Goal: Task Accomplishment & Management: Use online tool/utility

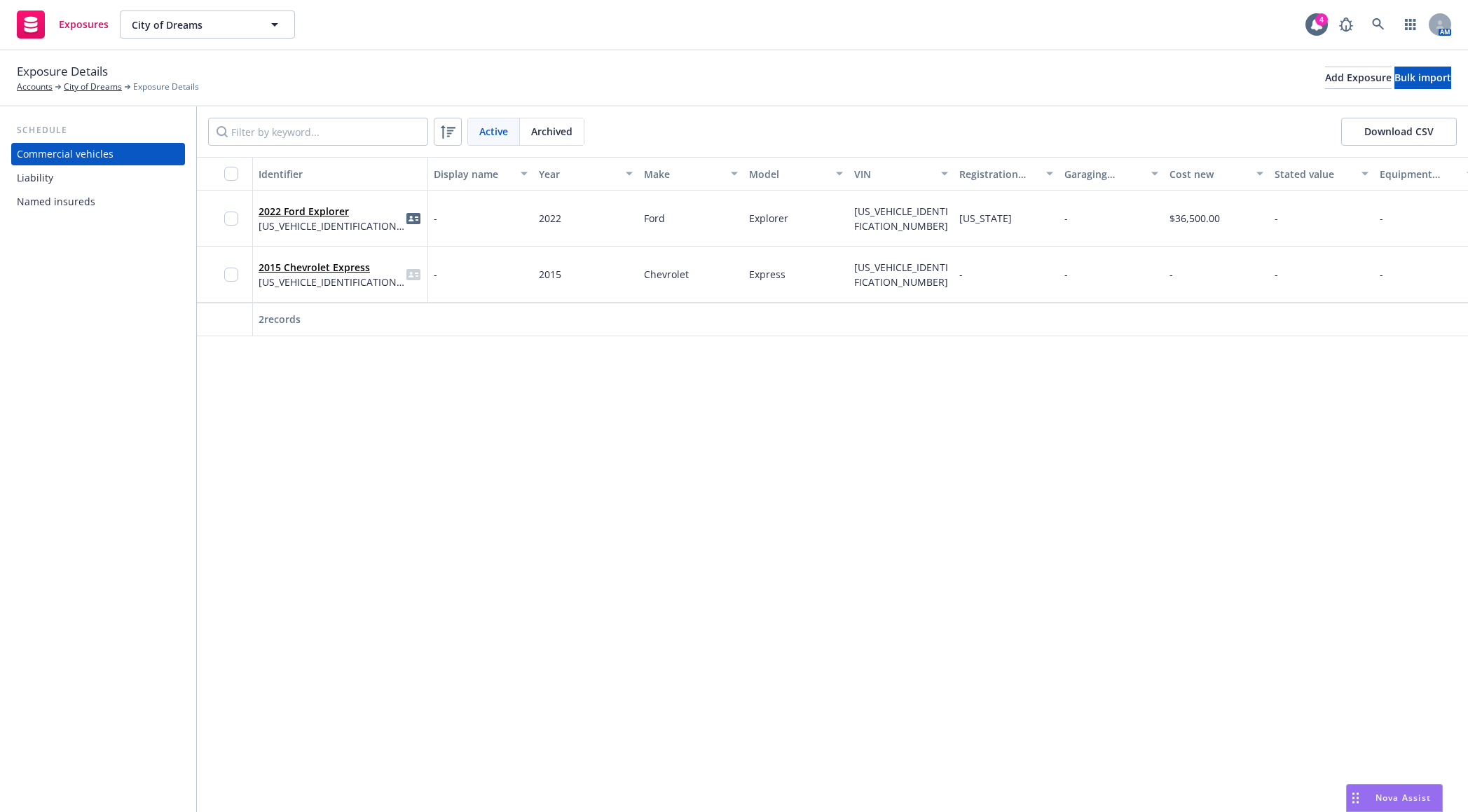
click at [226, 497] on div "Identifier Display name Year Make Model VIN Registration state Garaging address…" at bounding box center [832, 484] width 1271 height 655
click at [106, 81] on link "City of Dreams" at bounding box center [93, 87] width 58 height 12
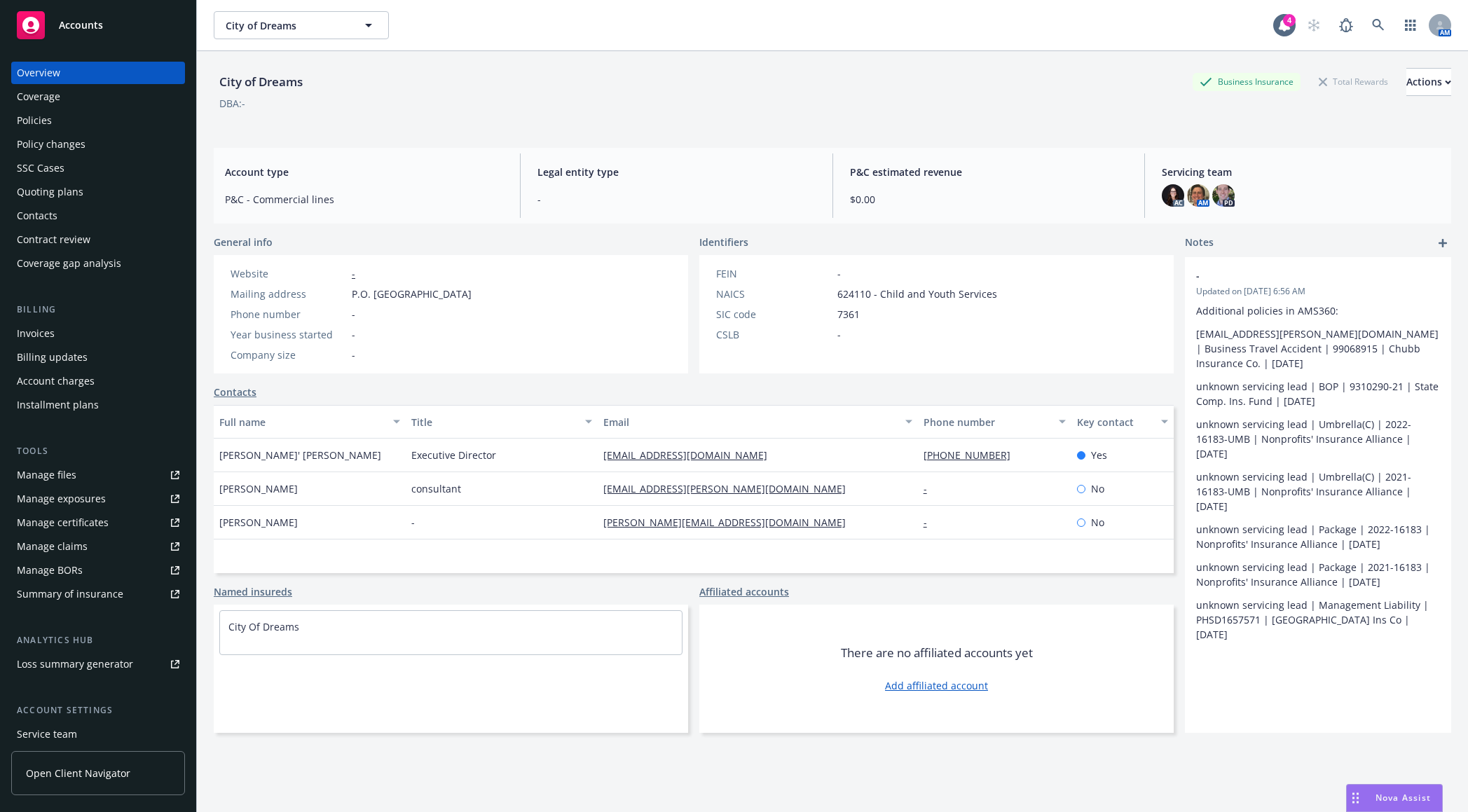
click at [84, 121] on div "Policies" at bounding box center [98, 120] width 162 height 23
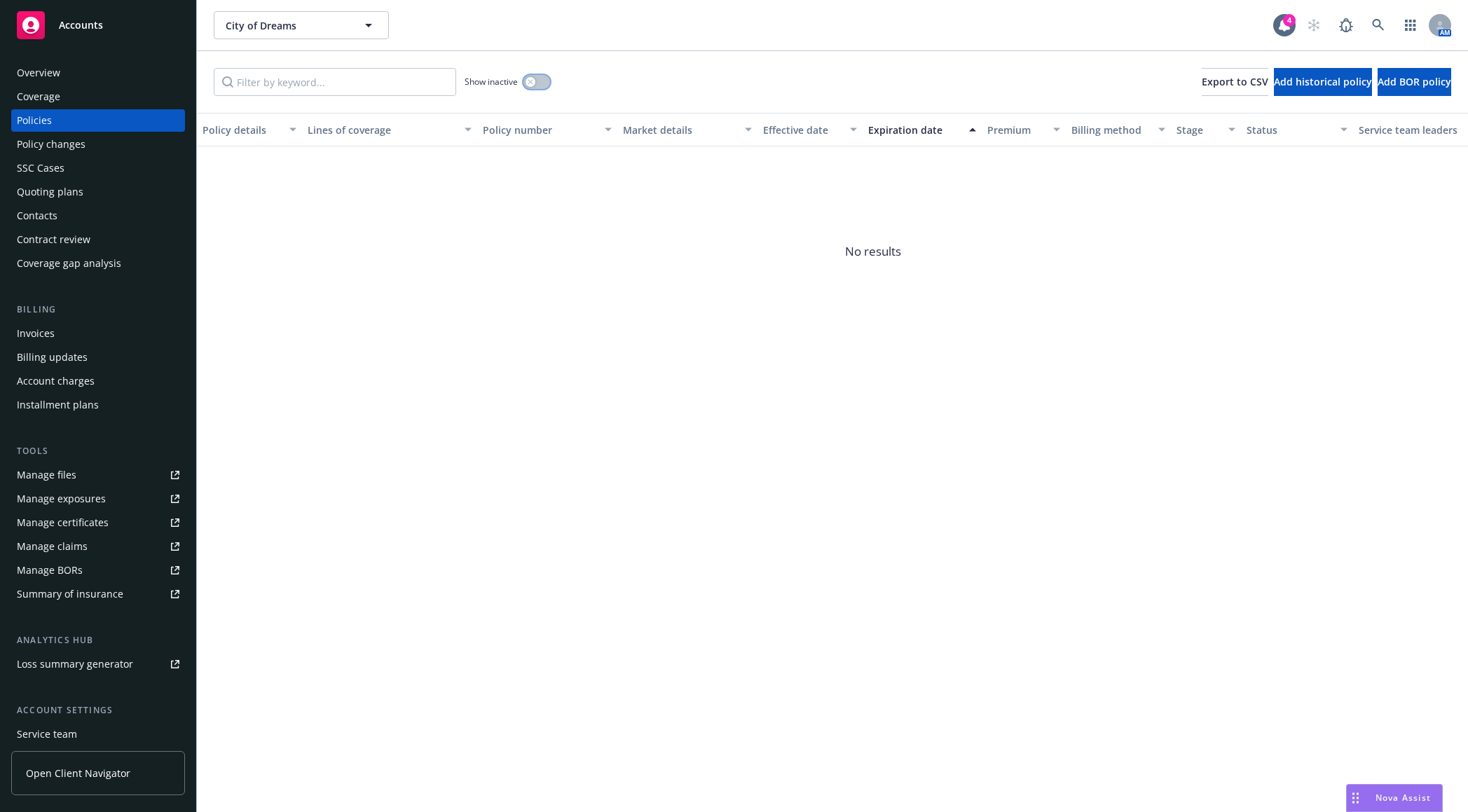
click at [540, 84] on button "button" at bounding box center [536, 82] width 27 height 14
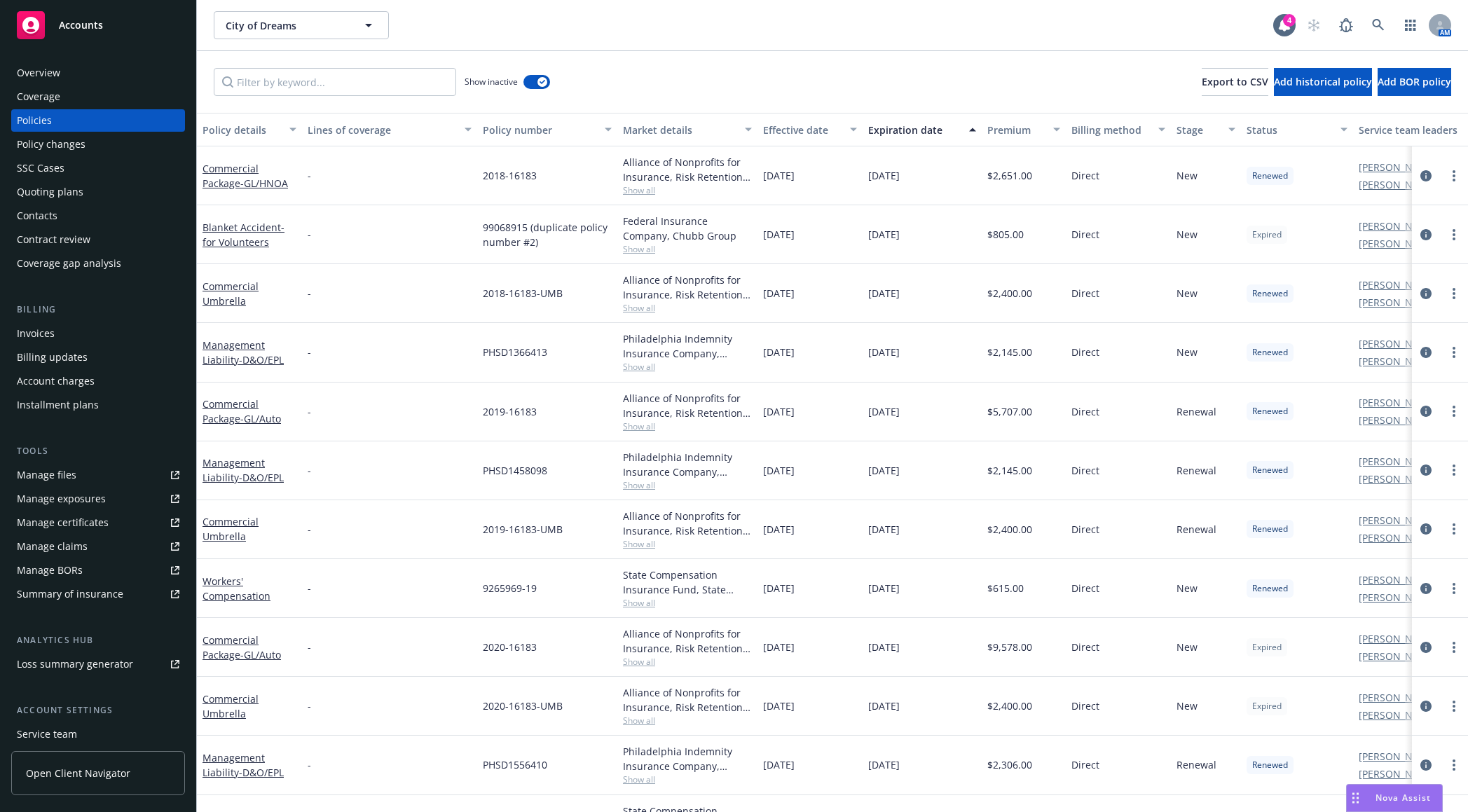
click at [205, 30] on div "City of Dreams City of Dreams 4 AM" at bounding box center [832, 25] width 1271 height 51
click at [1382, 18] on link at bounding box center [1378, 25] width 28 height 28
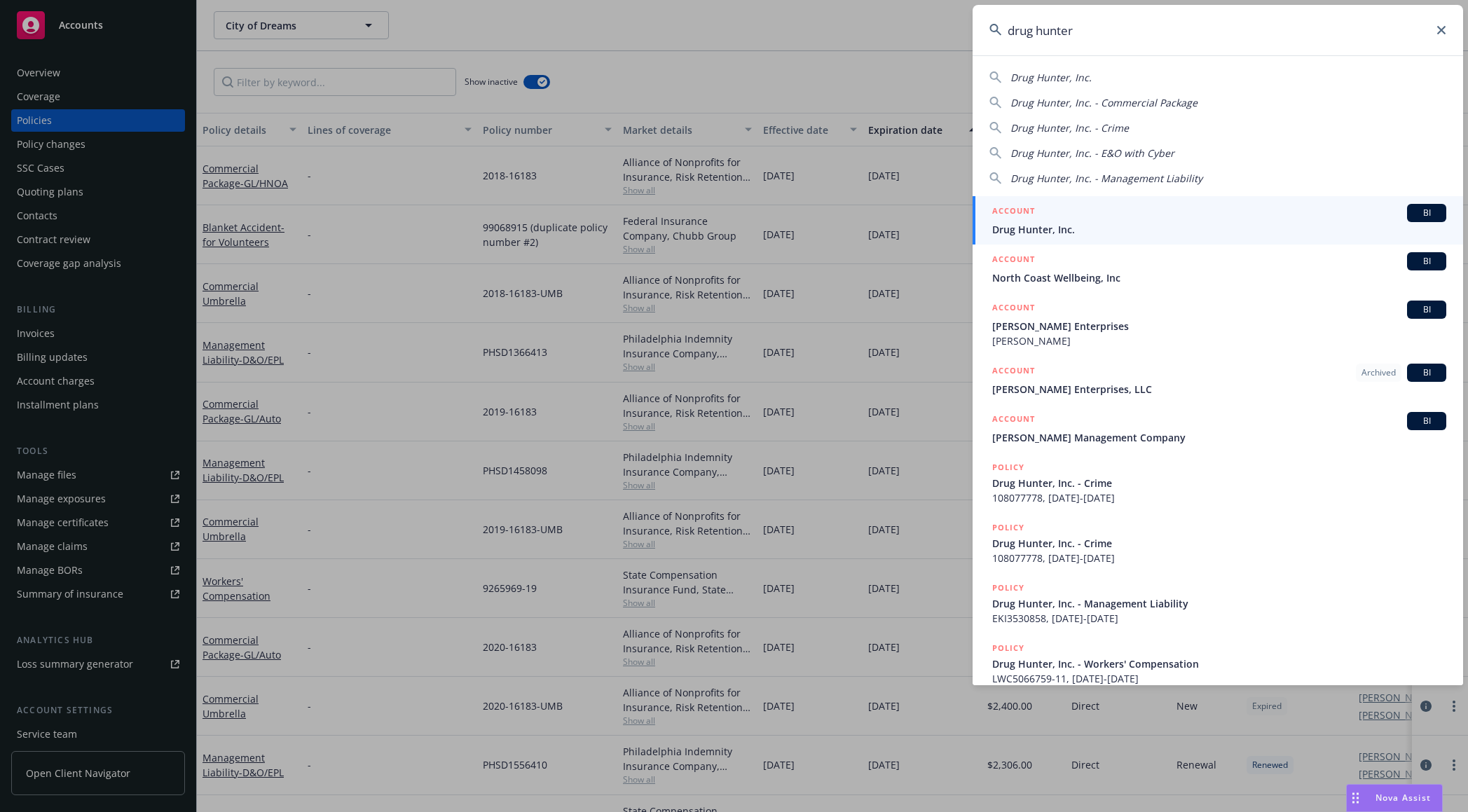
type input "drug hunter"
click at [1109, 213] on div "ACCOUNT BI" at bounding box center [1219, 212] width 454 height 18
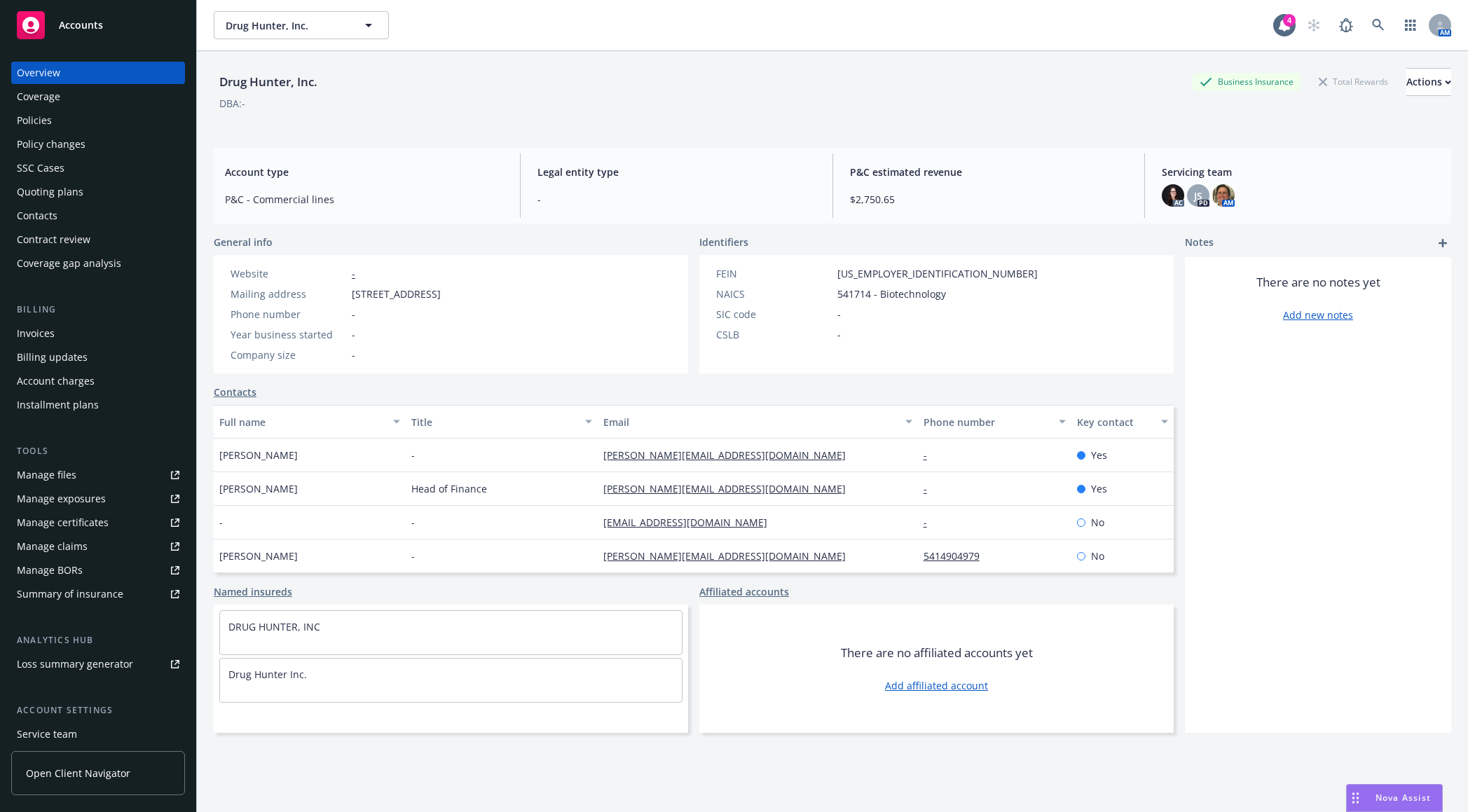
click at [127, 114] on div "Policies" at bounding box center [98, 120] width 162 height 23
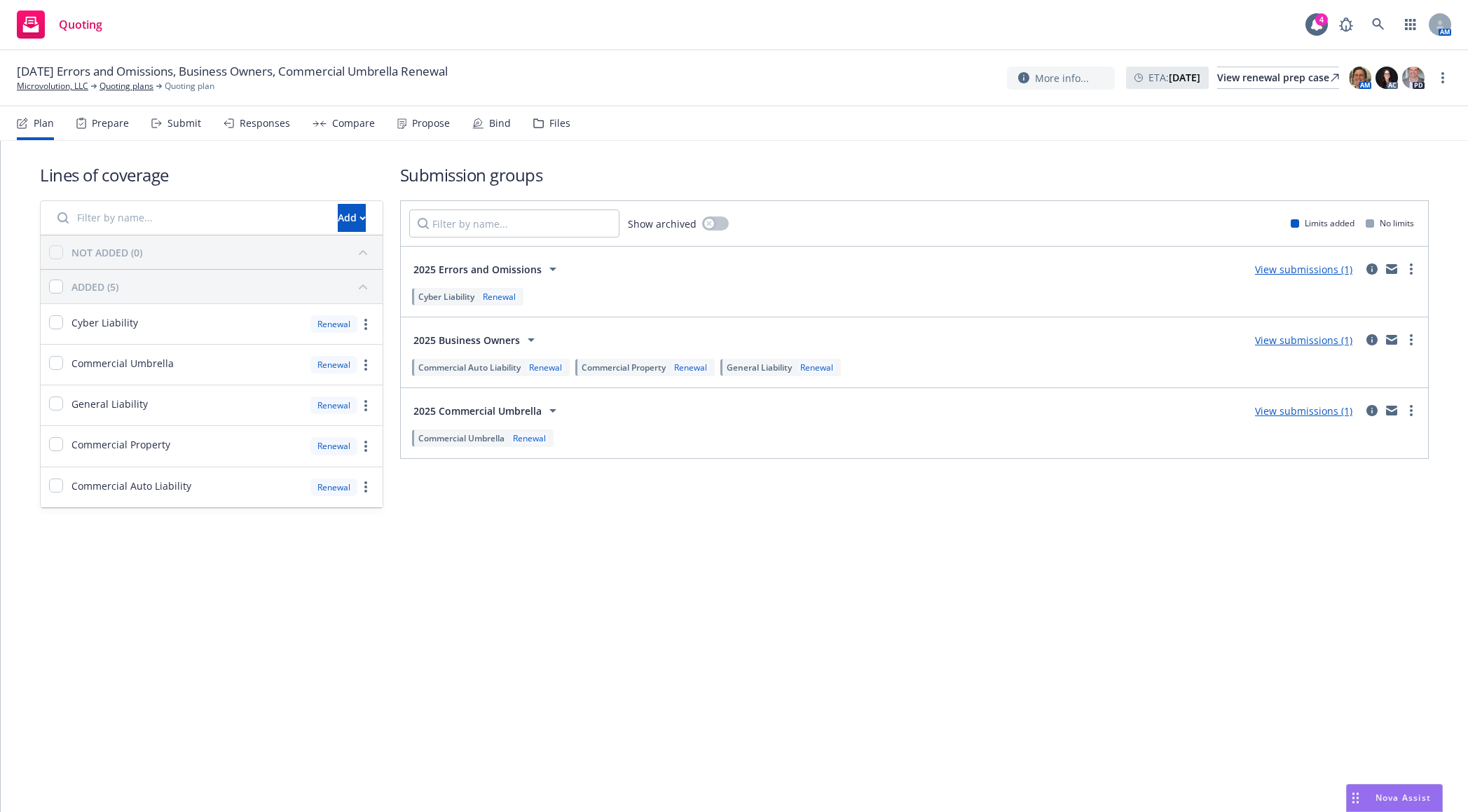
click at [420, 132] on div "Propose" at bounding box center [423, 123] width 52 height 34
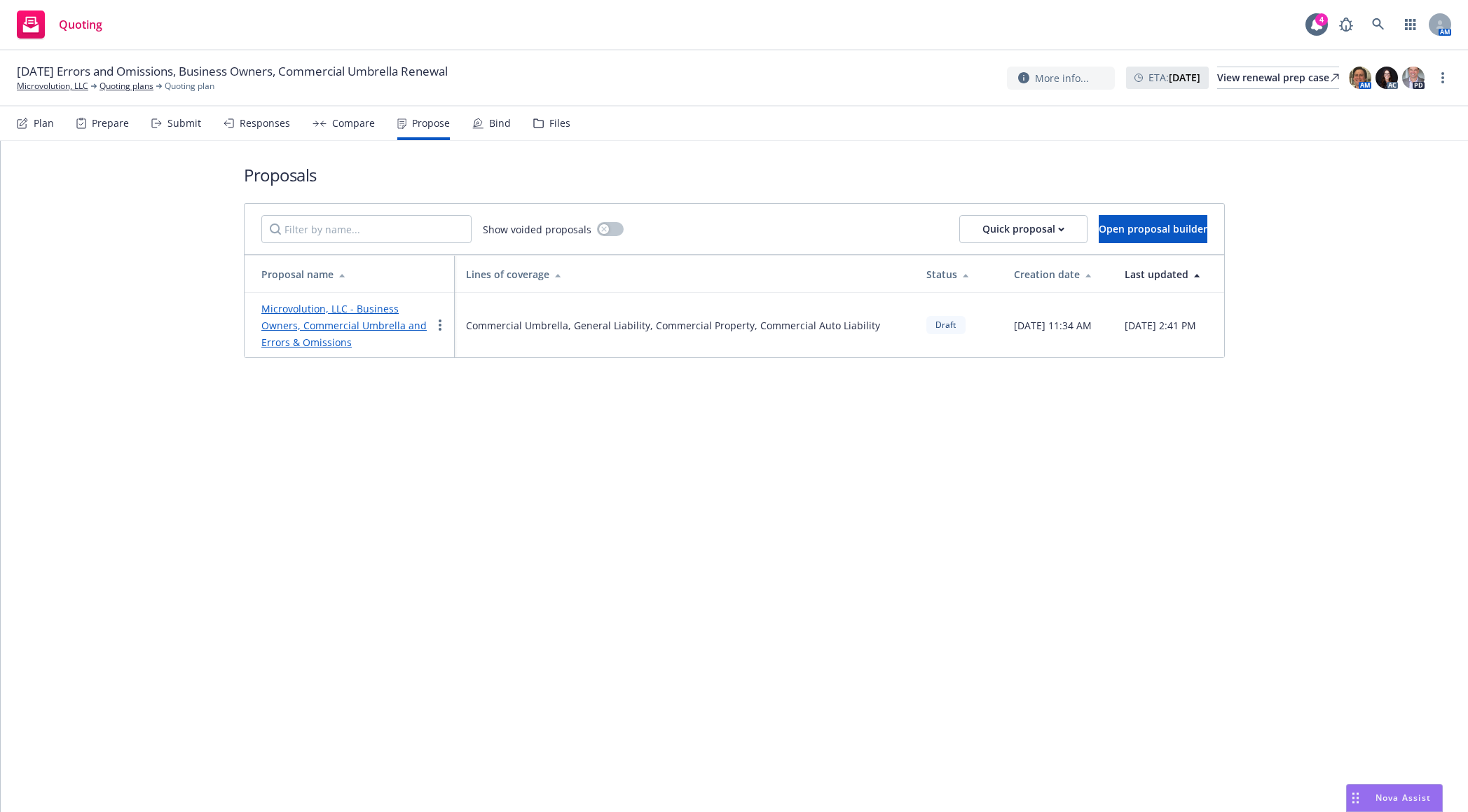
click at [362, 310] on link "Microvolution, LLC - Business Owners, Commercial Umbrella and Errors & Omissions" at bounding box center [344, 326] width 166 height 47
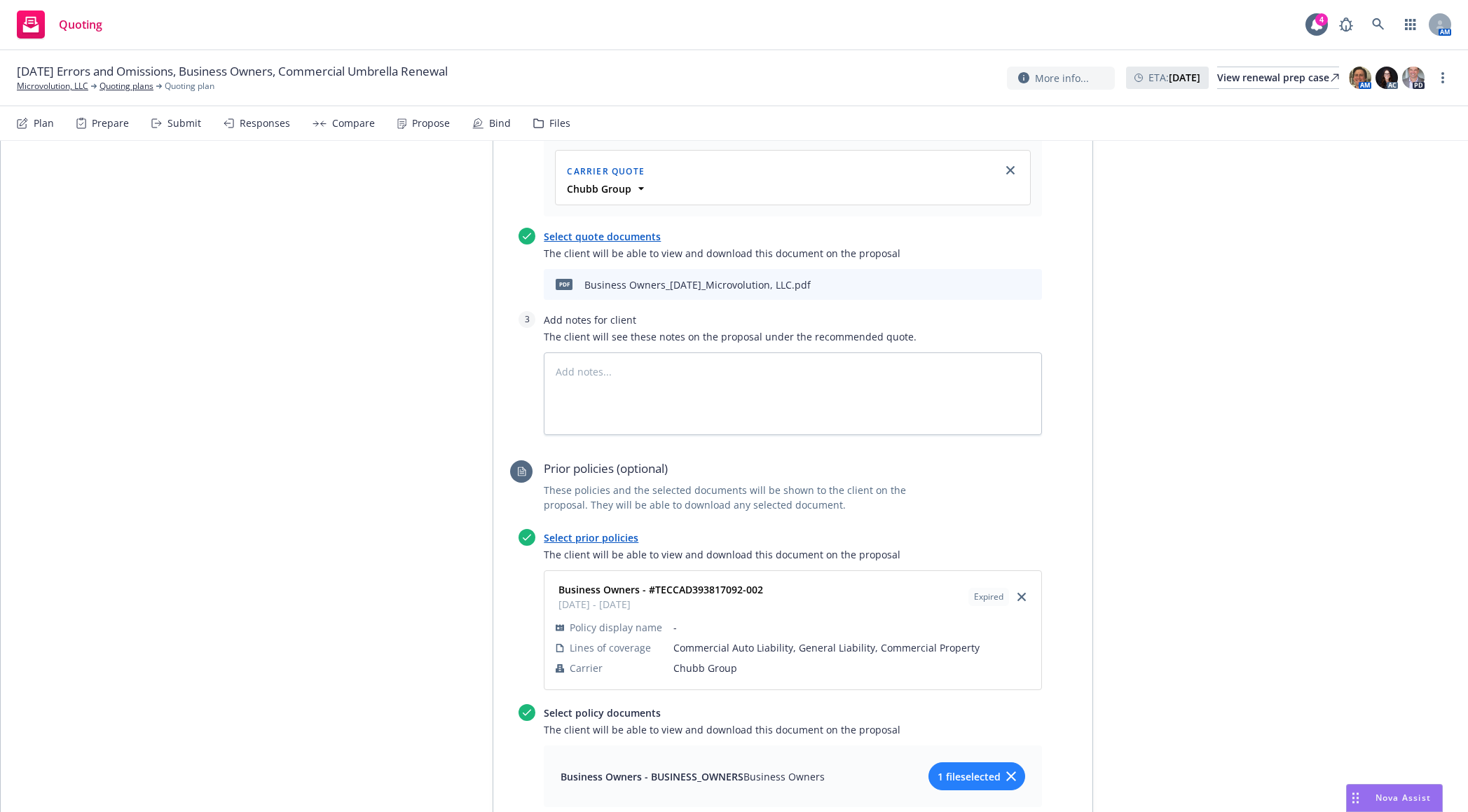
scroll to position [426, 0]
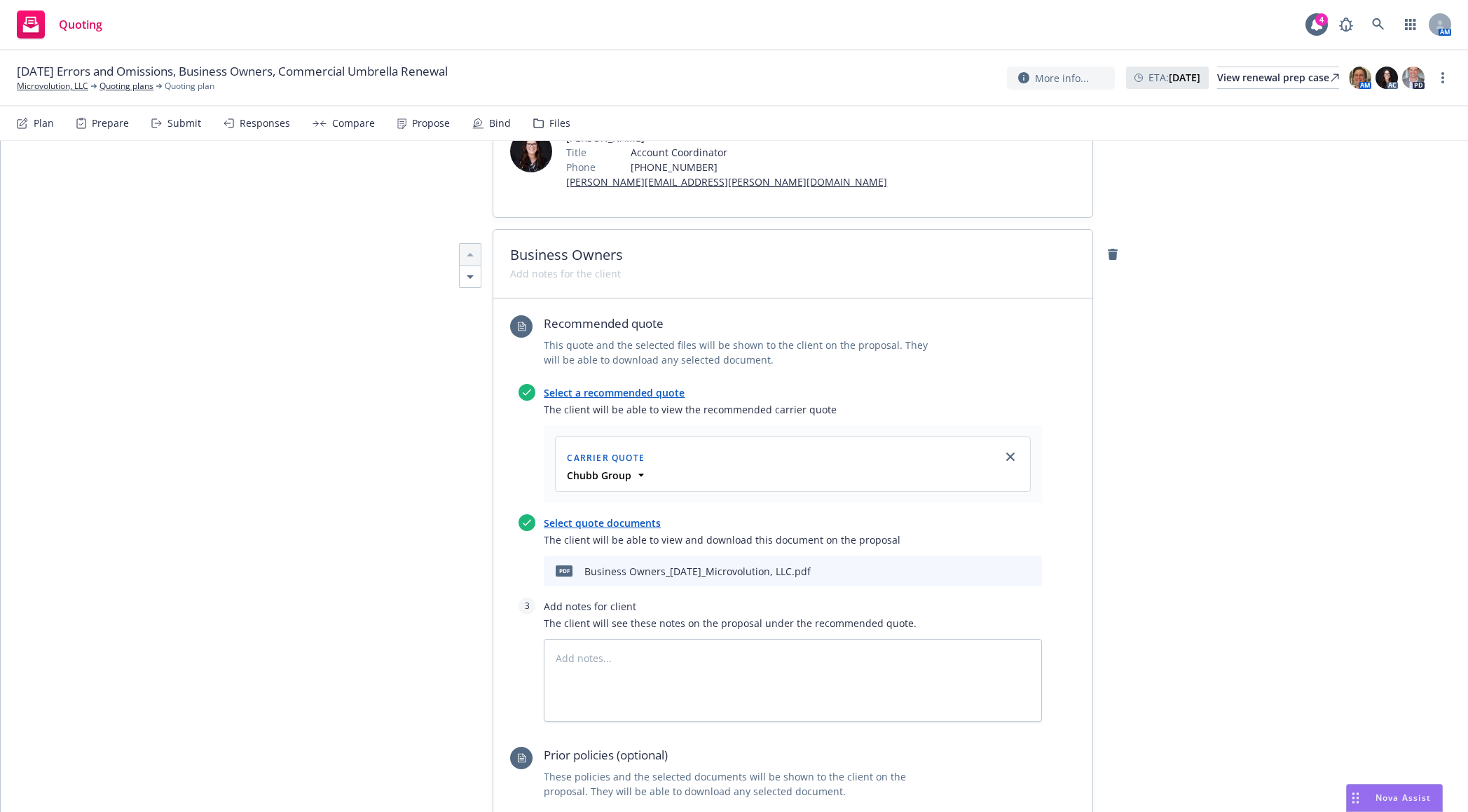
click at [199, 126] on div "Plan Prepare Submit Responses Compare Propose Bind Files" at bounding box center [294, 123] width 554 height 34
click at [194, 126] on div "Submit" at bounding box center [184, 123] width 34 height 11
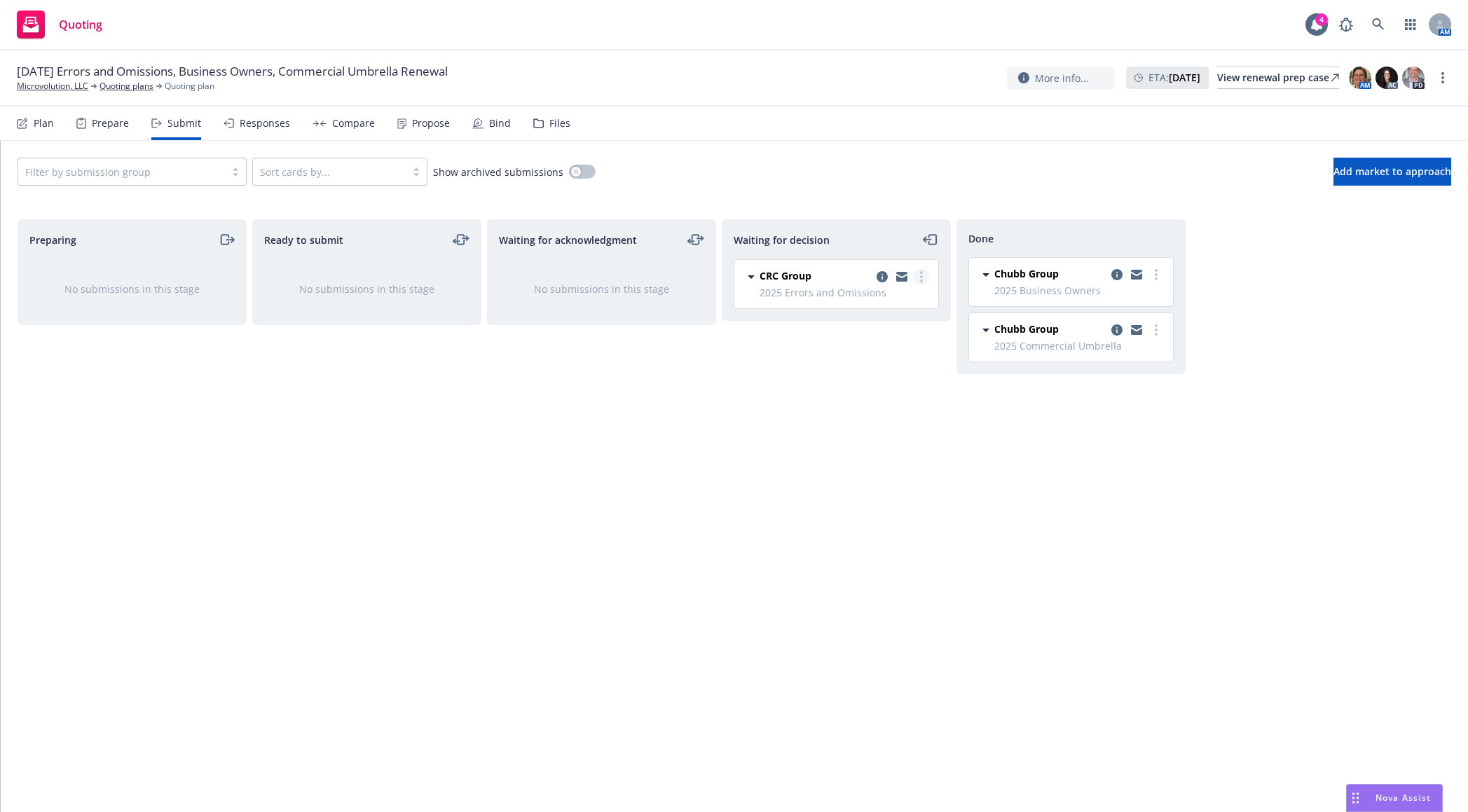
click at [919, 276] on link "more" at bounding box center [921, 277] width 17 height 17
click at [895, 363] on span "Add accepted decision" at bounding box center [858, 361] width 140 height 13
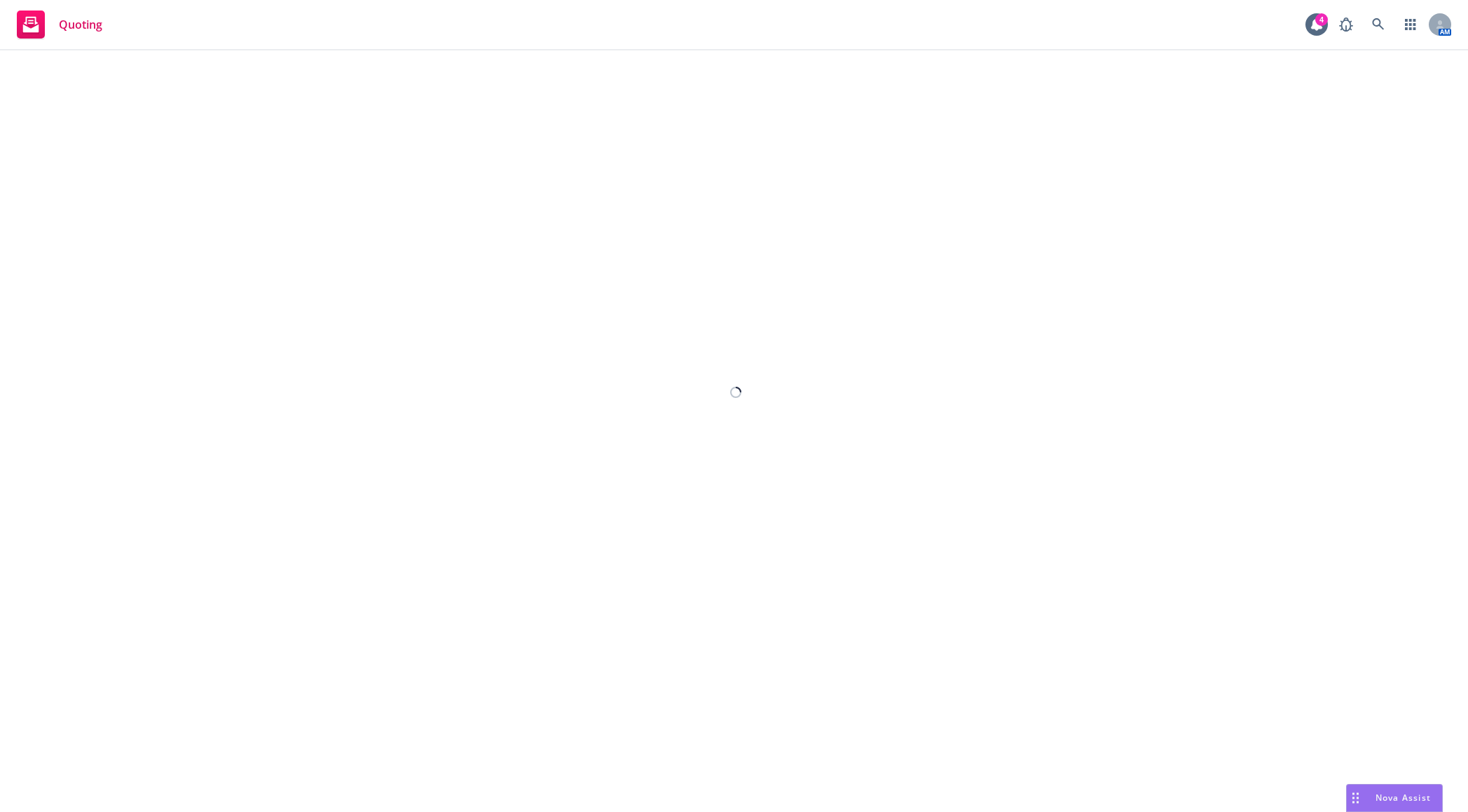
select select "12"
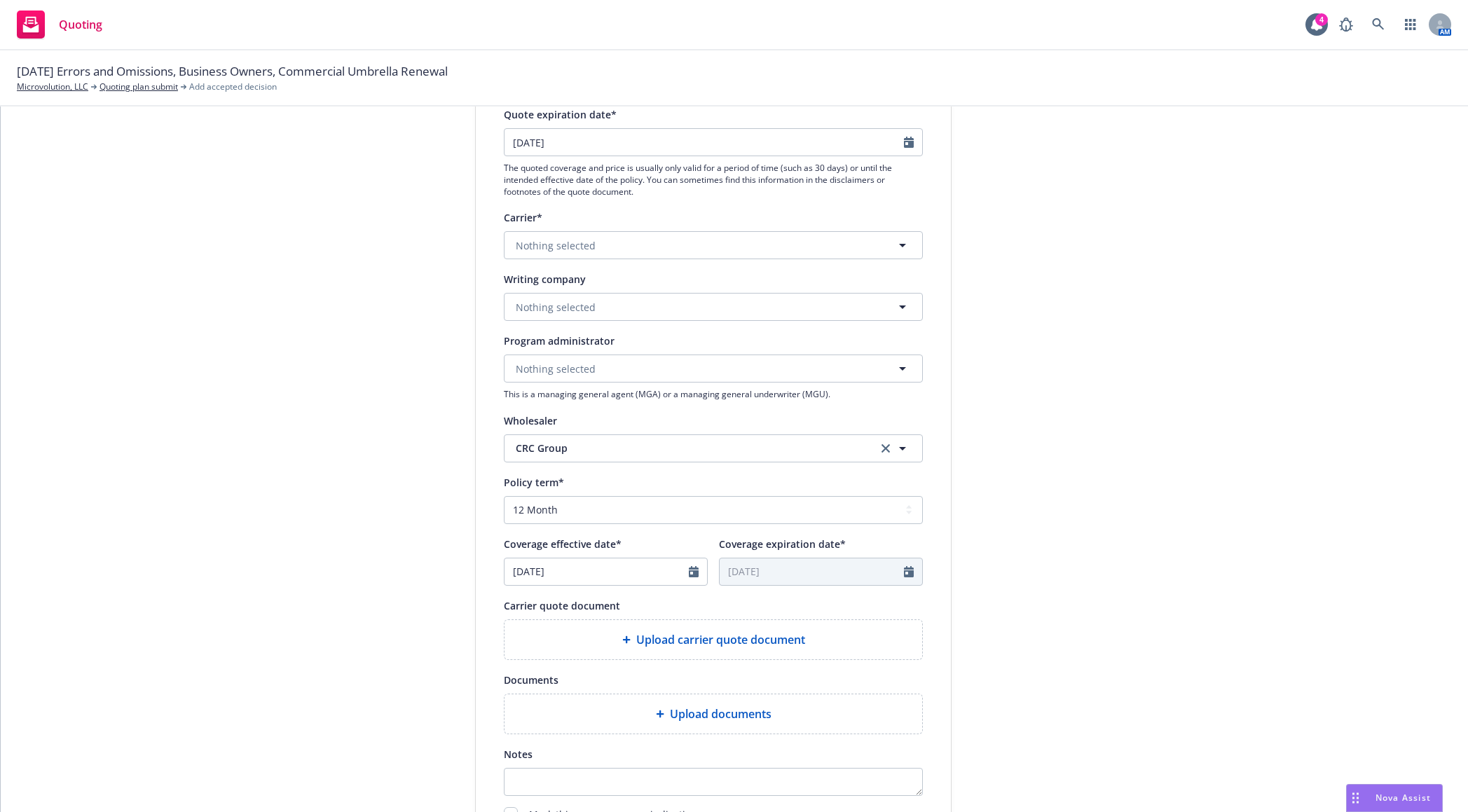
scroll to position [210, 0]
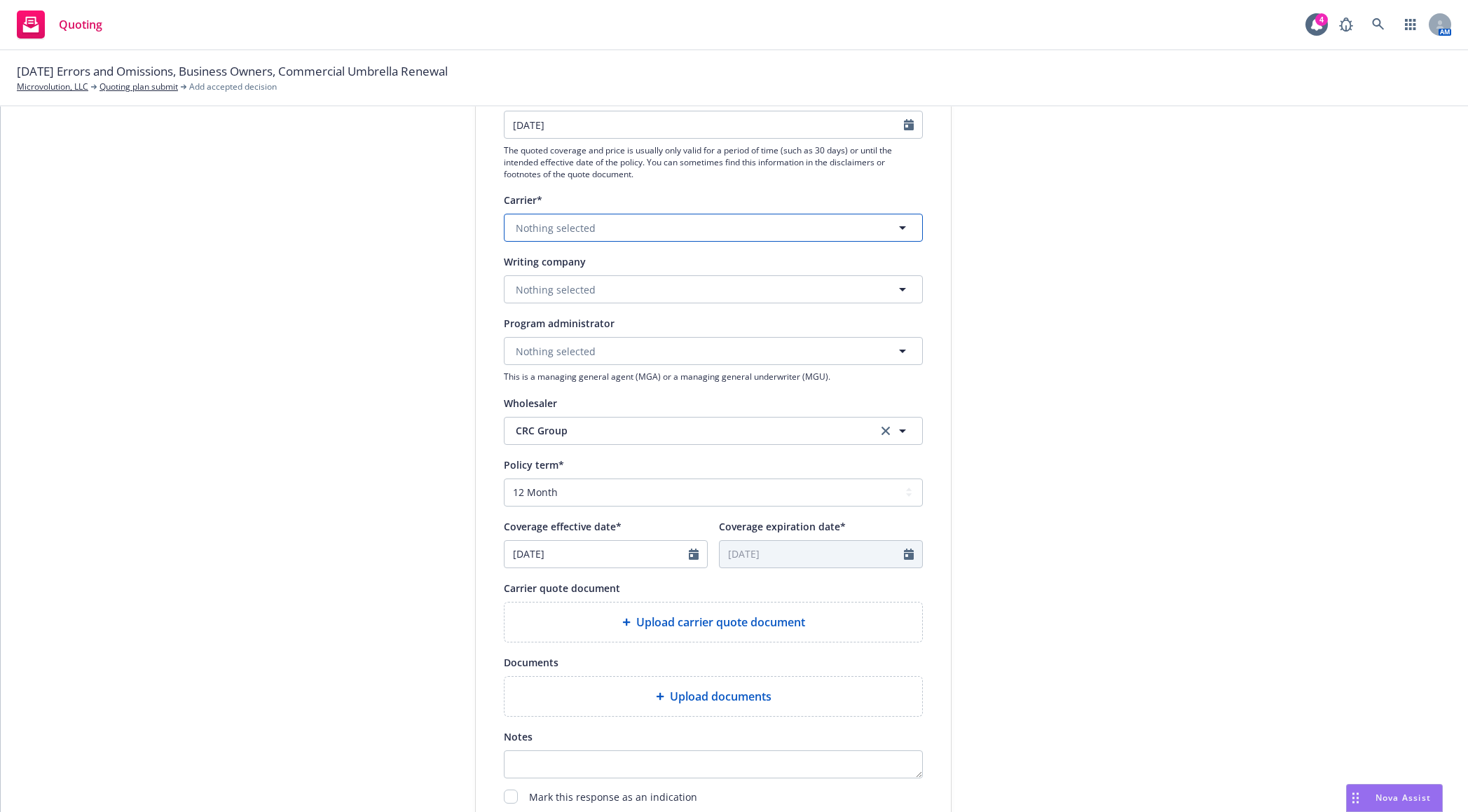
click at [701, 233] on button "Nothing selected" at bounding box center [713, 228] width 419 height 28
type input "be"
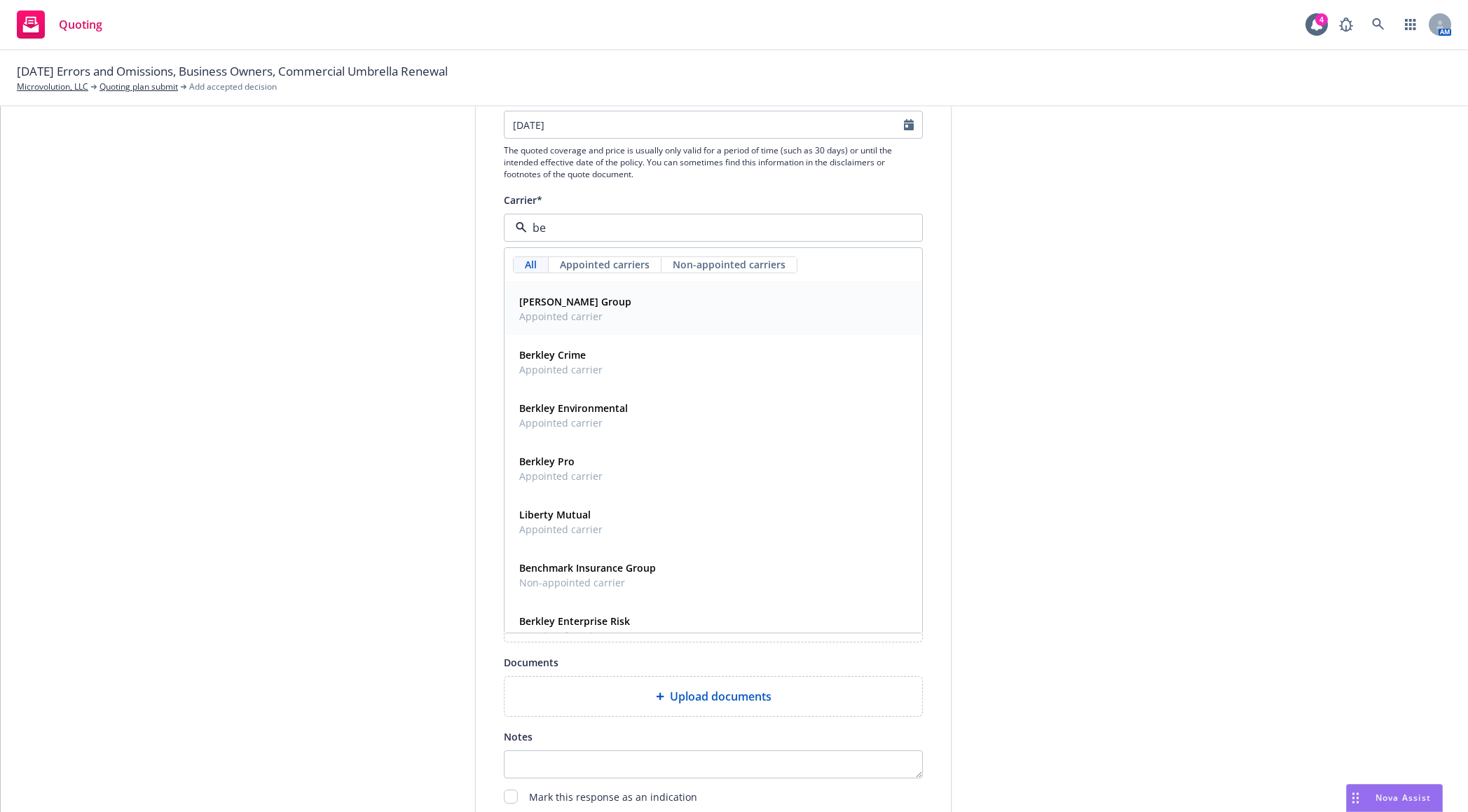
click at [650, 312] on div "Beazley Group Appointed carrier" at bounding box center [713, 308] width 399 height 35
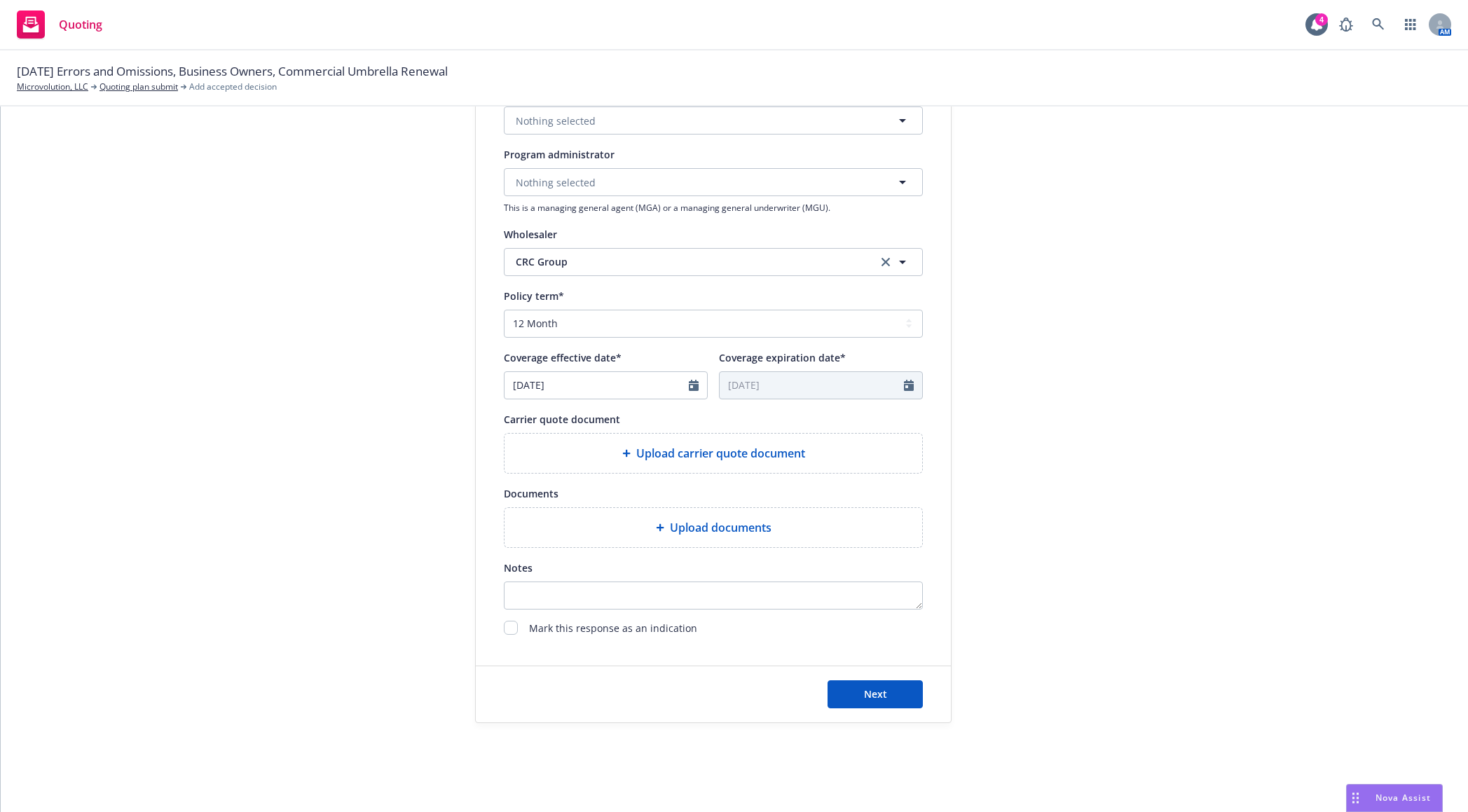
scroll to position [379, 0]
click at [696, 454] on span "Upload carrier quote document" at bounding box center [721, 453] width 169 height 17
type textarea "x"
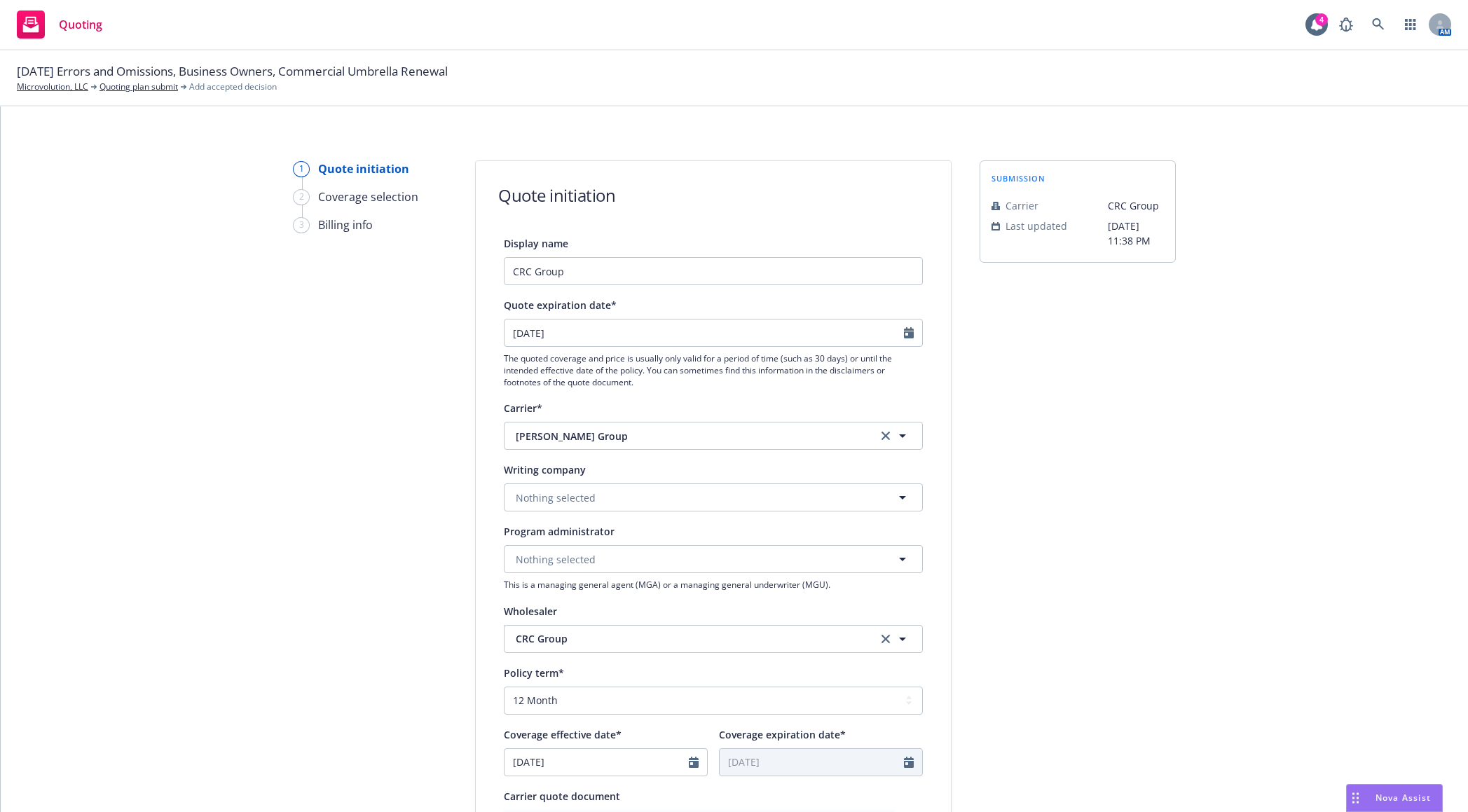
scroll to position [0, 0]
select select "9"
click at [782, 333] on input "09/25/2025" at bounding box center [704, 335] width 399 height 27
click at [652, 463] on span "20" at bounding box center [652, 459] width 19 height 17
type textarea "x"
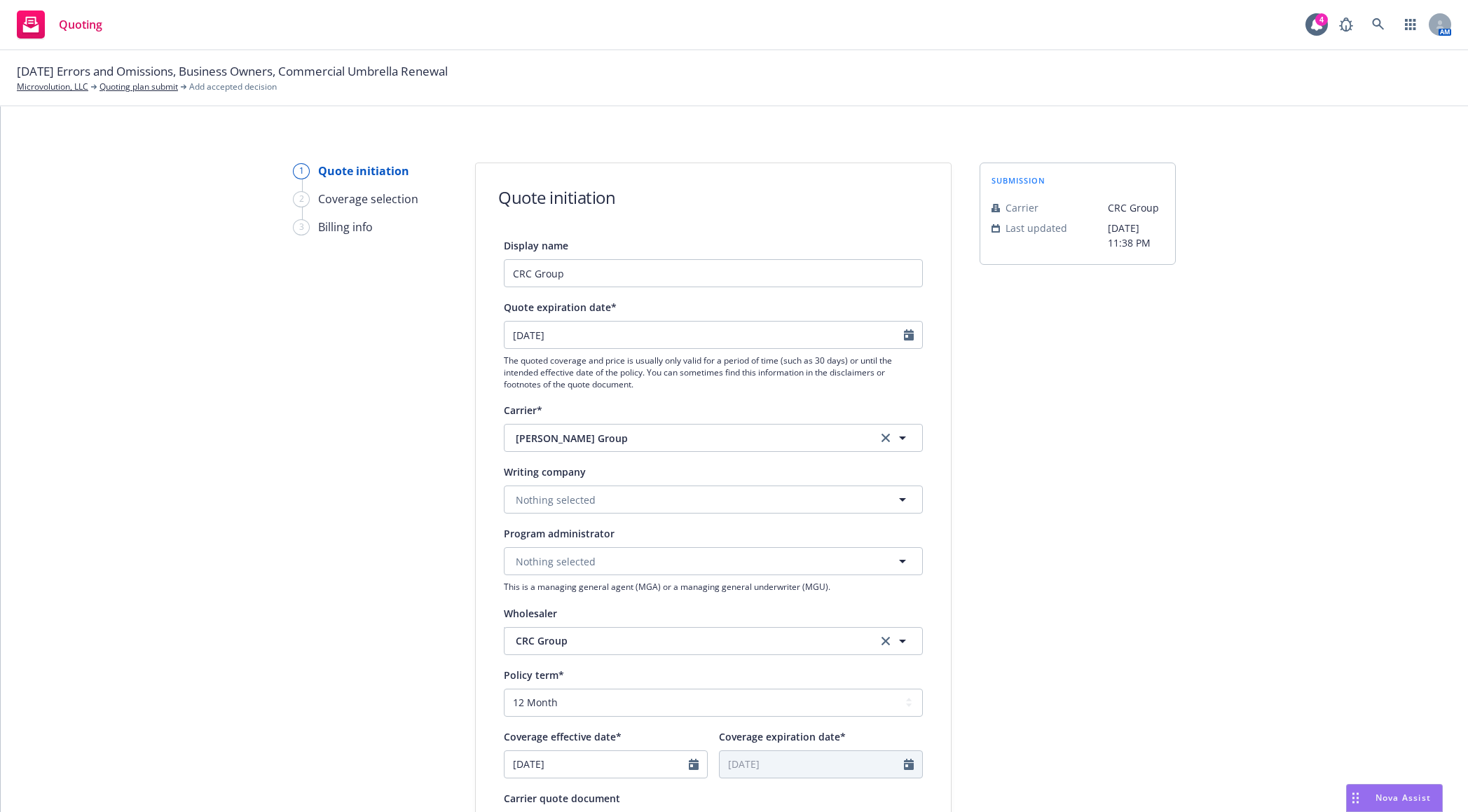
type input "09/20/2025"
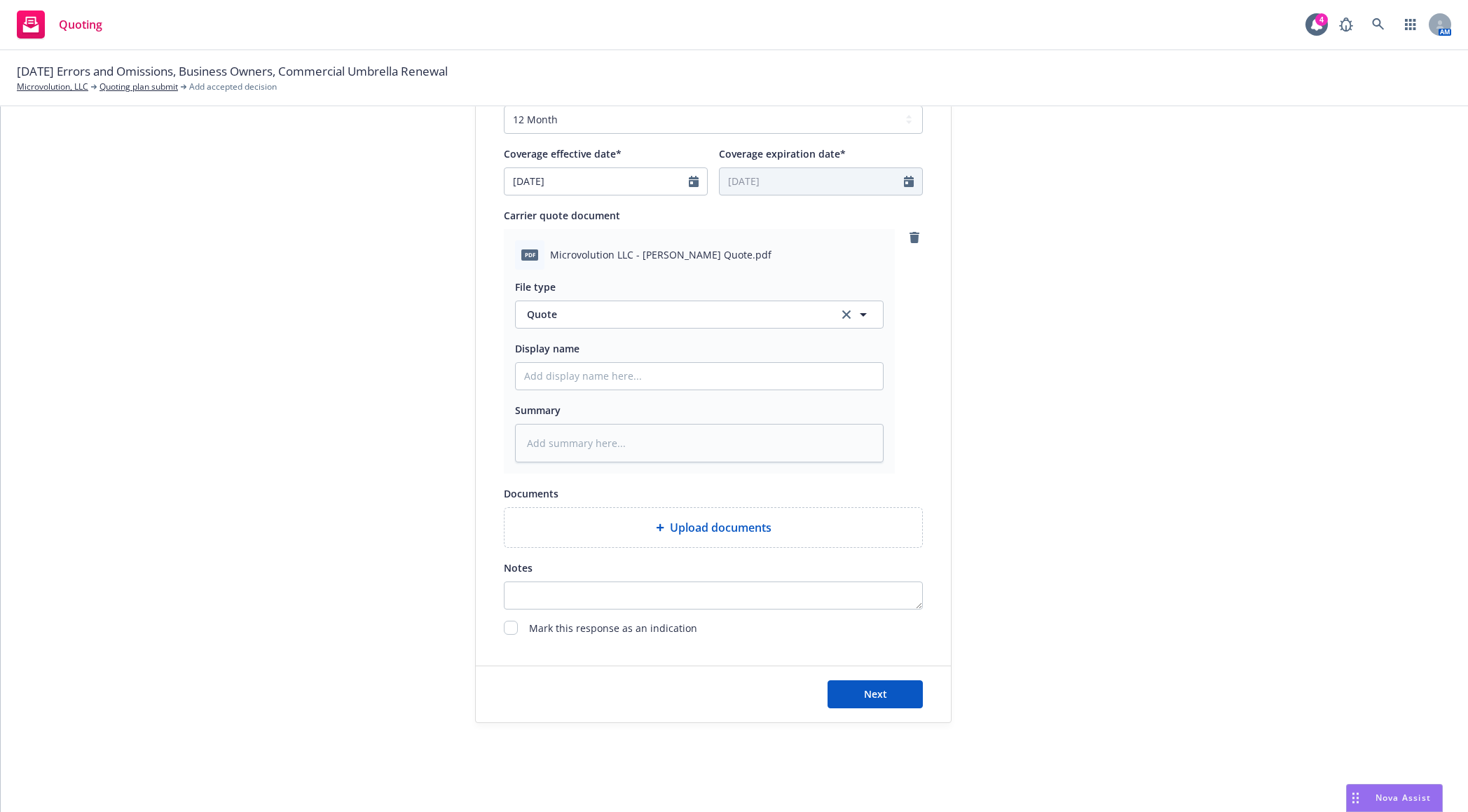
scroll to position [583, 0]
click at [580, 591] on textarea "Notes" at bounding box center [713, 595] width 419 height 28
type textarea "x"
type textarea "R"
type textarea "x"
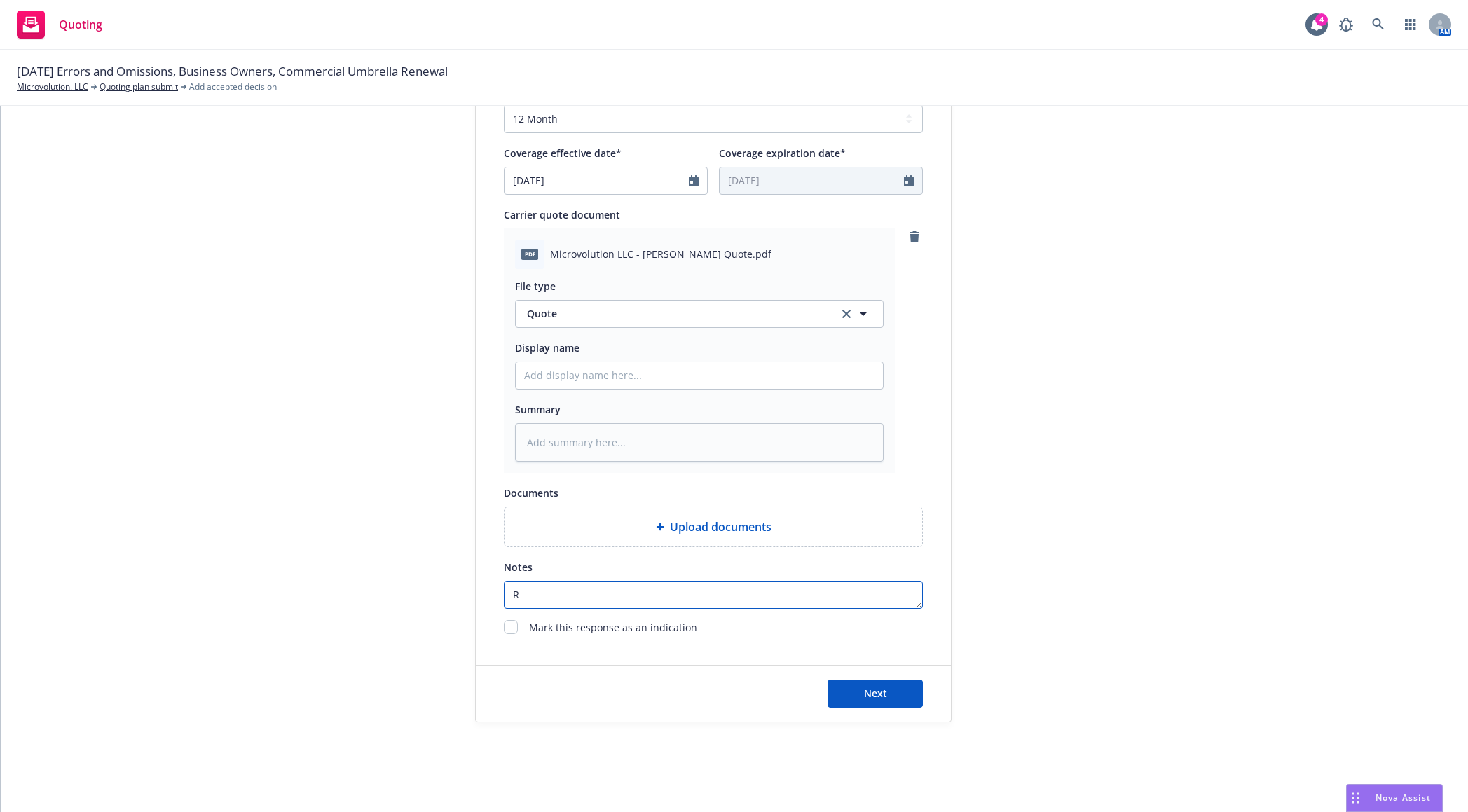
type textarea "Re"
type textarea "x"
type textarea "Res"
type textarea "x"
type textarea "Resi"
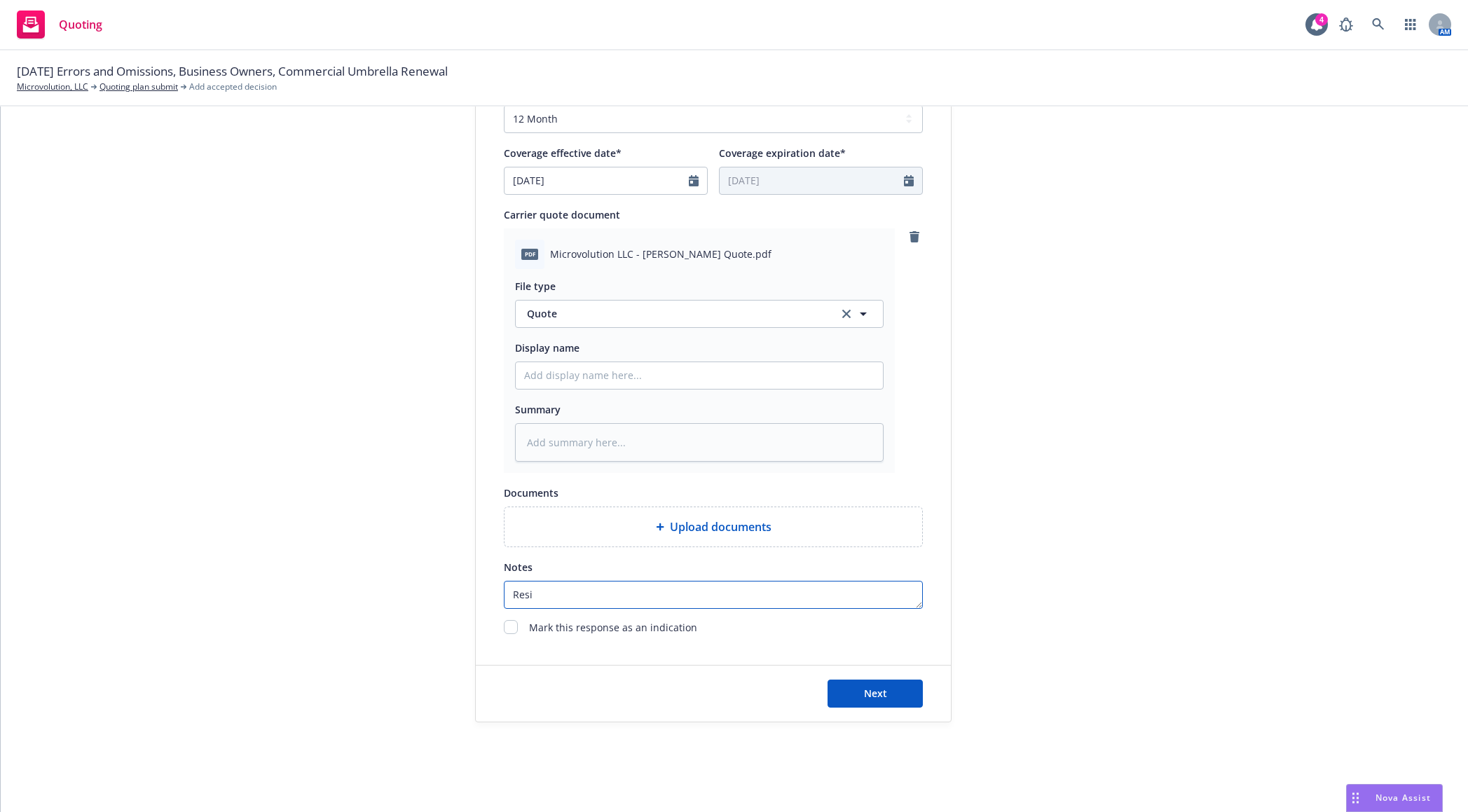
type textarea "x"
type textarea "Resig"
type textarea "x"
type textarea "Resign"
type textarea "x"
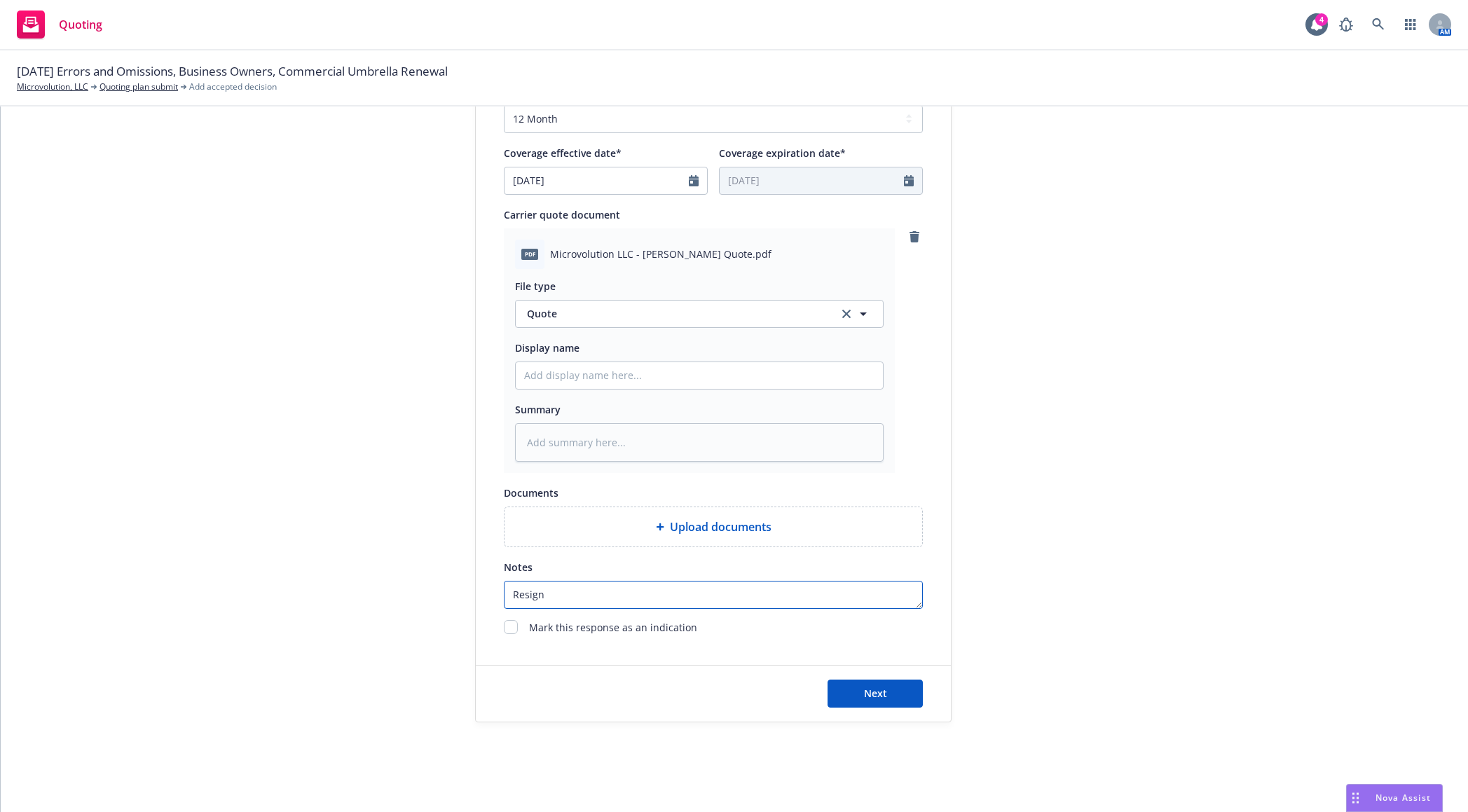
type textarea "Resigne"
type textarea "x"
type textarea "Resigned"
type textarea "x"
type textarea "Resigned"
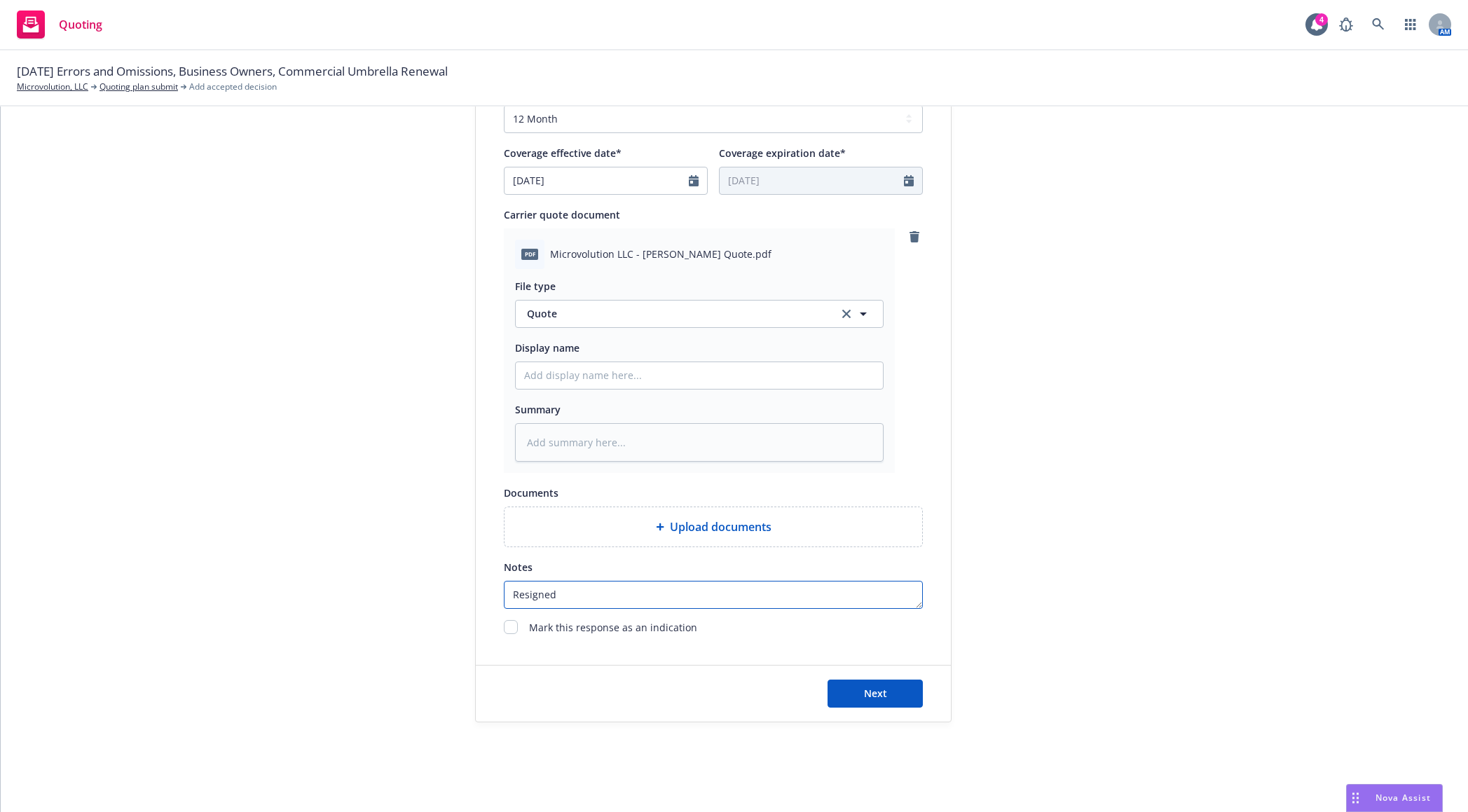
type textarea "x"
type textarea "Resigned &"
type textarea "x"
type textarea "Resigned &"
type textarea "x"
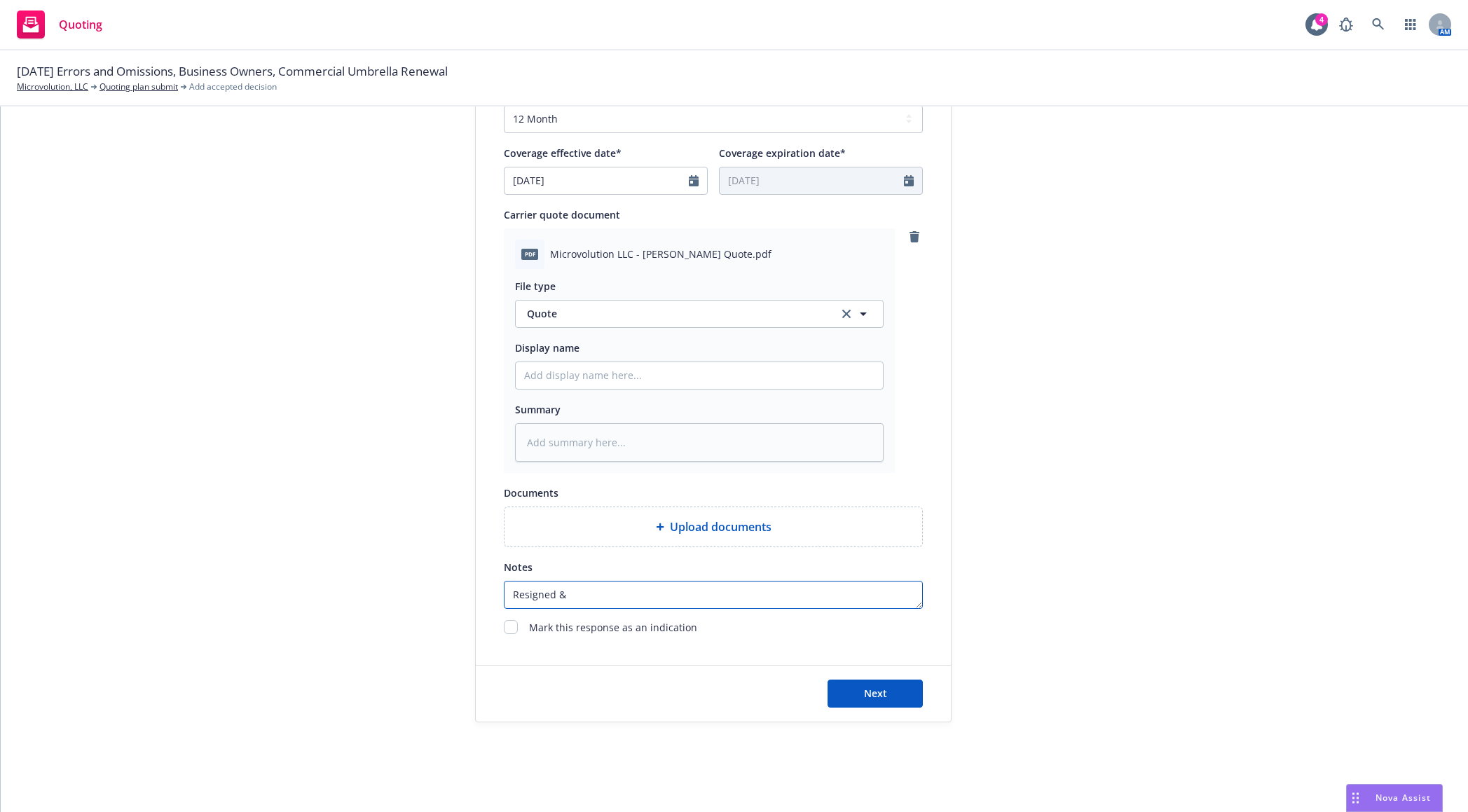
type textarea "Resigned & d"
type textarea "x"
type textarea "Resigned & da"
type textarea "x"
type textarea "Resigned & dat"
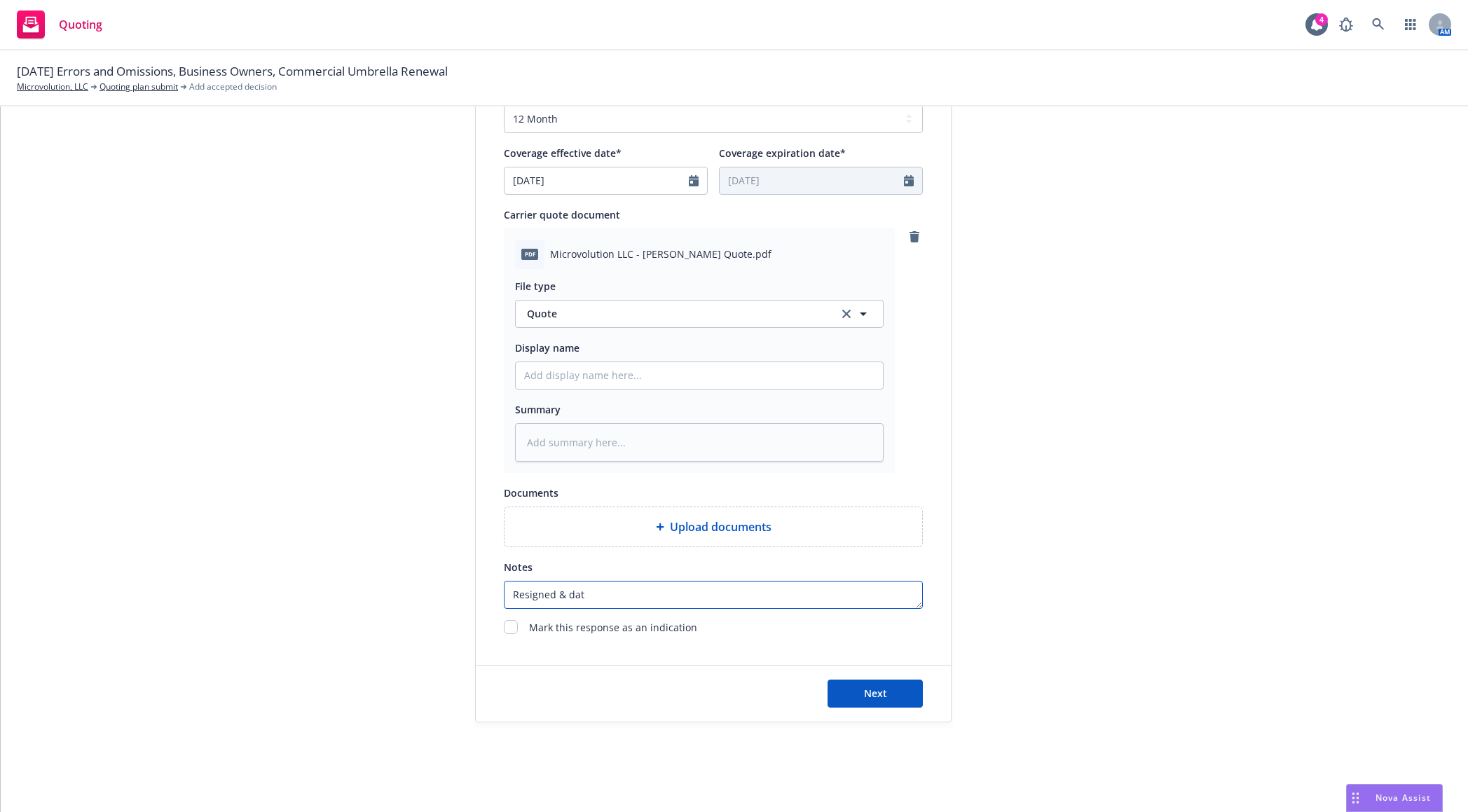
type textarea "x"
type textarea "Resigned & date"
type textarea "x"
type textarea "Resigned & dated"
type textarea "x"
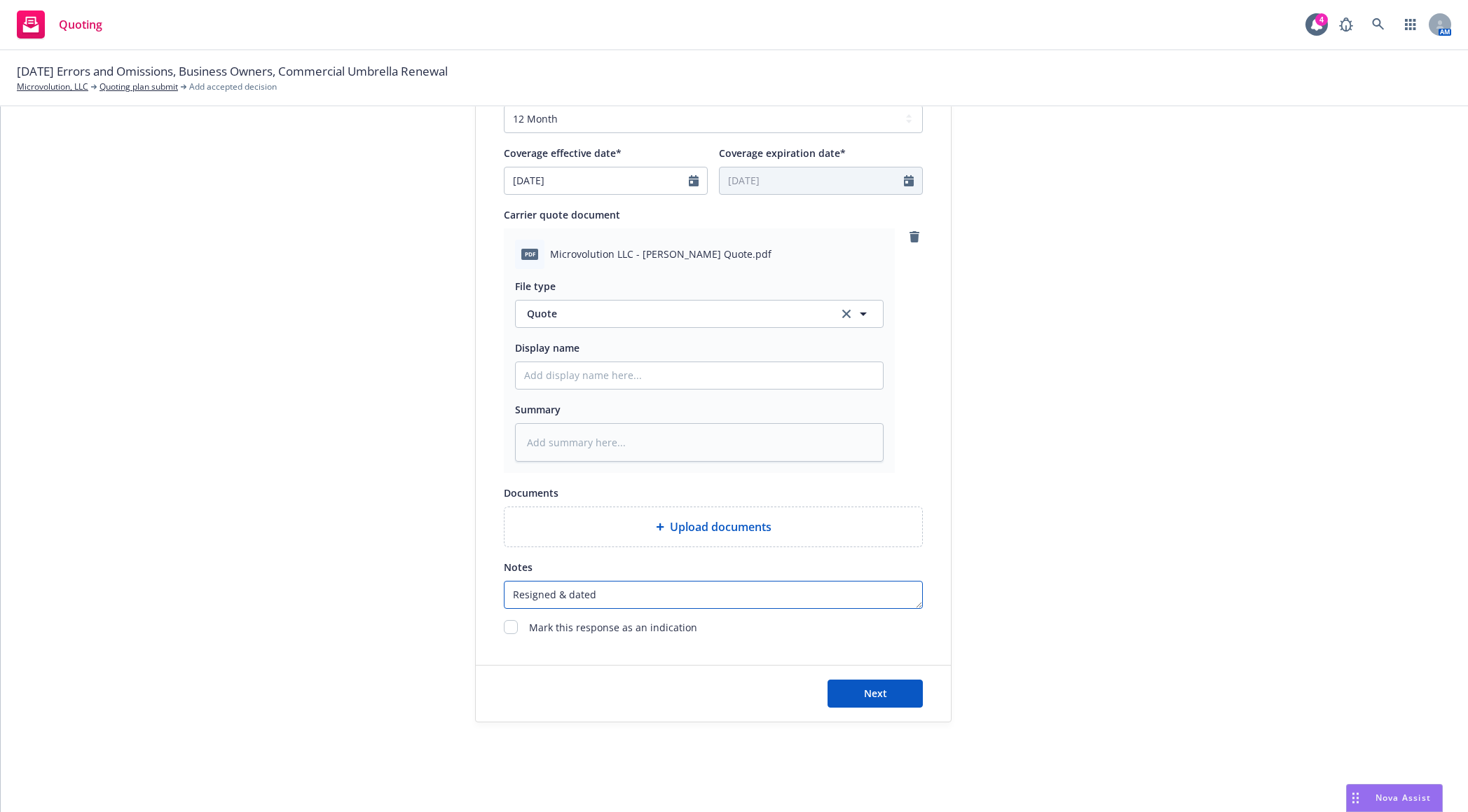
type textarea "Resigned & dated"
type textarea "x"
type textarea "Resigned & dated q"
type textarea "x"
type textarea "Resigned & dated qu"
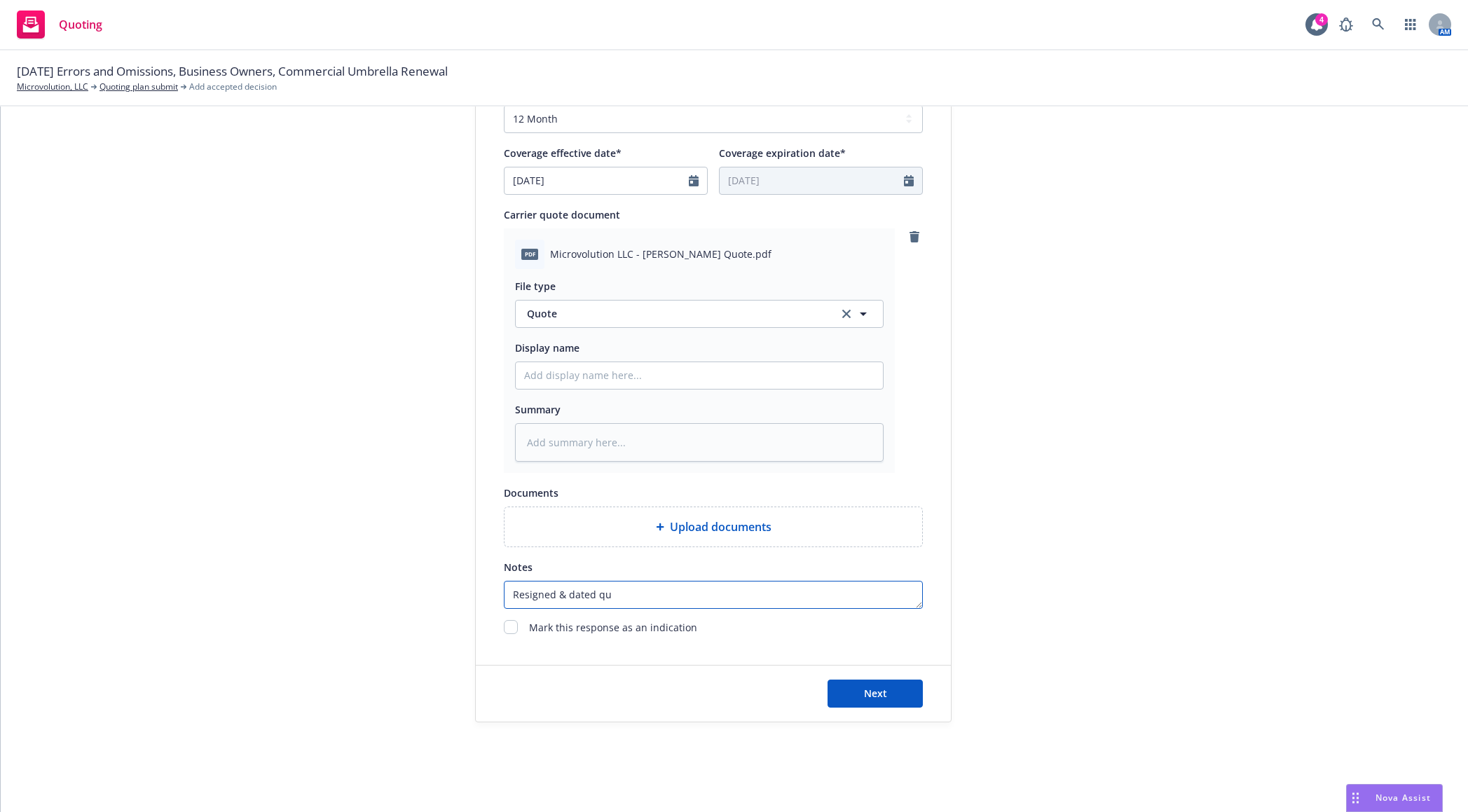
type textarea "x"
type textarea "Resigned & dated que"
type textarea "x"
type textarea "Resigned & dated quee"
type textarea "x"
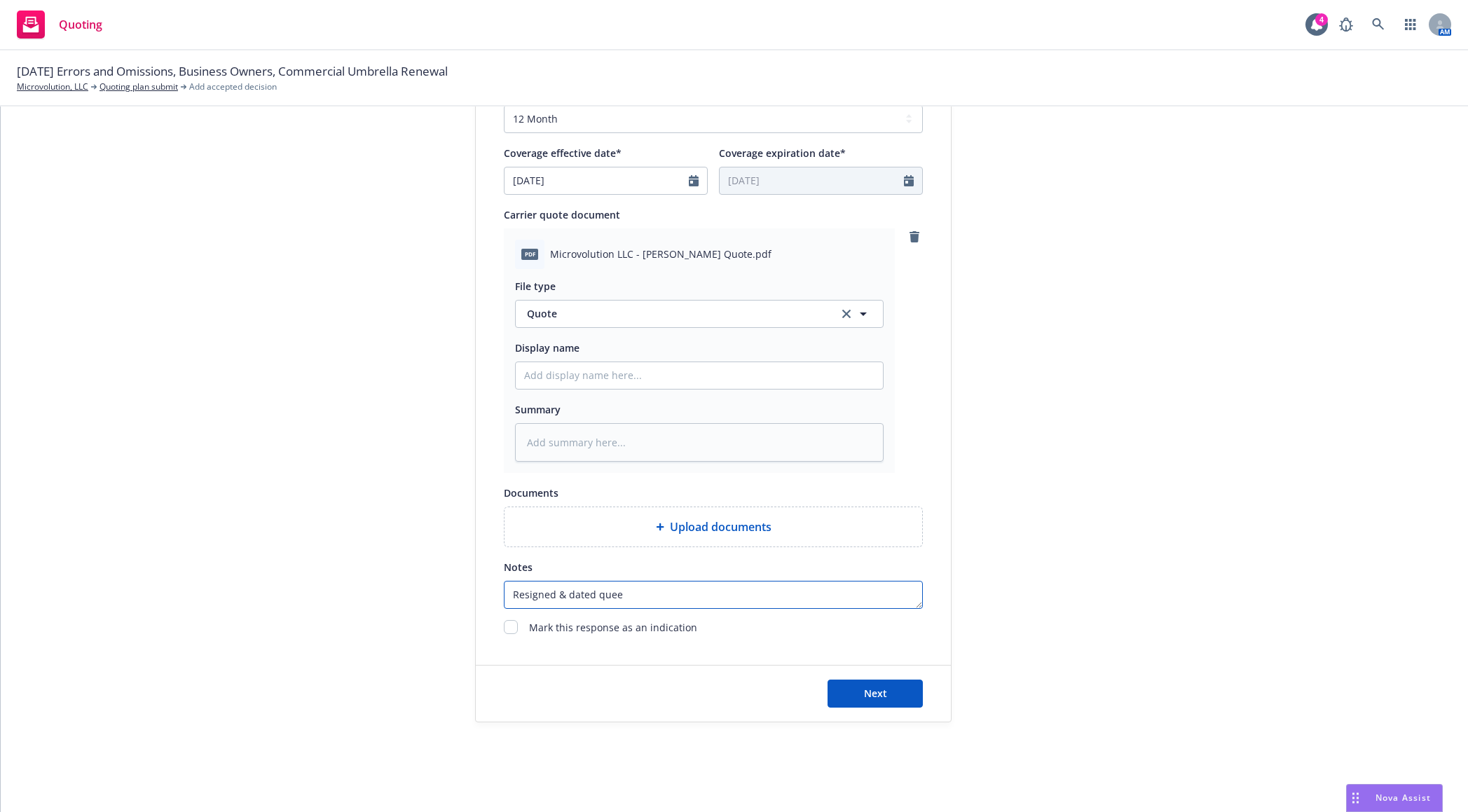
type textarea "Resigned & dated quees"
type textarea "x"
type textarea "Resigned & dated quee"
type textarea "x"
type textarea "Resigned & dated que"
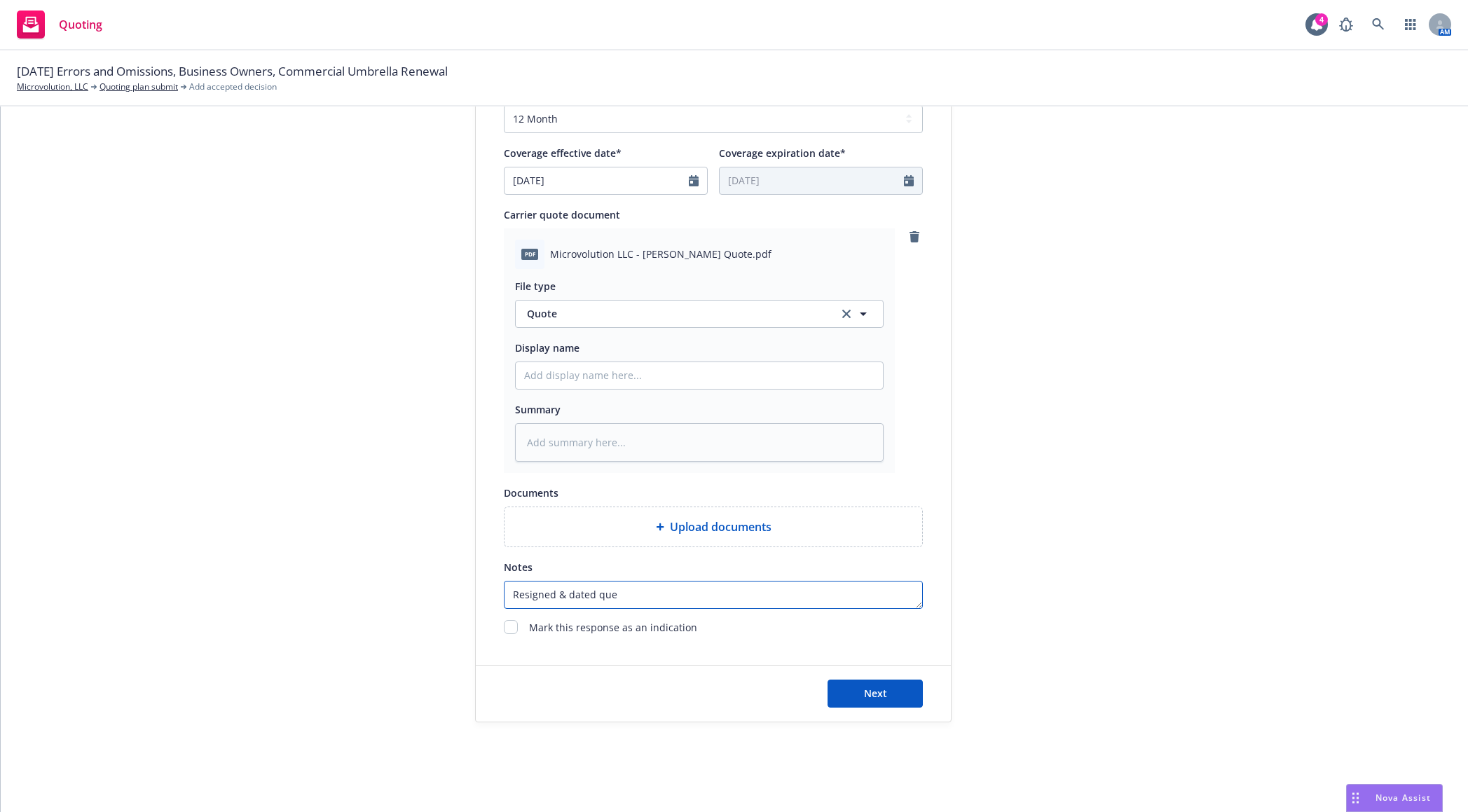
type textarea "x"
type textarea "Resigned & dated ques"
type textarea "x"
type textarea "Resigned & dated quest"
type textarea "x"
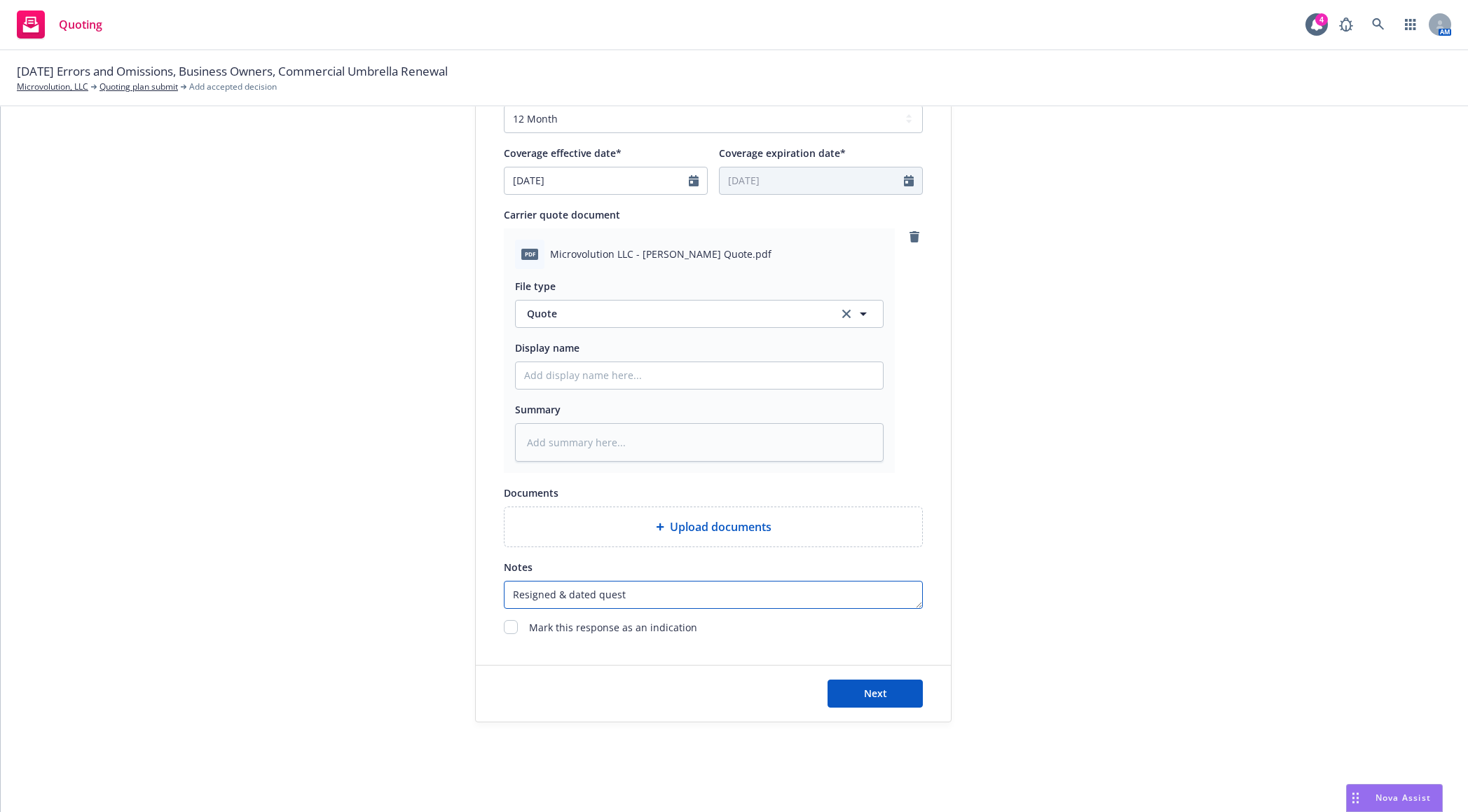
type textarea "Resigned & dated questi"
type textarea "x"
type textarea "Resigned & dated questio"
type textarea "x"
type textarea "Resigned & dated question"
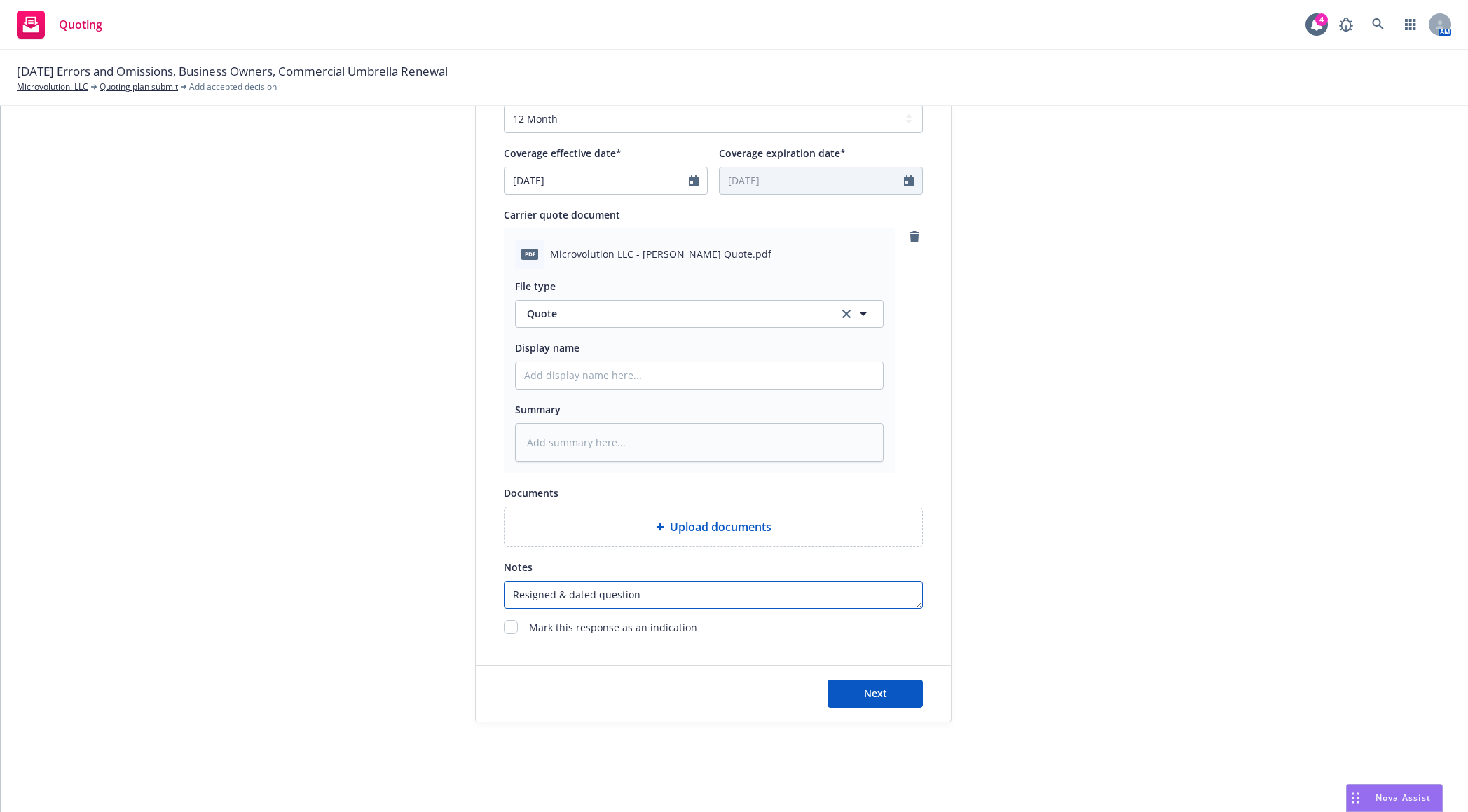
type textarea "x"
type textarea "Resigned & dated questiona"
type textarea "x"
type textarea "Resigned & dated questionai"
type textarea "x"
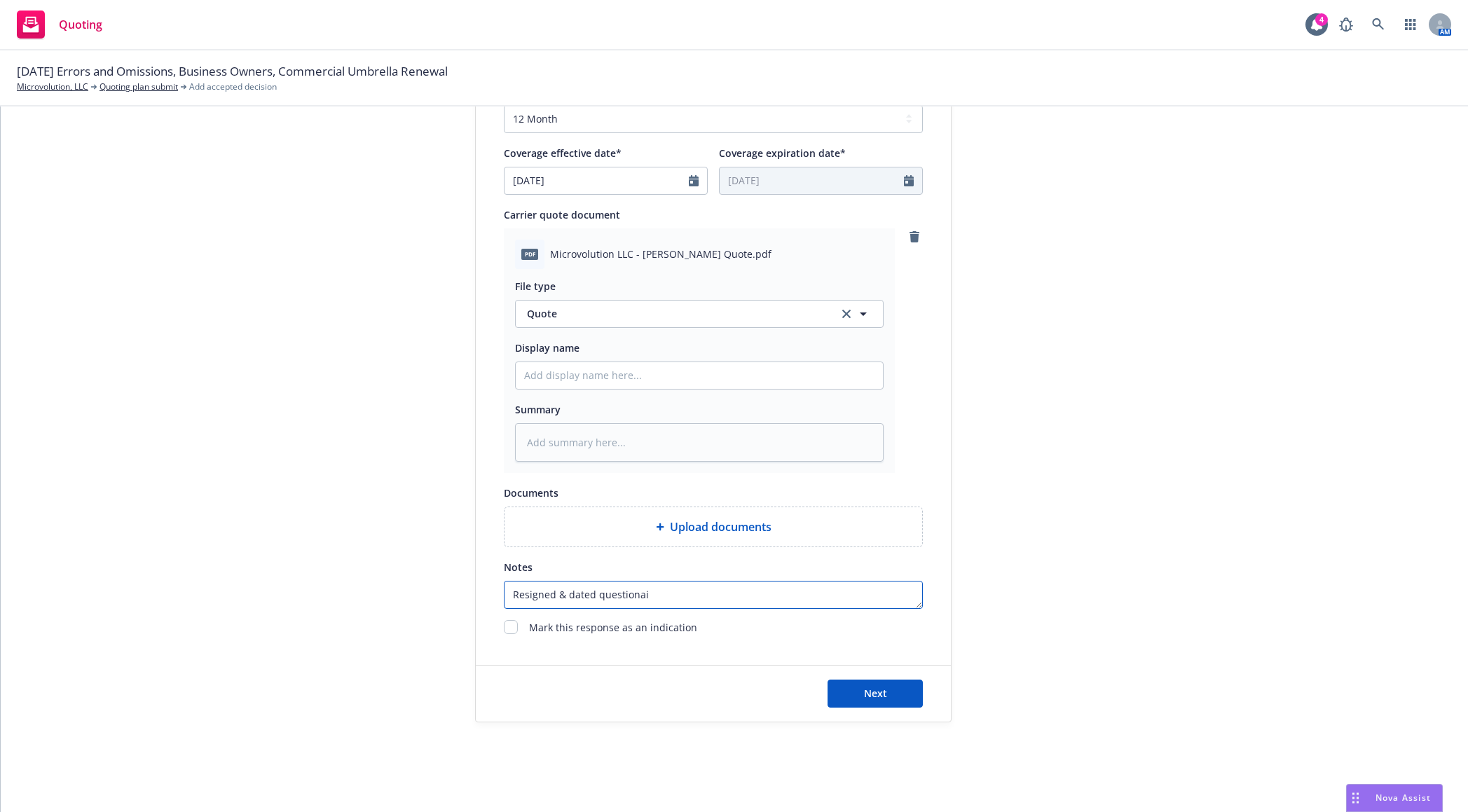
type textarea "Resigned & dated questionair"
type textarea "x"
type textarea "Resigned & dated questionairr"
type textarea "x"
type textarea "Resigned & dated questionairre"
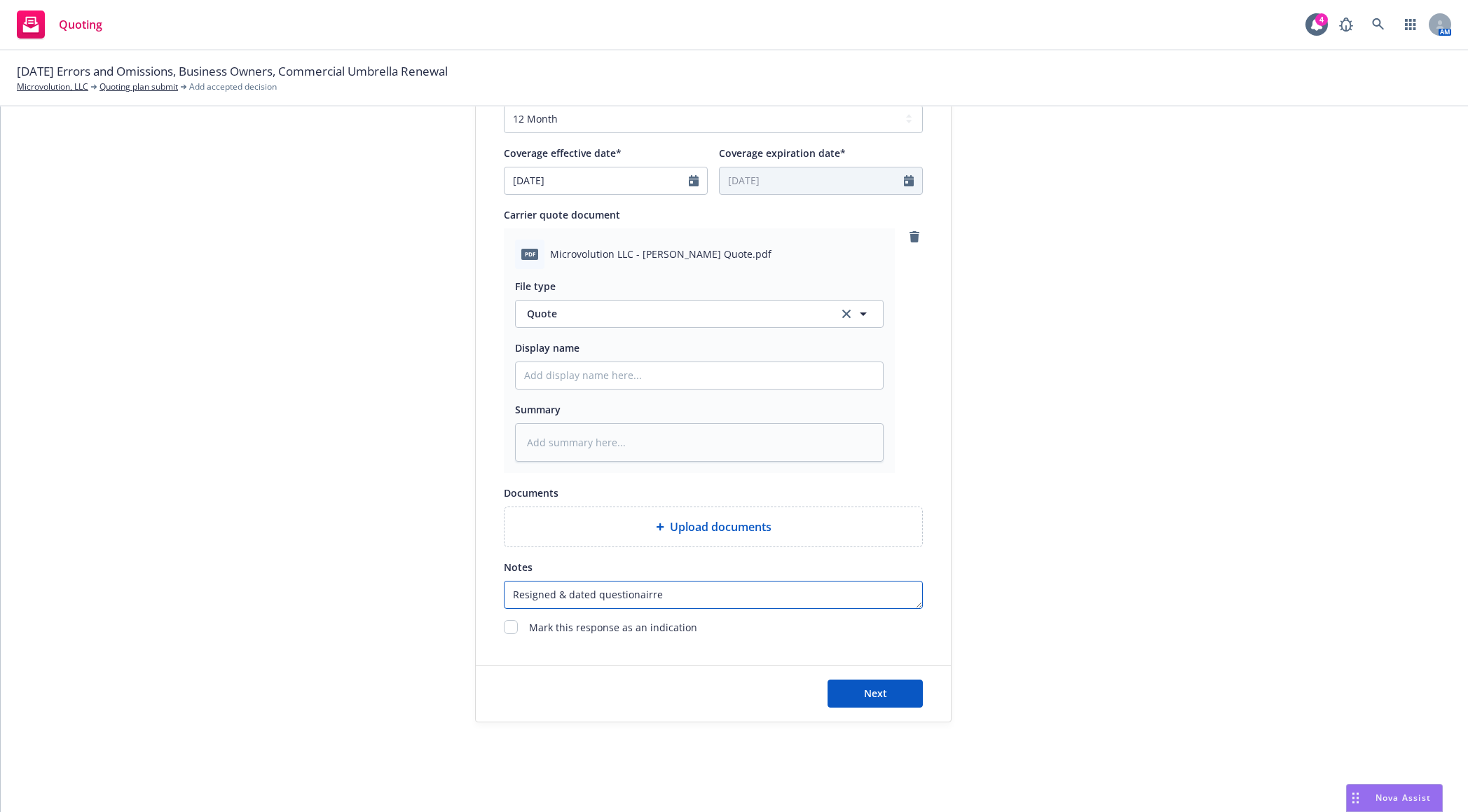
type textarea "x"
type textarea "Resigned & dated questionairre"
type textarea "x"
type textarea "Resigned & dated questionairre p"
type textarea "x"
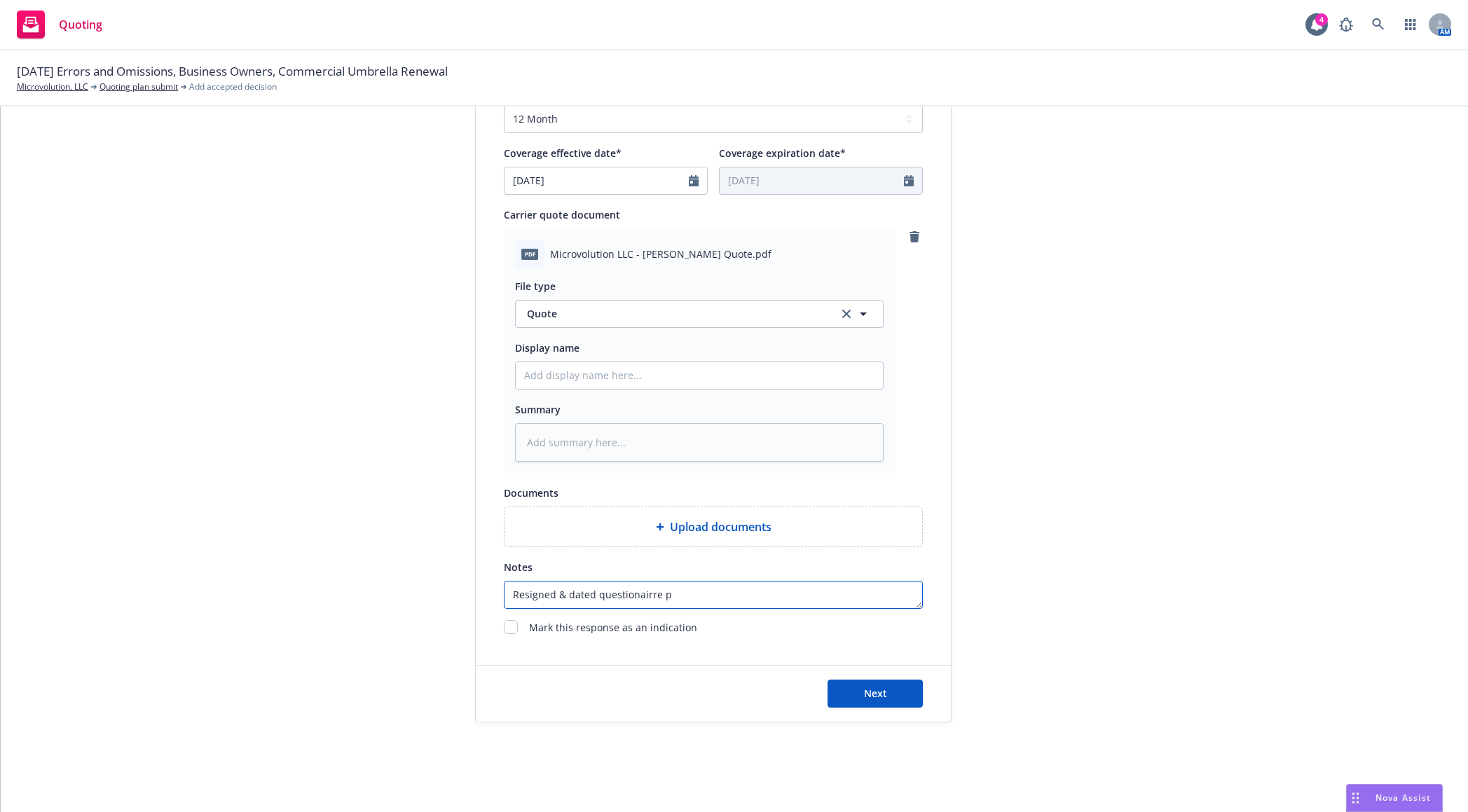
type textarea "Resigned & dated questionairre"
type textarea "x"
type textarea "Resigned & dated questionairre c"
type textarea "x"
type textarea "Resigned & dated questionairre co"
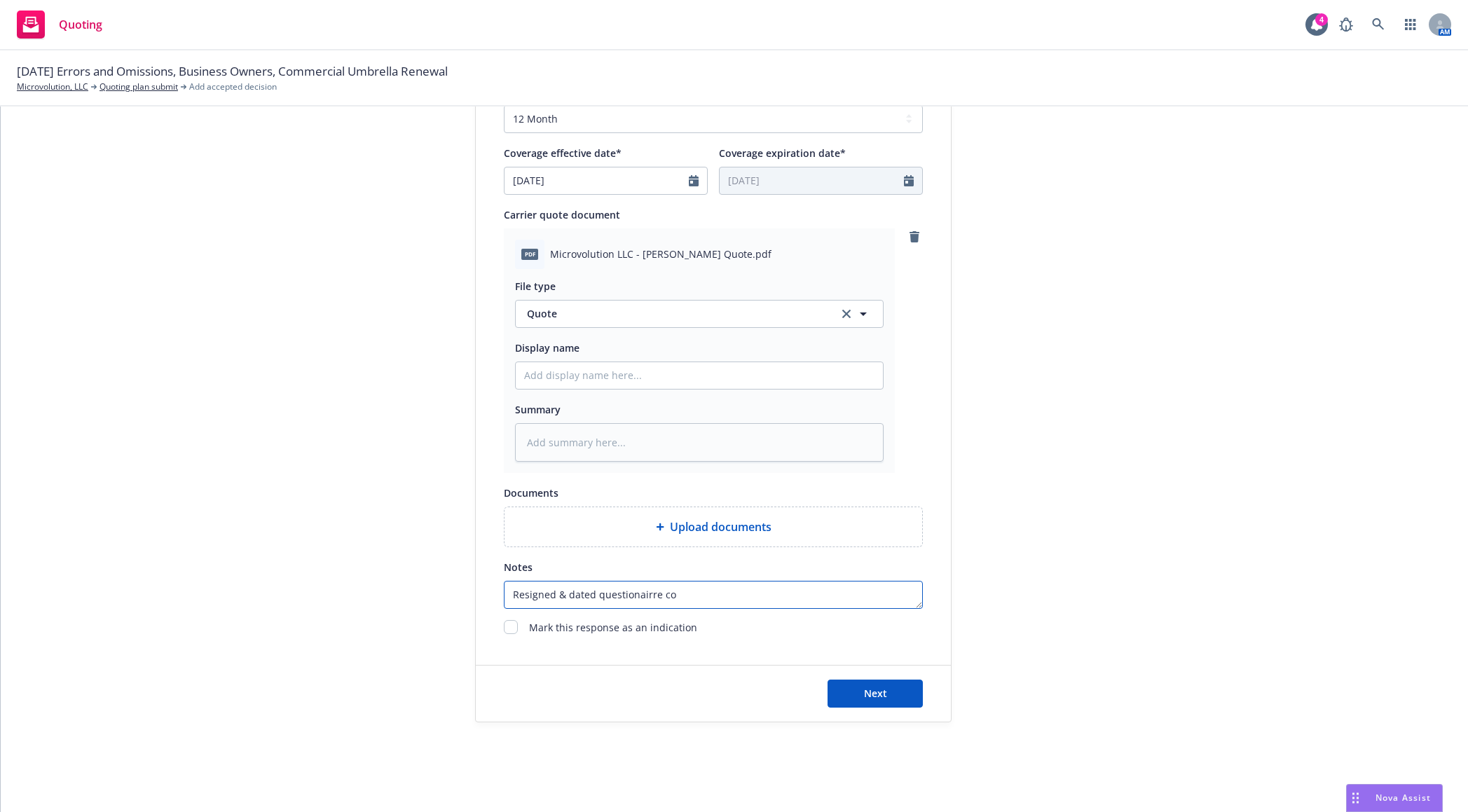
type textarea "x"
type textarea "Resigned & dated questionairre com"
type textarea "x"
type textarea "Resigned & dated questionairre comp"
type textarea "x"
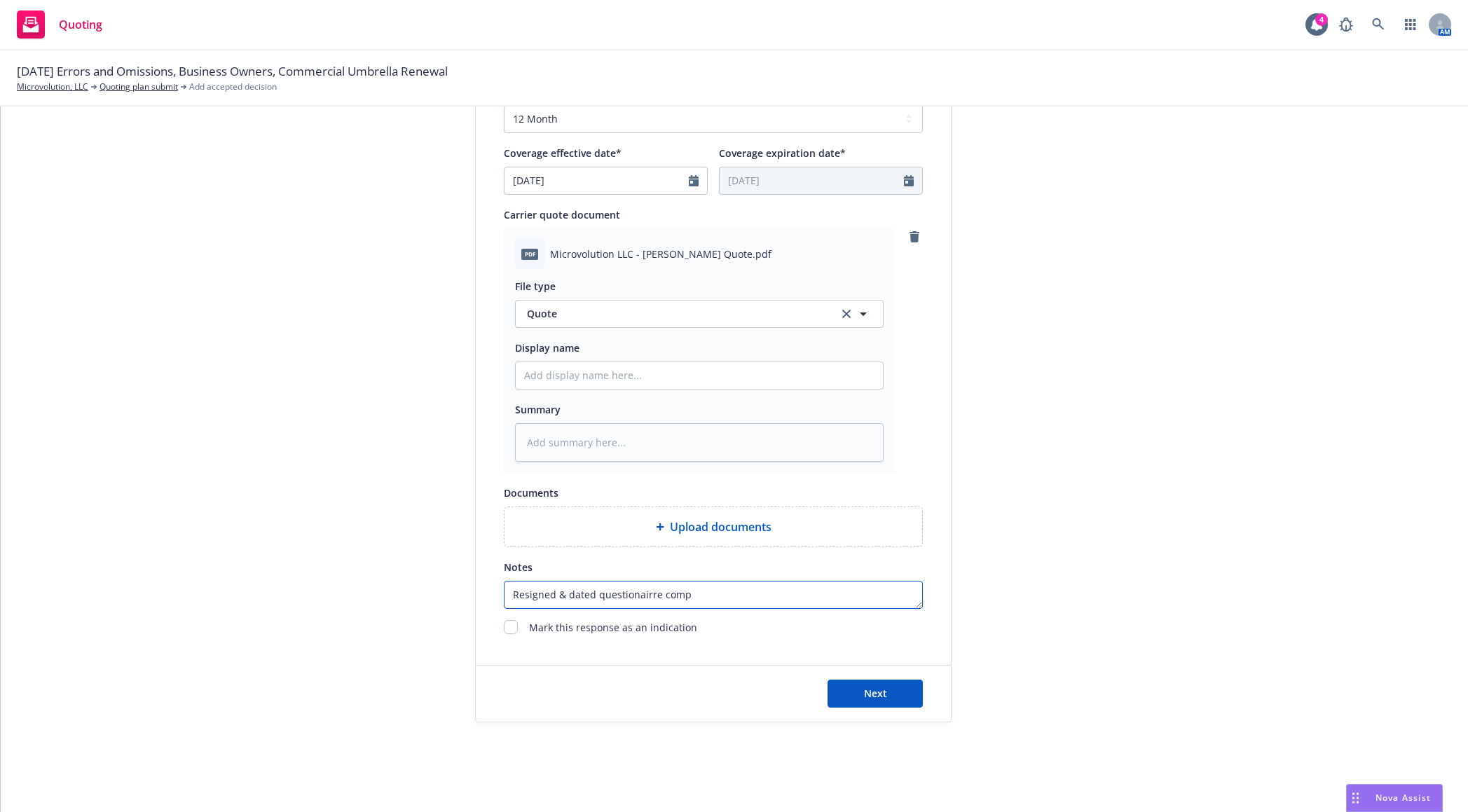
type textarea "Resigned & dated questionairre compl"
type textarea "x"
type textarea "Resigned & dated questionairre comple"
type textarea "x"
type textarea "Resigned & dated questionairre complet"
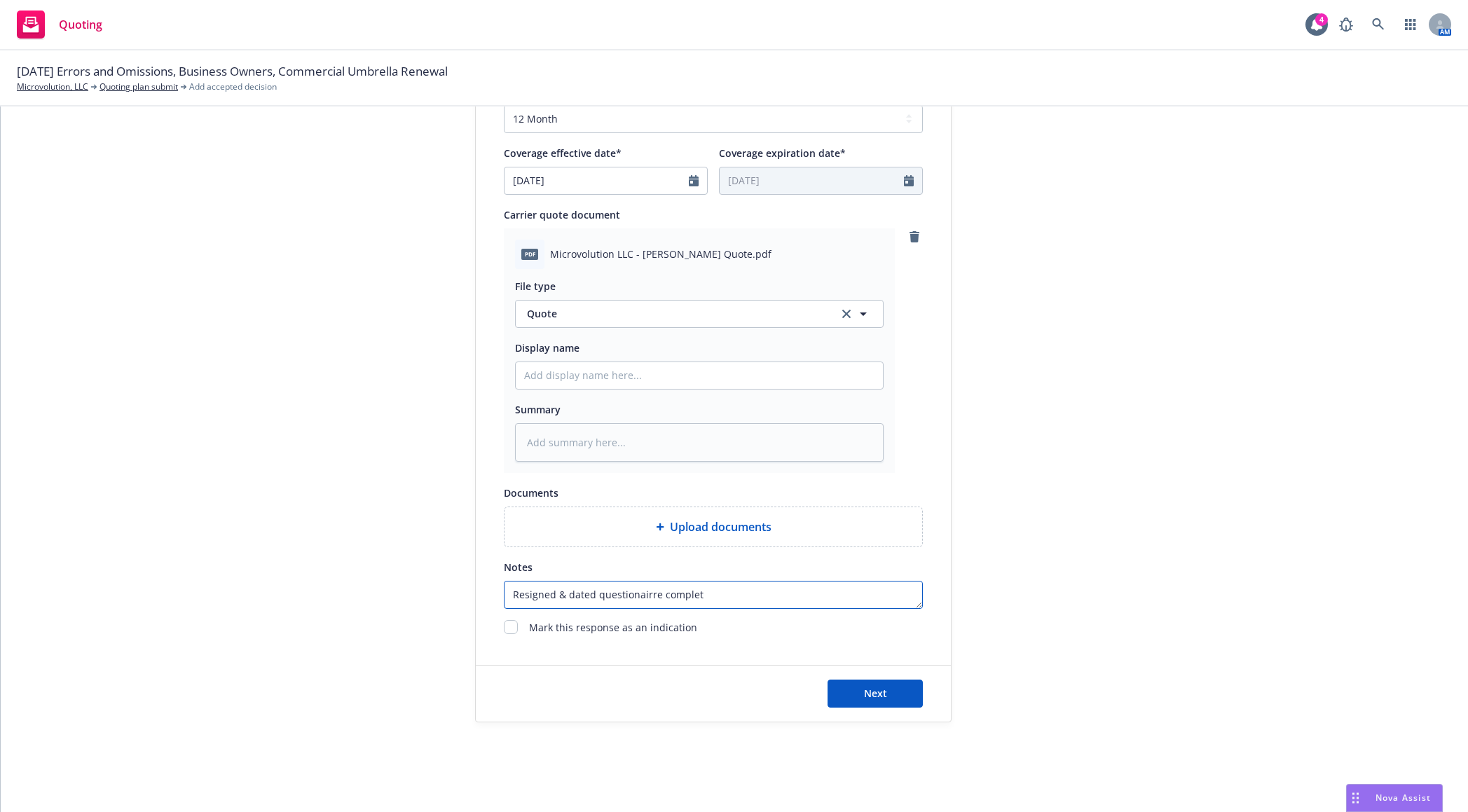
type textarea "x"
type textarea "Resigned & dated questionairre complete"
type textarea "x"
type textarea "Resigned & dated questionairre completed"
type textarea "x"
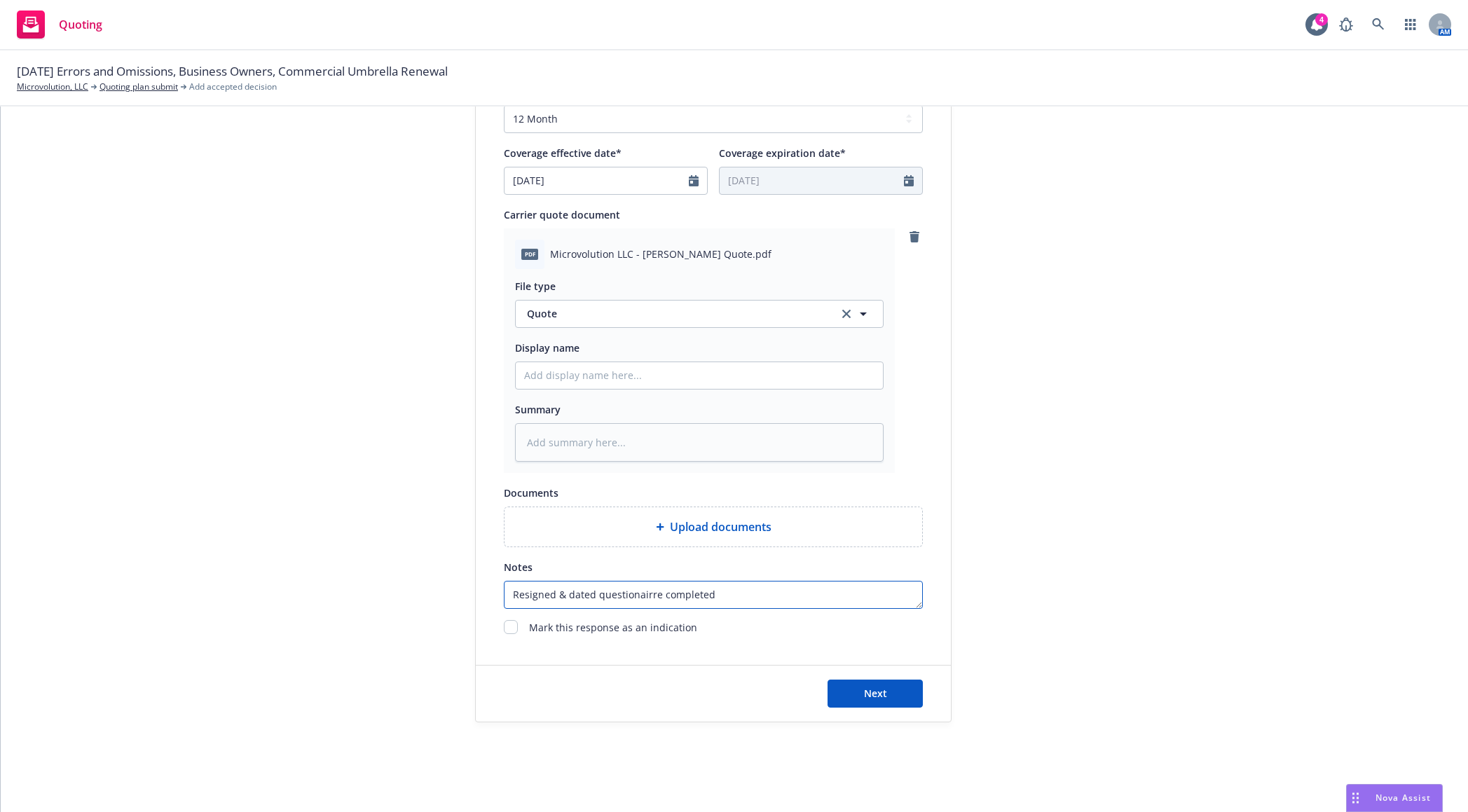
type textarea "Resigned & dated questionairre completed"
type textarea "x"
type textarea "Resigned & dated questionairre completed w"
type textarea "x"
type textarea "Resigned & dated questionairre completed wit"
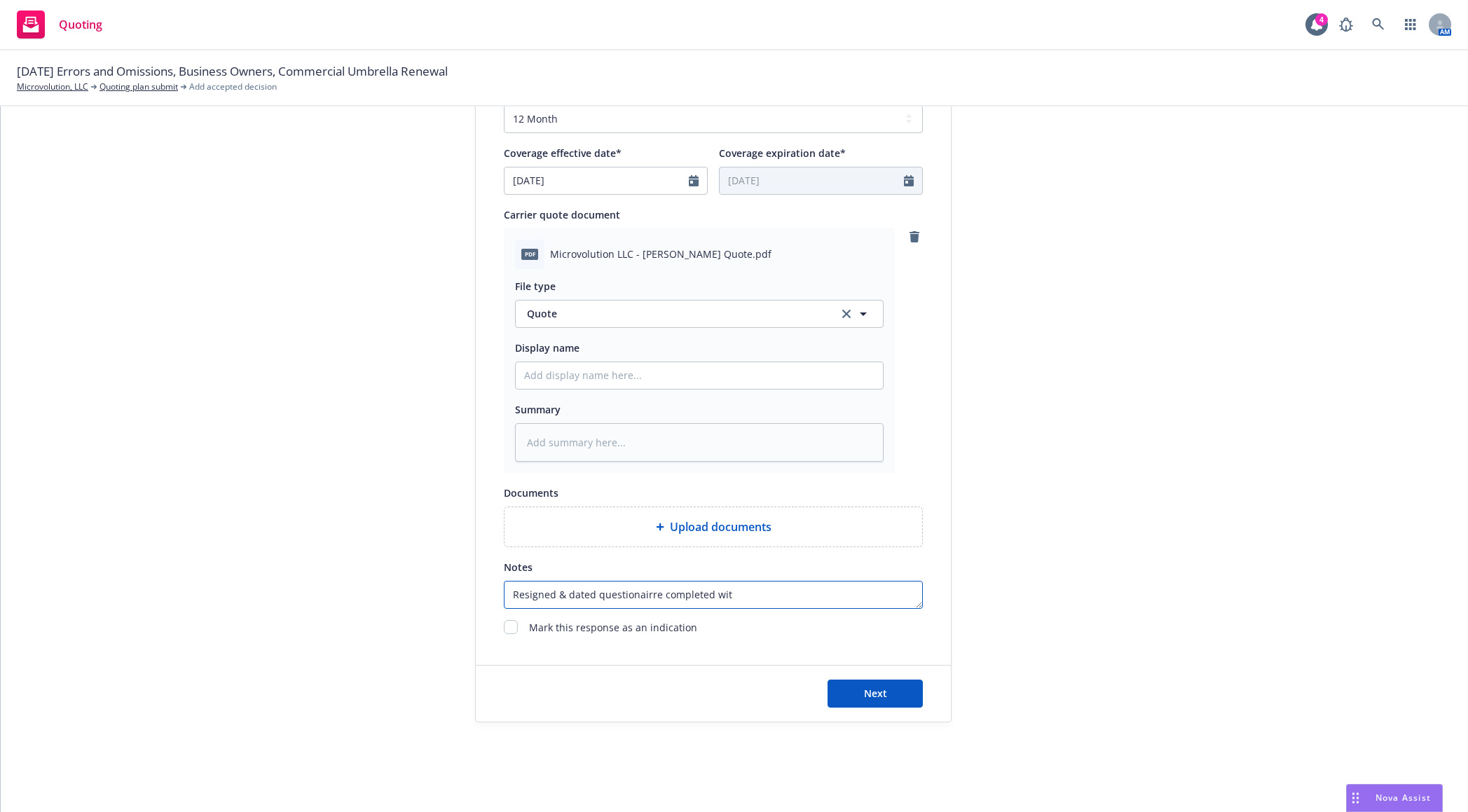
type textarea "x"
type textarea "Resigned & dated questionairre completed with"
type textarea "x"
type textarea "Resigned & dated questionairre completed with"
type textarea "x"
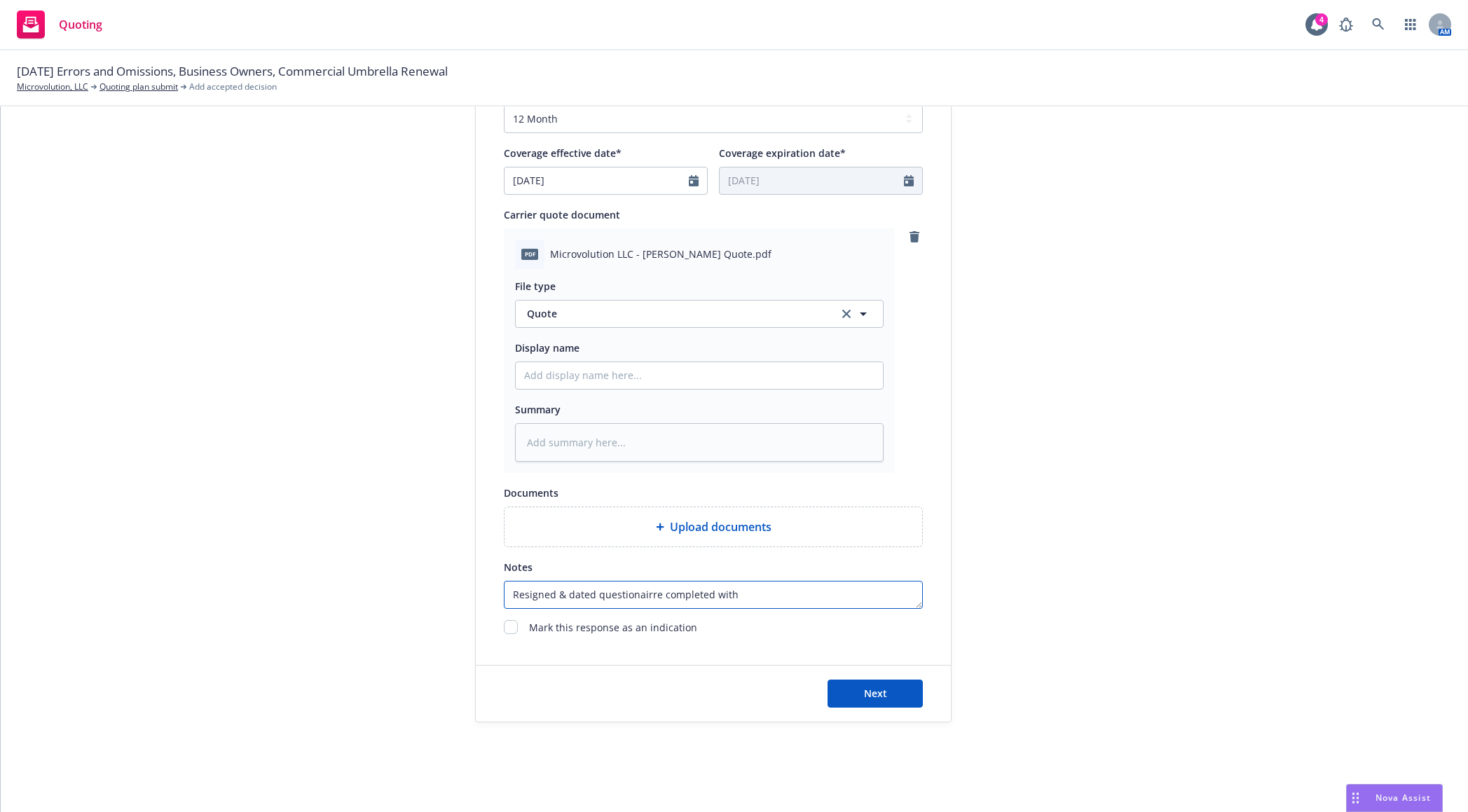
type textarea "Resigned & dated questionairre completed with R"
type textarea "x"
type textarea "Resigned & dated questionairre completed with Re"
type textarea "x"
type textarea "Resigned & dated questionairre completed with Rev"
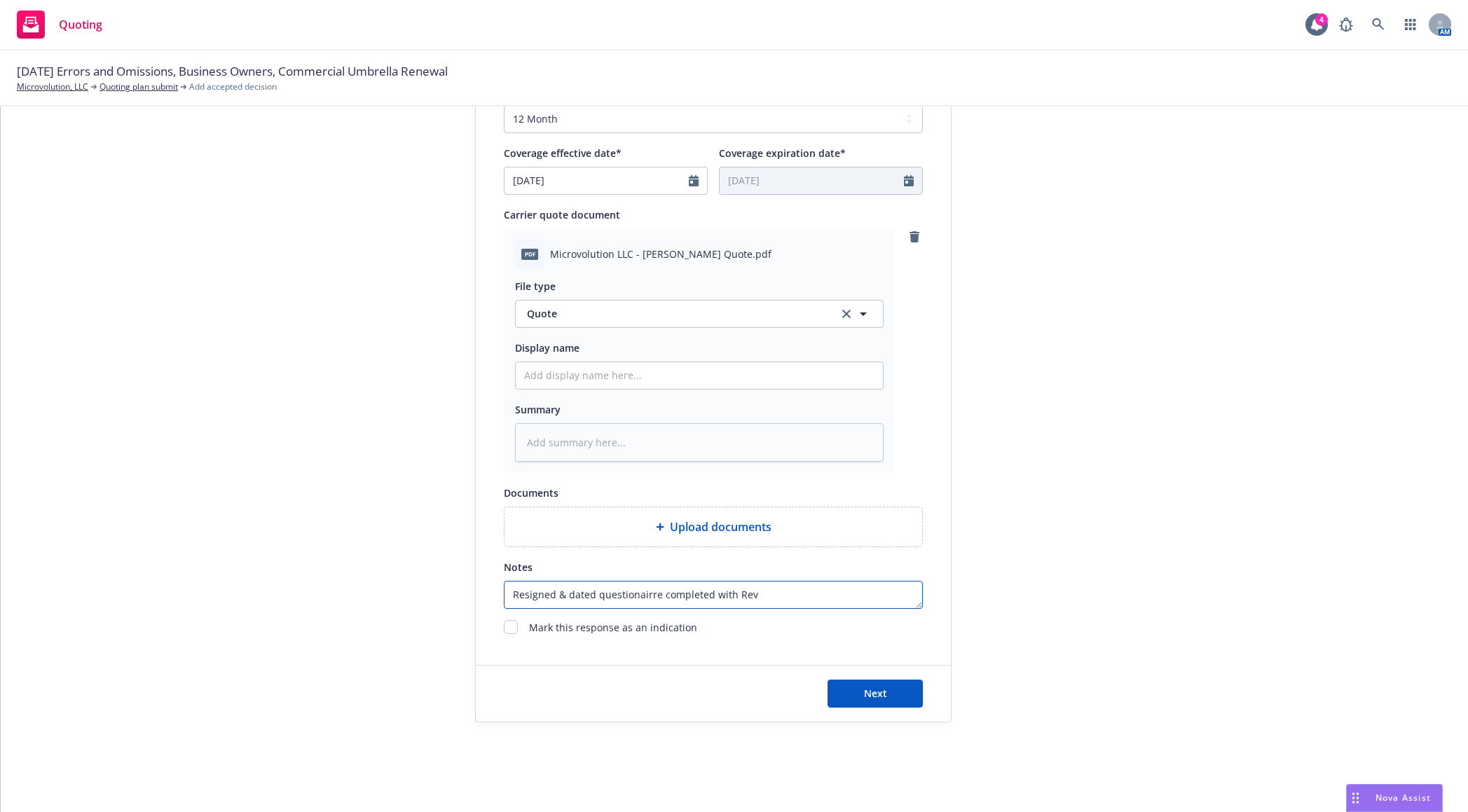
type textarea "x"
type textarea "Resigned & dated questionairre completed with Reve"
type textarea "x"
type textarea "Resigned & dated questionairre completed with Reven"
type textarea "x"
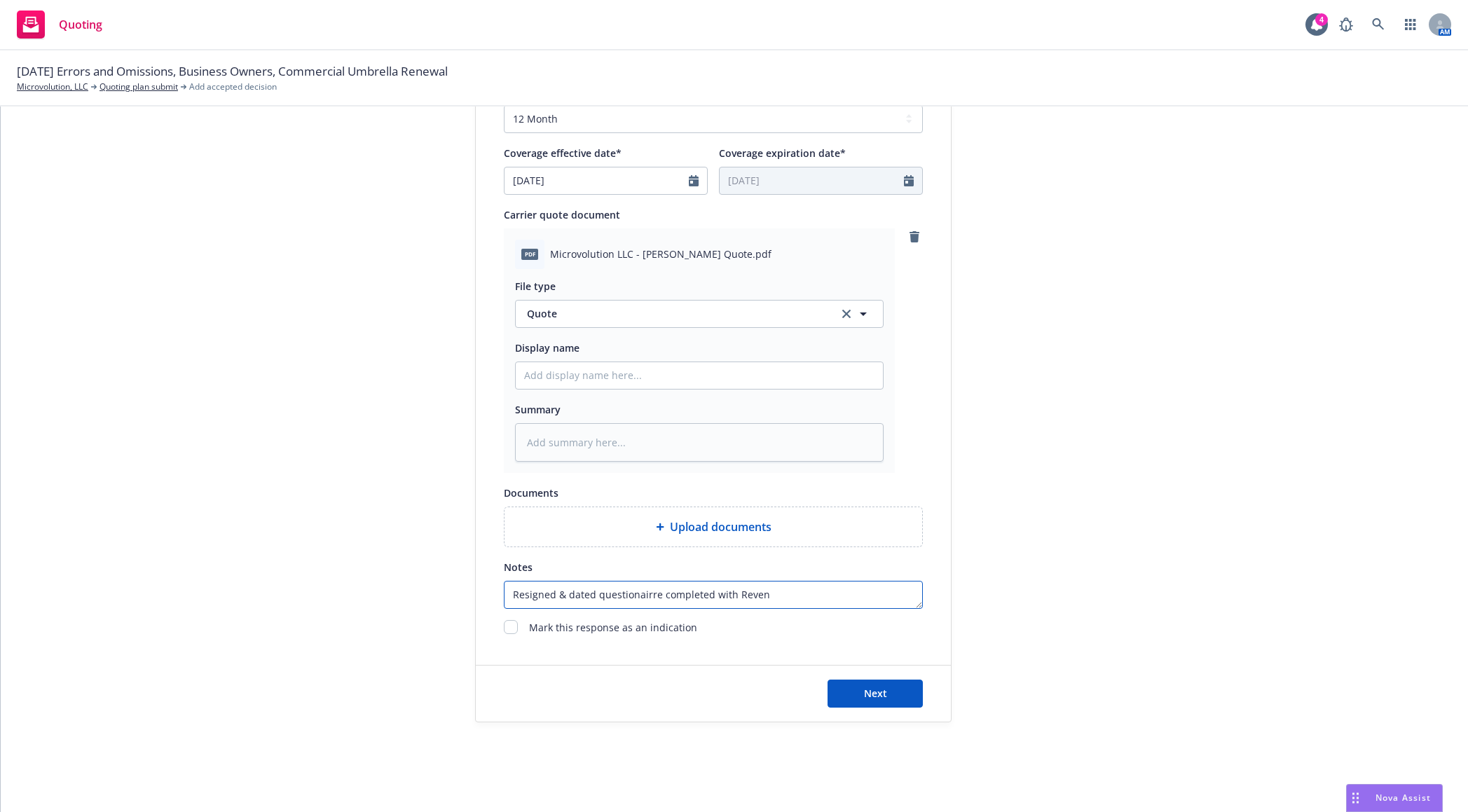
type textarea "Resigned & dated questionairre completed with Revenu"
type textarea "x"
type textarea "Resigned & dated questionairre completed with Revenue"
type textarea "x"
type textarea "Resigned & dated questionairre completed with Revenue"
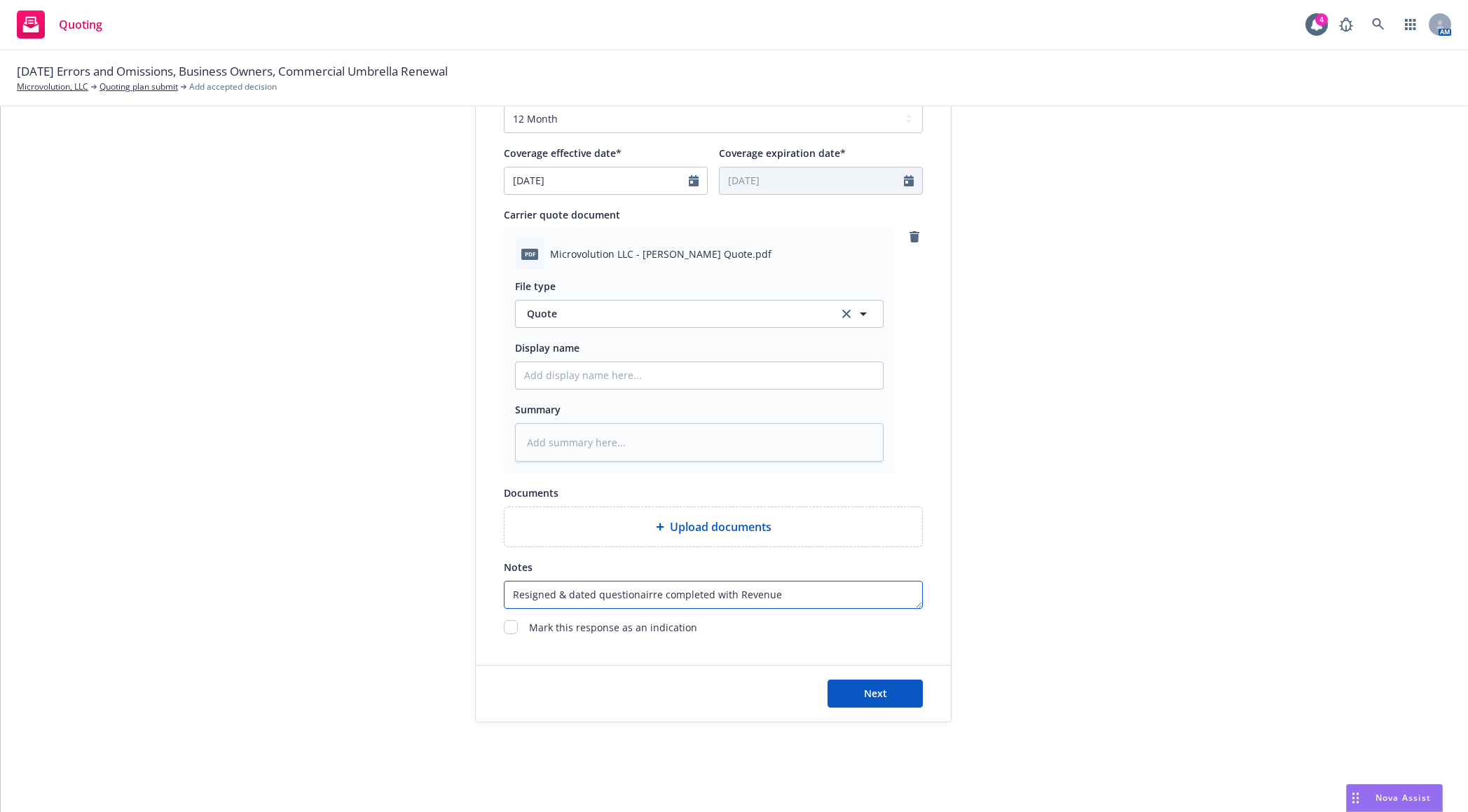
type textarea "x"
type textarea "Resigned & dated questionairre completed with Revenue a"
type textarea "x"
type textarea "Resigned & dated questionairre completed with Revenue ao"
type textarea "x"
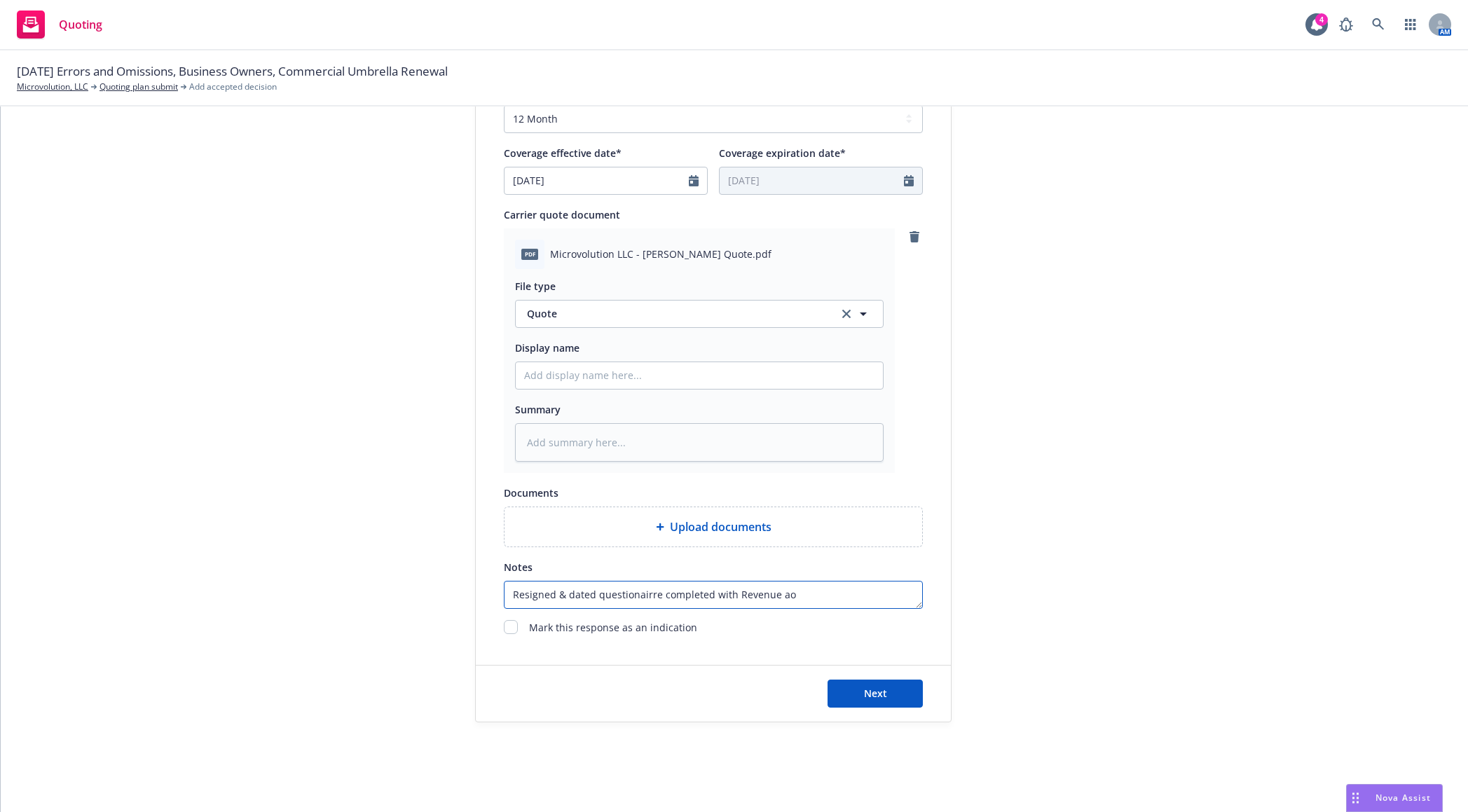
type textarea "Resigned & dated questionairre completed with Revenue aou"
type textarea "x"
type textarea "Resigned & dated questionairre completed with Revenue ao"
type textarea "x"
type textarea "Resigned & dated questionairre completed with Revenue a"
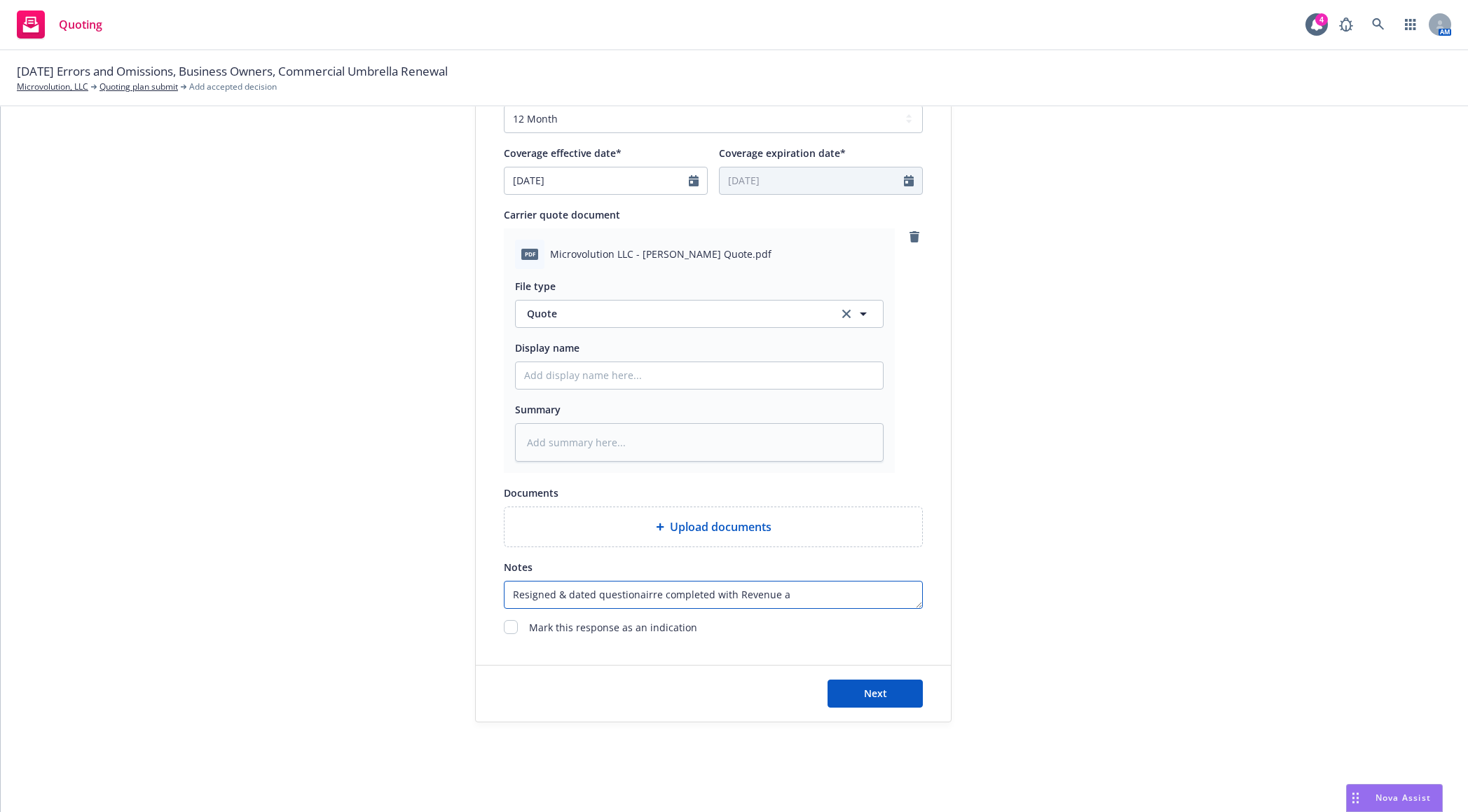
type textarea "x"
type textarea "Resigned & dated questionairre completed with Revenue am"
type textarea "x"
type textarea "Resigned & dated questionairre completed with Revenue amo"
type textarea "x"
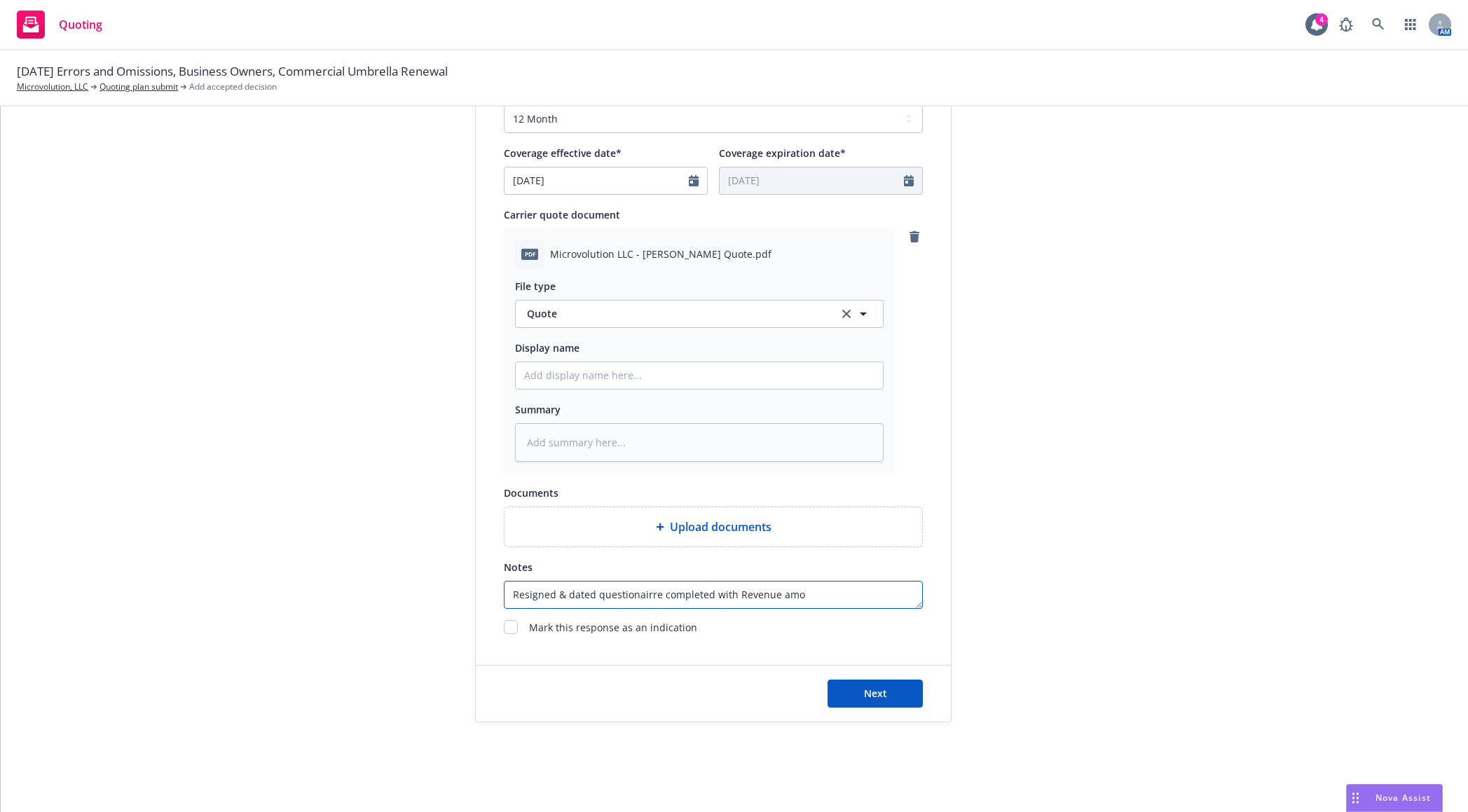
type textarea "Resigned & dated questionairre completed with Revenue amou"
type textarea "x"
type textarea "Resigned & dated questionairre completed with Revenue amoun"
type textarea "x"
type textarea "Resigned & dated questionairre completed with Revenue amount"
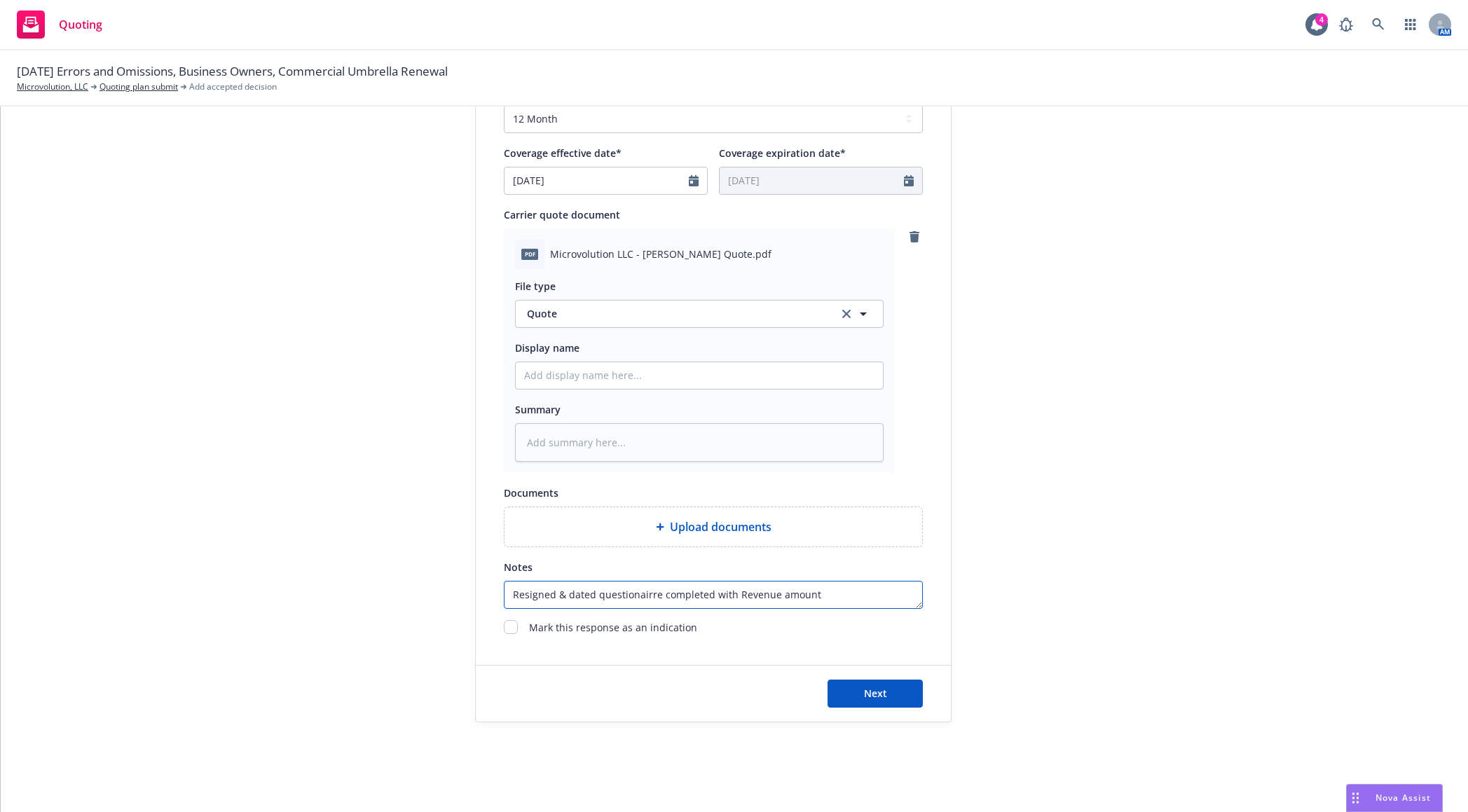
type textarea "x"
type textarea "Resigned & dated questionairre completed with Revenue amount"
type textarea "x"
type textarea "Resigned & dated questionairre completed with Revenue amount l"
type textarea "x"
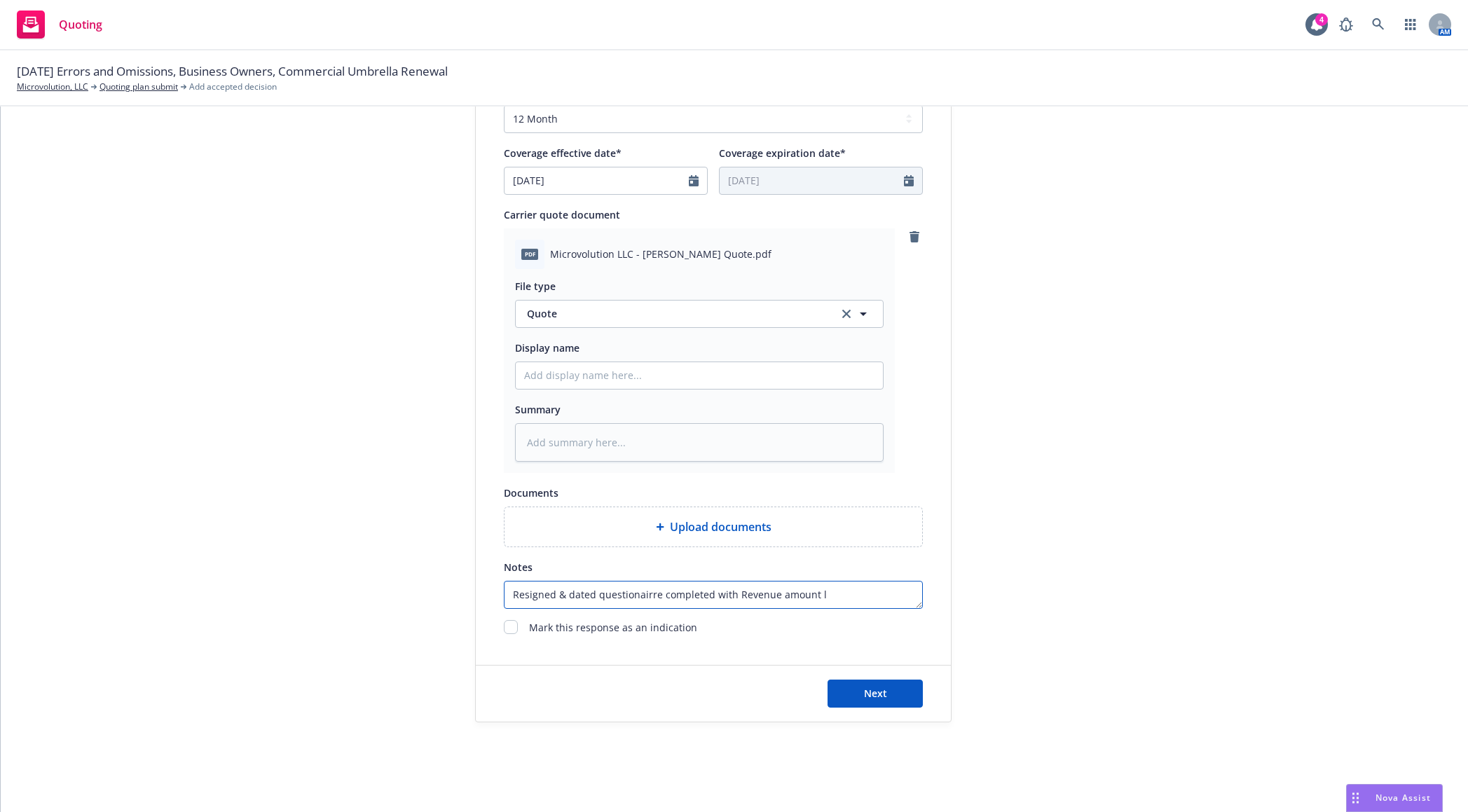
type textarea "Resigned & dated questionairre completed with Revenue amount li"
type textarea "x"
type textarea "Resigned & dated questionairre completed with Revenue amount lis"
type textarea "x"
type textarea "Resigned & dated questionairre completed with Revenue amount list"
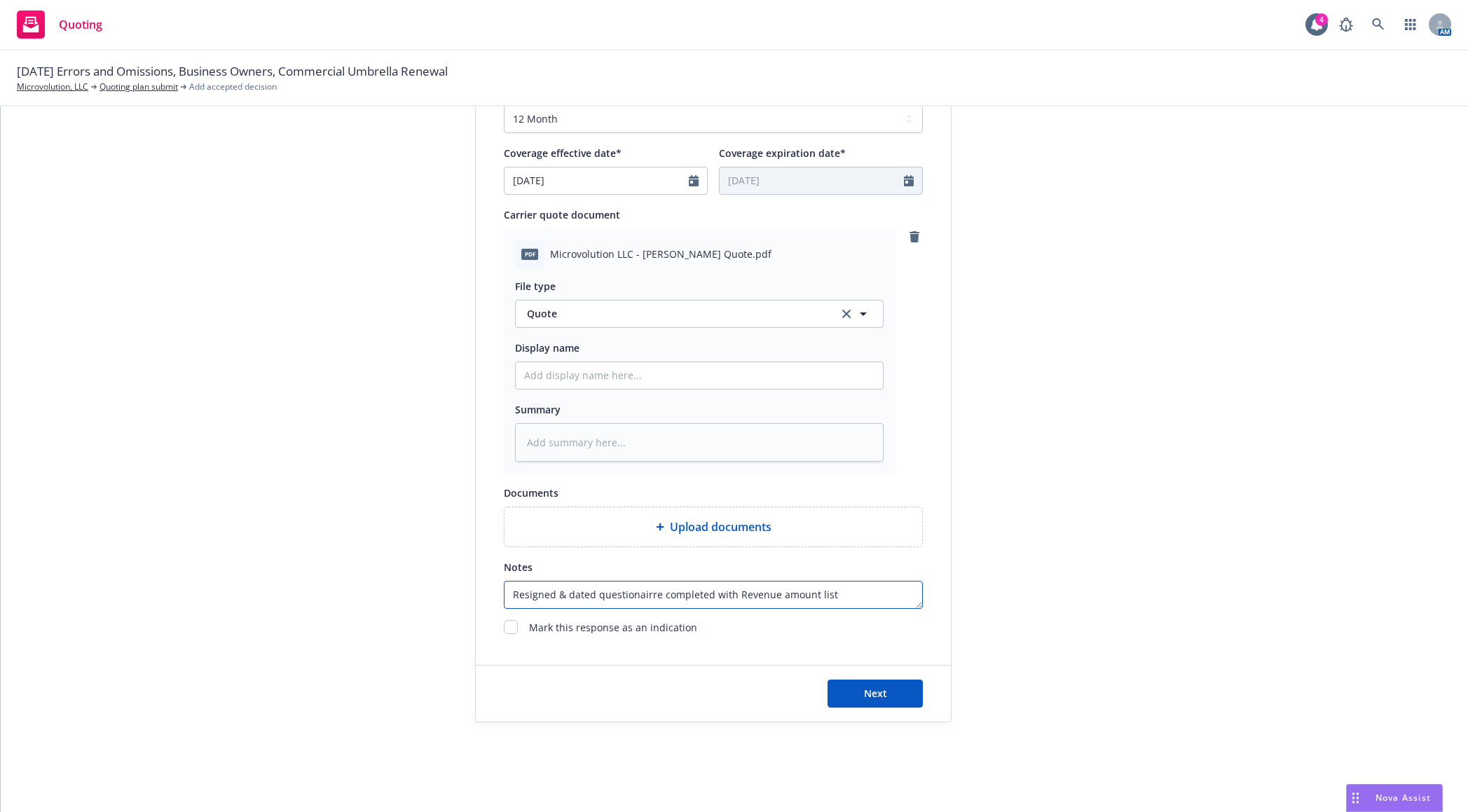
type textarea "x"
type textarea "Resigned & dated questionairre completed with Revenue amount liste"
type textarea "x"
type textarea "Resigned & dated questionairre completed with Revenue amount listed"
type textarea "x"
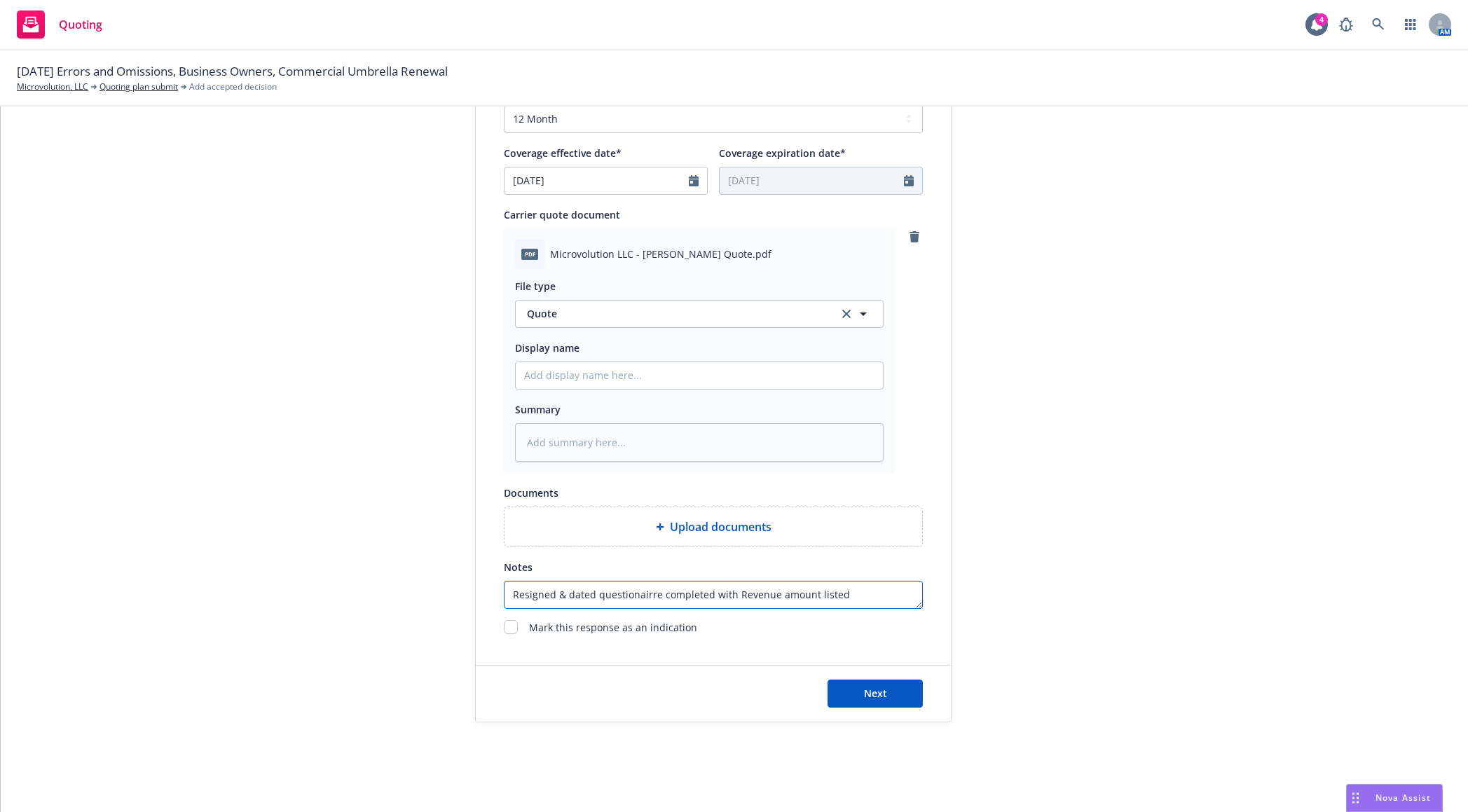
type textarea "BResigned & dated questionairre completed with Revenue amount listed"
type textarea "x"
type textarea "BiResigned & dated questionairre completed with Revenue amount listed"
type textarea "x"
type textarea "BinResigned & dated questionairre completed with Revenue amount listed"
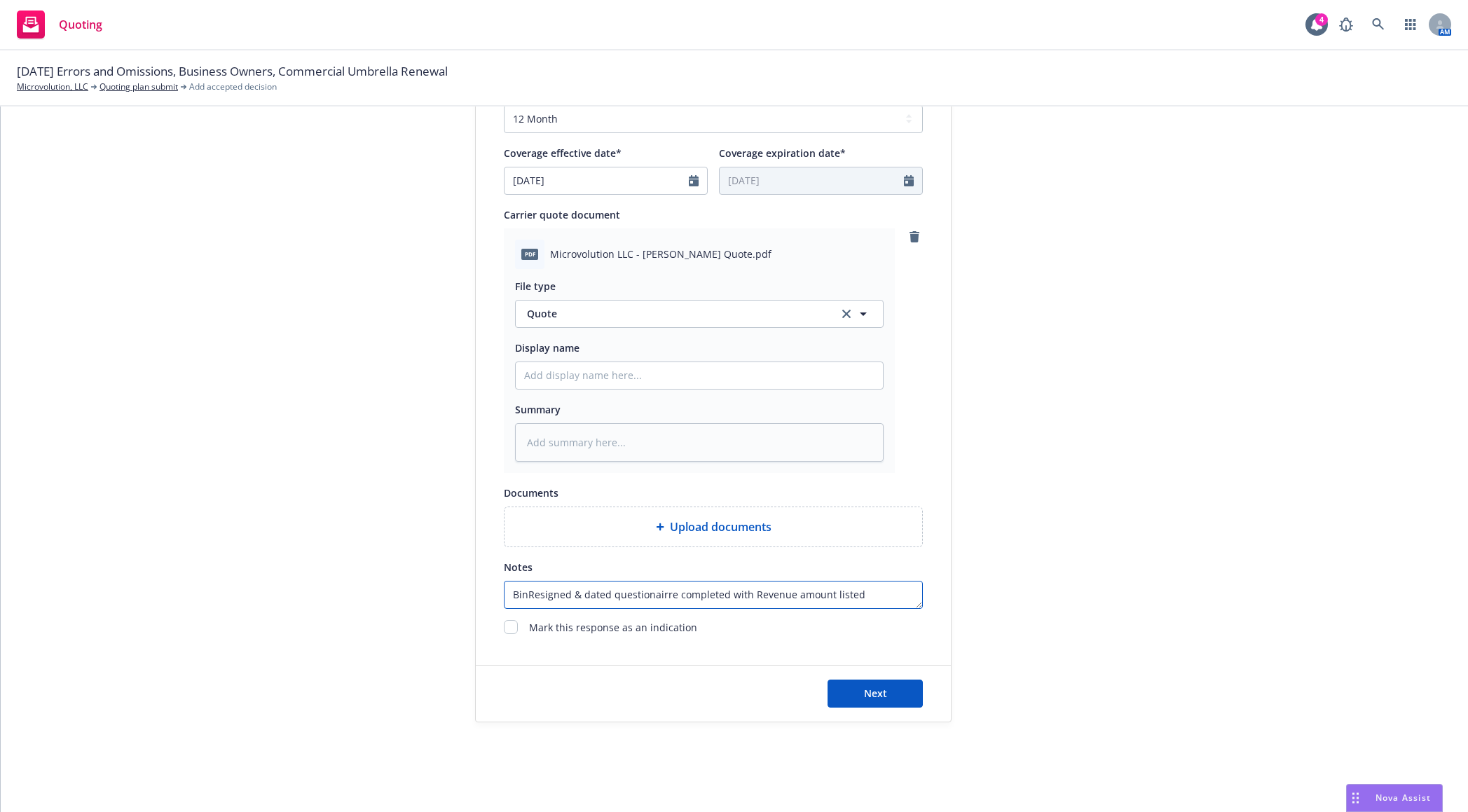
type textarea "x"
type textarea "BindResigned & dated questionairre completed with Revenue amount listed"
type textarea "x"
type textarea "BindiResigned & dated questionairre completed with Revenue amount listed"
type textarea "x"
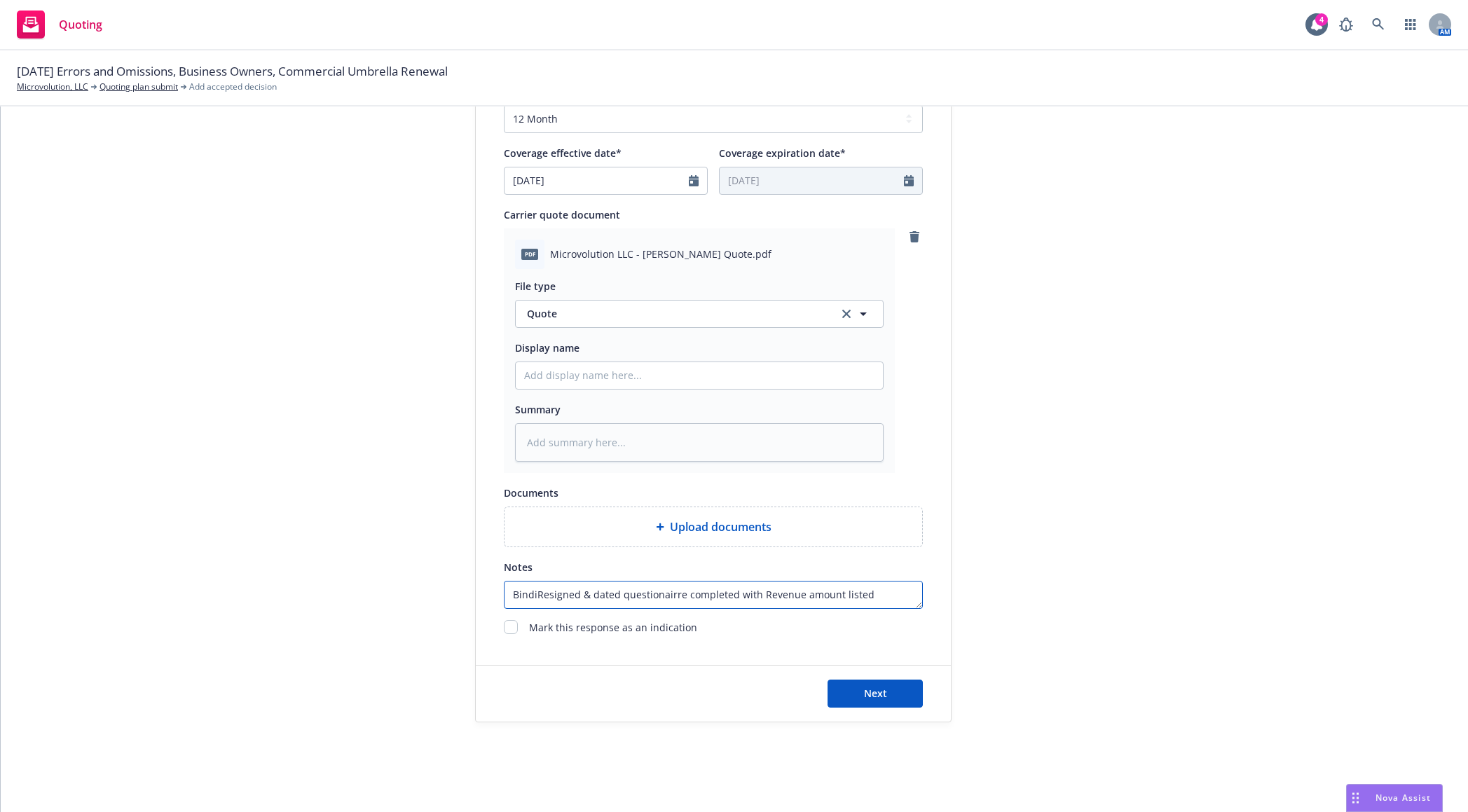
type textarea "BindinResigned & dated questionairre completed with Revenue amount listed"
type textarea "x"
type textarea "BindingResigned & dated questionairre completed with Revenue amount listed"
type textarea "x"
type textarea "Binding Resigned & dated questionairre completed with Revenue amount listed"
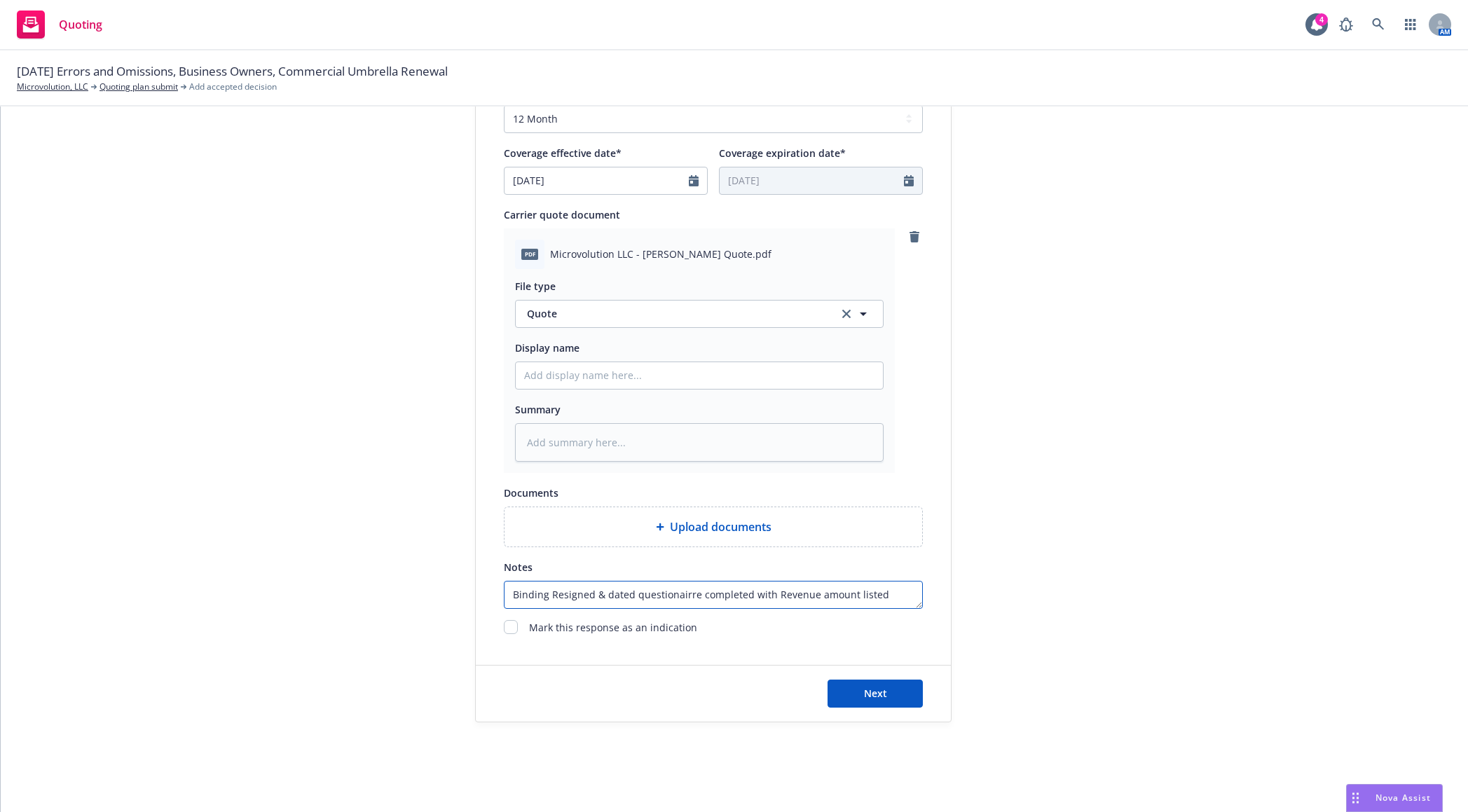
type textarea "x"
type textarea "Binding SResigned & dated questionairre completed with Revenue amount listed"
type textarea "x"
type textarea "Binding SuResigned & dated questionairre completed with Revenue amount listed"
type textarea "x"
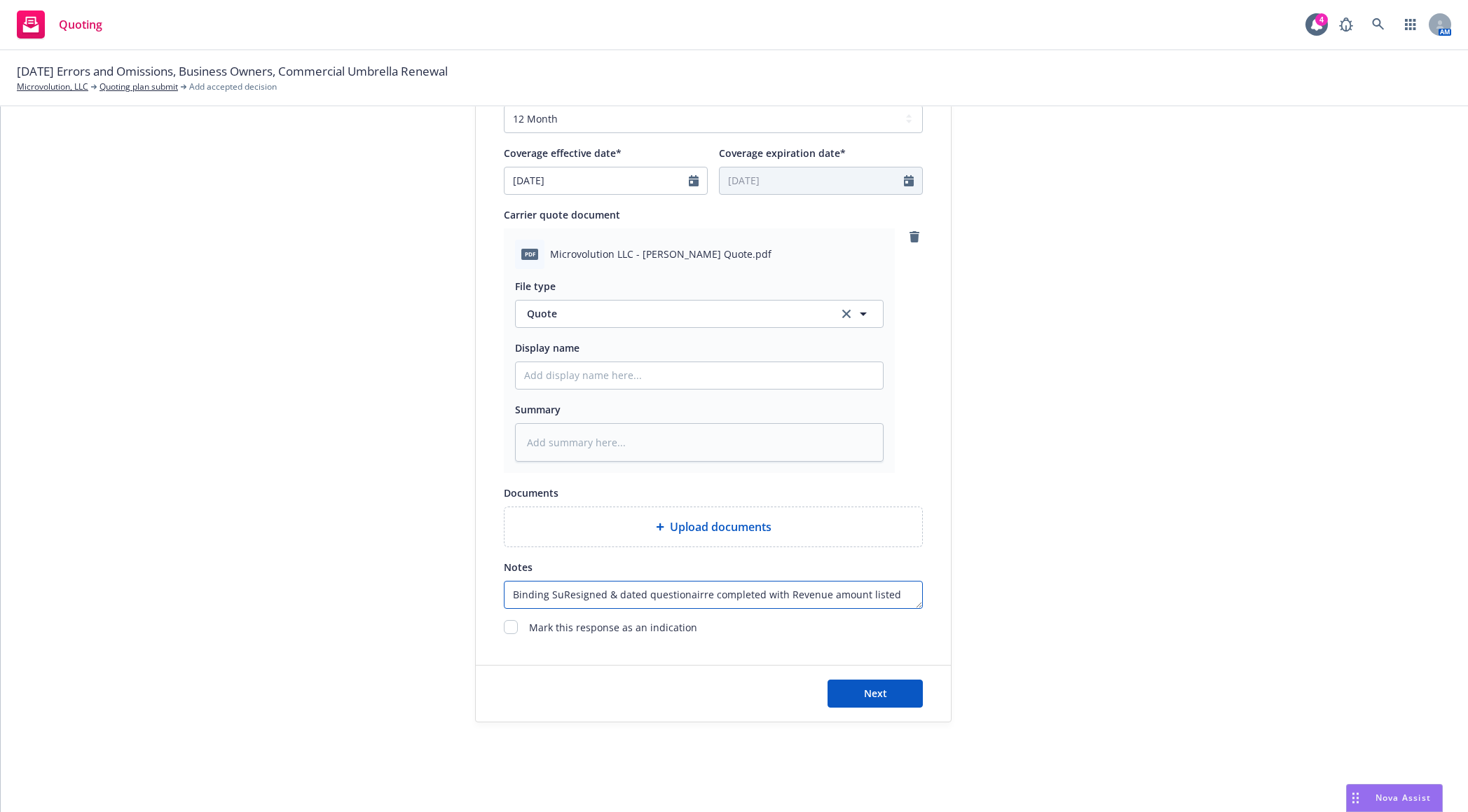
type textarea "Binding SubResigned & dated questionairre completed with Revenue amount listed"
type textarea "x"
type textarea "Binding SubjResigned & dated questionairre completed with Revenue amount listed"
type textarea "x"
type textarea "Binding SubjeResigned & dated questionairre completed with Revenue amount listed"
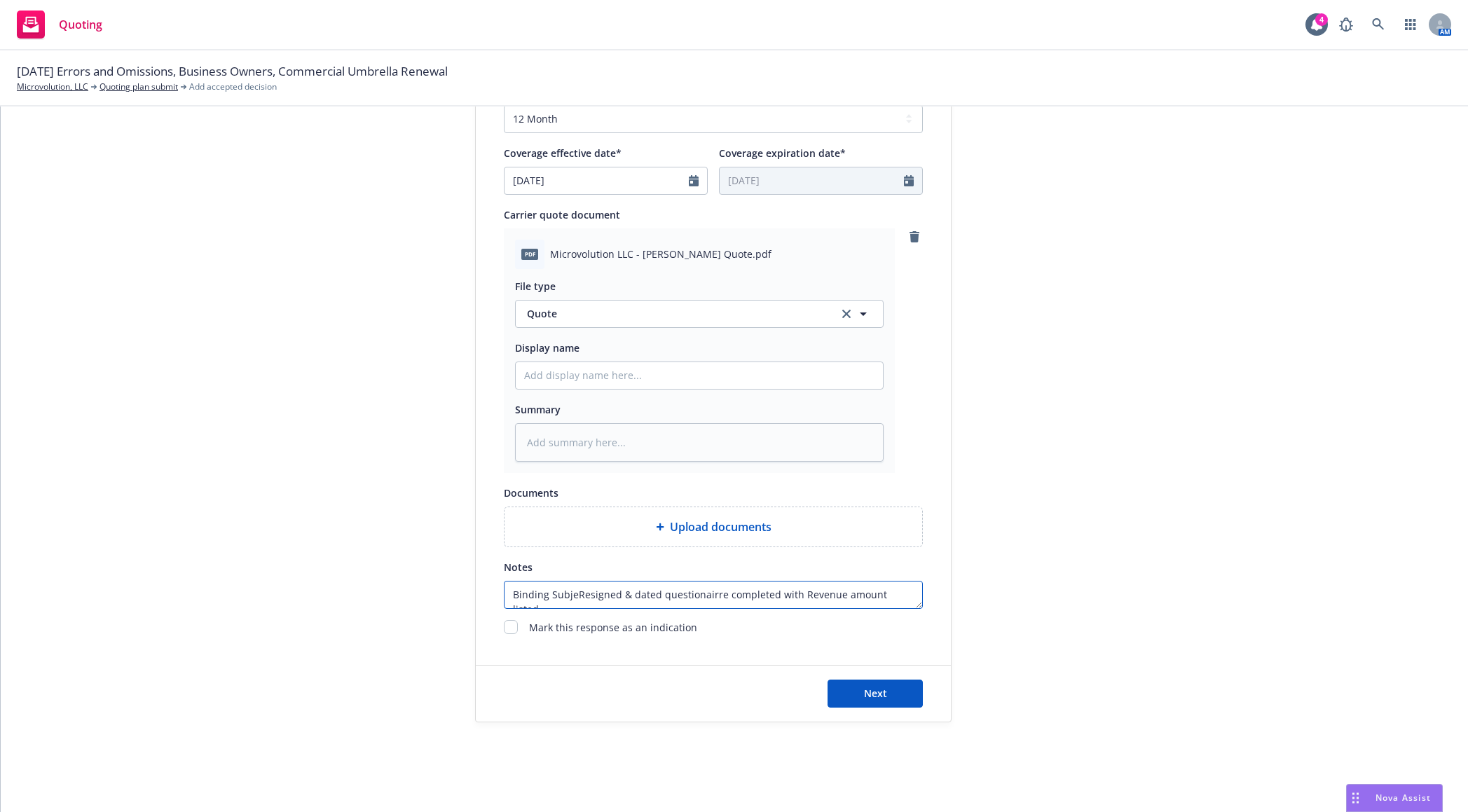
type textarea "x"
type textarea "Binding SubjecResigned & dated questionairre completed with Revenue amount list…"
type textarea "x"
type textarea "Binding SubjectResigned & dated questionairre completed with Revenue amount lis…"
type textarea "x"
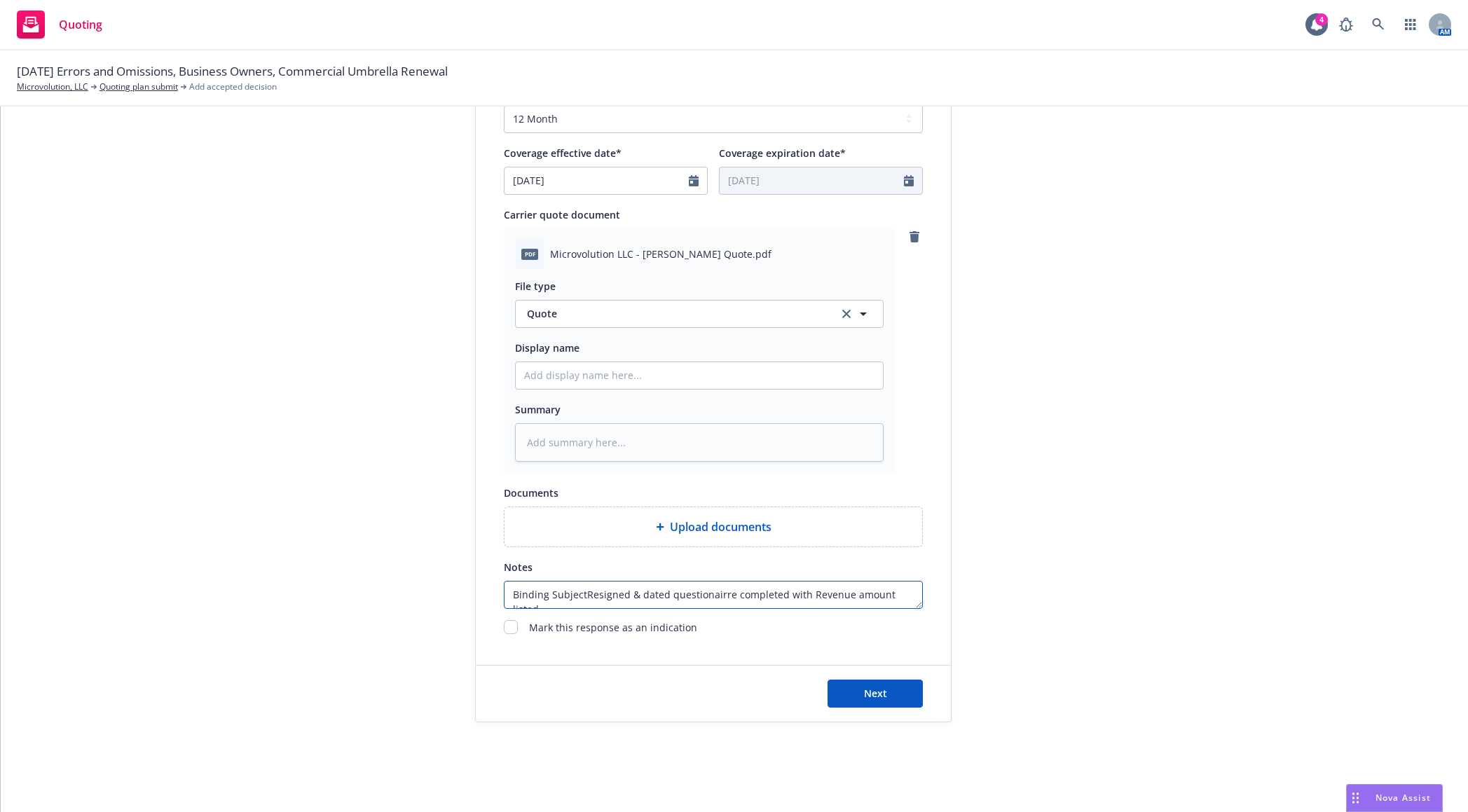
type textarea "Binding SubjectiResigned & dated questionairre completed with Revenue amount li…"
type textarea "x"
type textarea "Binding SubjectivResigned & dated questionairre completed with Revenue amount l…"
type textarea "x"
type textarea "Binding SubjectiviResigned & dated questionairre completed with Revenue amount …"
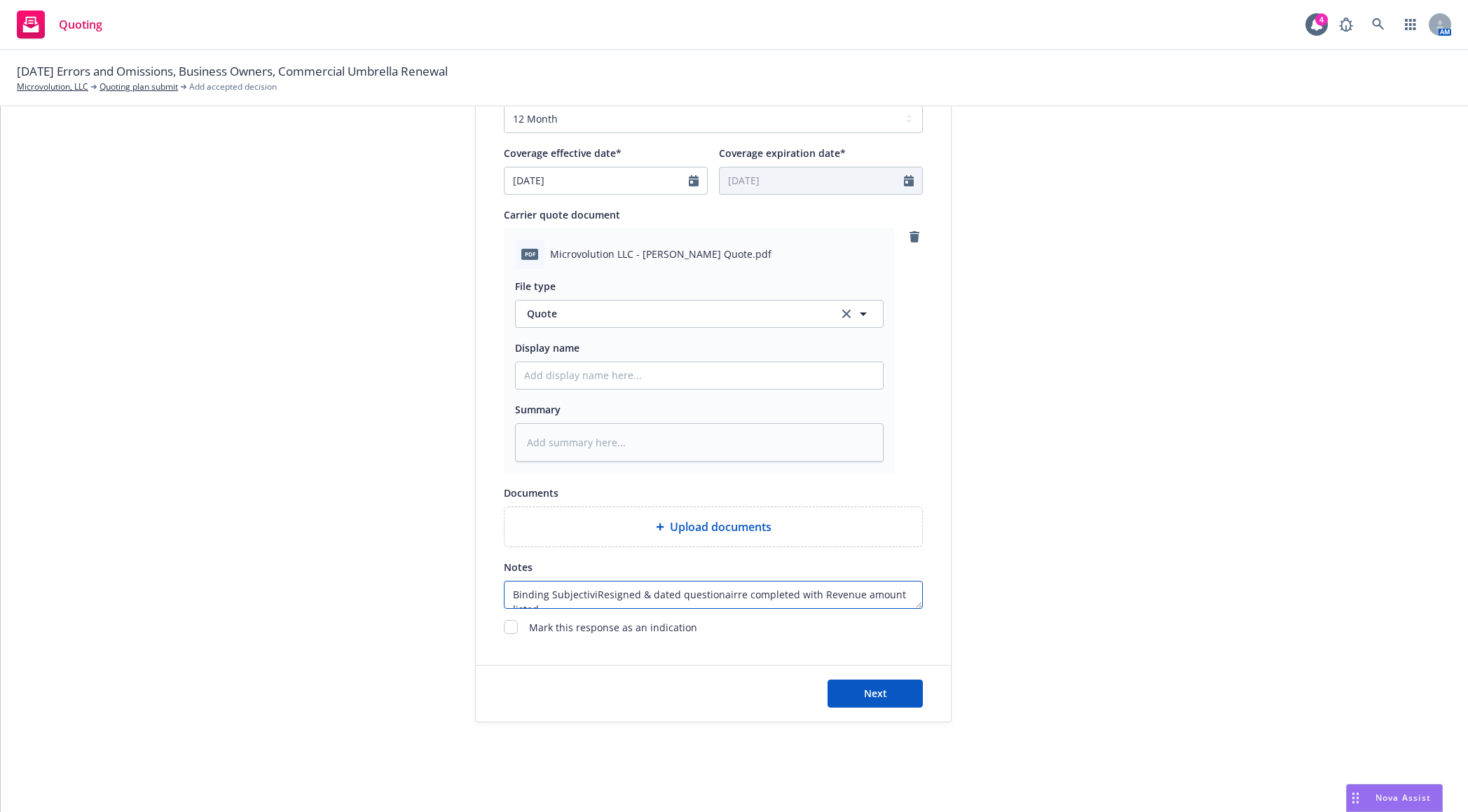
type textarea "x"
type textarea "Binding SubjectivitResigned & dated questionairre completed with Revenue amount…"
type textarea "x"
type textarea "Binding SubjectivitiResigned & dated questionairre completed with Revenue amoun…"
type textarea "x"
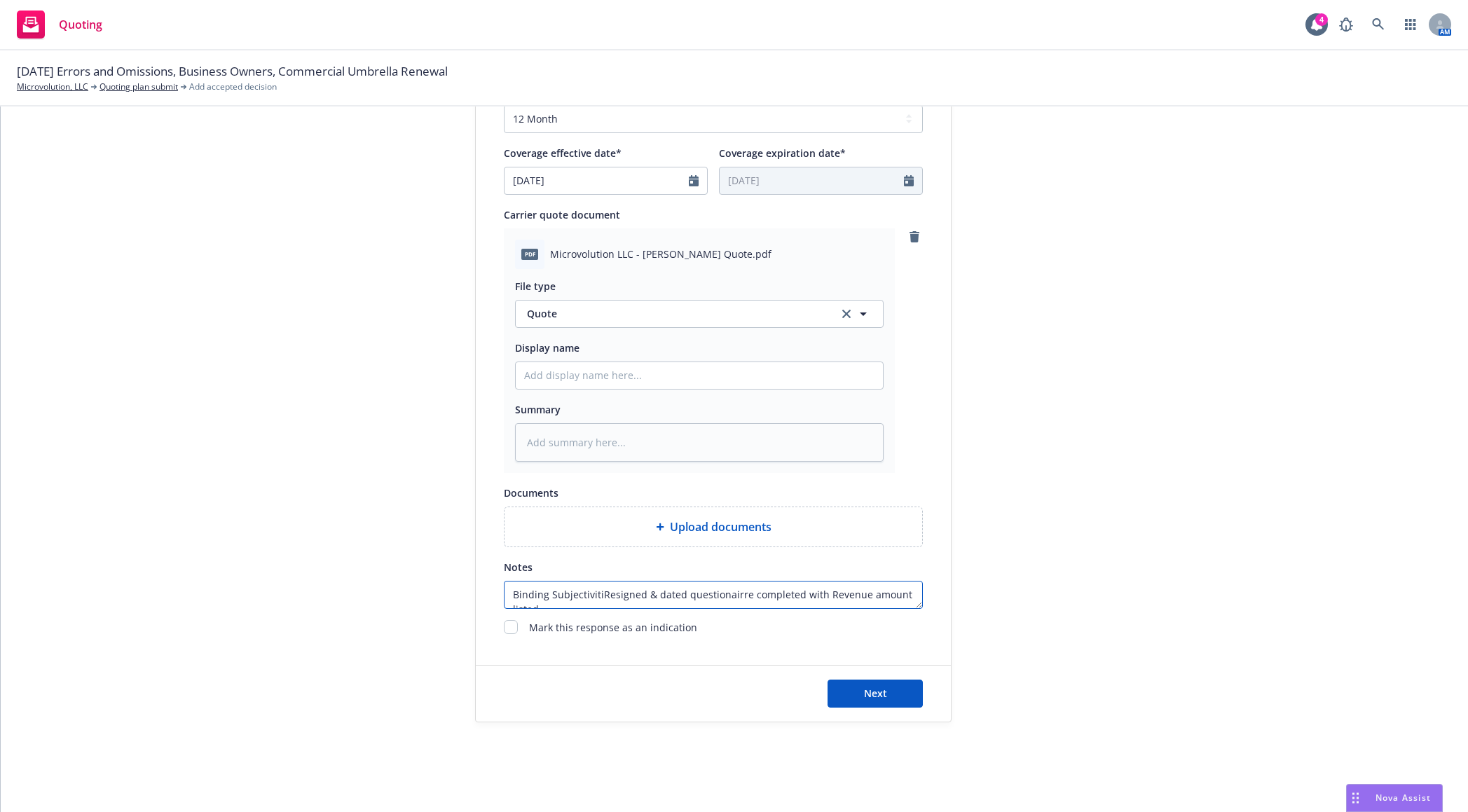
type textarea "Binding SubjectivitiyResigned & dated questionairre completed with Revenue amou…"
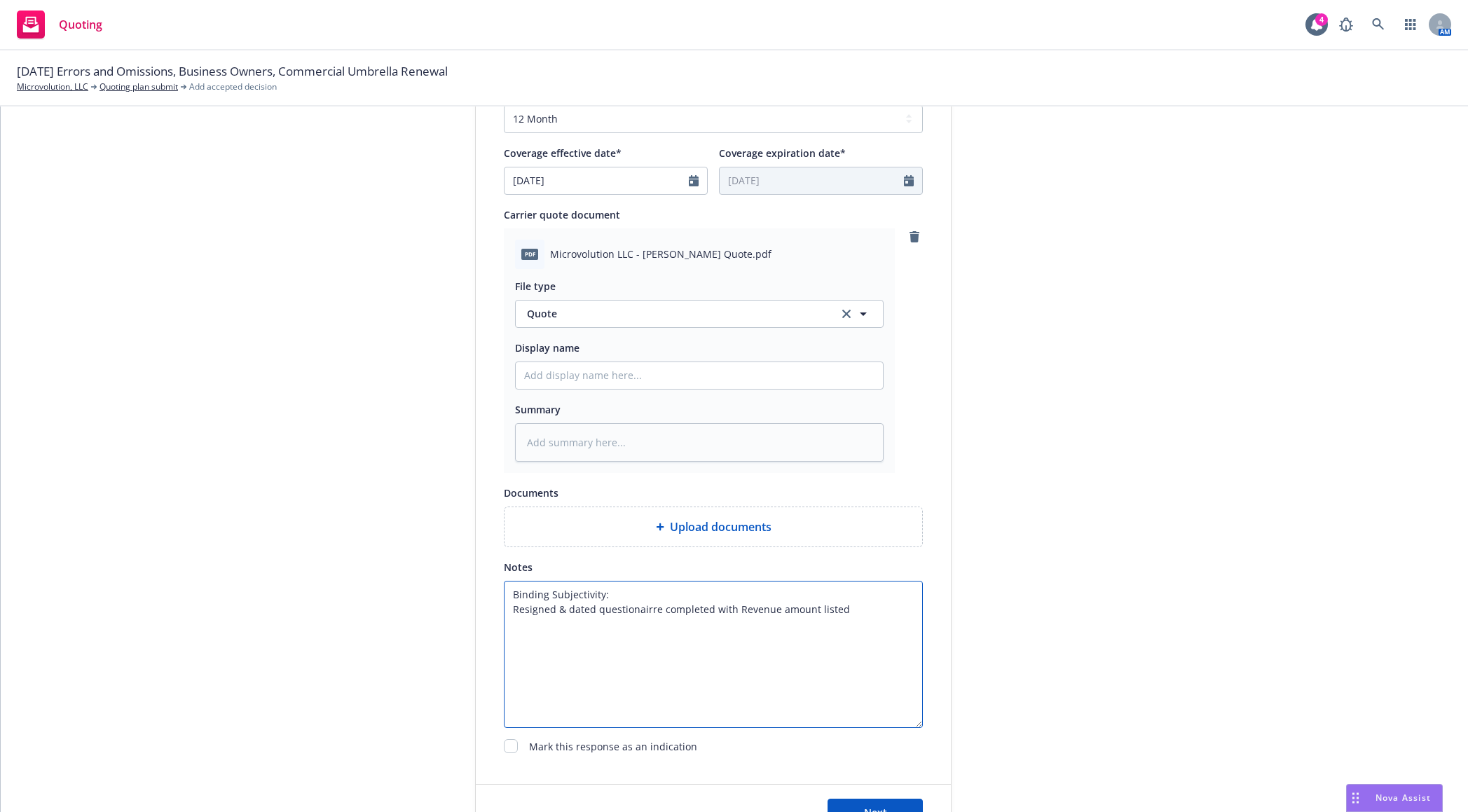
drag, startPoint x: 915, startPoint y: 604, endPoint x: 868, endPoint y: 718, distance: 123.3
click at [890, 724] on textarea "Binding Subjectivity: Resigned & dated questionairre completed with Revenue amo…" at bounding box center [713, 654] width 419 height 147
click at [818, 617] on textarea "Binding Subjectivity: Resigned & dated questionnaire completed with Revenue amo…" at bounding box center [713, 654] width 419 height 147
click at [862, 625] on textarea "Binding Subjectivity: Resigned & dated questionnaire completed with Revenue amo…" at bounding box center [713, 654] width 419 height 147
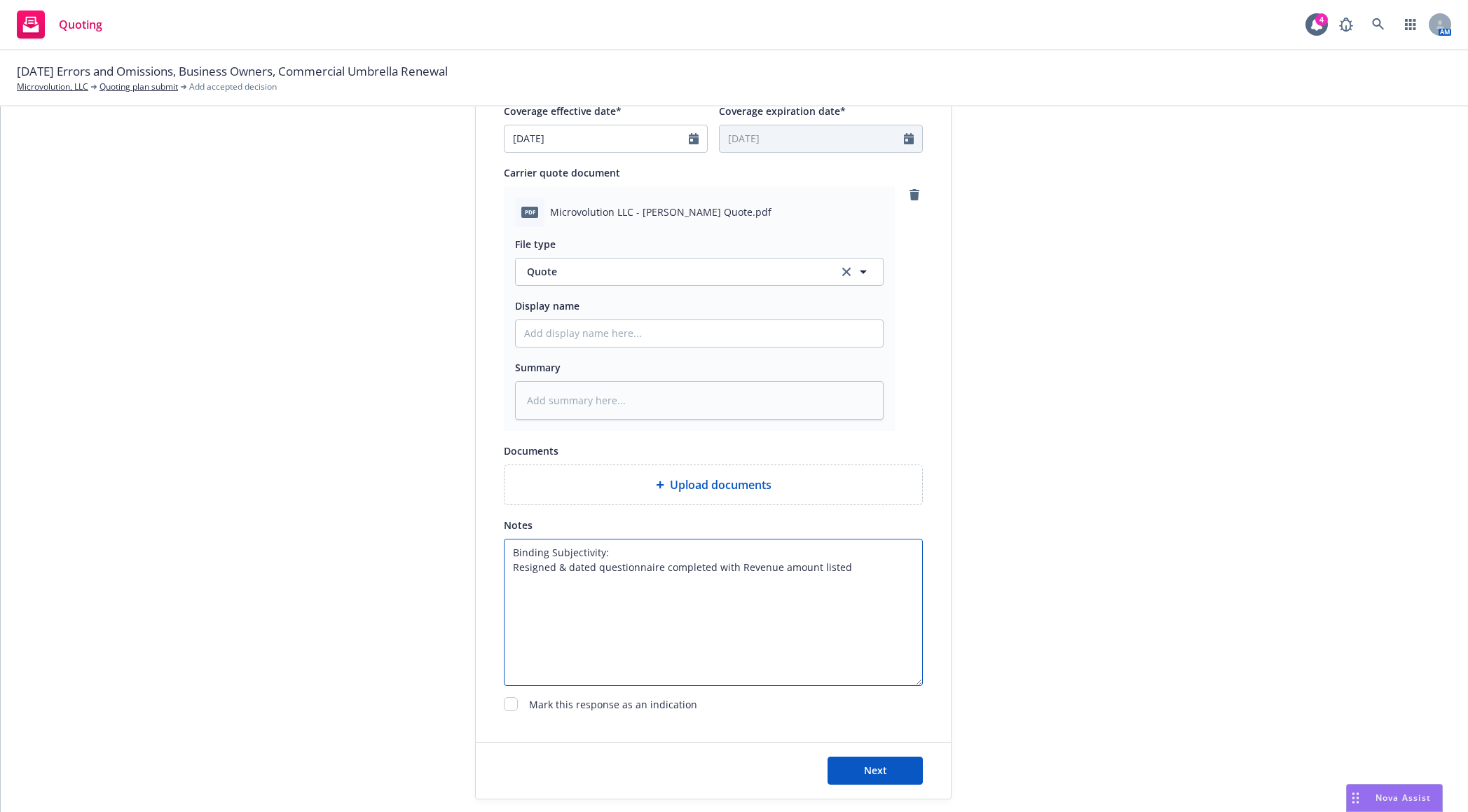
scroll to position [703, 0]
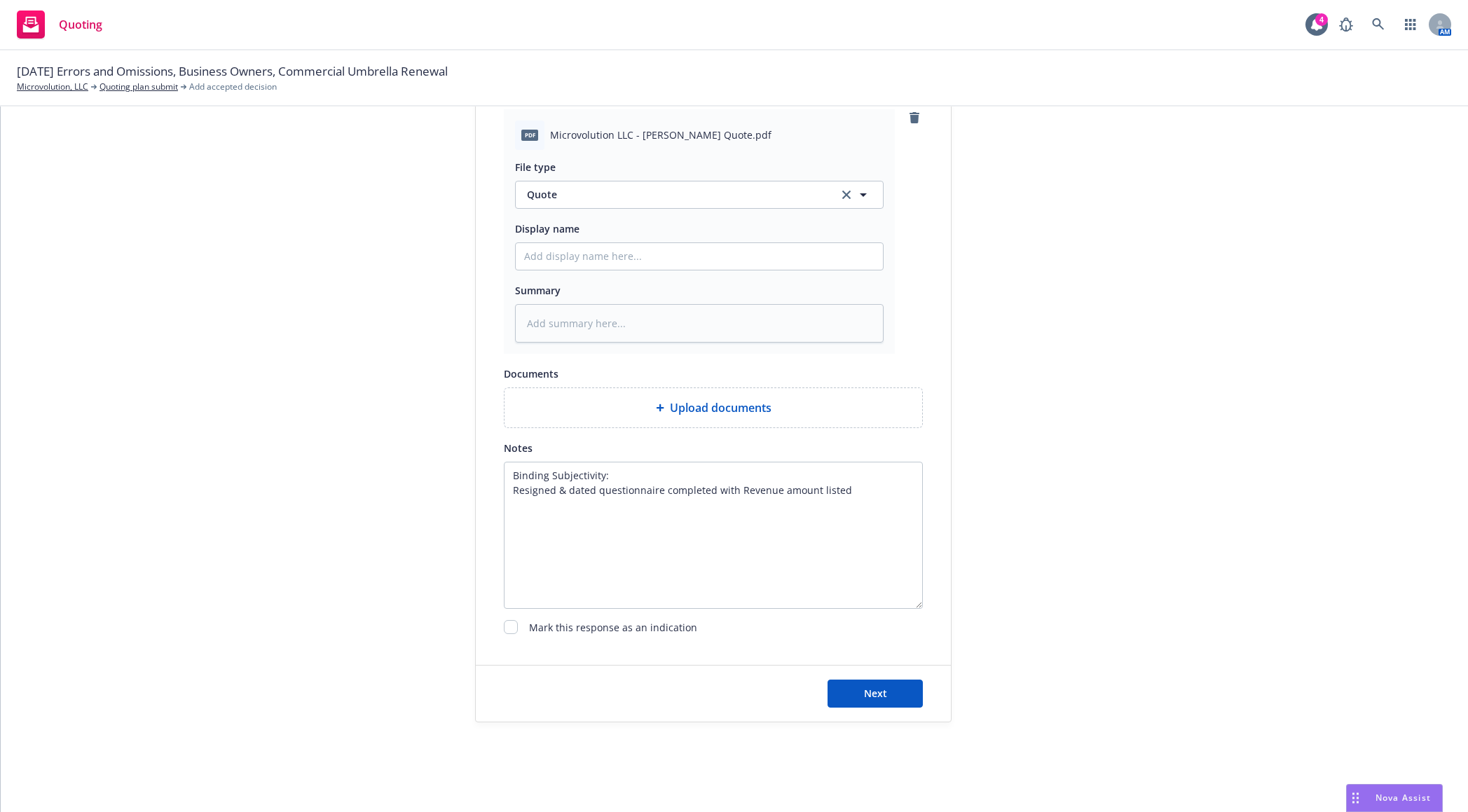
click at [710, 398] on div "Upload documents" at bounding box center [713, 408] width 418 height 39
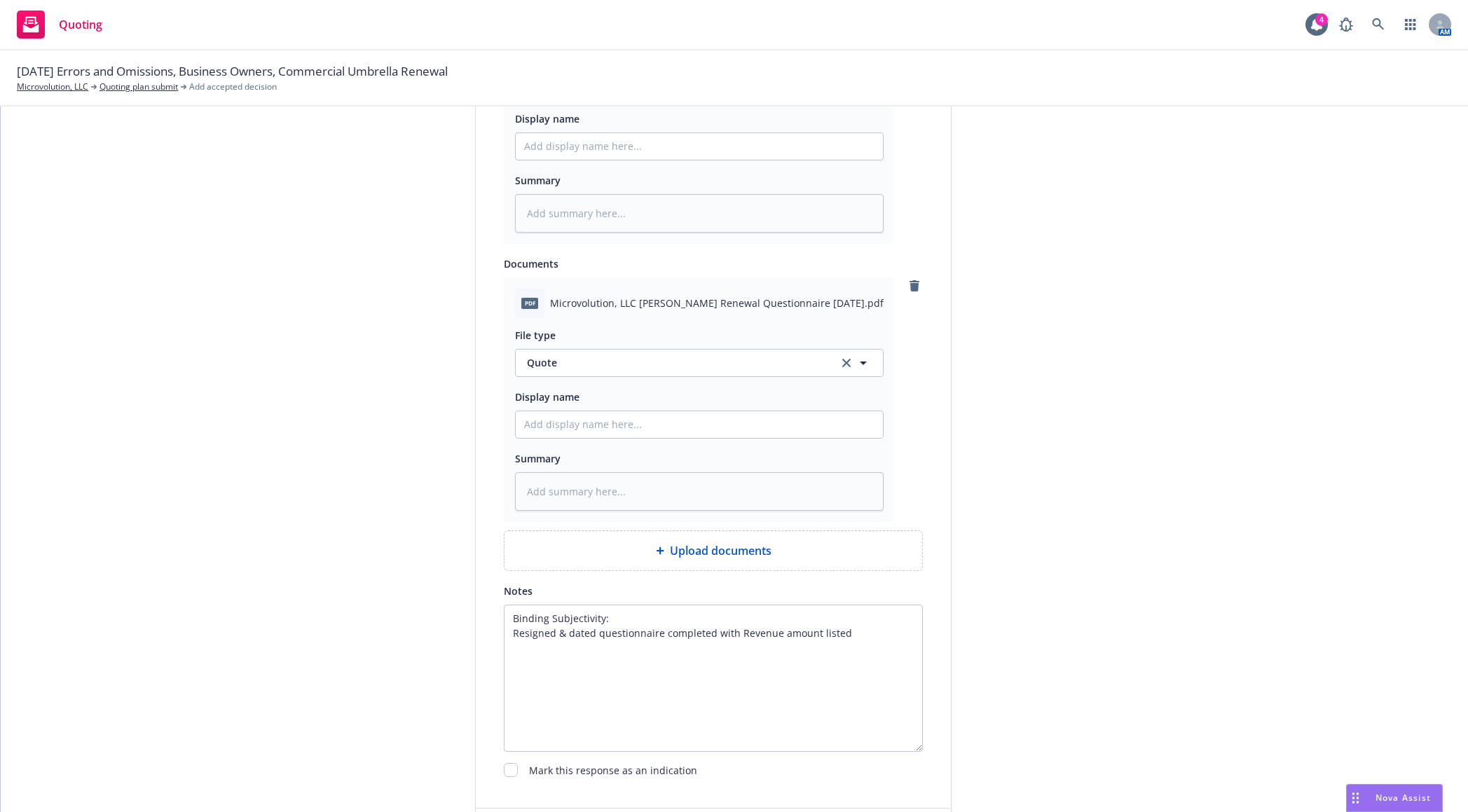
scroll to position [842, 0]
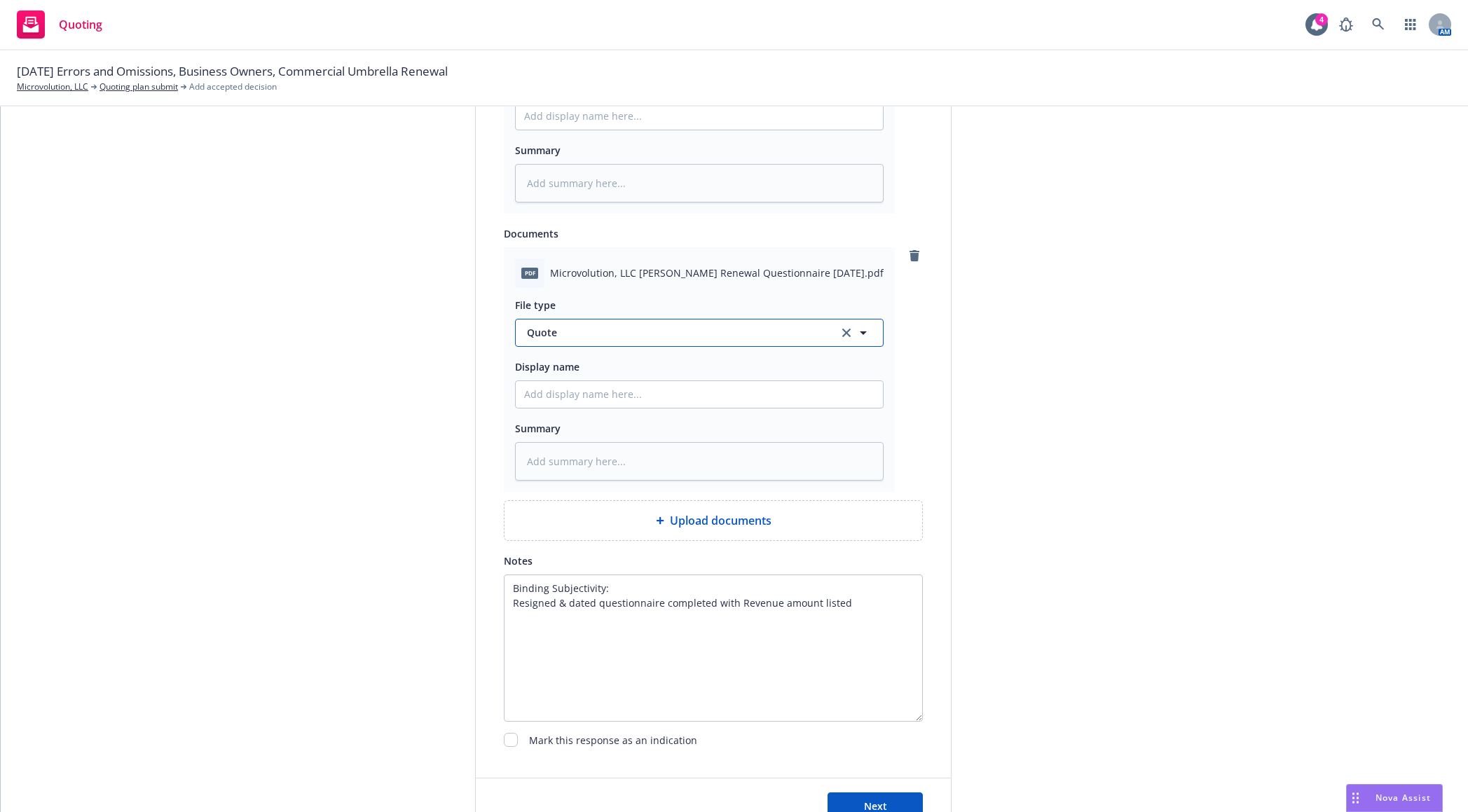
click at [686, 331] on span "Quote" at bounding box center [675, 332] width 295 height 15
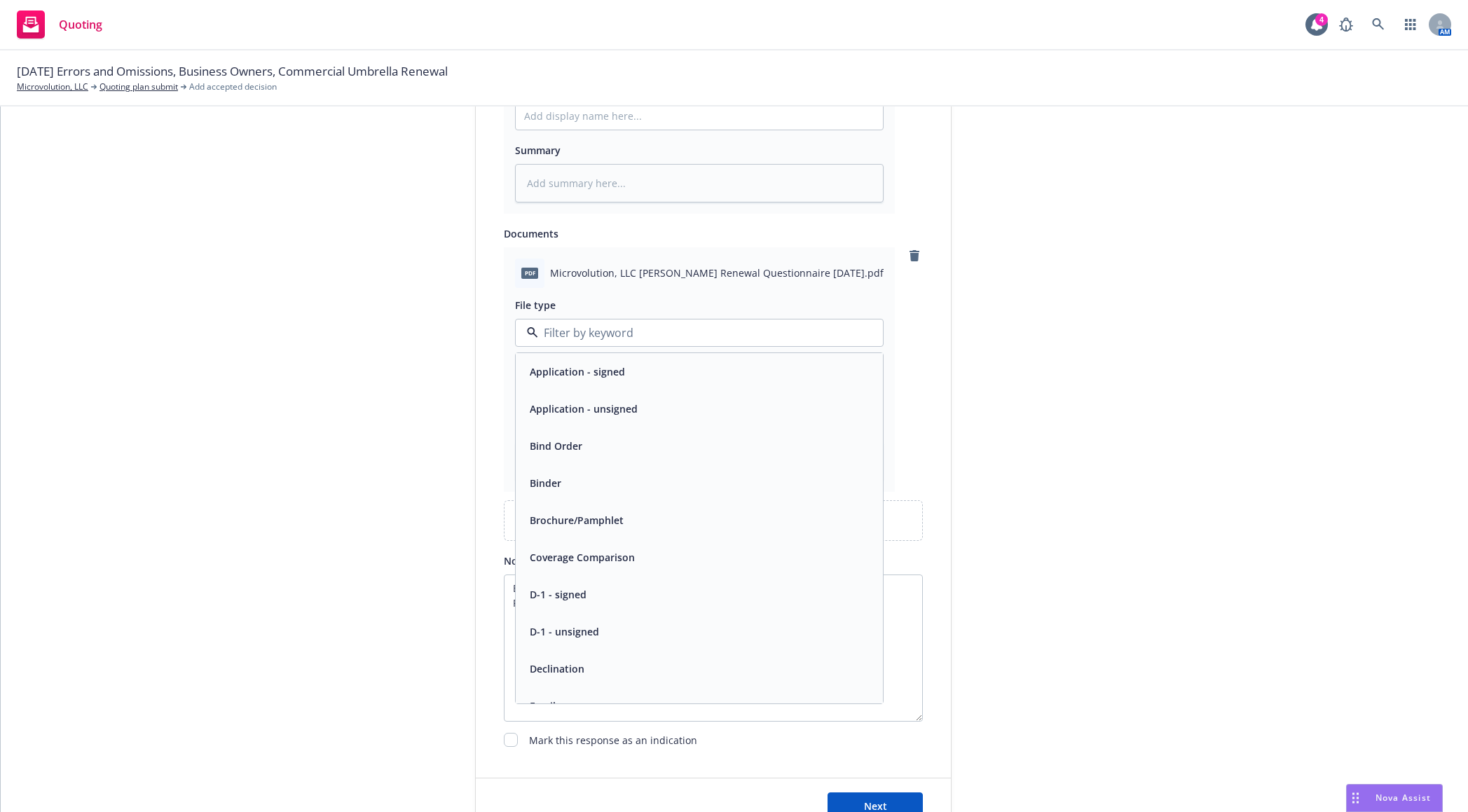
click at [678, 412] on div "Application - unsigned" at bounding box center [699, 409] width 351 height 20
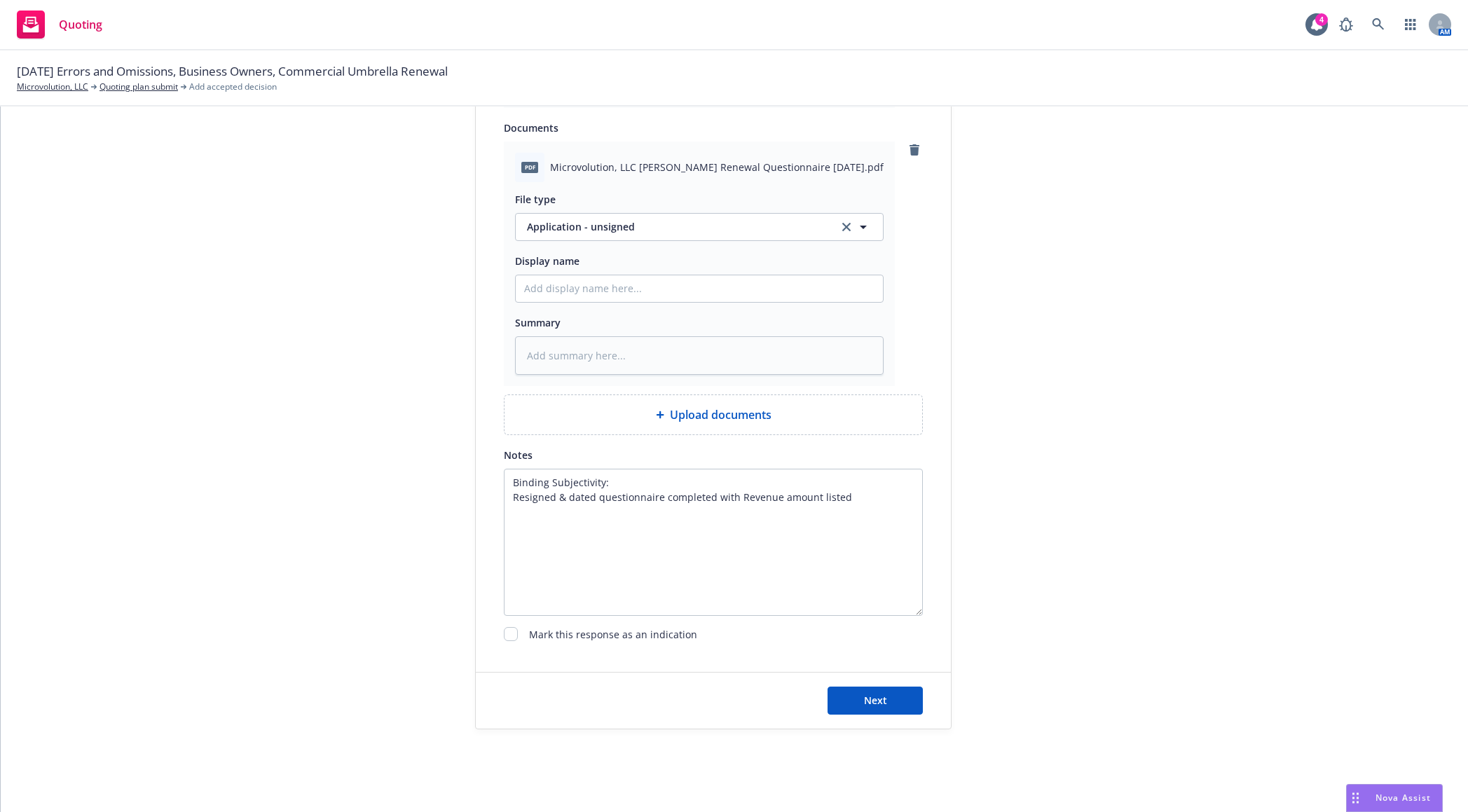
scroll to position [956, 0]
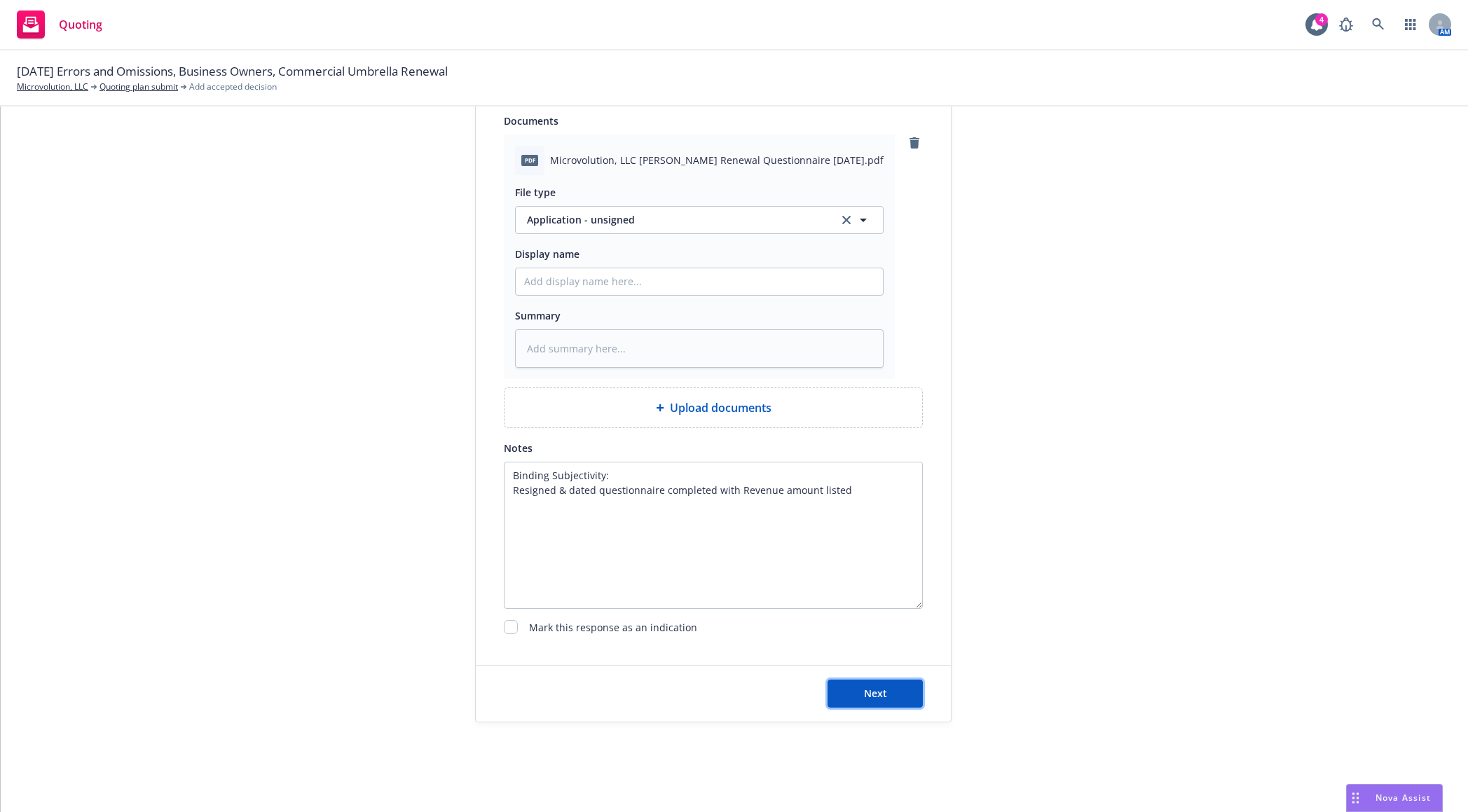
drag, startPoint x: 852, startPoint y: 686, endPoint x: 850, endPoint y: 673, distance: 13.2
click at [853, 686] on button "Next" at bounding box center [875, 693] width 95 height 28
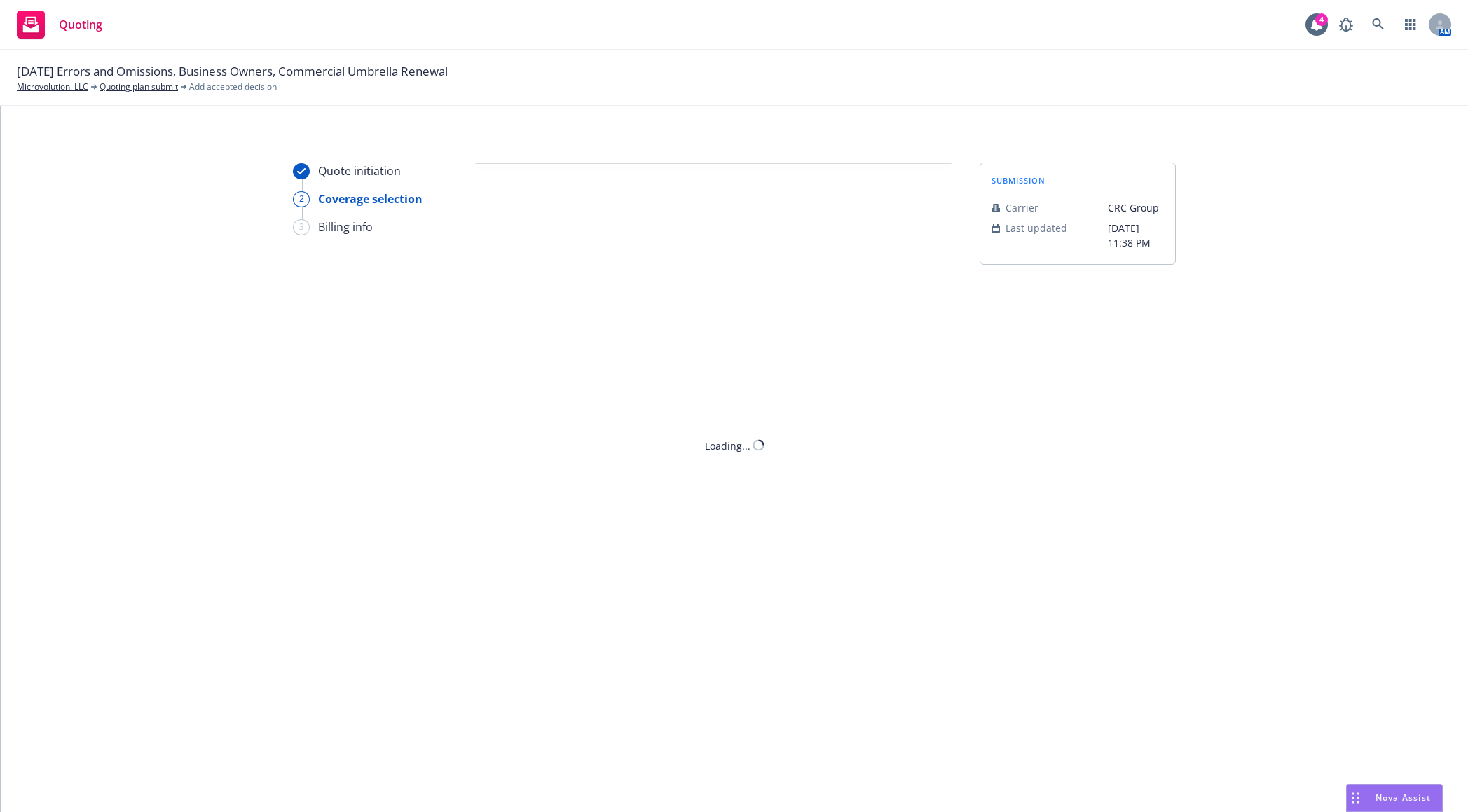
scroll to position [0, 0]
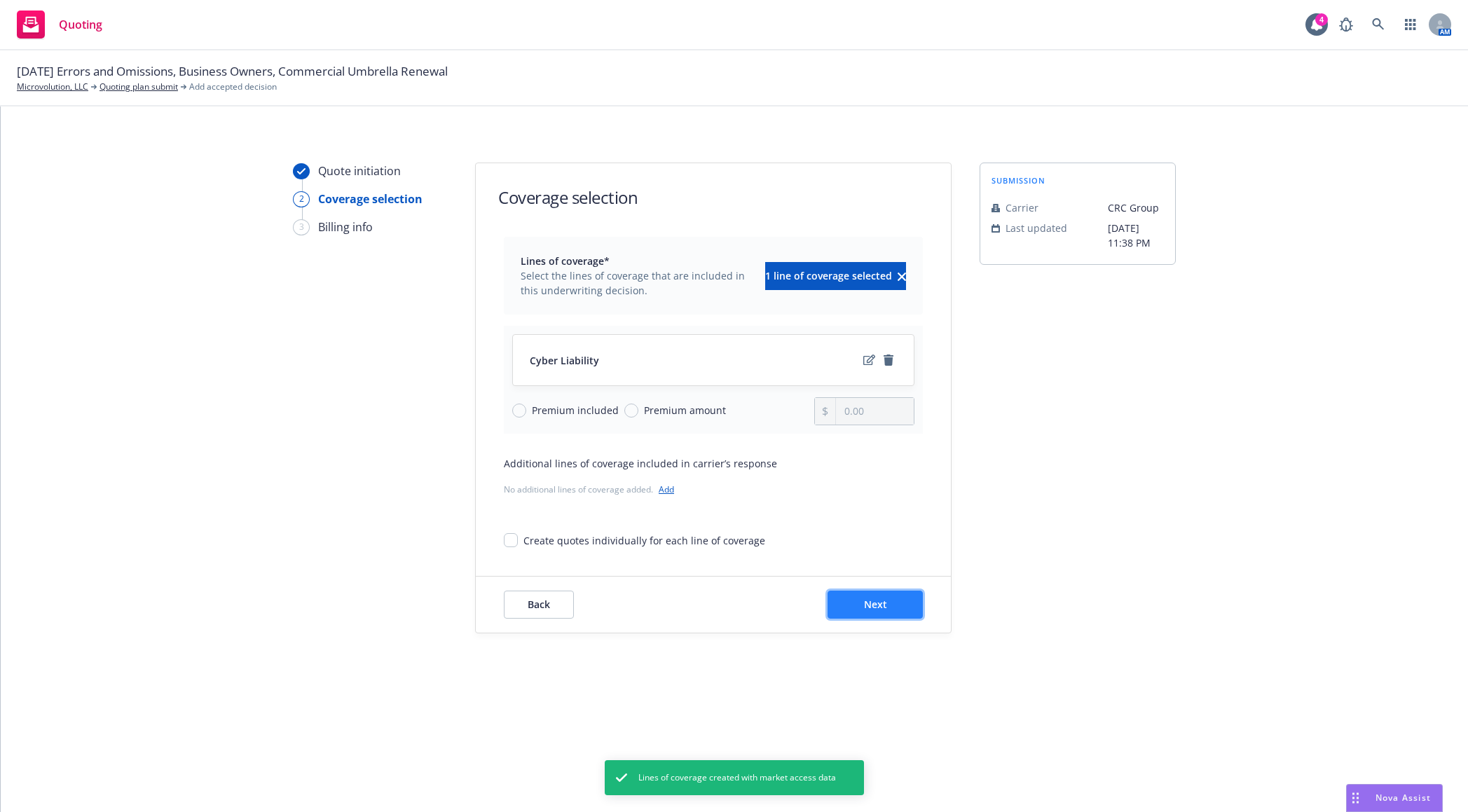
click at [846, 613] on button "Next" at bounding box center [875, 604] width 95 height 28
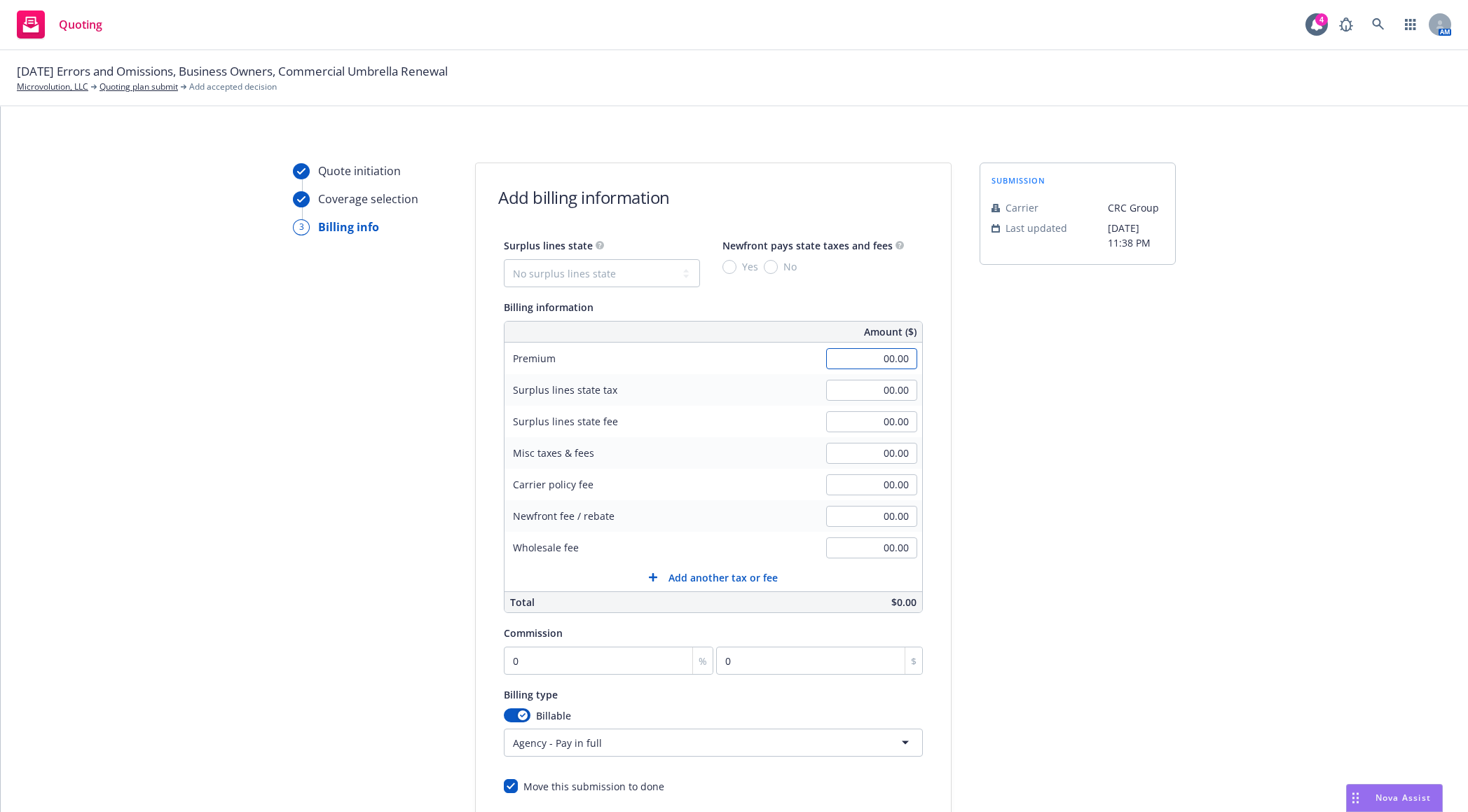
click at [827, 365] on input "00.00" at bounding box center [871, 358] width 91 height 21
click at [672, 280] on select "No surplus lines state Alaska Alabama Arkansas Arizona California Colorado Conn…" at bounding box center [601, 273] width 196 height 28
click at [504, 259] on select "No surplus lines state Alaska Alabama Arkansas Arizona California Colorado Conn…" at bounding box center [601, 273] width 196 height 28
click at [764, 264] on input "No" at bounding box center [771, 267] width 14 height 14
click at [1085, 494] on div "submission Carrier CRC Group Last updated 5/19, 11:38 PM" at bounding box center [1077, 521] width 196 height 717
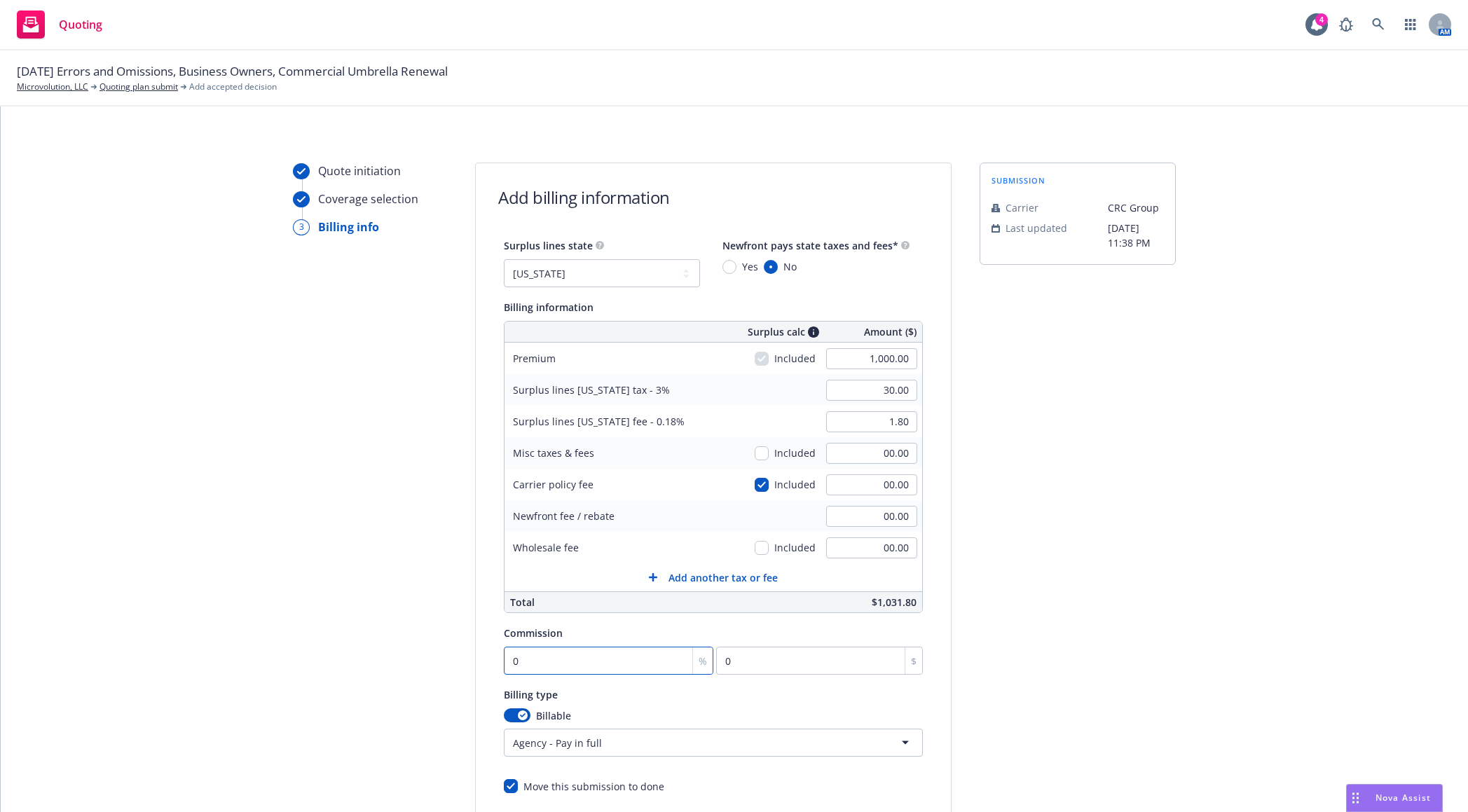
click at [630, 667] on input "0" at bounding box center [608, 661] width 209 height 28
click at [1051, 589] on div "submission Carrier CRC Group Last updated 5/19, 11:38 PM" at bounding box center [1077, 521] width 196 height 717
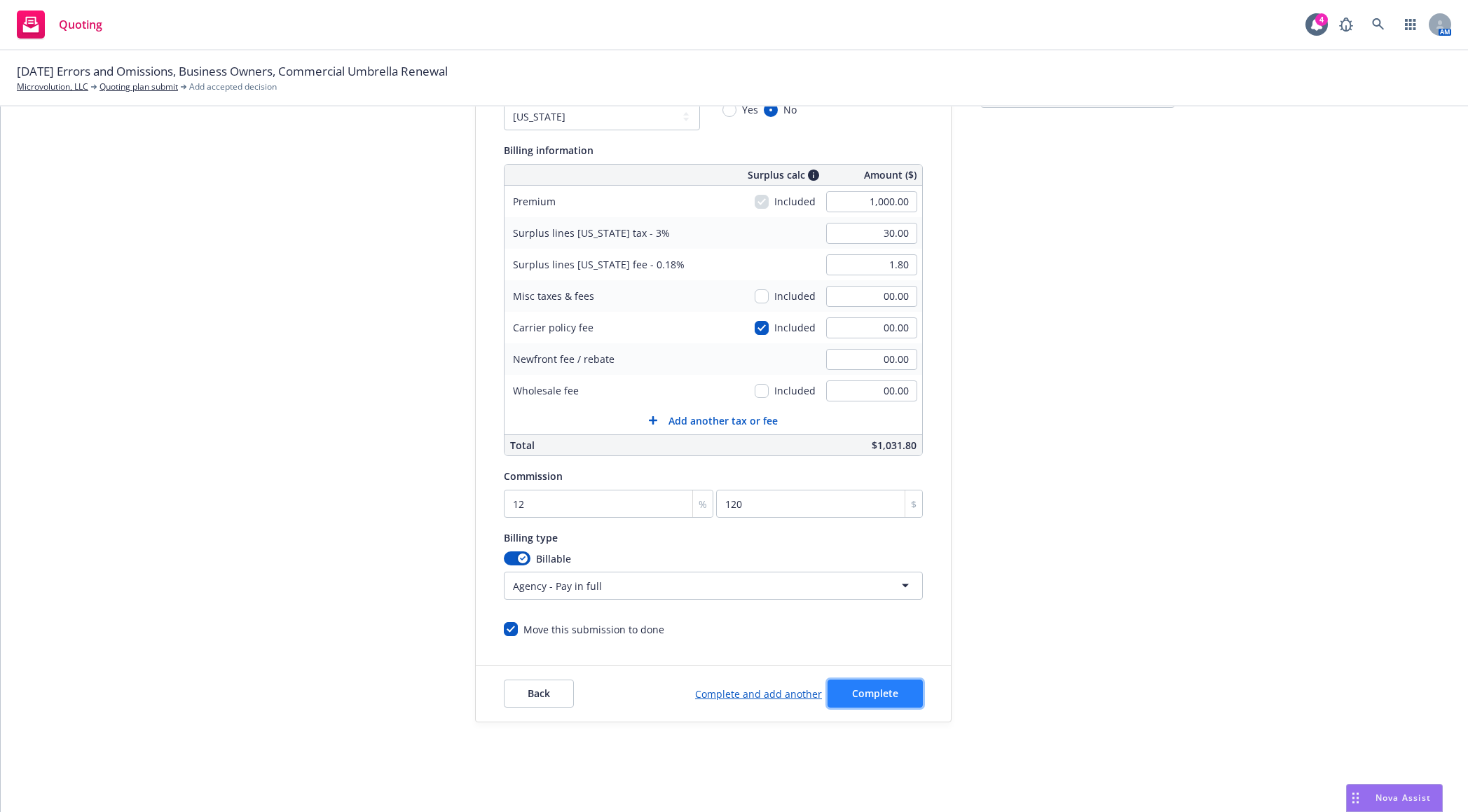
click at [889, 689] on span "Complete" at bounding box center [875, 693] width 46 height 13
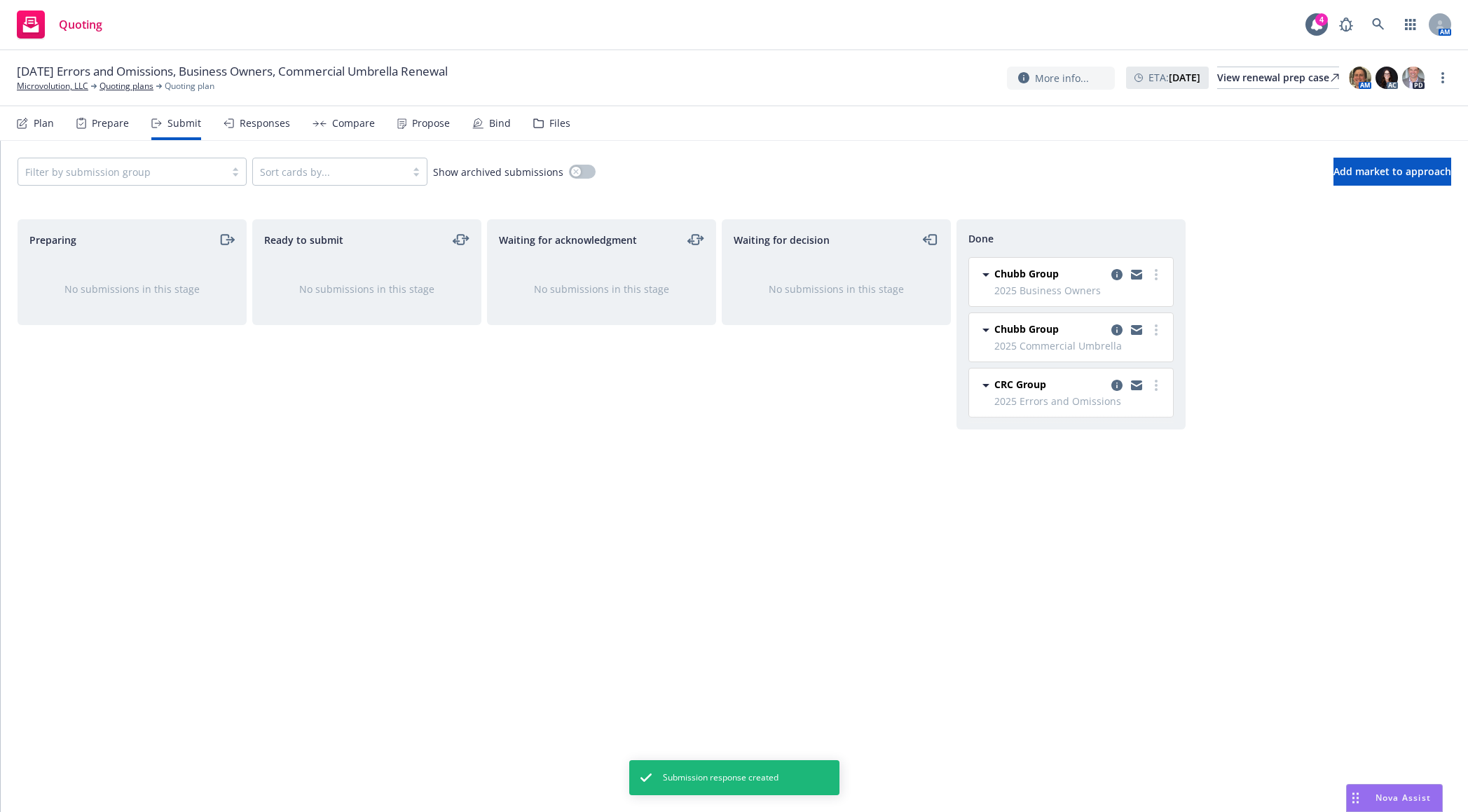
click at [415, 129] on div "Propose" at bounding box center [431, 123] width 37 height 11
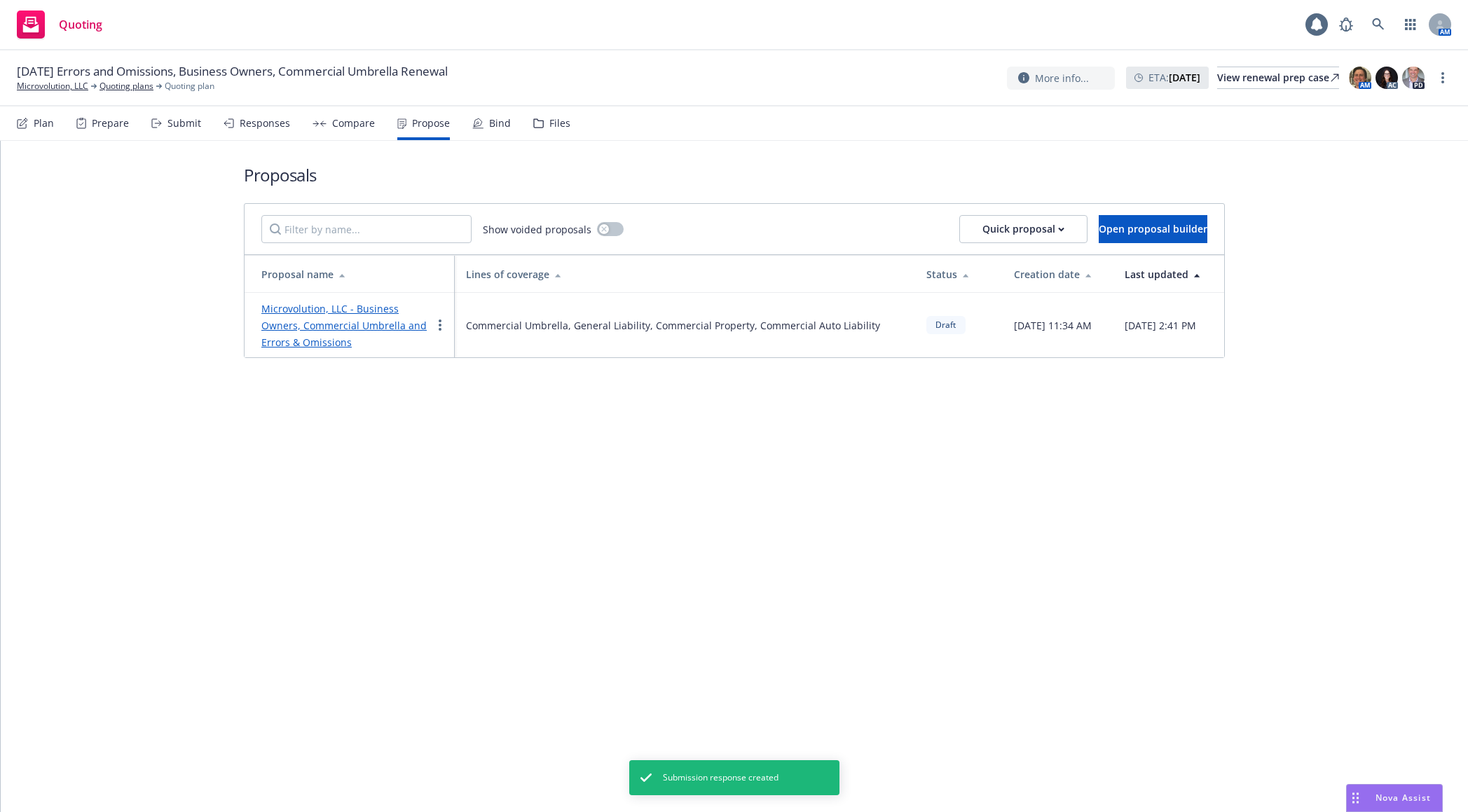
click at [364, 314] on link "Microvolution, LLC - Business Owners, Commercial Umbrella and Errors & Omissions" at bounding box center [344, 326] width 166 height 47
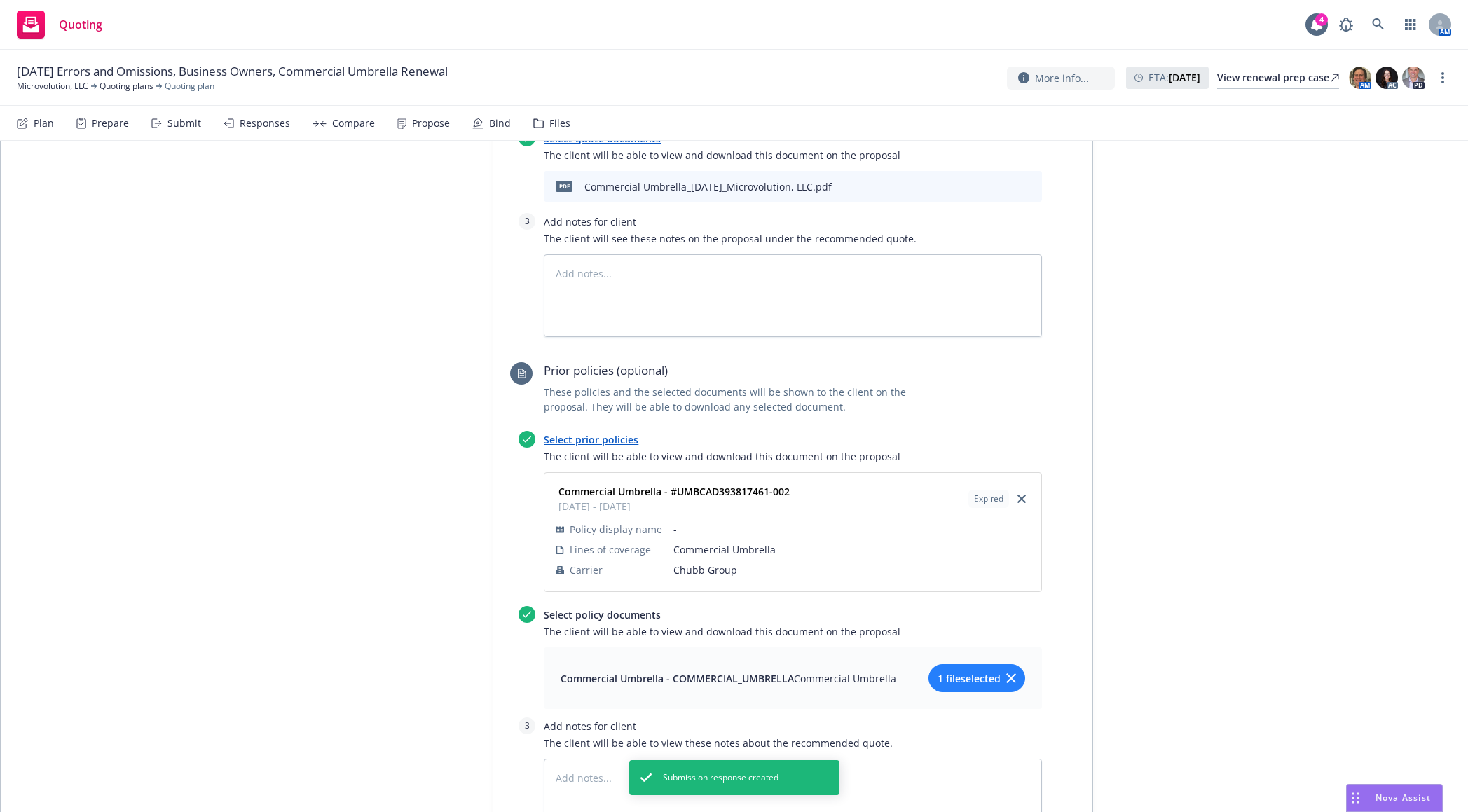
scroll to position [1958, 0]
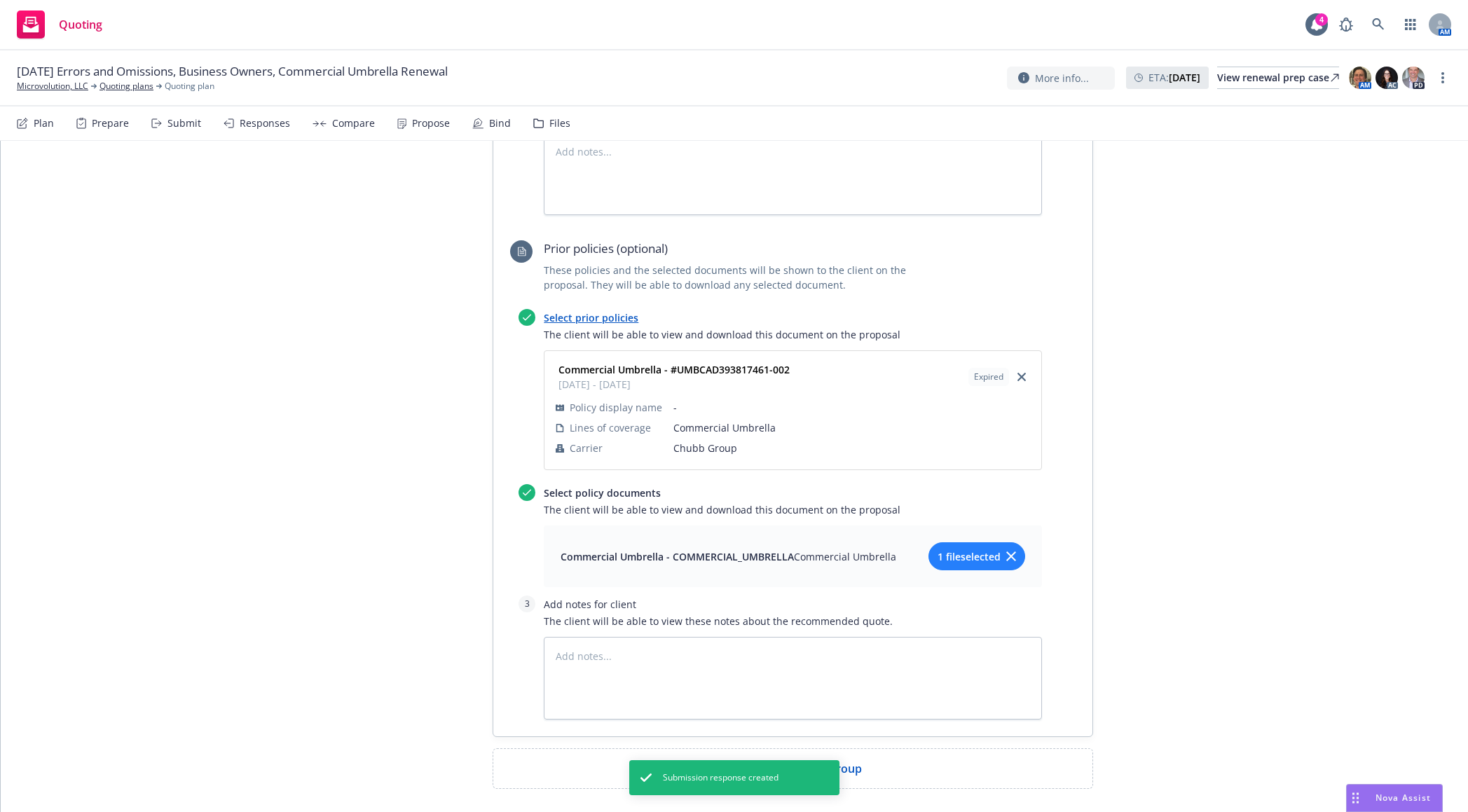
click at [739, 760] on span "Add comparison group" at bounding box center [800, 769] width 123 height 17
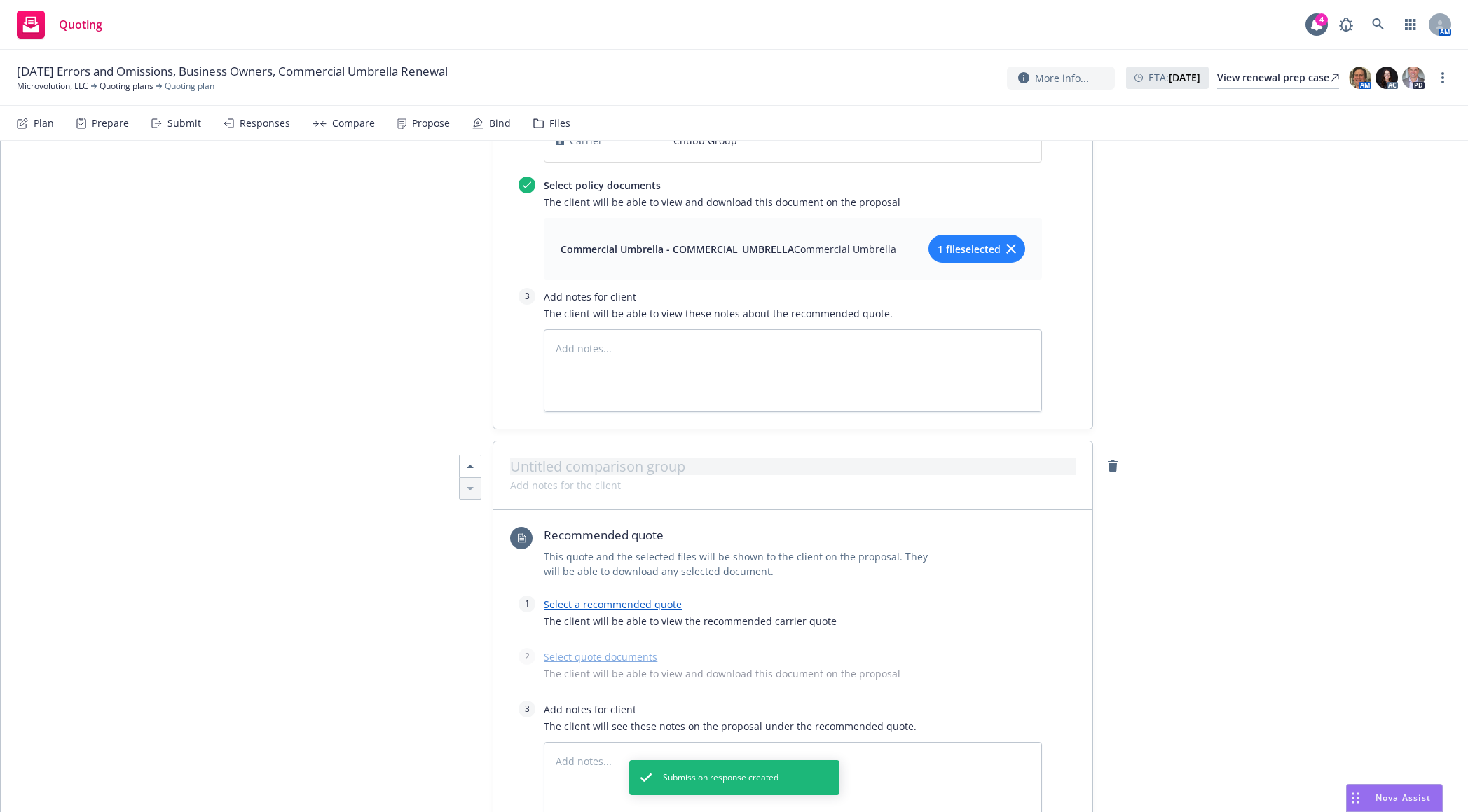
scroll to position [2309, 0]
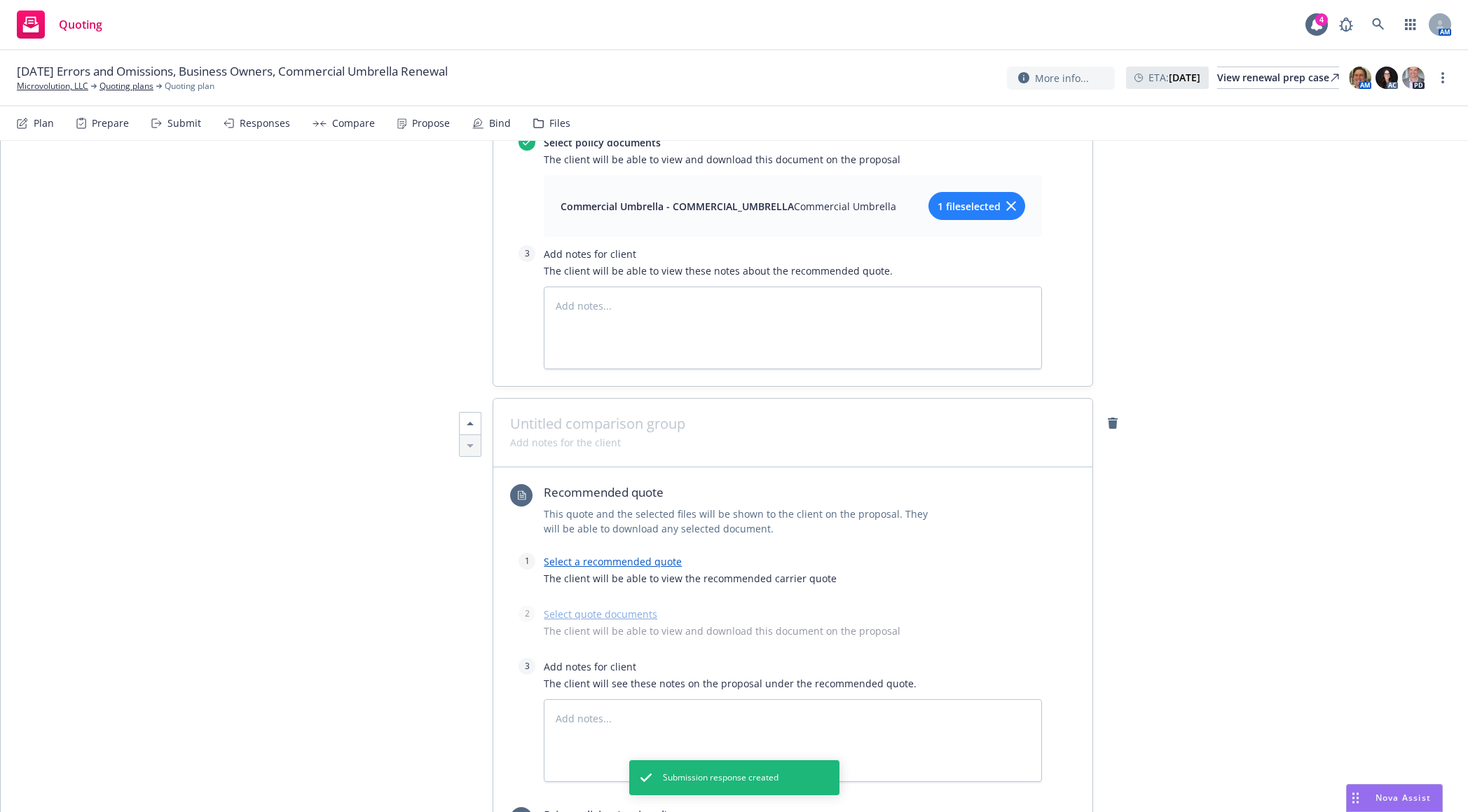
click at [657, 399] on div at bounding box center [793, 433] width 599 height 69
click at [658, 415] on span at bounding box center [793, 424] width 565 height 17
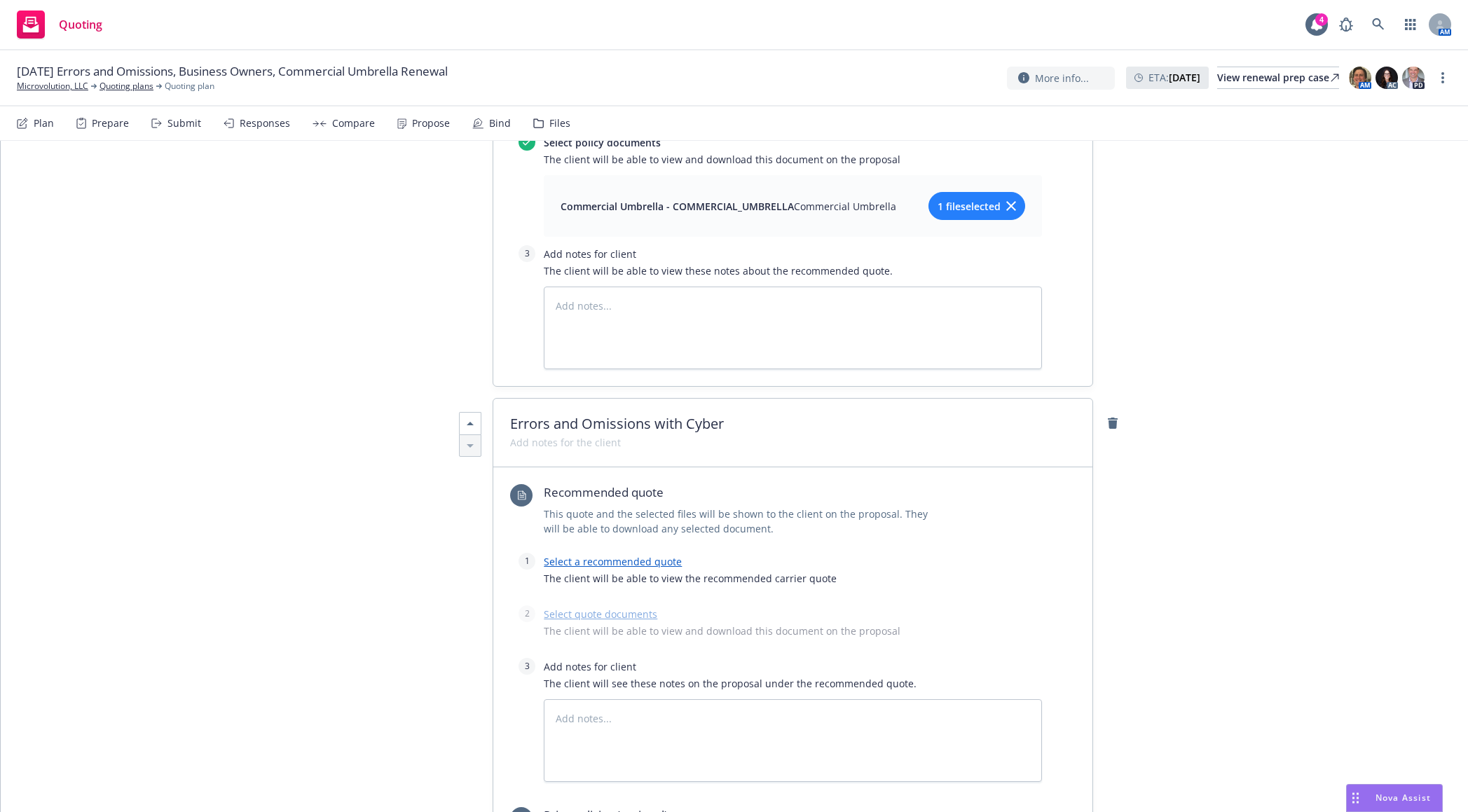
click at [640, 555] on link "Select a recommended quote" at bounding box center [612, 561] width 138 height 13
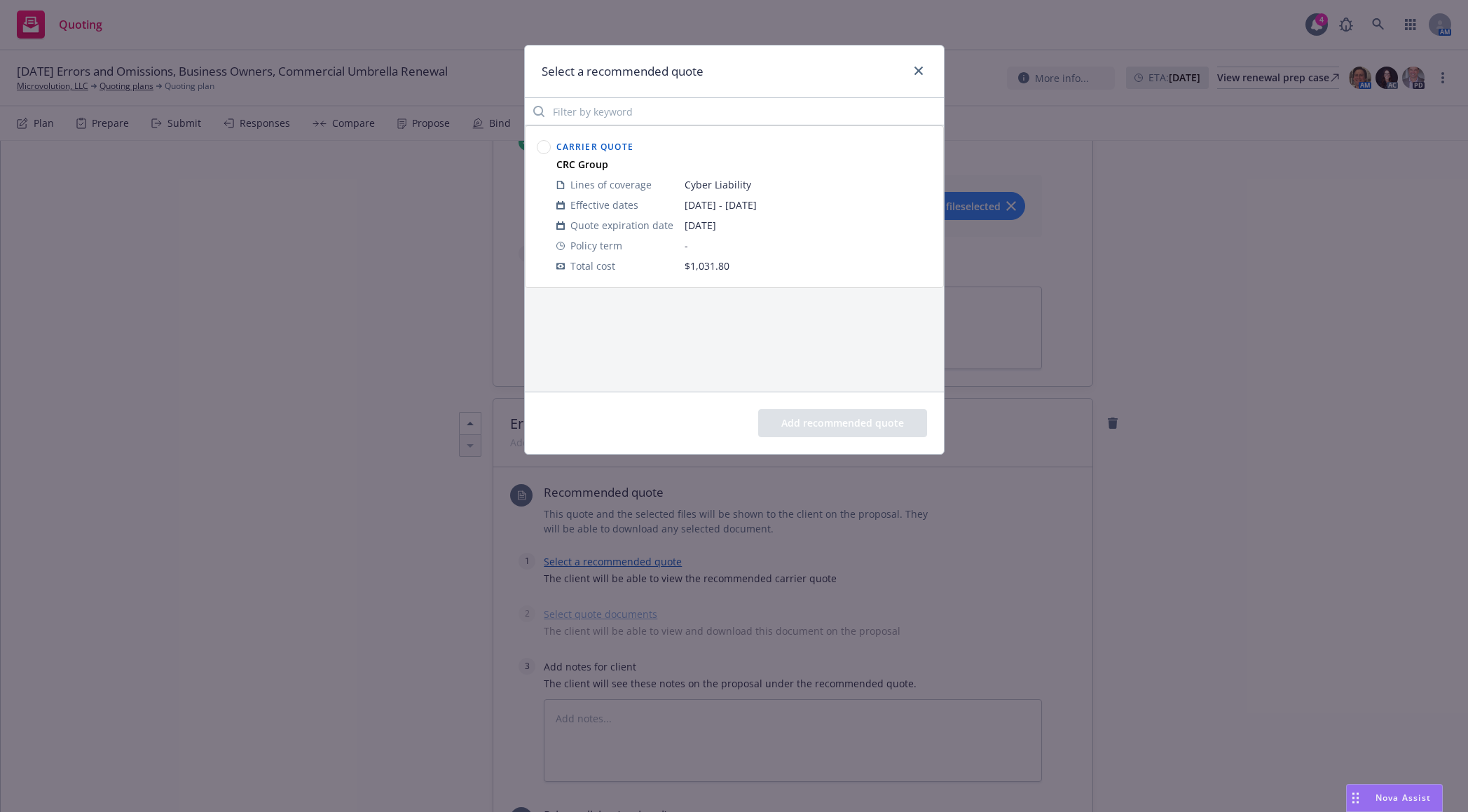
click at [541, 145] on circle at bounding box center [543, 147] width 13 height 13
click at [805, 411] on button "Add recommended quote" at bounding box center [843, 423] width 169 height 28
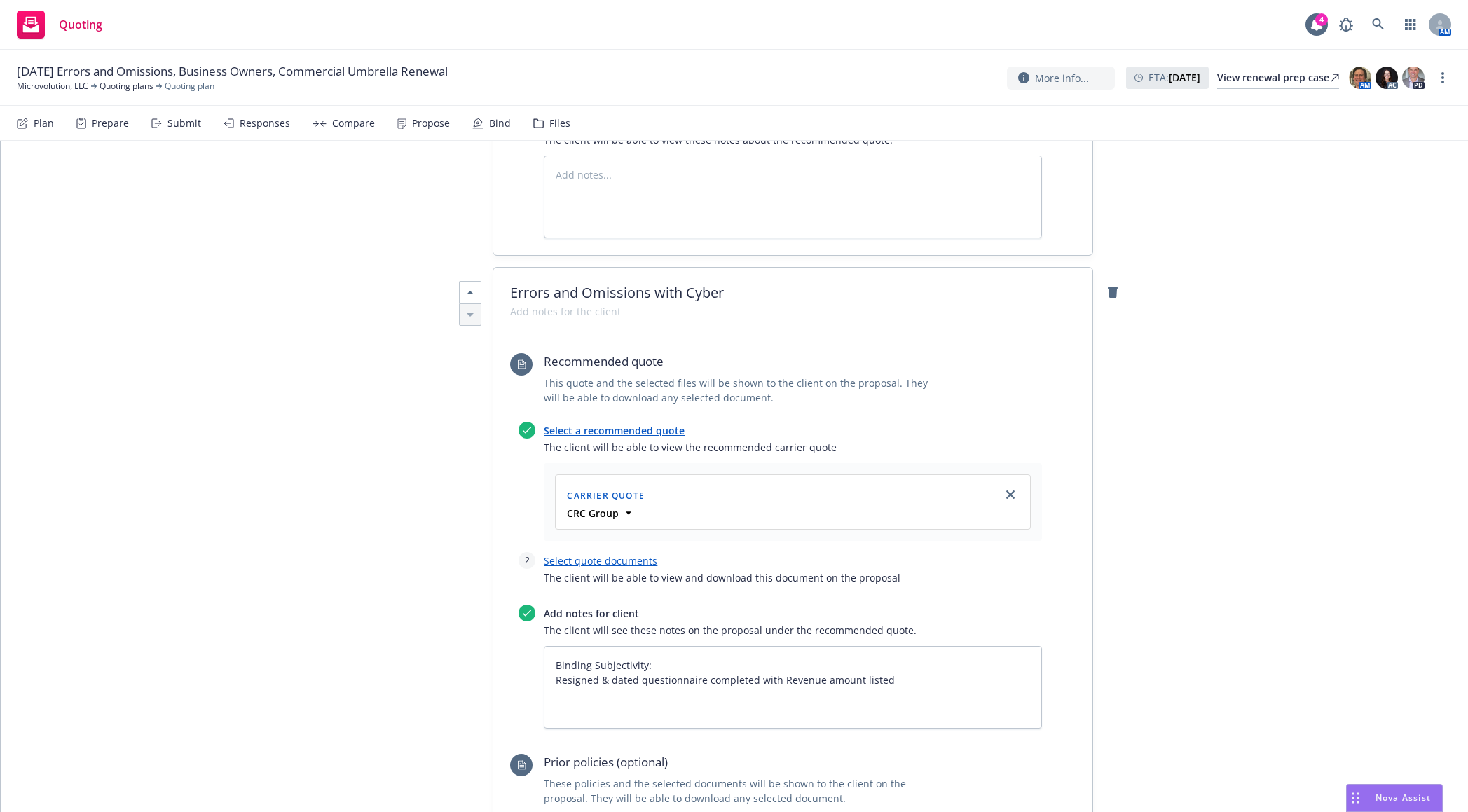
scroll to position [2448, 0]
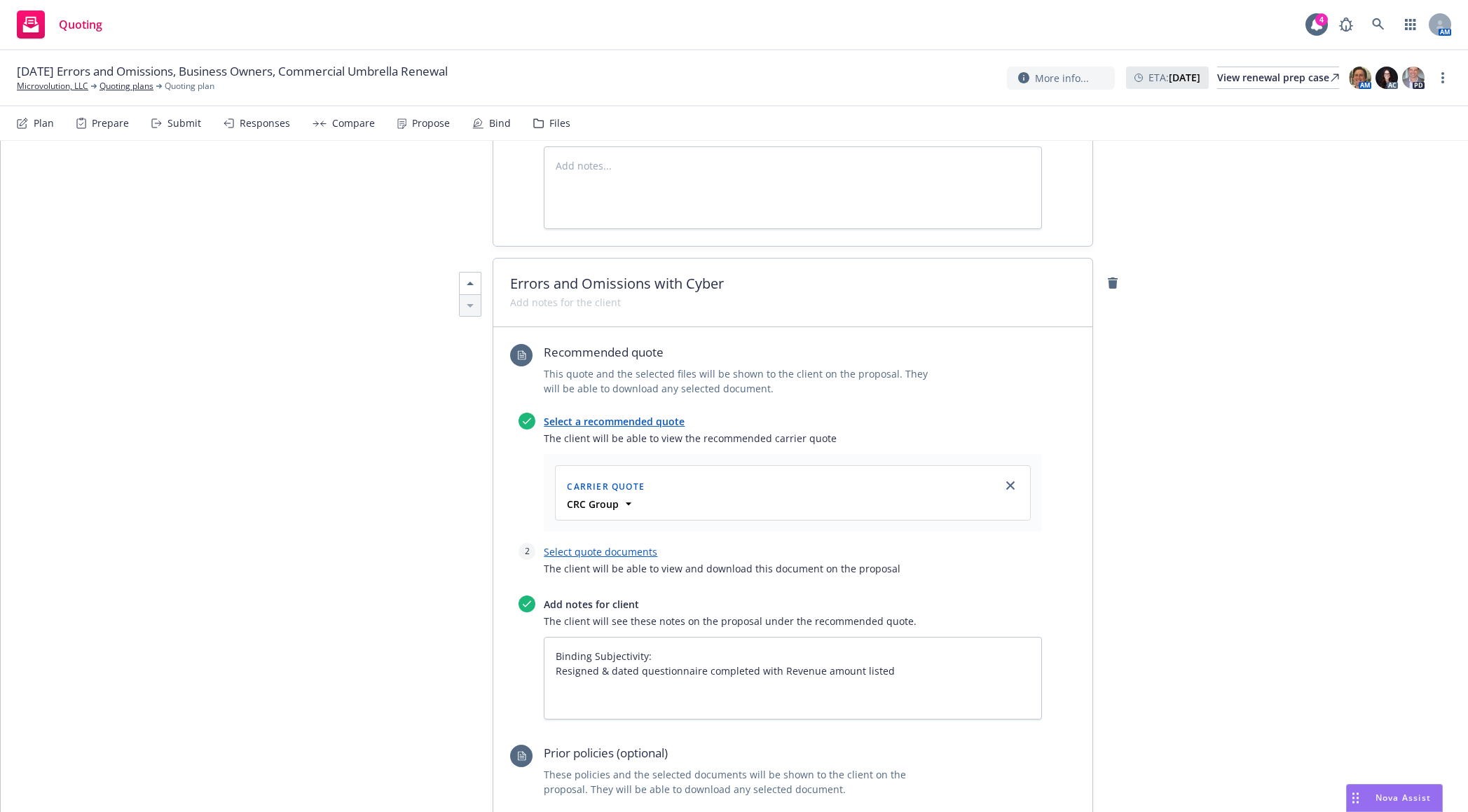
click at [622, 545] on link "Select quote documents" at bounding box center [600, 551] width 113 height 13
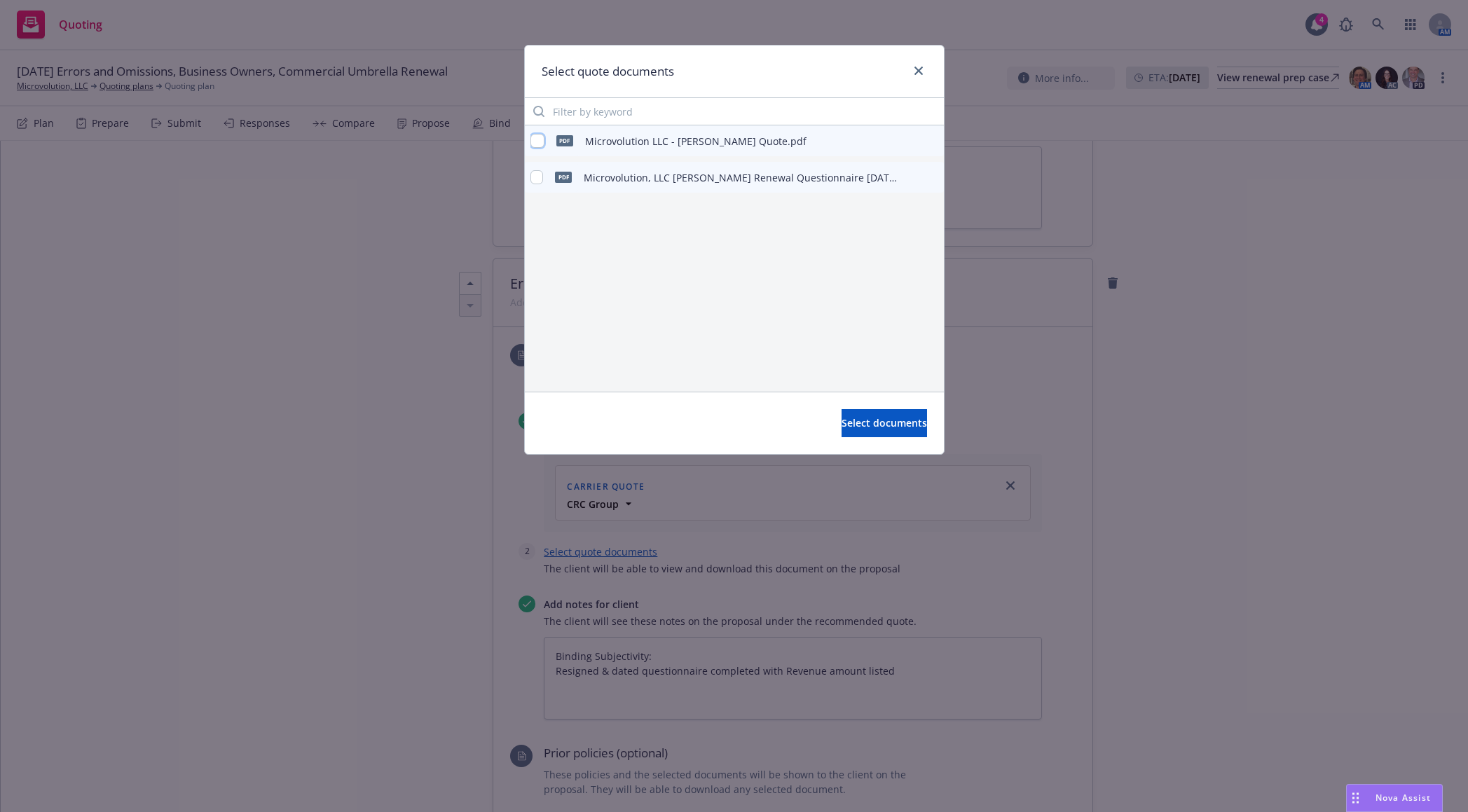
click at [536, 141] on input "checkbox" at bounding box center [537, 141] width 14 height 14
click at [536, 174] on input "checkbox" at bounding box center [536, 177] width 13 height 14
click at [861, 426] on span "Select documents" at bounding box center [884, 422] width 85 height 13
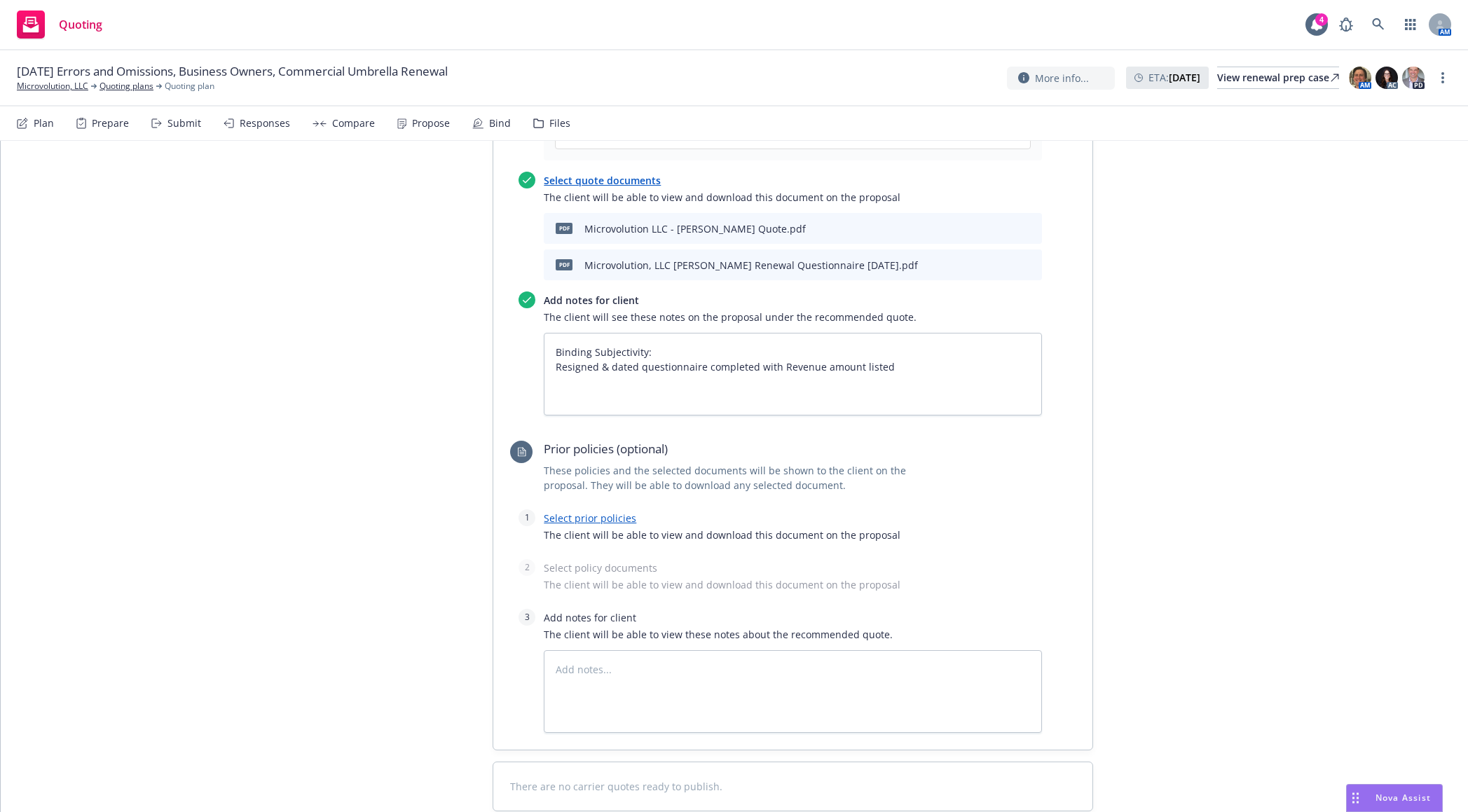
scroll to position [2842, 0]
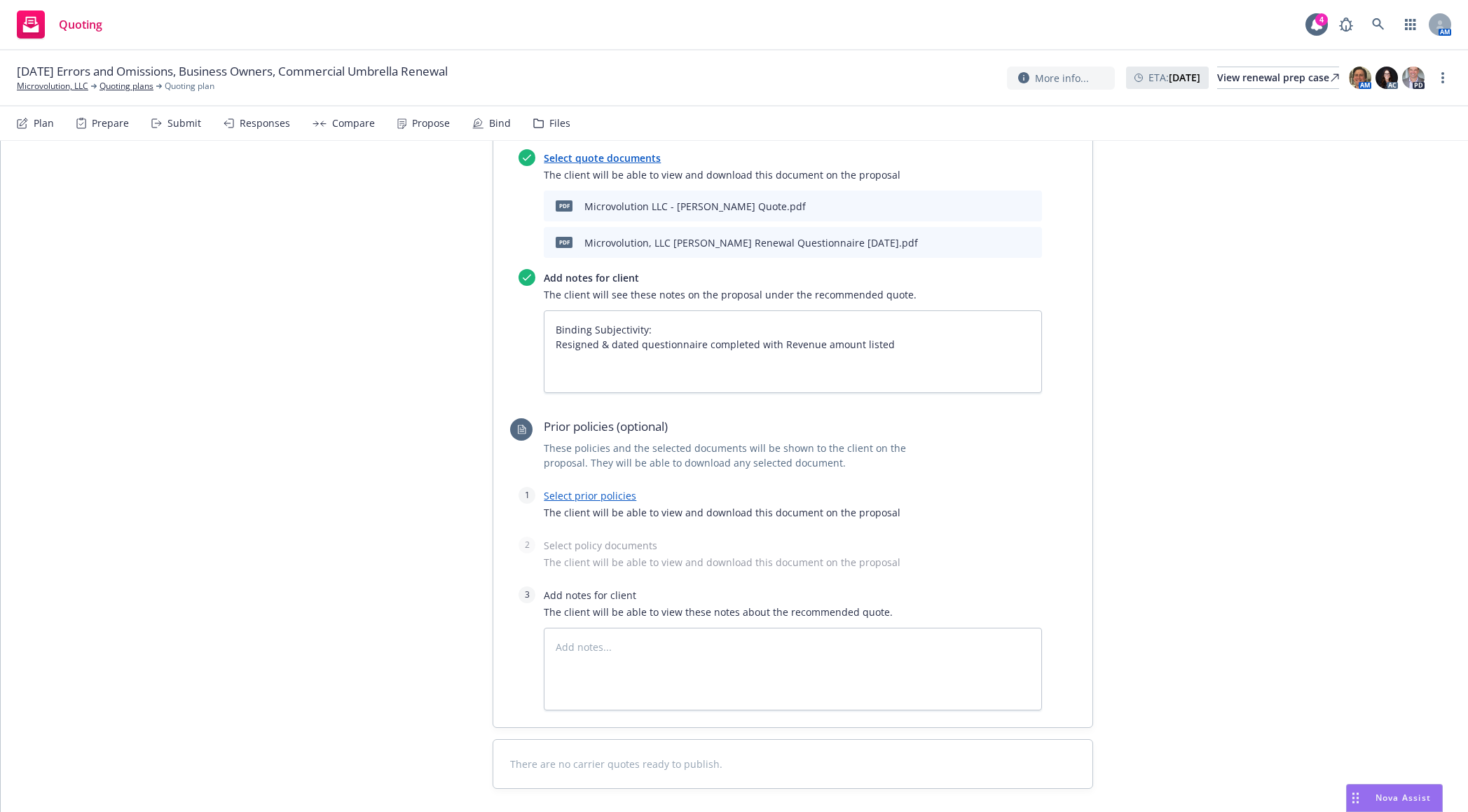
click at [618, 489] on link "Select prior policies" at bounding box center [590, 495] width 92 height 13
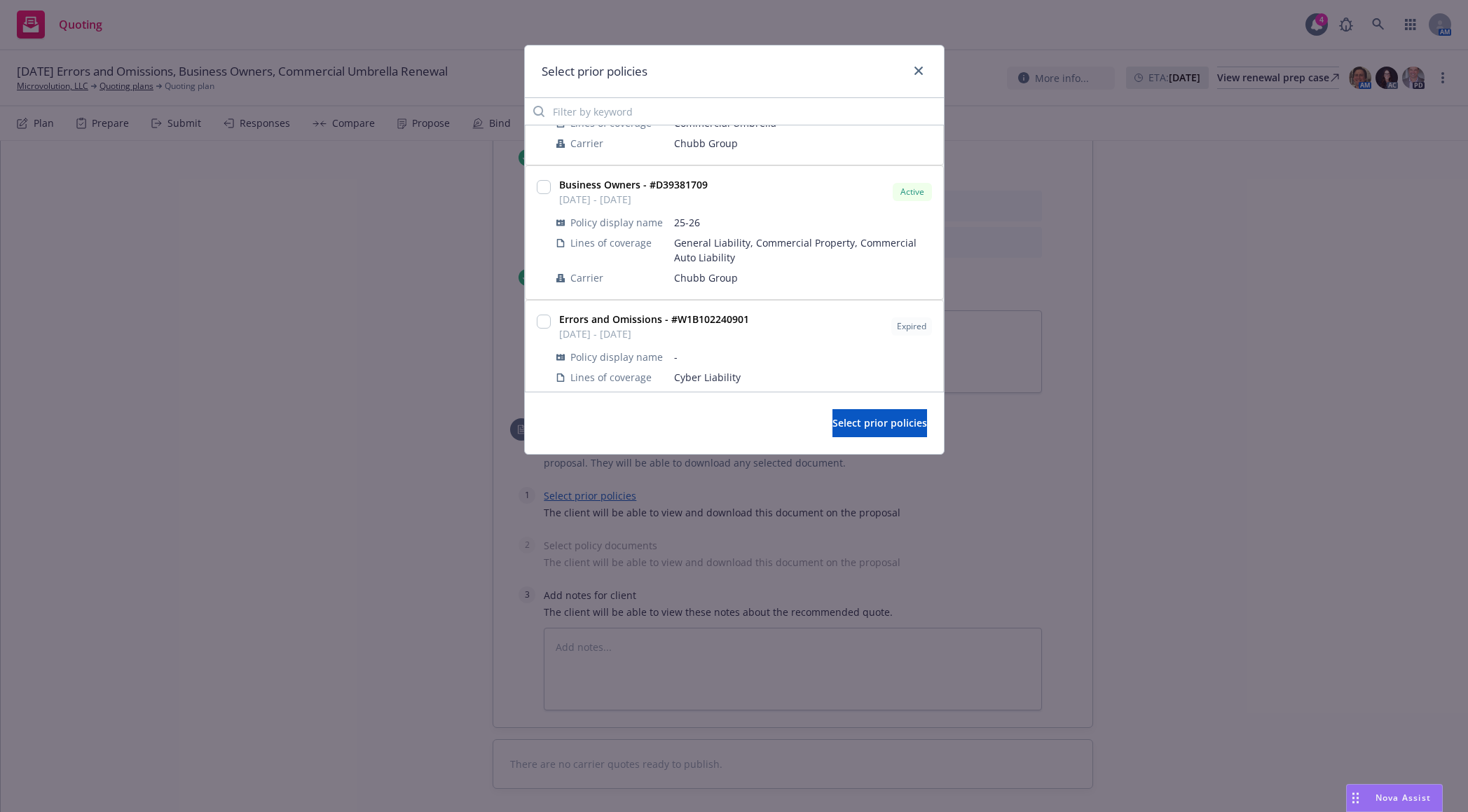
scroll to position [140, 0]
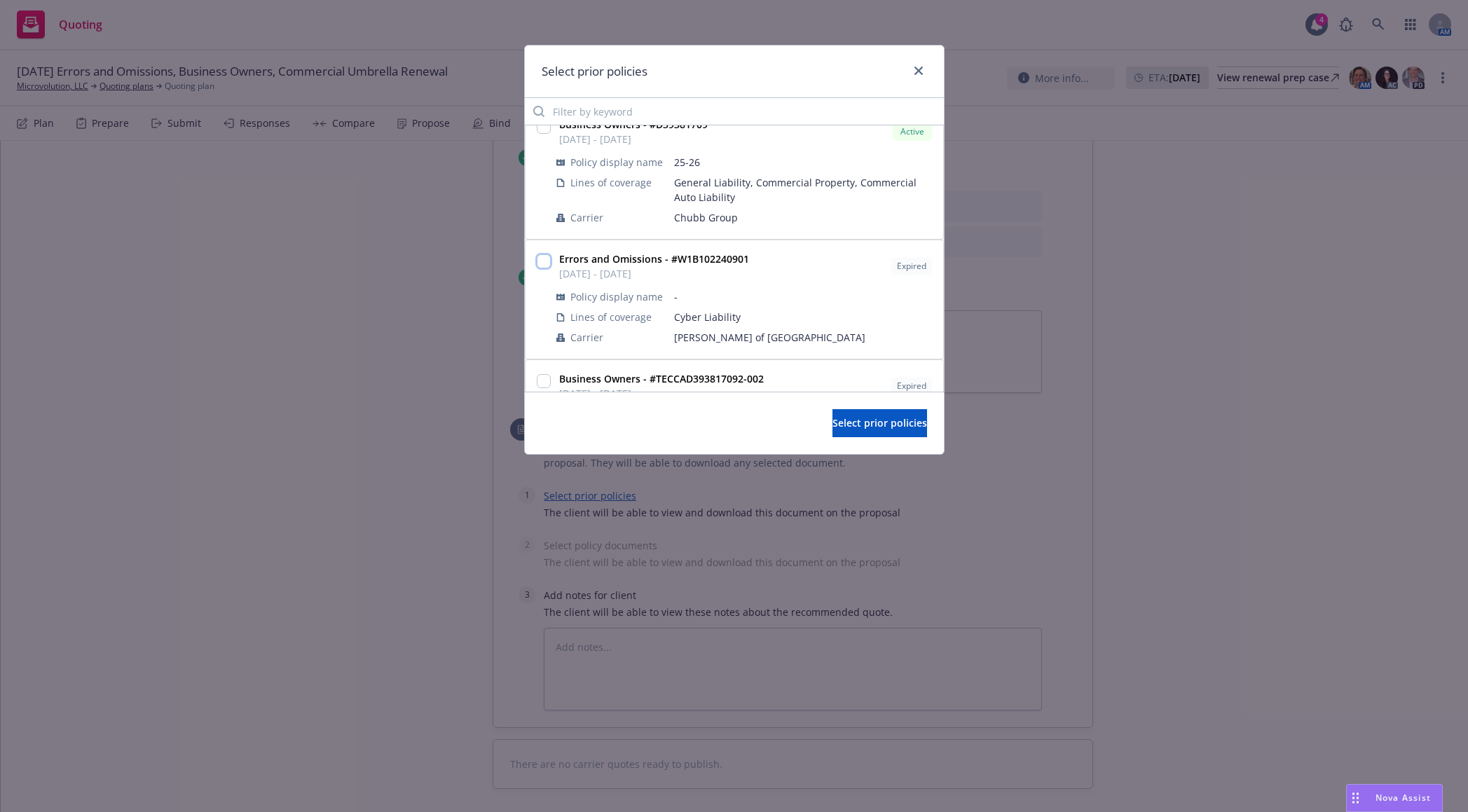
click at [545, 262] on input "checkbox" at bounding box center [543, 262] width 14 height 14
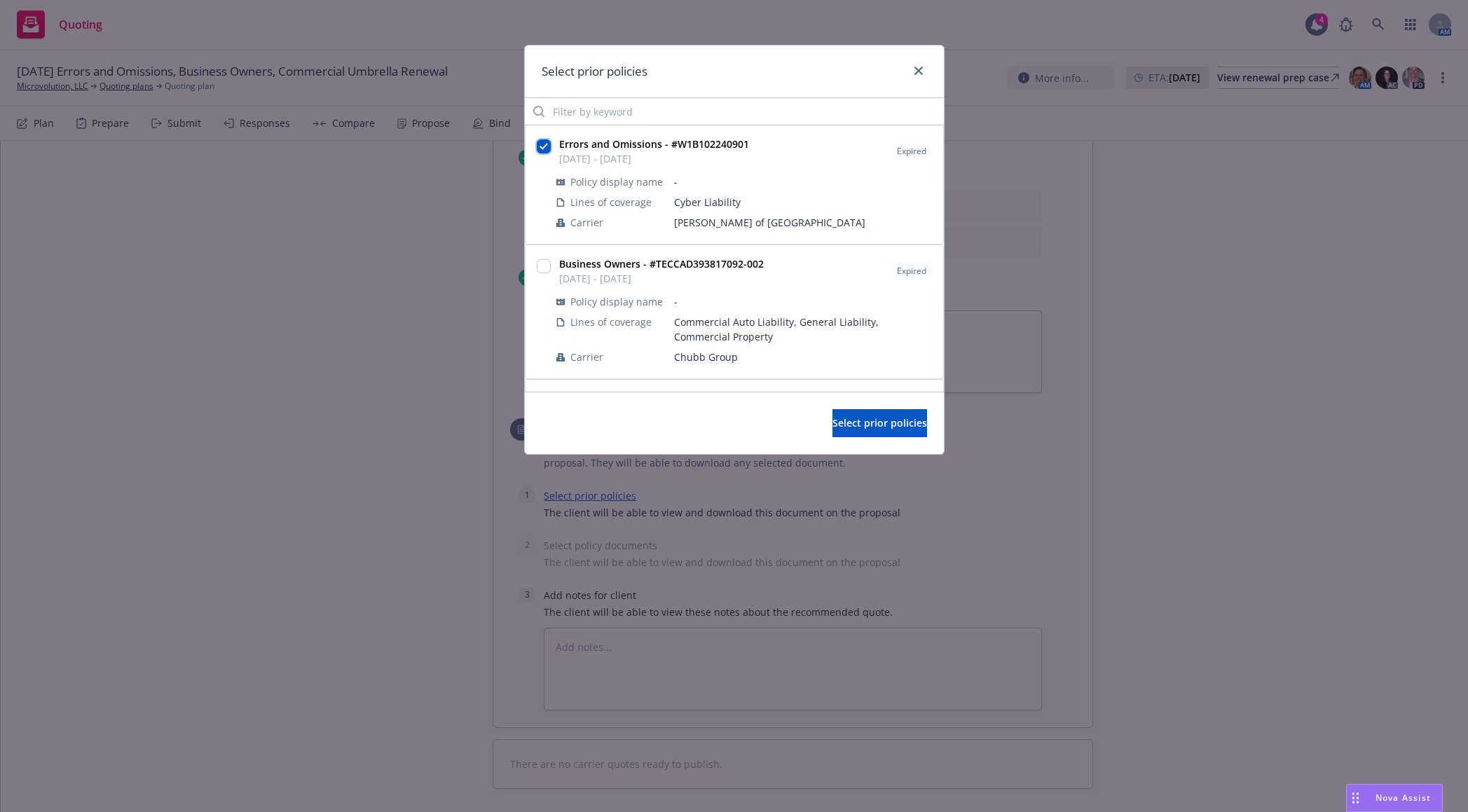
scroll to position [280, 0]
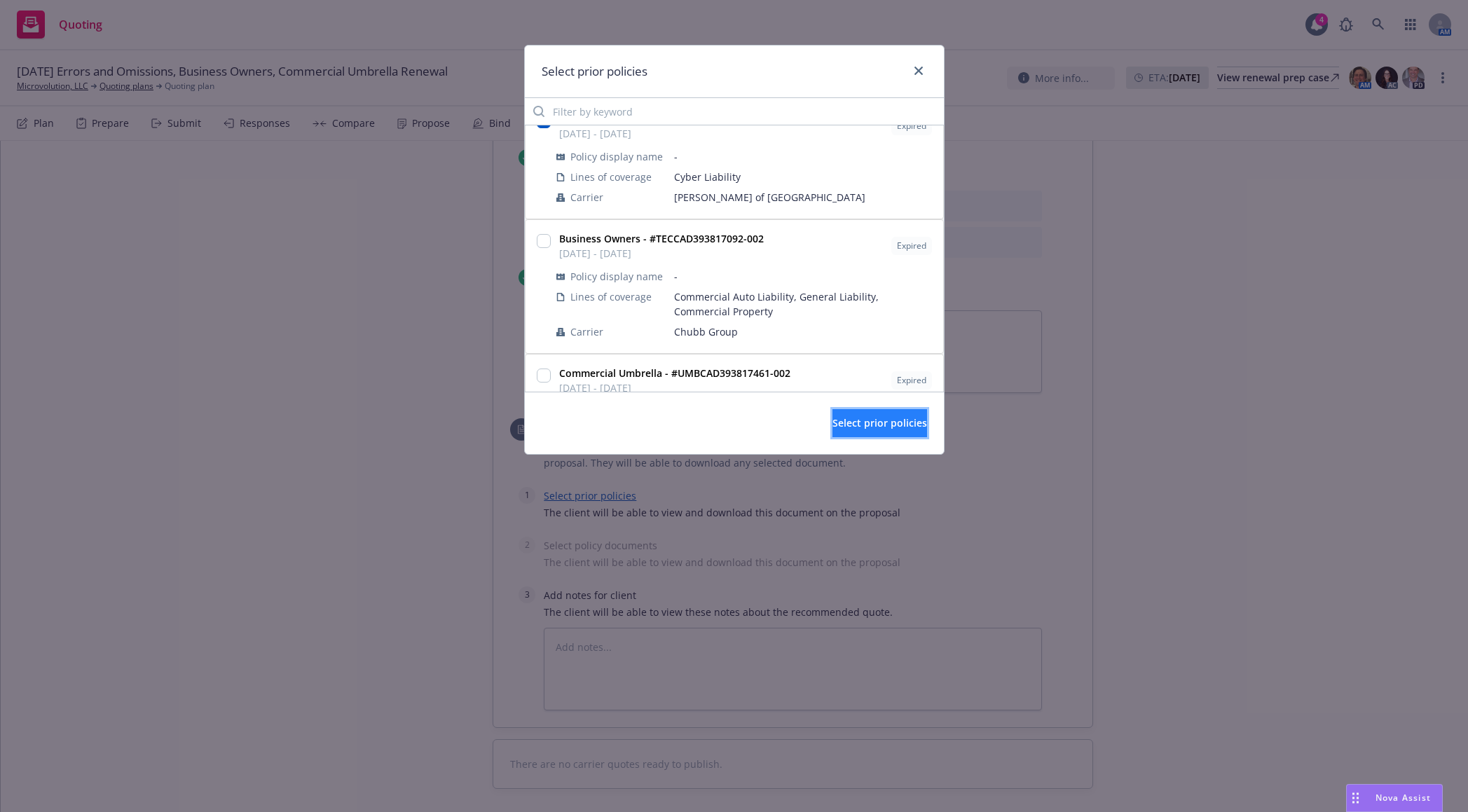
click at [836, 420] on span "Select prior policies" at bounding box center [879, 422] width 94 height 13
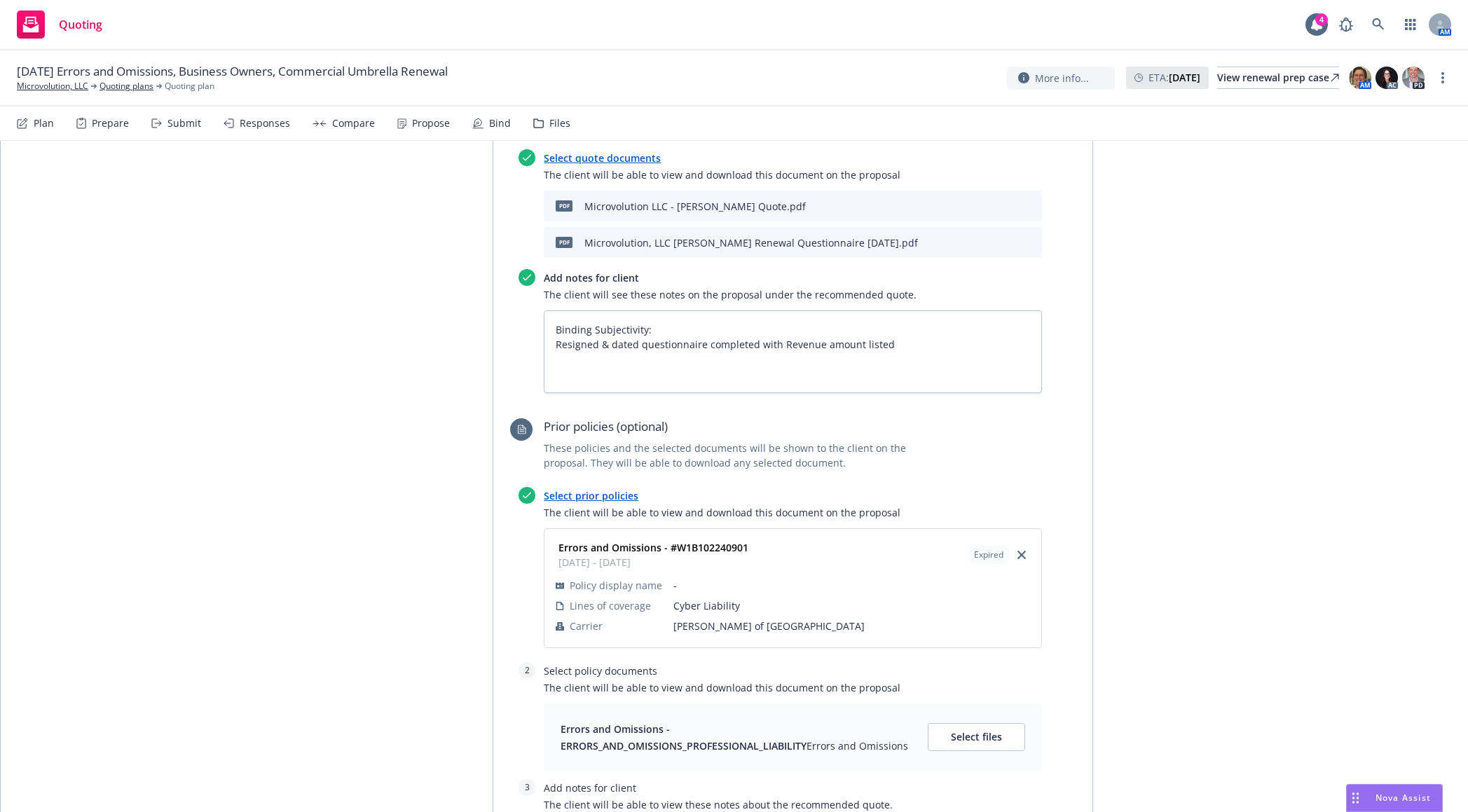
scroll to position [3035, 0]
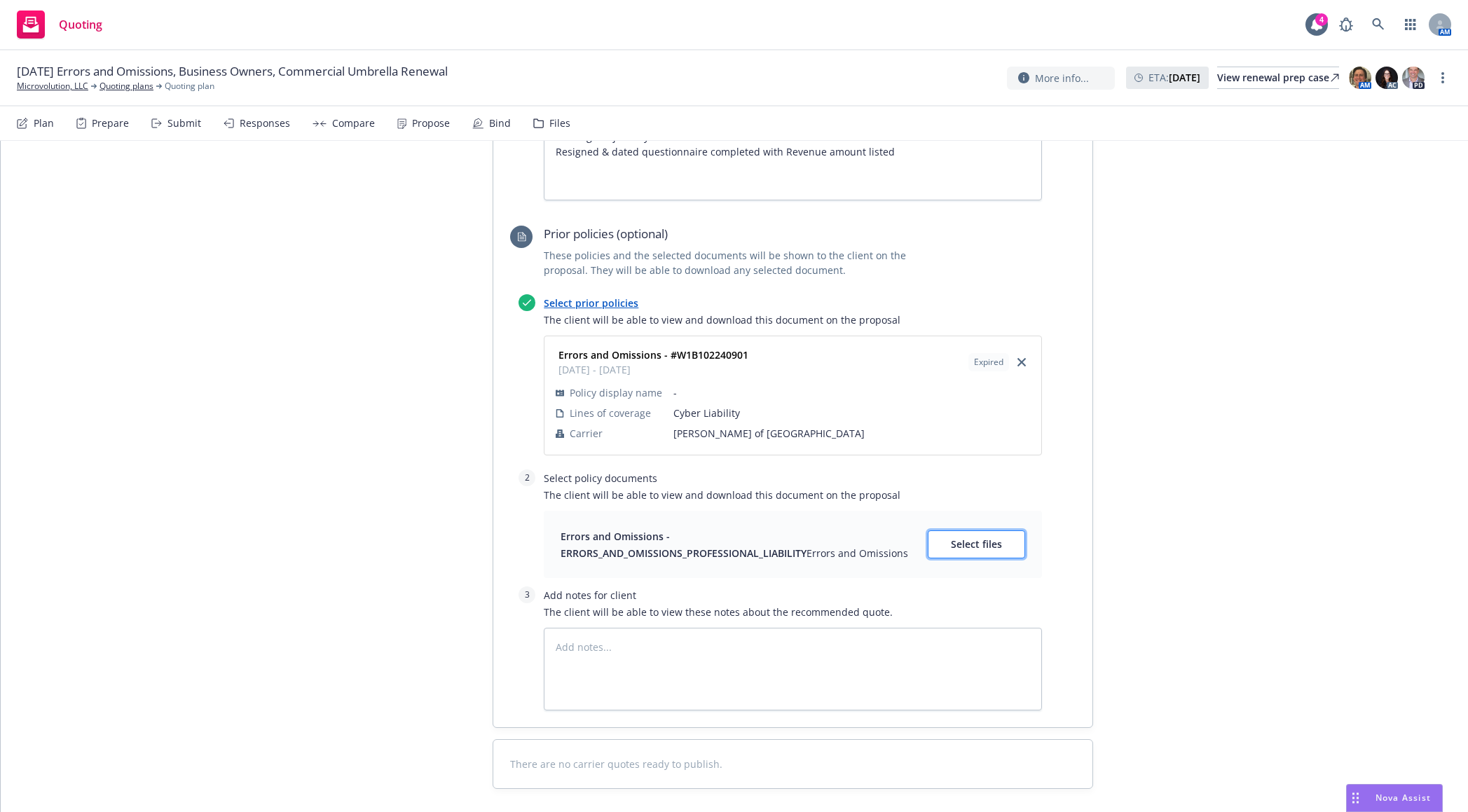
click at [978, 537] on span "Select files" at bounding box center [977, 543] width 52 height 13
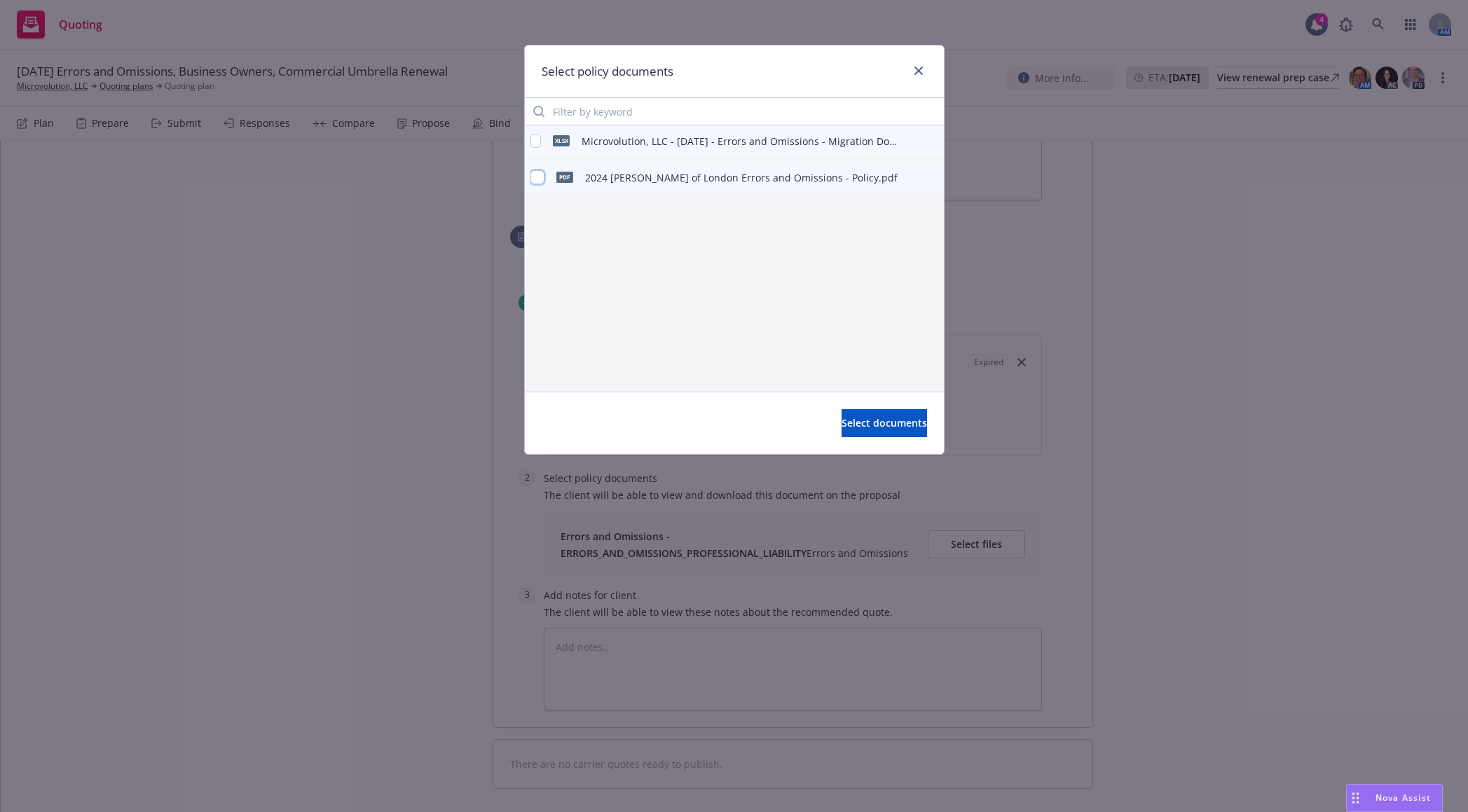
click at [536, 175] on input "checkbox" at bounding box center [537, 177] width 14 height 14
click at [842, 424] on span "Select documents" at bounding box center [884, 422] width 85 height 13
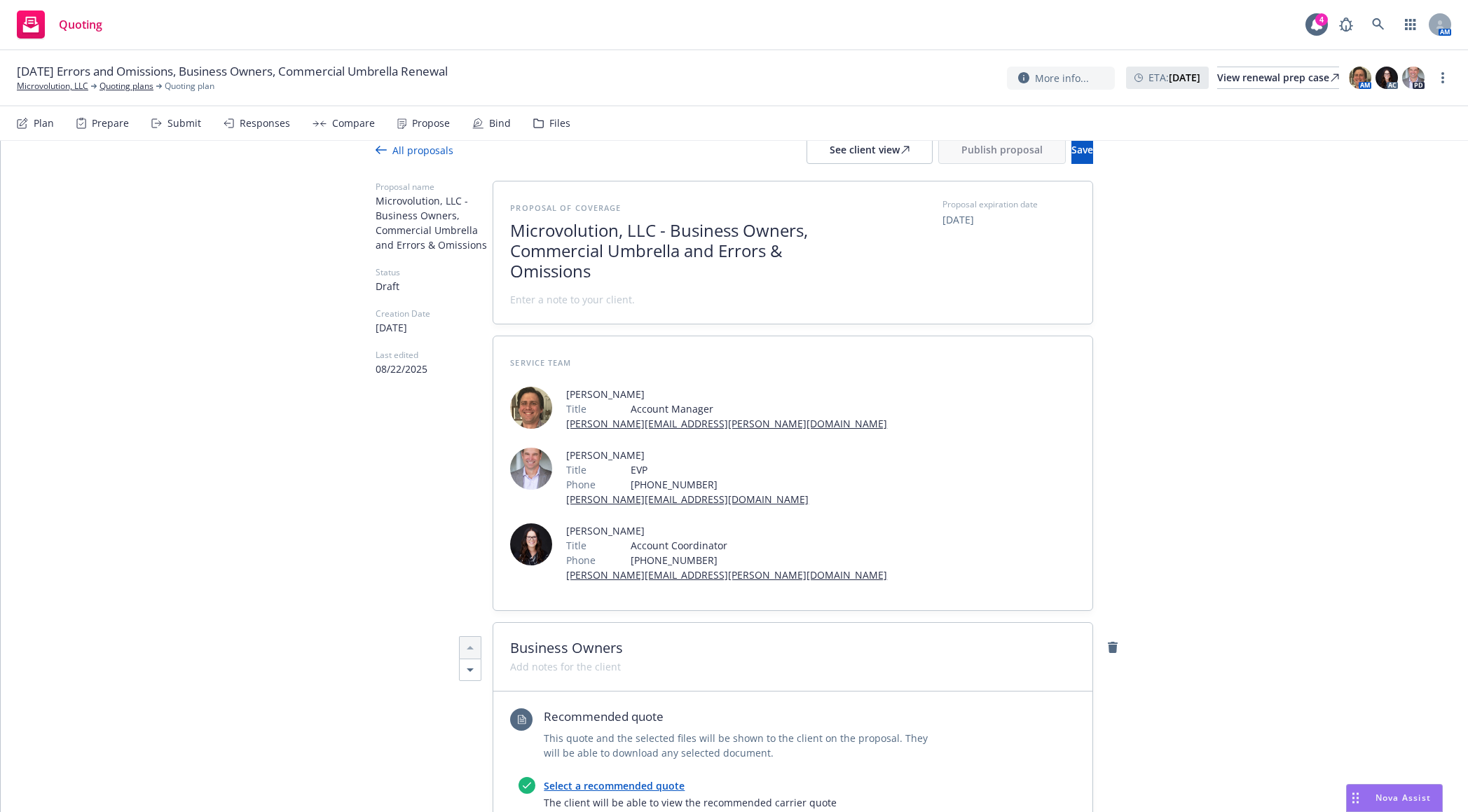
scroll to position [0, 0]
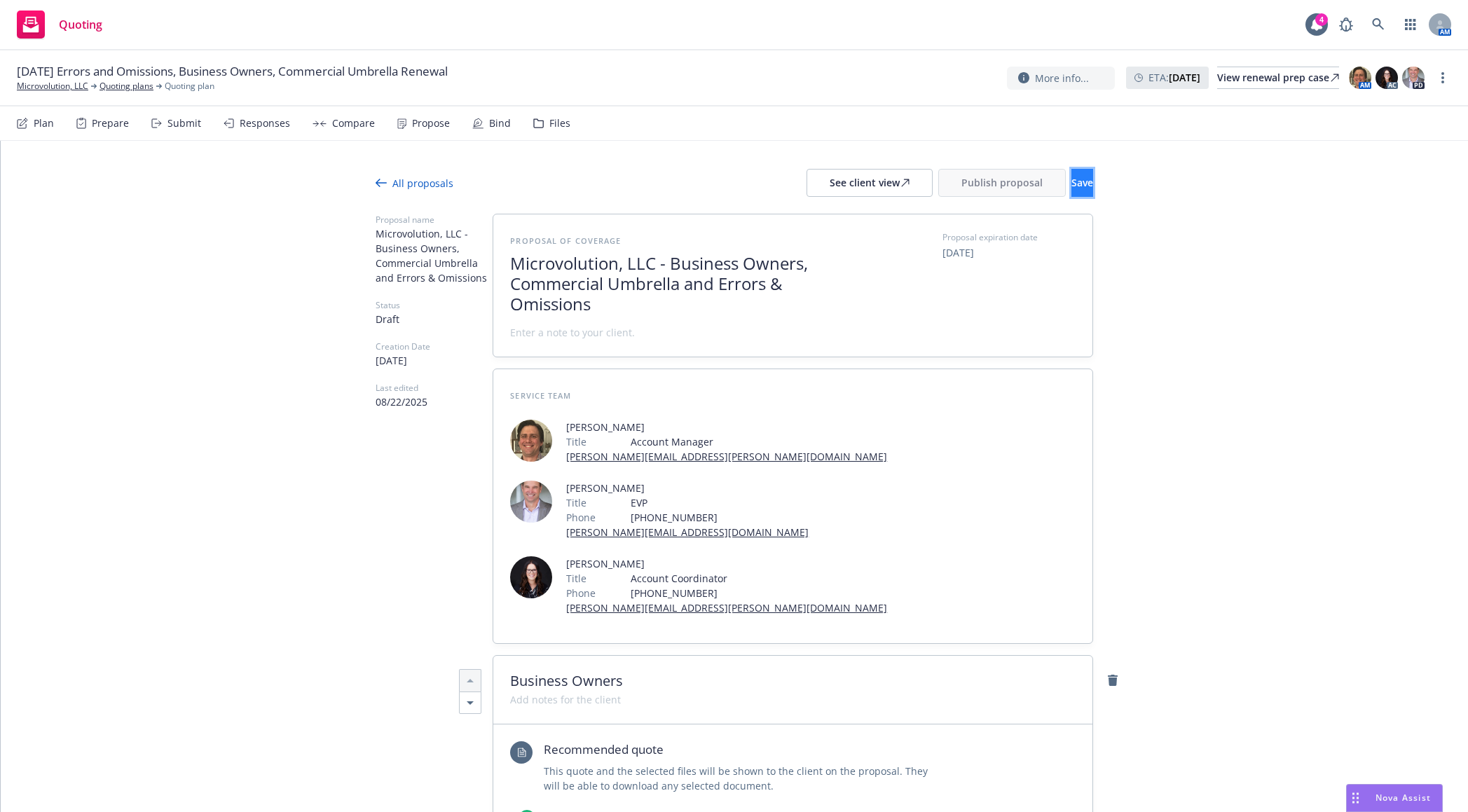
click at [1071, 176] on button "Save" at bounding box center [1082, 183] width 22 height 28
click at [829, 183] on div "See client view" at bounding box center [869, 183] width 80 height 27
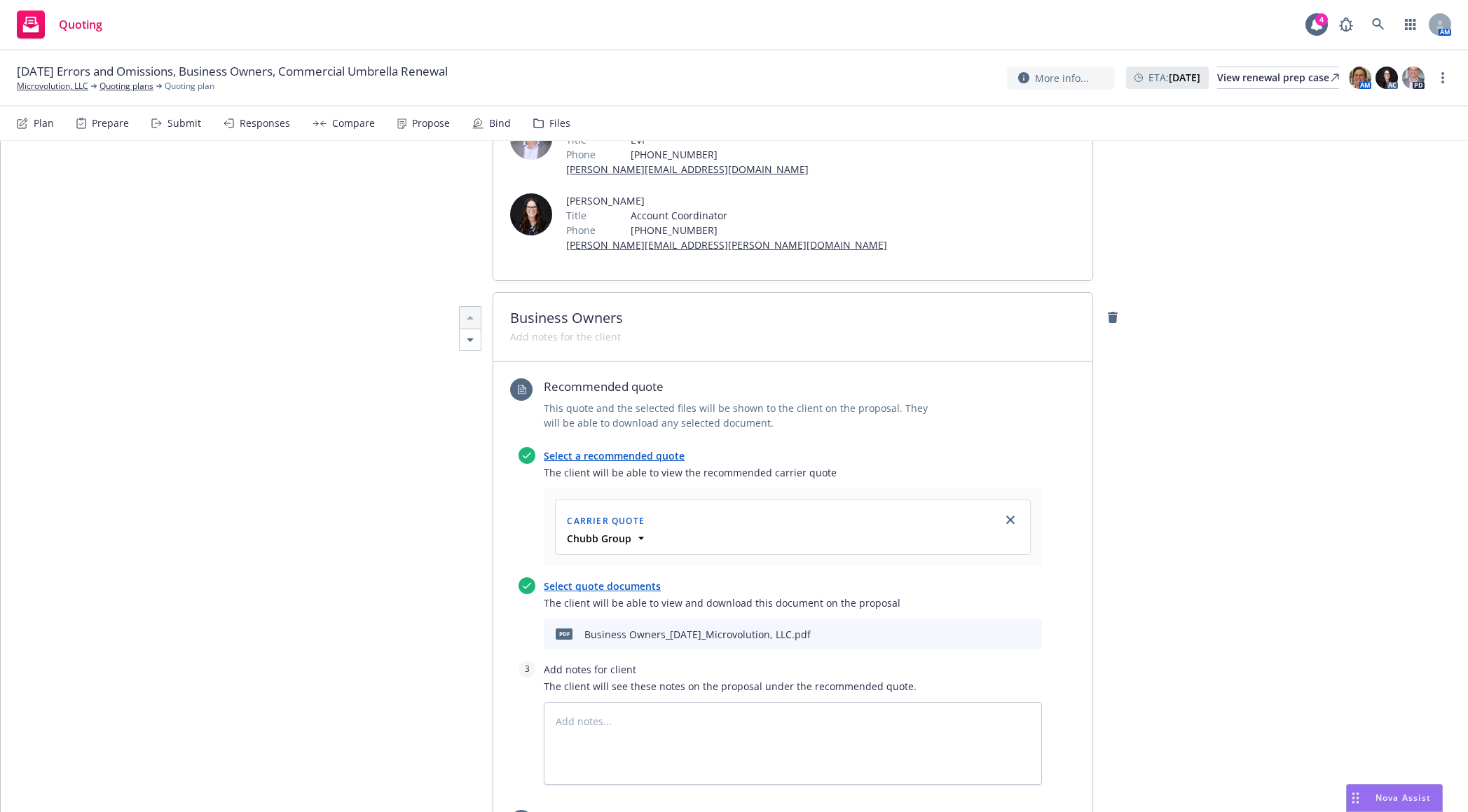
scroll to position [420, 0]
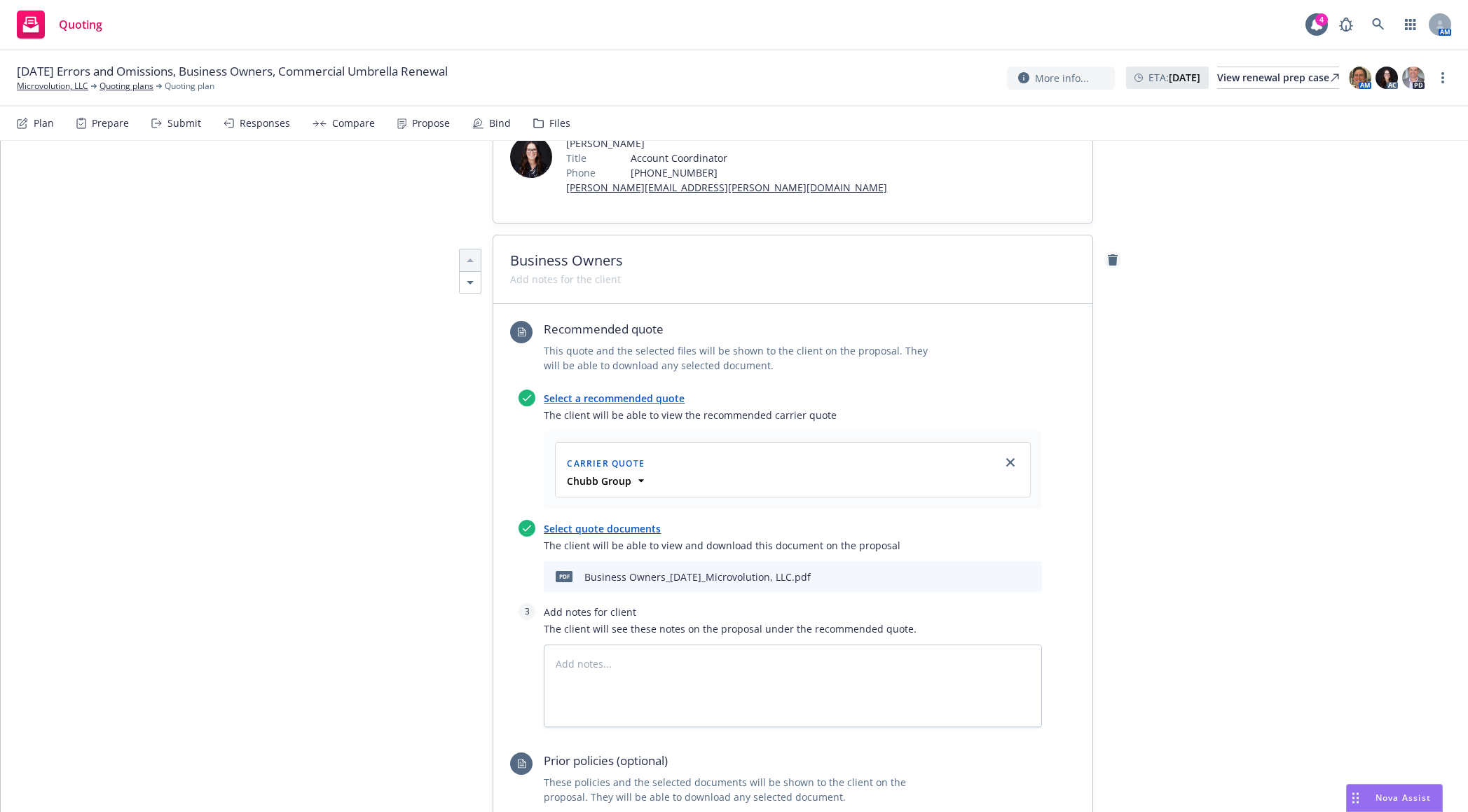
click at [1107, 251] on link "remove" at bounding box center [1113, 260] width 17 height 17
click at [1108, 255] on icon "remove" at bounding box center [1113, 260] width 10 height 11
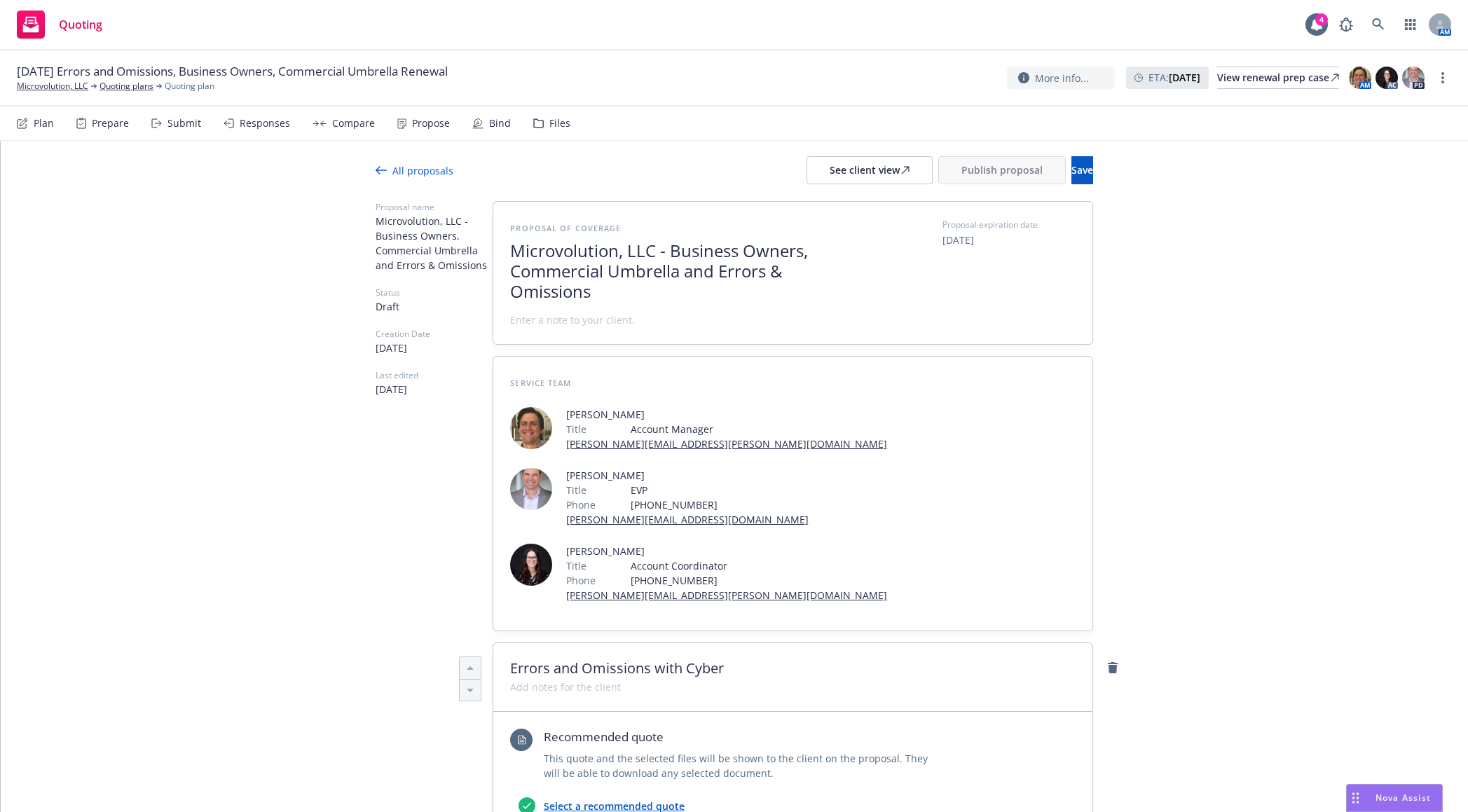
scroll to position [0, 0]
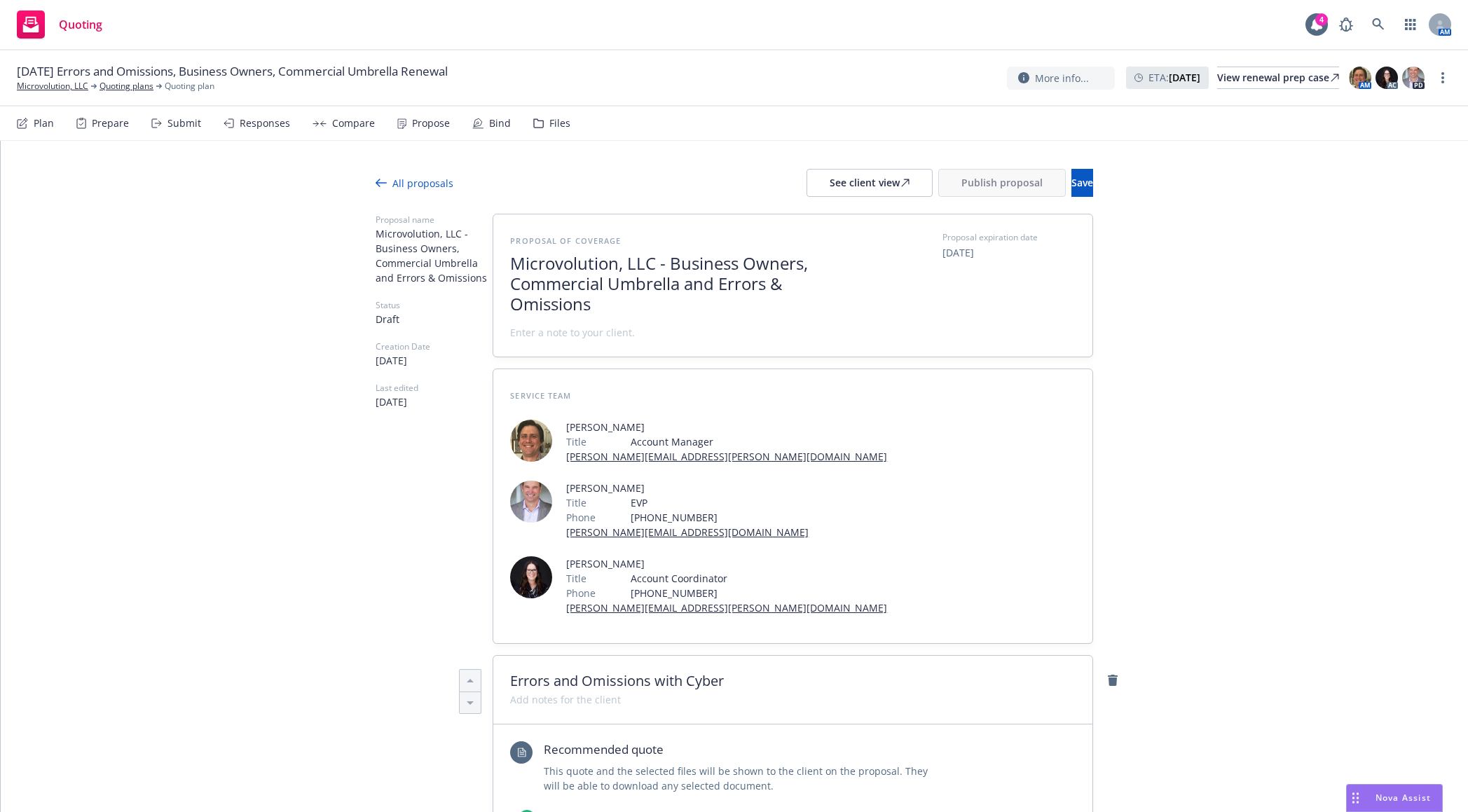
click at [706, 287] on span "Microvolution, LLC - Business Owners, Commercial Umbrella and Errors & Omissions" at bounding box center [682, 283] width 344 height 60
drag, startPoint x: 714, startPoint y: 283, endPoint x: 666, endPoint y: 257, distance: 54.6
click at [666, 257] on span "Microvolution, LLC - Business Owners, Commercial Umbrella and Errors & Omissions" at bounding box center [682, 283] width 344 height 60
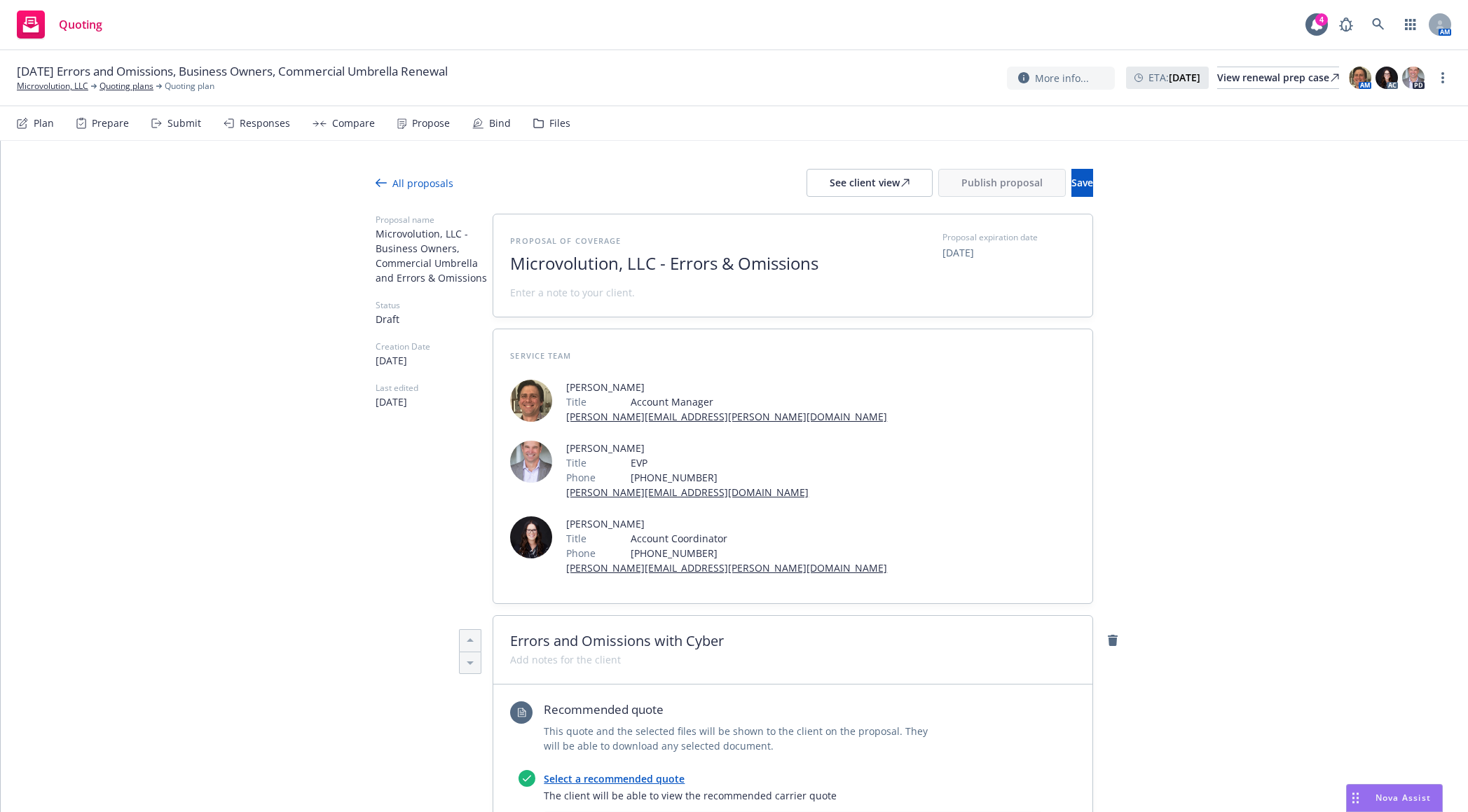
click at [826, 265] on span "Microvolution, LLC - Errors & Omissions" at bounding box center [682, 264] width 344 height 20
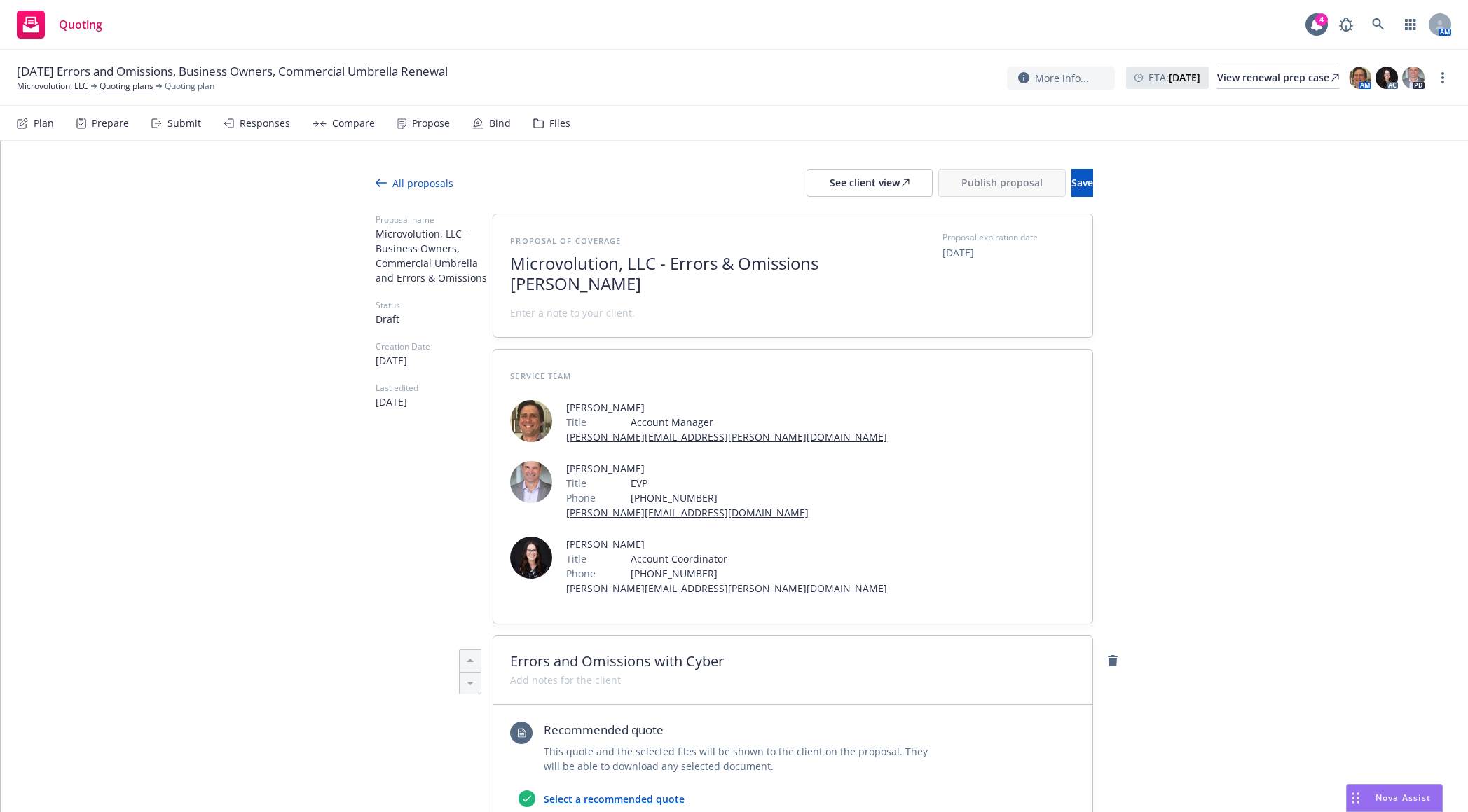
scroll to position [1, 0]
click at [1071, 183] on button "Save" at bounding box center [1082, 183] width 22 height 28
click at [960, 251] on span "08/21/2025" at bounding box center [958, 252] width 31 height 15
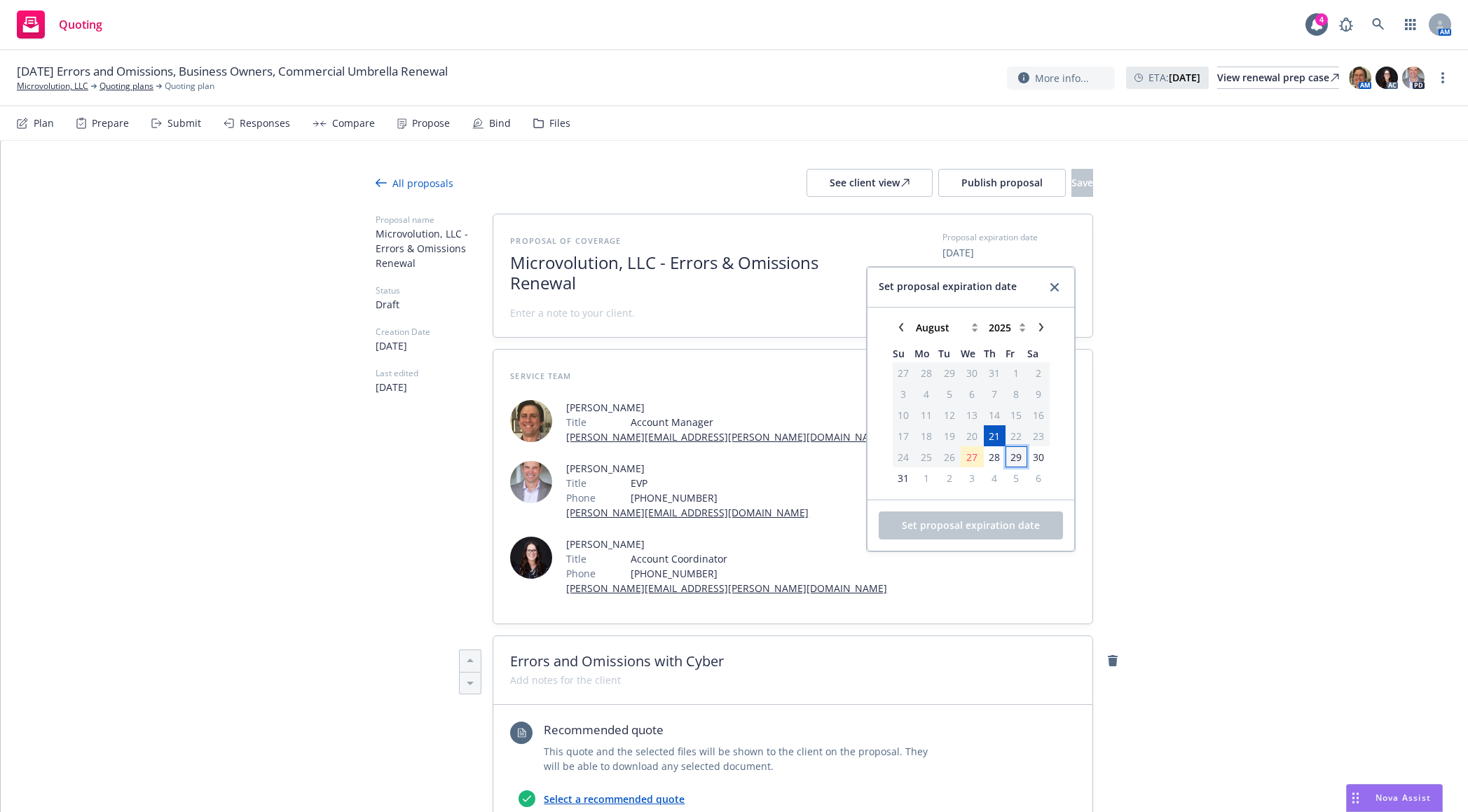
click at [1017, 454] on span "29" at bounding box center [1016, 457] width 11 height 15
click at [985, 522] on span "Set proposal expiration date" at bounding box center [971, 525] width 138 height 13
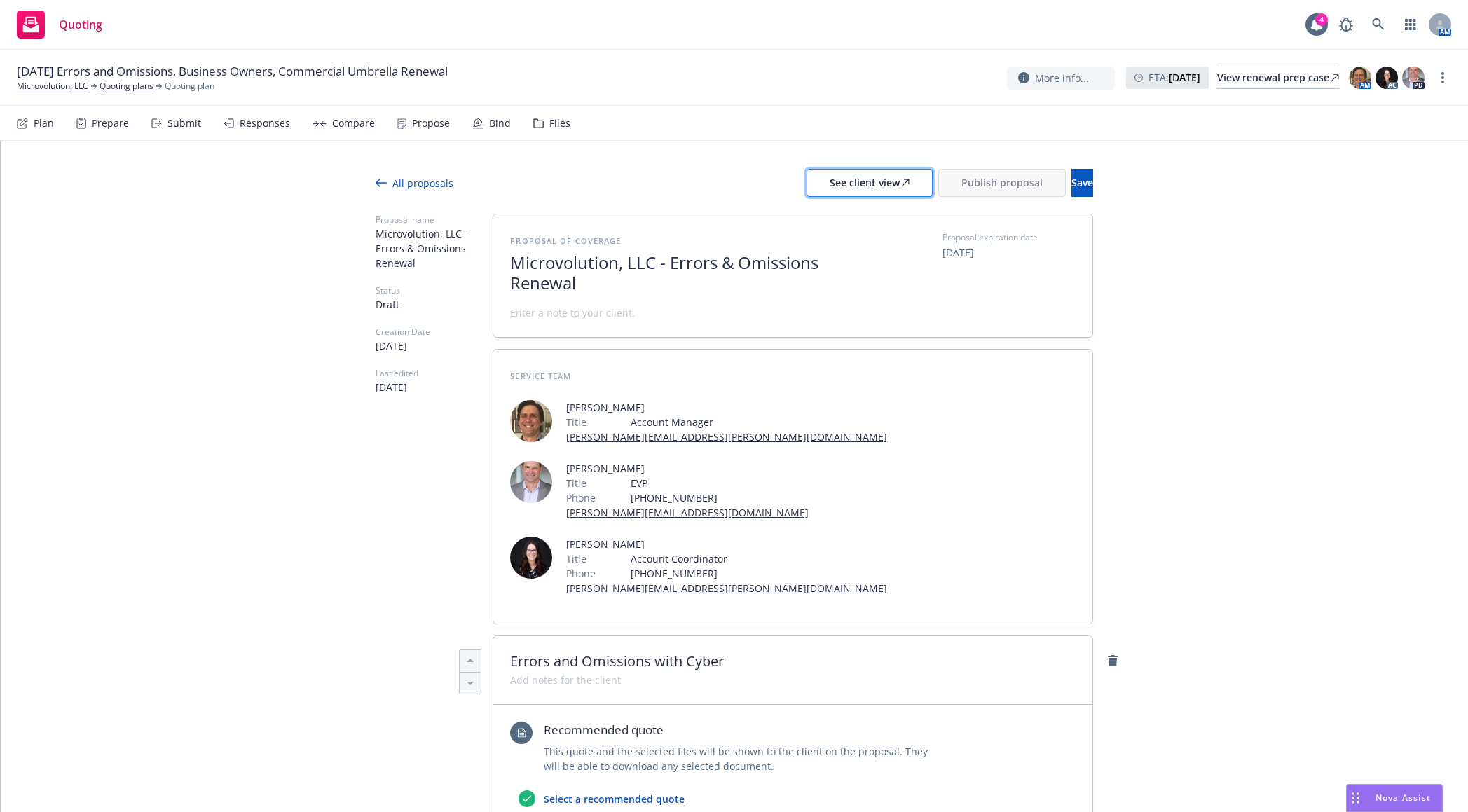
click at [829, 190] on div "See client view" at bounding box center [869, 183] width 80 height 27
click at [961, 178] on span "Publish proposal" at bounding box center [1002, 182] width 81 height 13
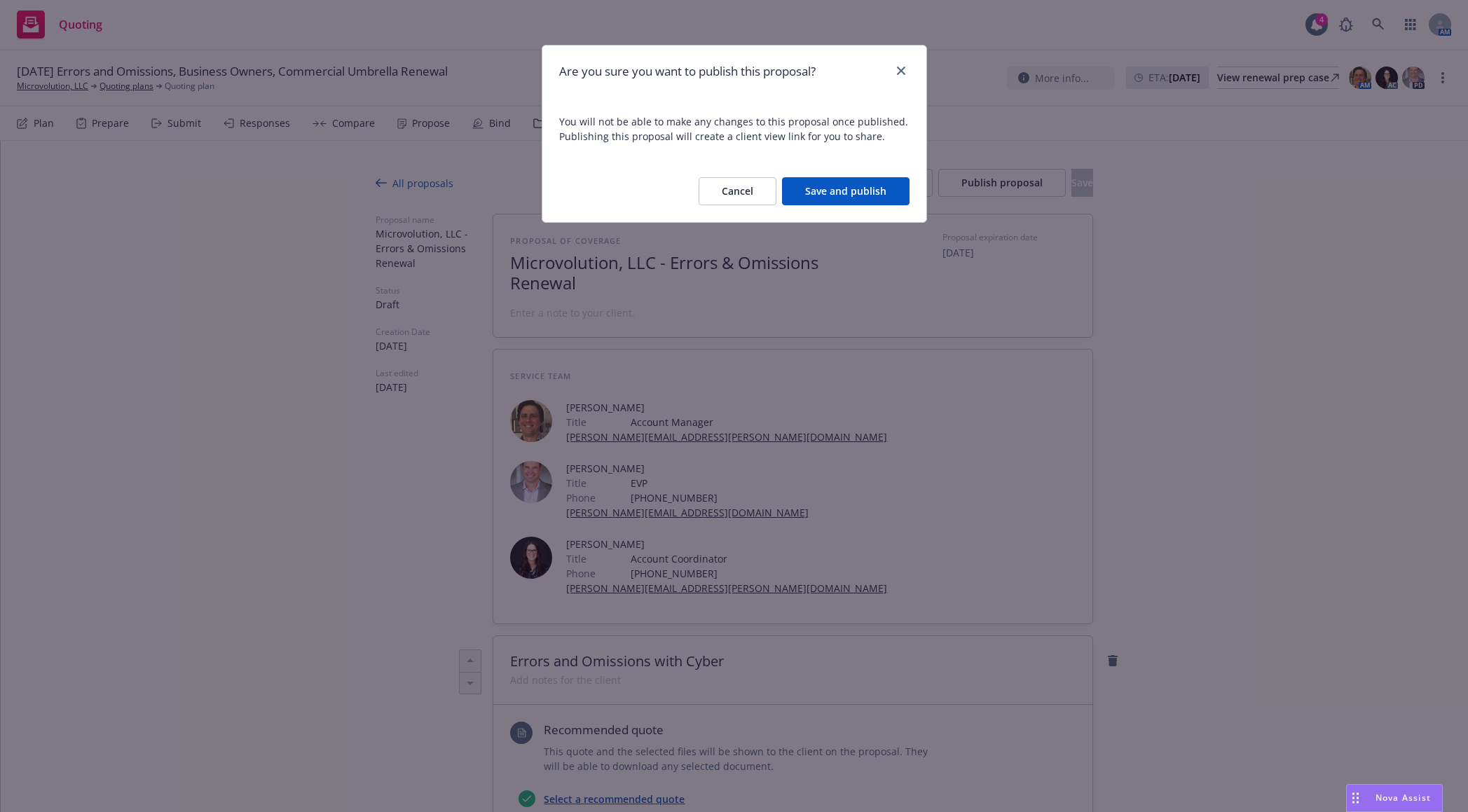
click at [914, 185] on div "Cancel Save and publish" at bounding box center [735, 191] width 384 height 62
click at [898, 189] on button "Save and publish" at bounding box center [845, 191] width 127 height 28
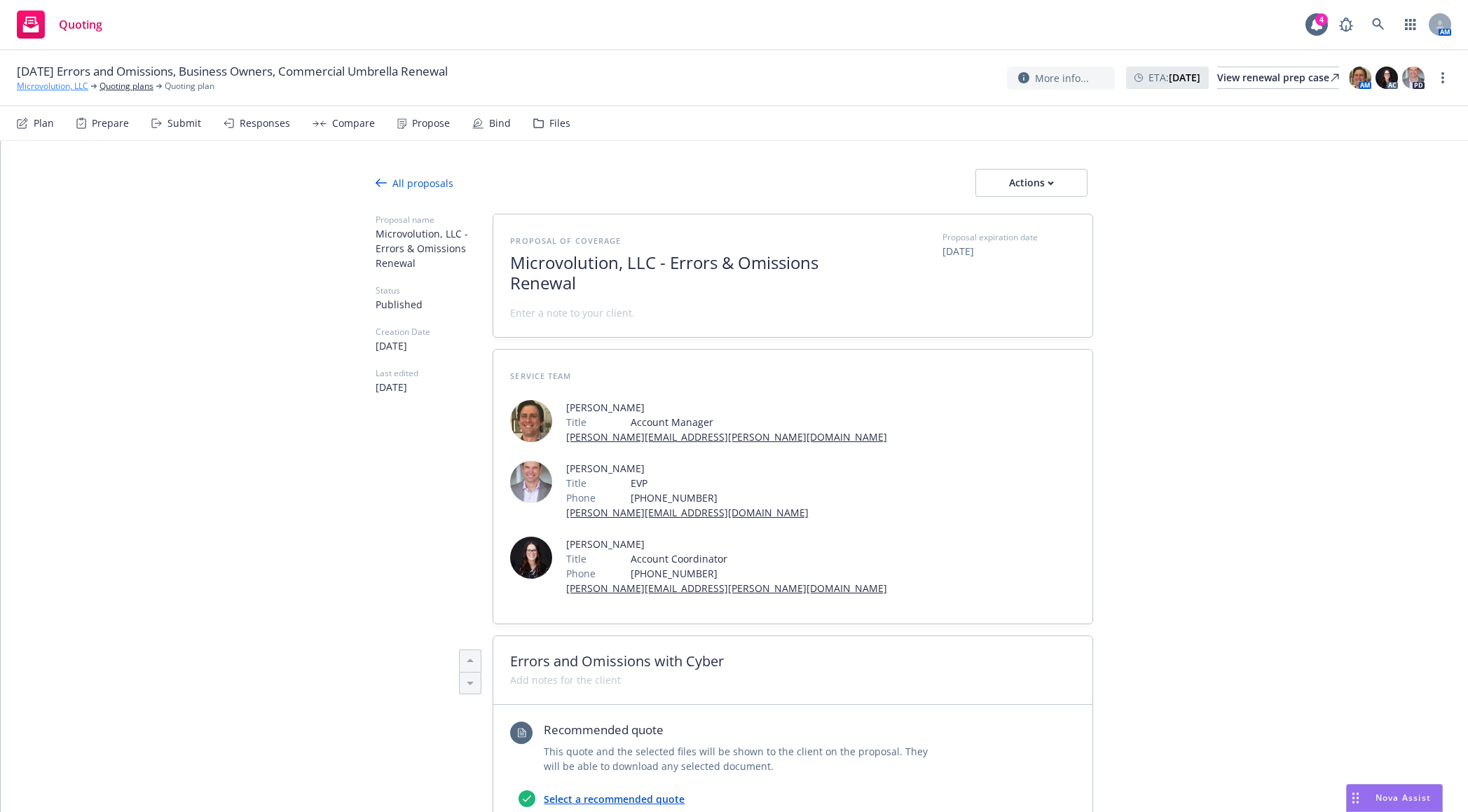
click at [45, 83] on link "Microvolution, LLC" at bounding box center [53, 86] width 72 height 12
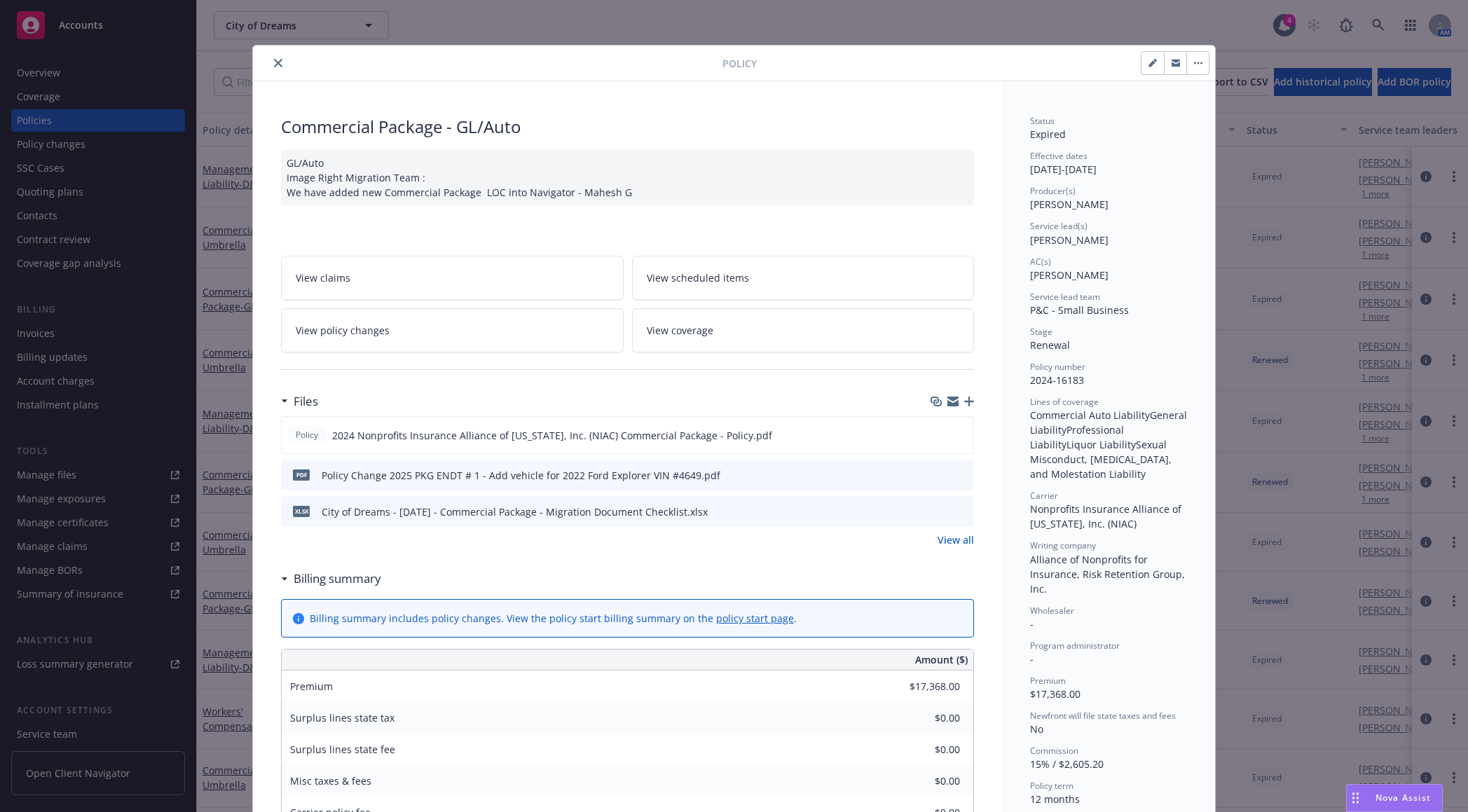
click at [274, 62] on icon "close" at bounding box center [278, 62] width 9 height 9
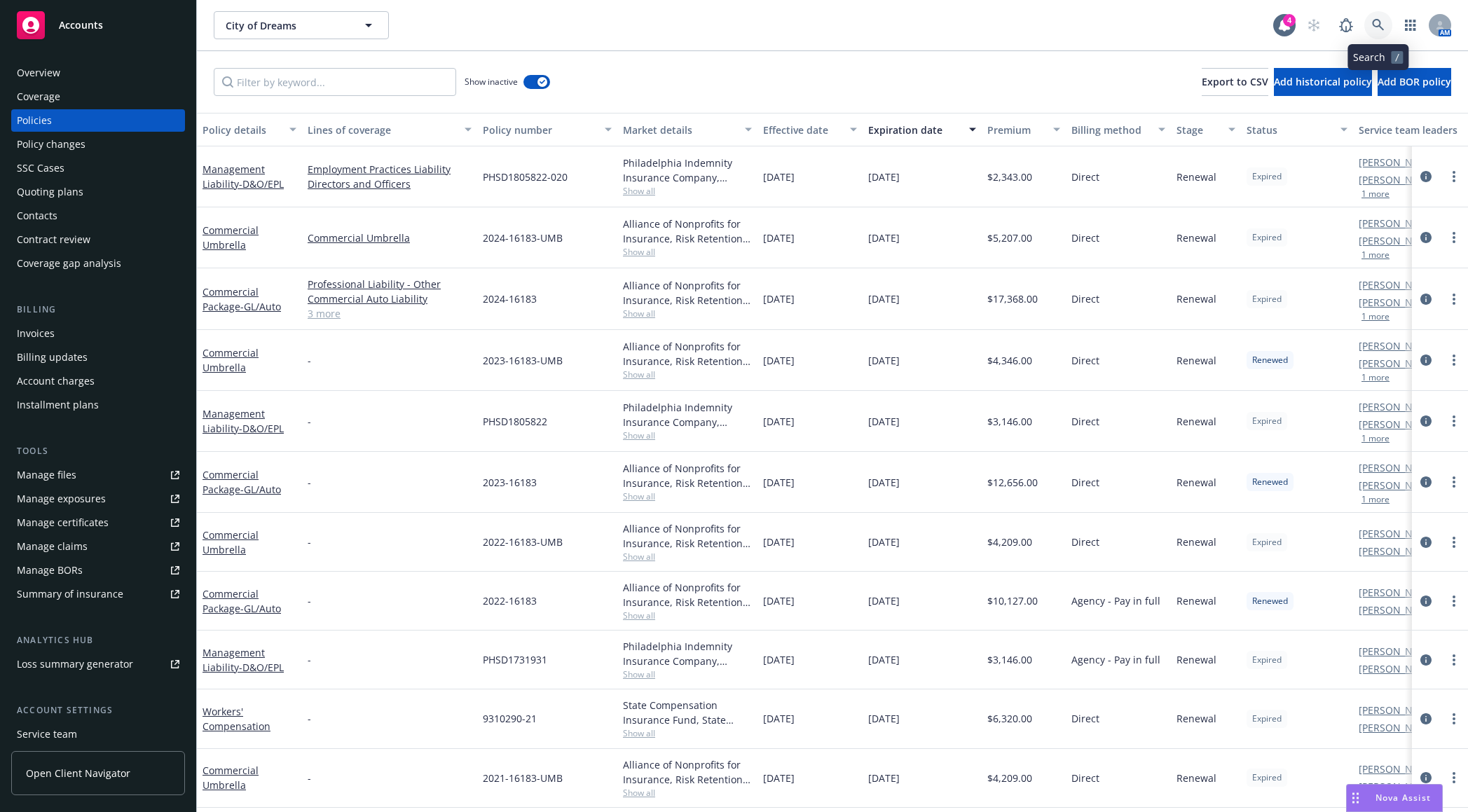
click at [1381, 29] on icon at bounding box center [1378, 25] width 12 height 12
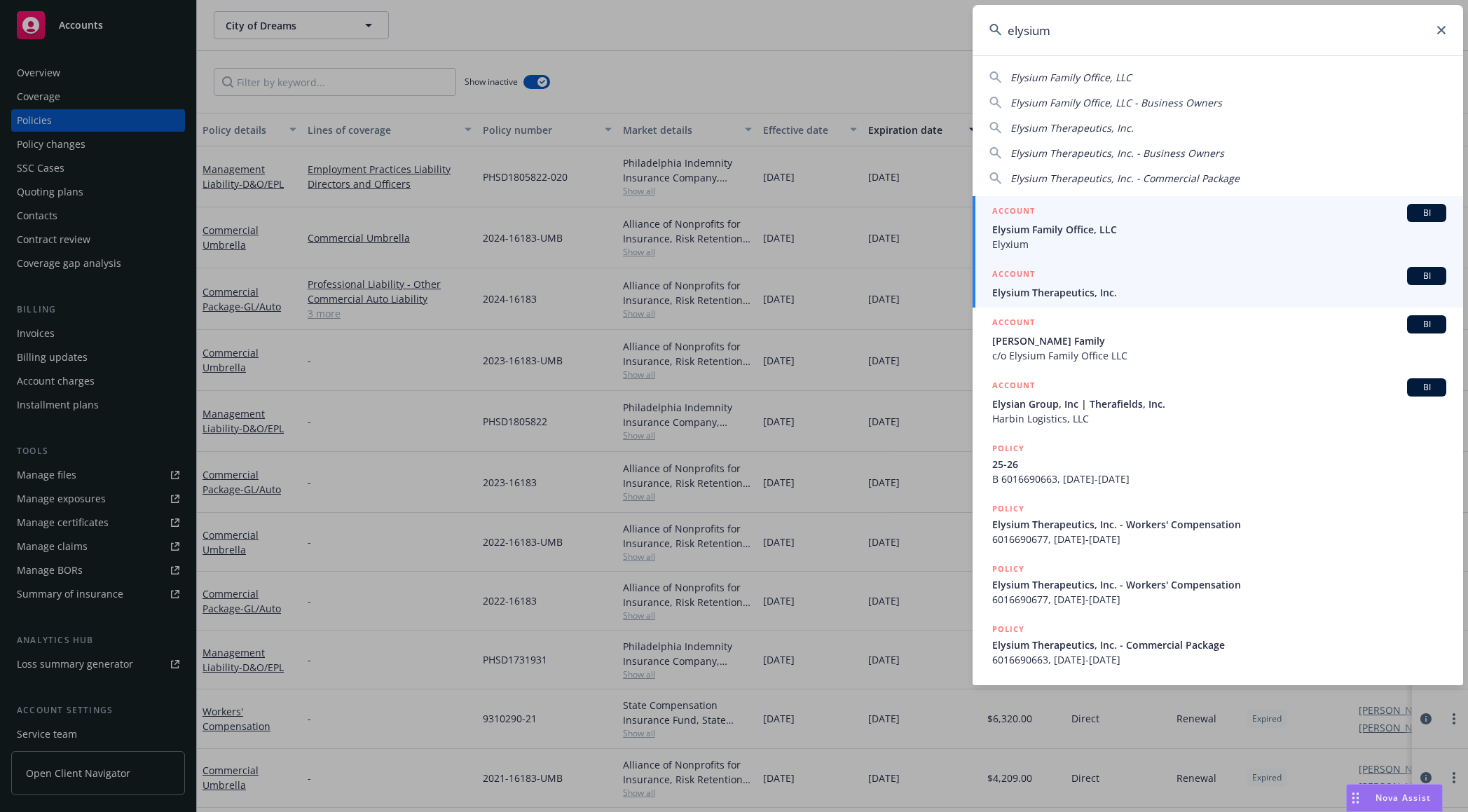
type input "elysium"
click at [1159, 289] on span "Elysium Therapeutics, Inc." at bounding box center [1219, 292] width 454 height 15
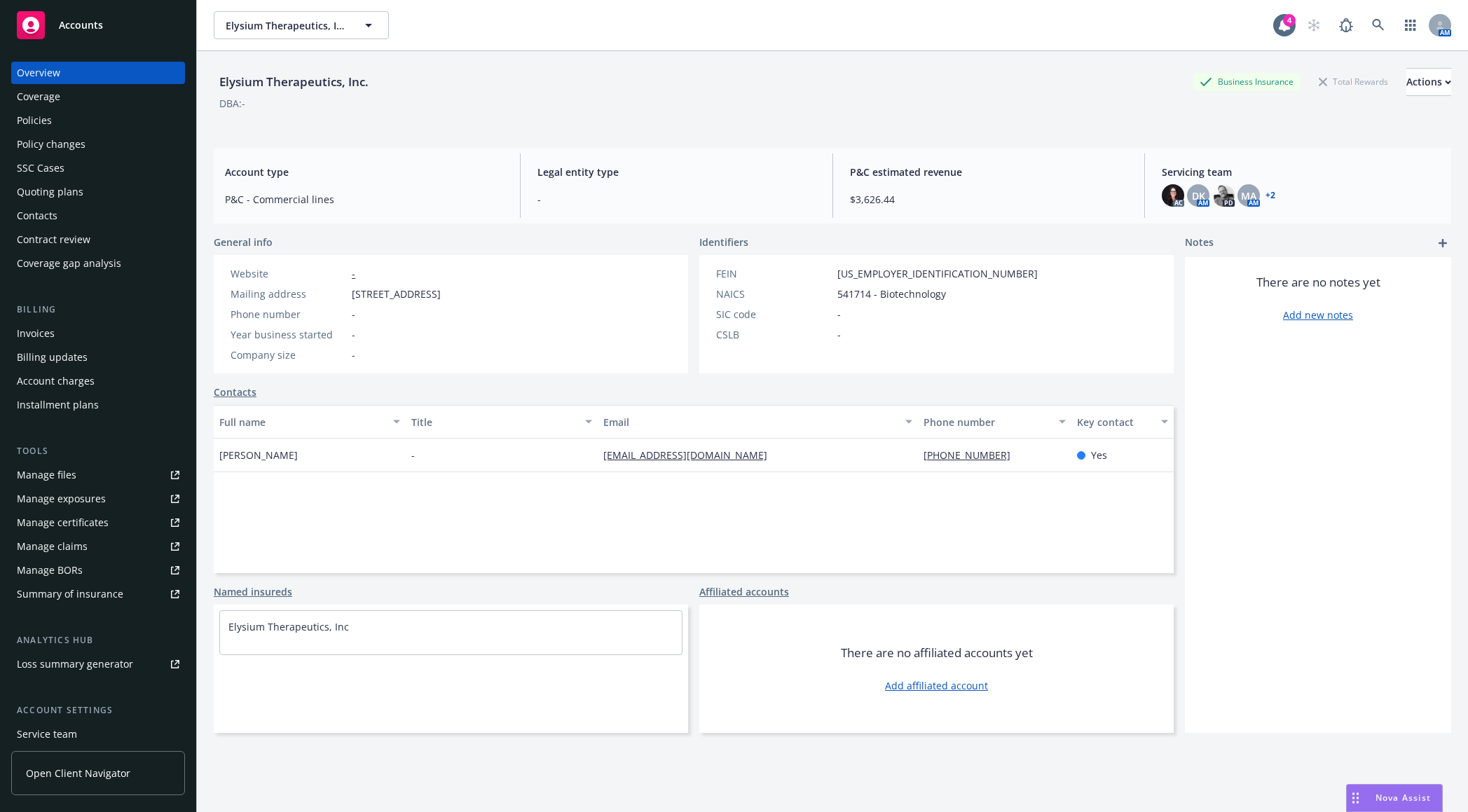
click at [126, 123] on div "Policies" at bounding box center [98, 120] width 162 height 23
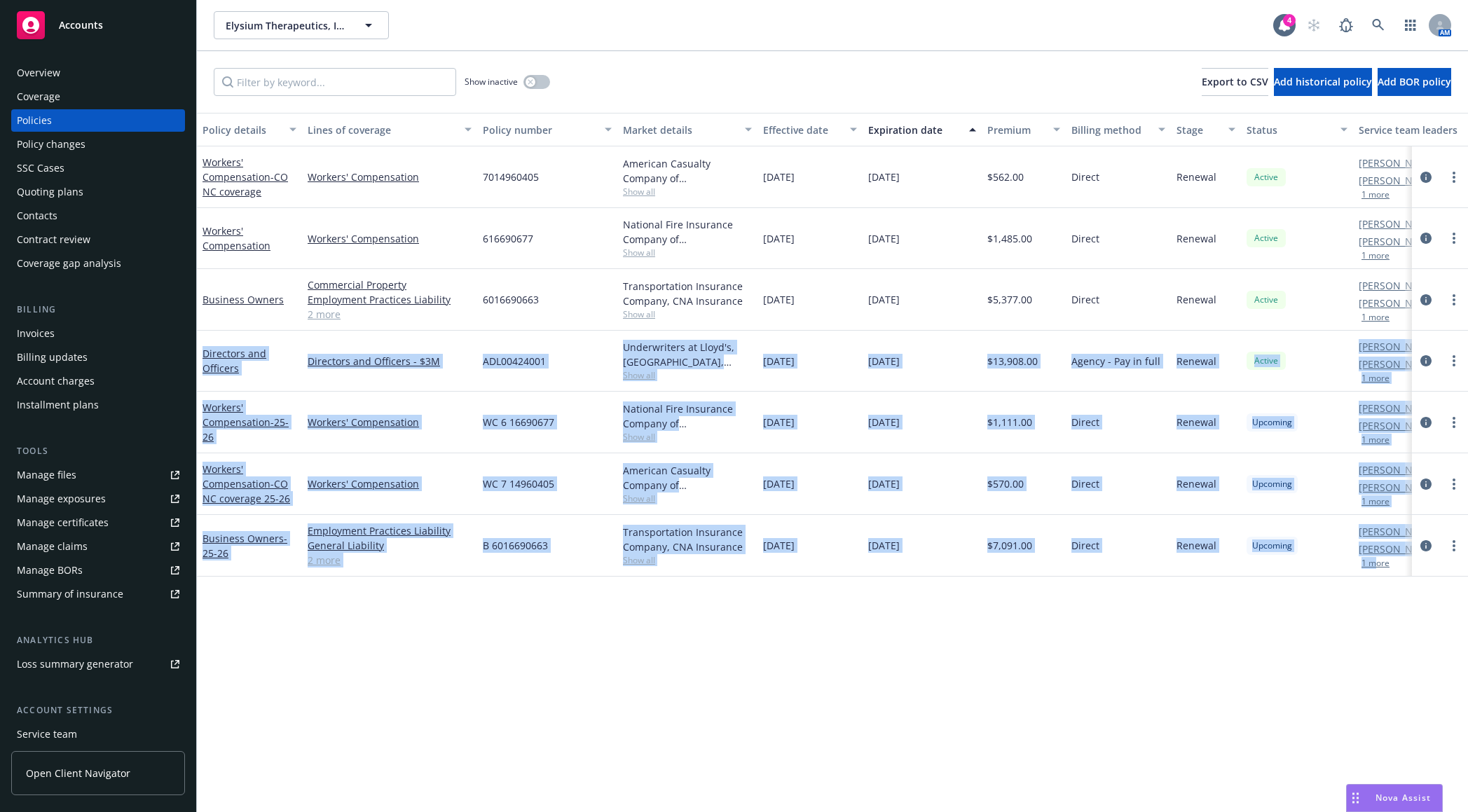
drag, startPoint x: 1467, startPoint y: 280, endPoint x: 1372, endPoint y: 633, distance: 365.6
click at [1374, 631] on div "Policy details Lines of coverage Policy number Market details Effective date Ex…" at bounding box center [832, 462] width 1271 height 700
click at [1367, 646] on div "Policy details Lines of coverage Policy number Market details Effective date Ex…" at bounding box center [832, 462] width 1271 height 700
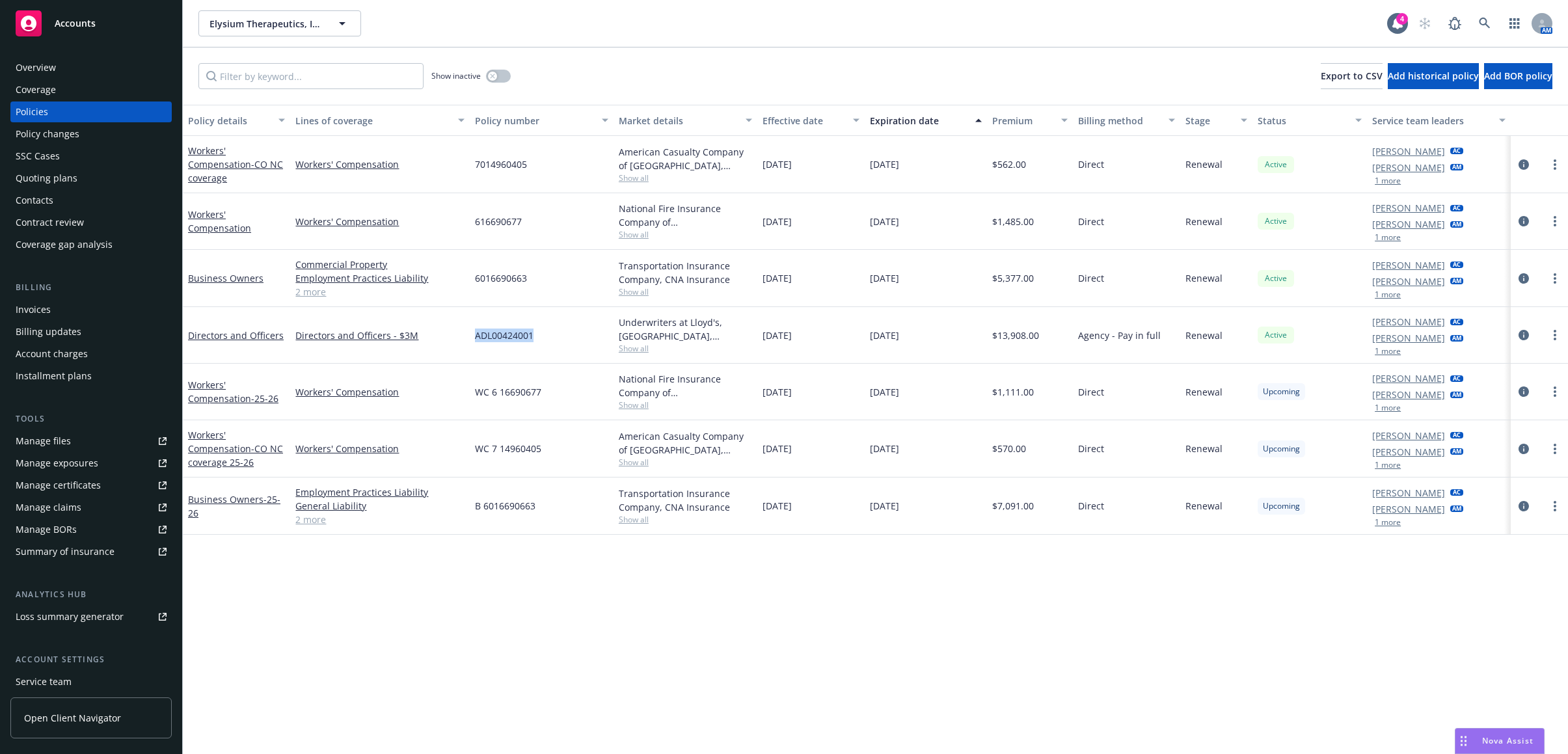
drag, startPoint x: 525, startPoint y: 334, endPoint x: 469, endPoint y: 339, distance: 56.2
click at [469, 339] on div "Directors and Officers Directors and Officers - $3M ADL00424001 Underwriters at…" at bounding box center [875, 336] width 1385 height 57
copy div "ADL00424001"
click at [1362, 336] on icon "circleInformation" at bounding box center [1523, 335] width 10 height 10
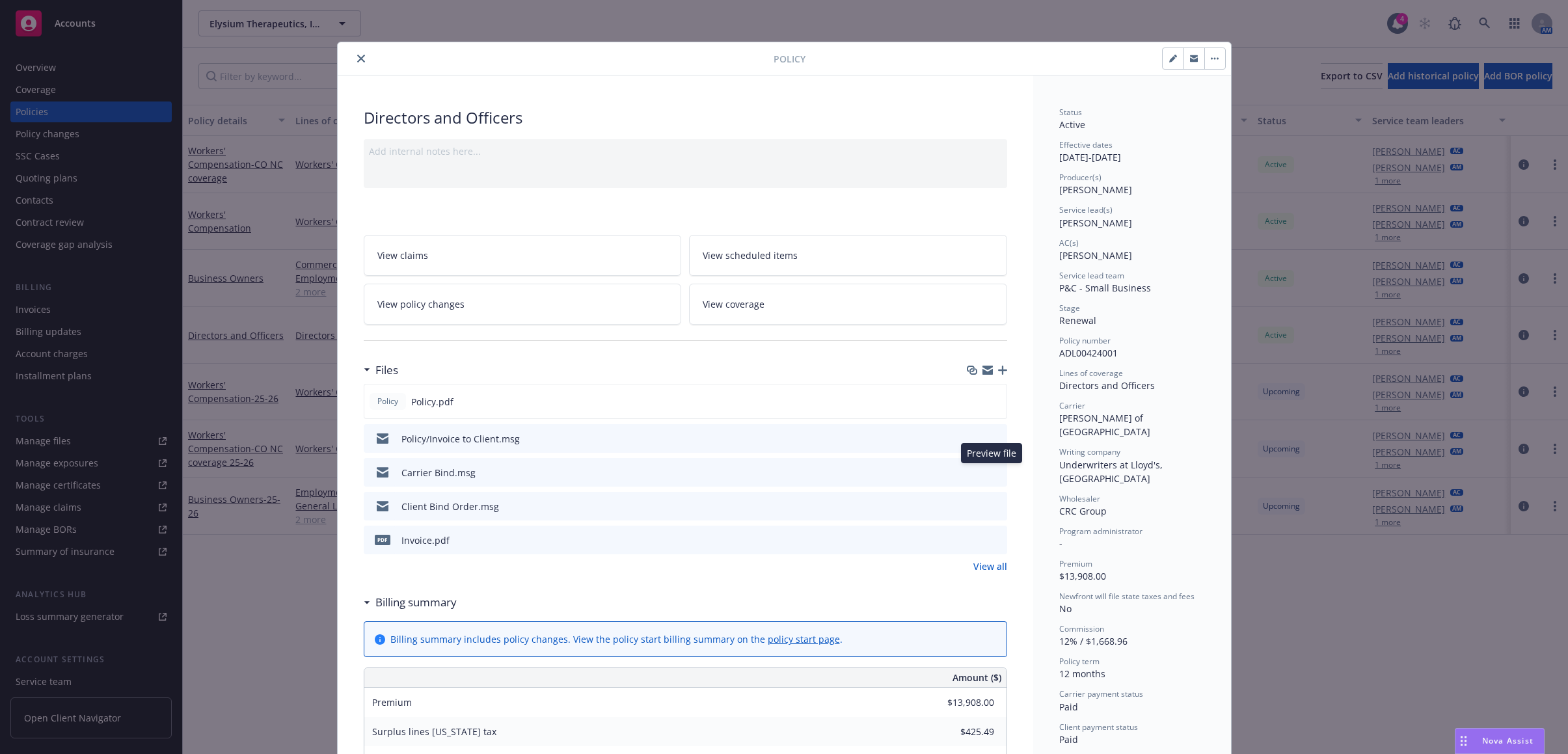
click at [989, 468] on icon "preview file" at bounding box center [995, 471] width 12 height 9
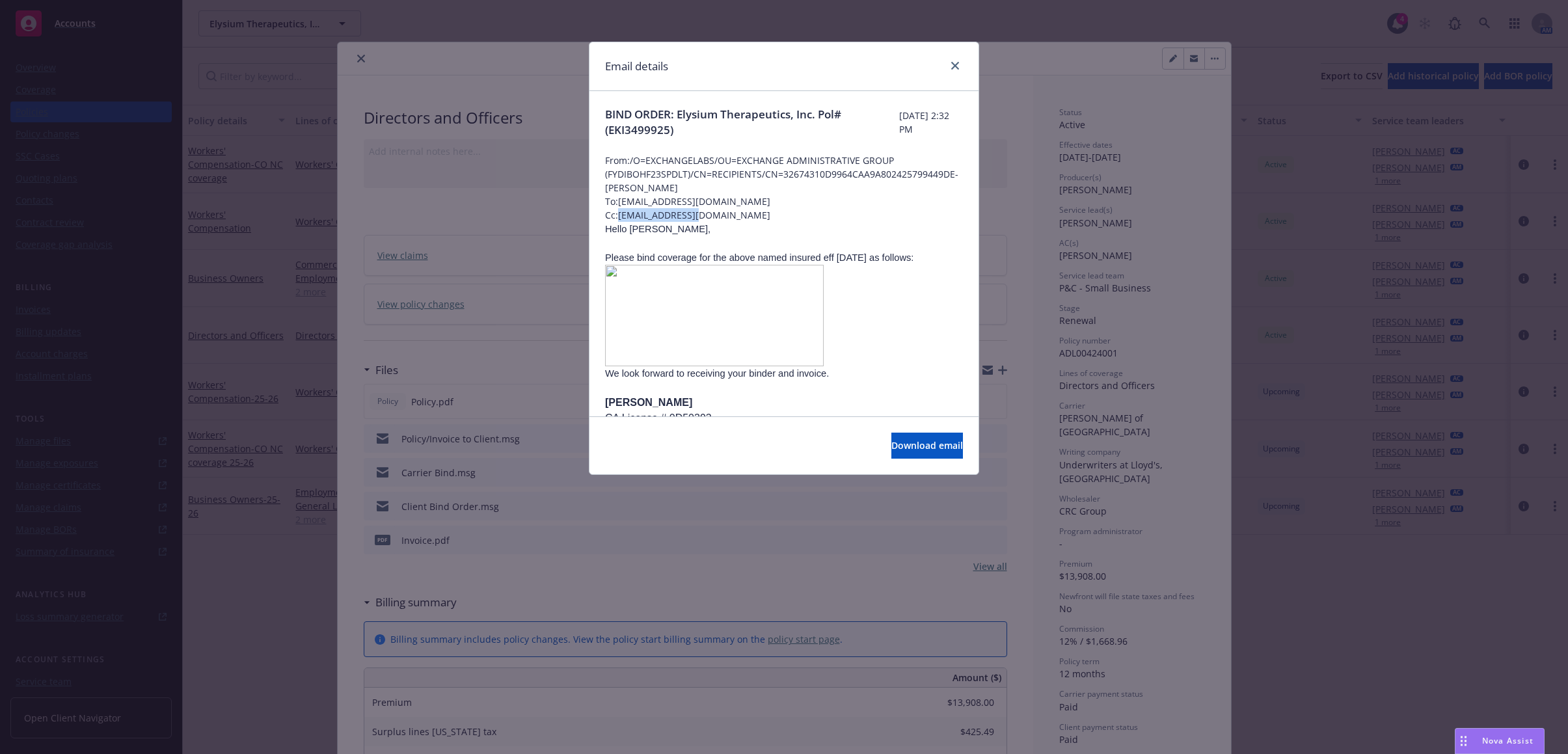
drag, startPoint x: 708, startPoint y: 215, endPoint x: 622, endPoint y: 217, distance: 86.0
click at [622, 217] on span "Cc: TLy@CRCGroup.com" at bounding box center [784, 215] width 358 height 14
copy span "TLy@CRCGroup.com"
click at [950, 73] on div at bounding box center [952, 66] width 21 height 17
click at [953, 67] on icon "close" at bounding box center [955, 65] width 8 height 8
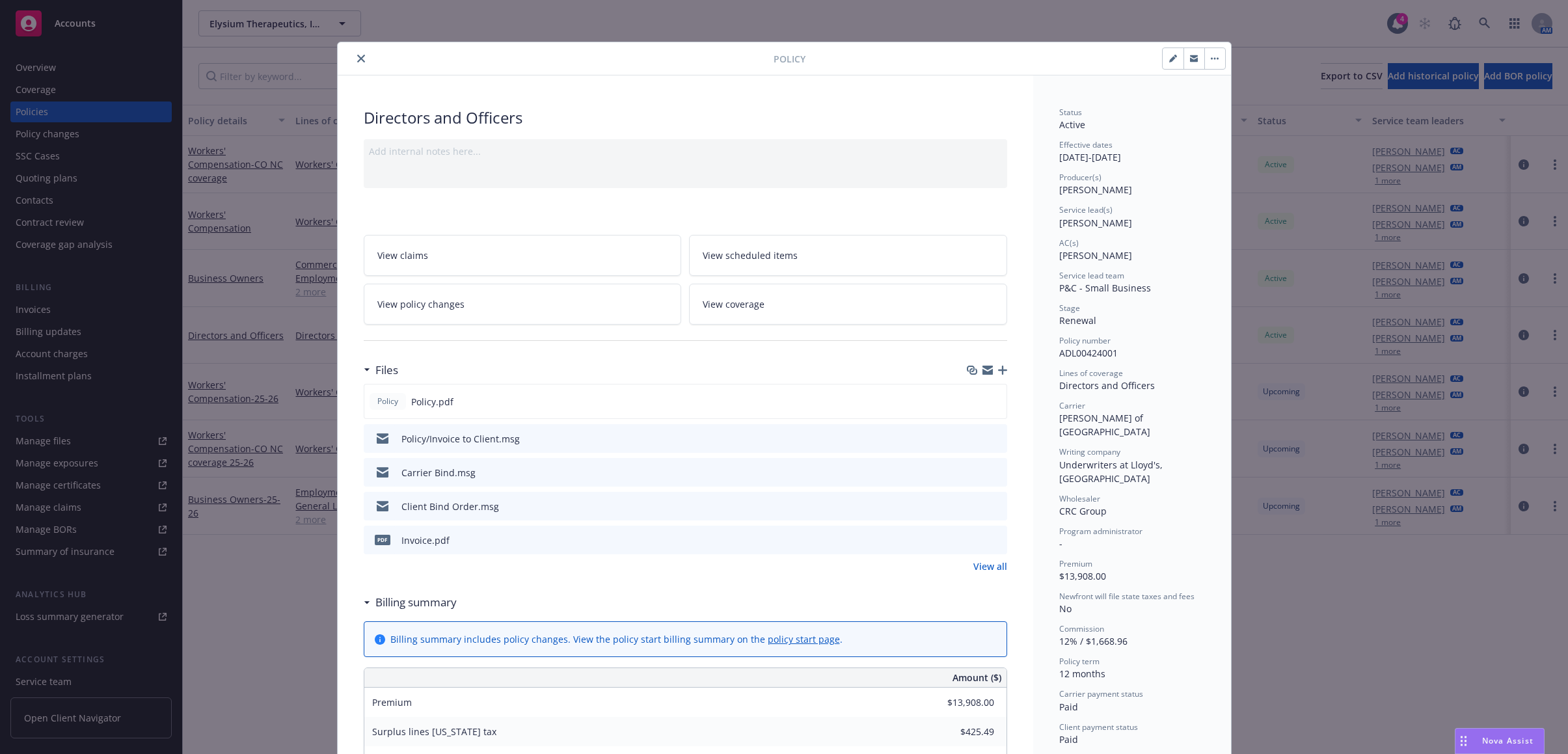
click at [357, 60] on icon "close" at bounding box center [361, 58] width 8 height 8
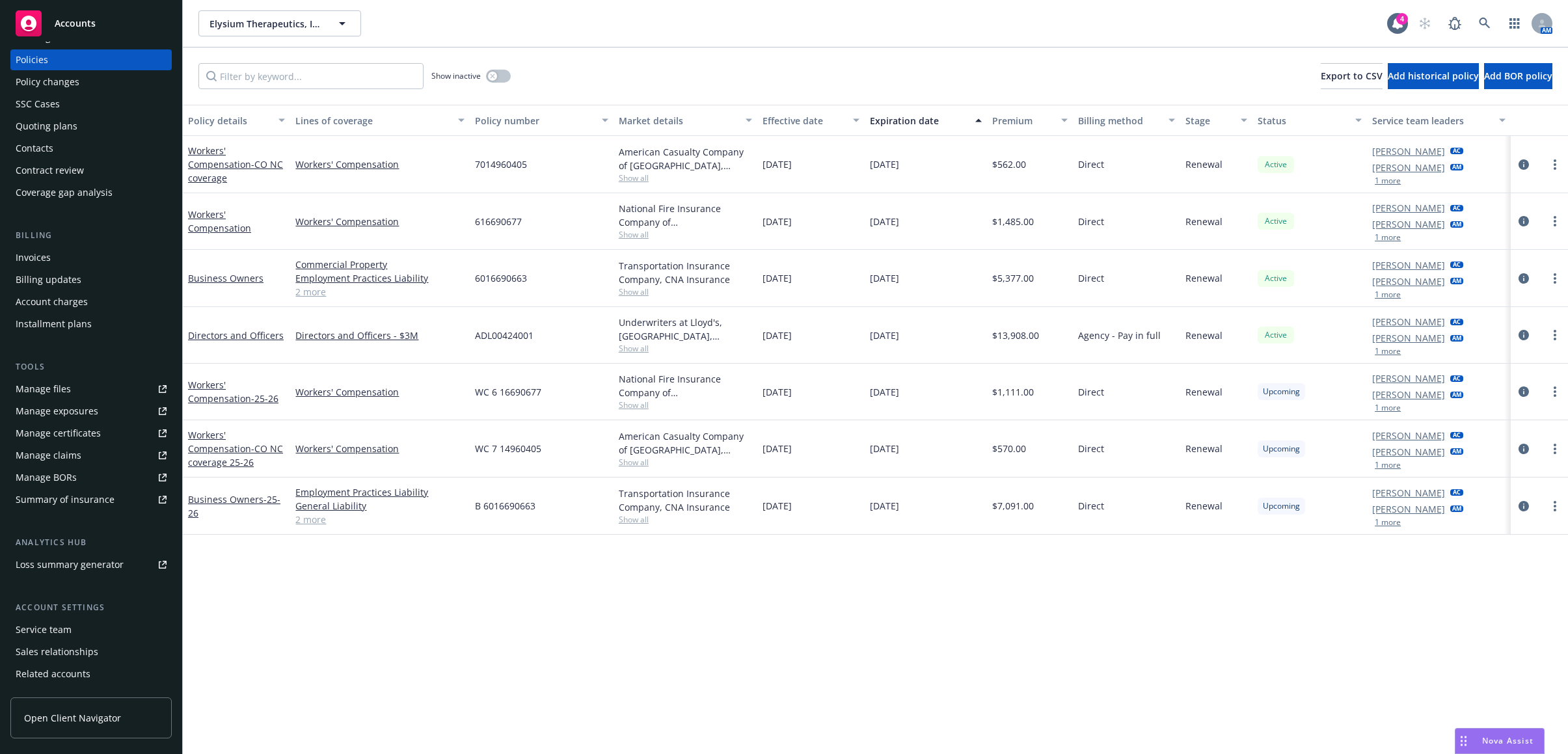
scroll to position [94, 0]
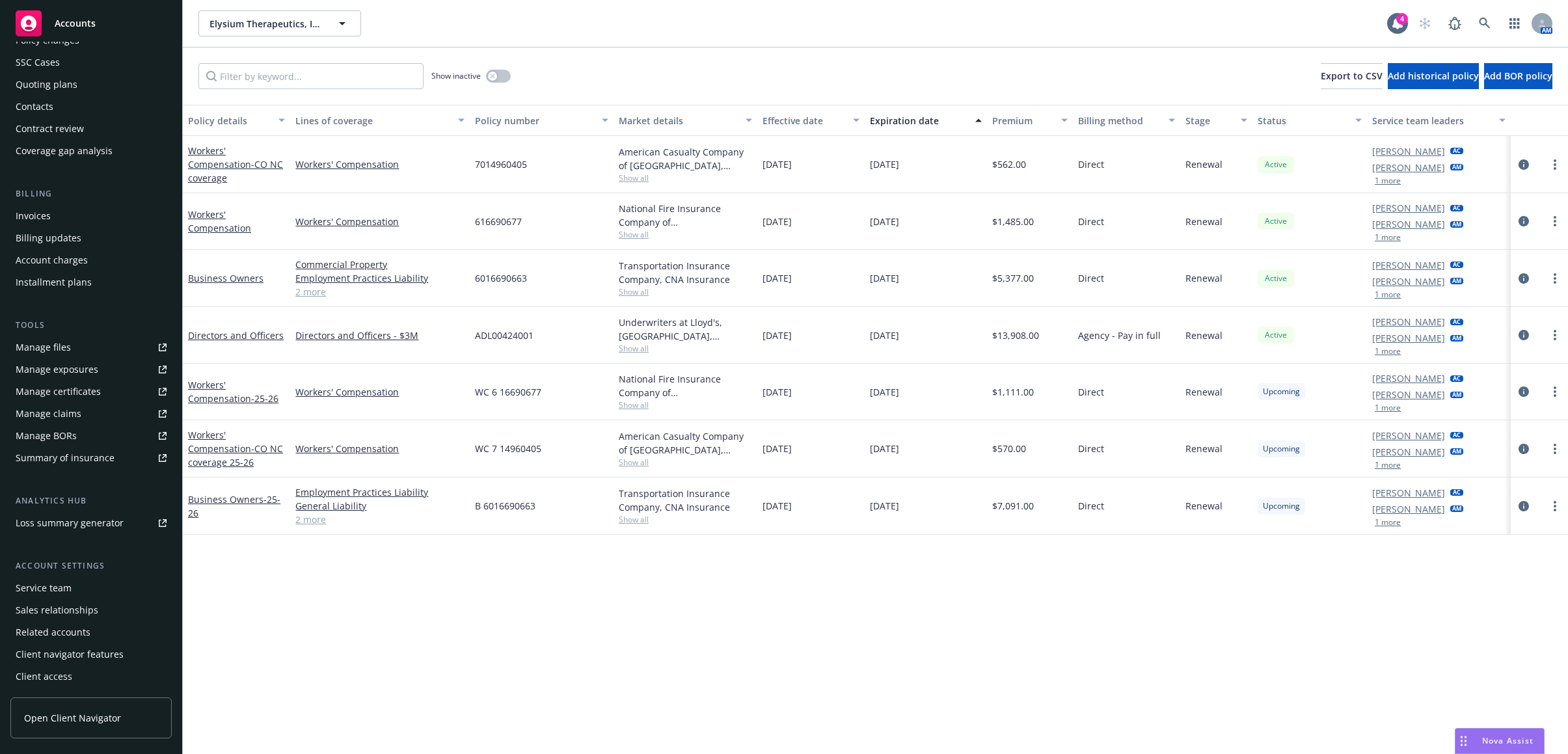
click at [93, 595] on div "Service team" at bounding box center [91, 588] width 151 height 21
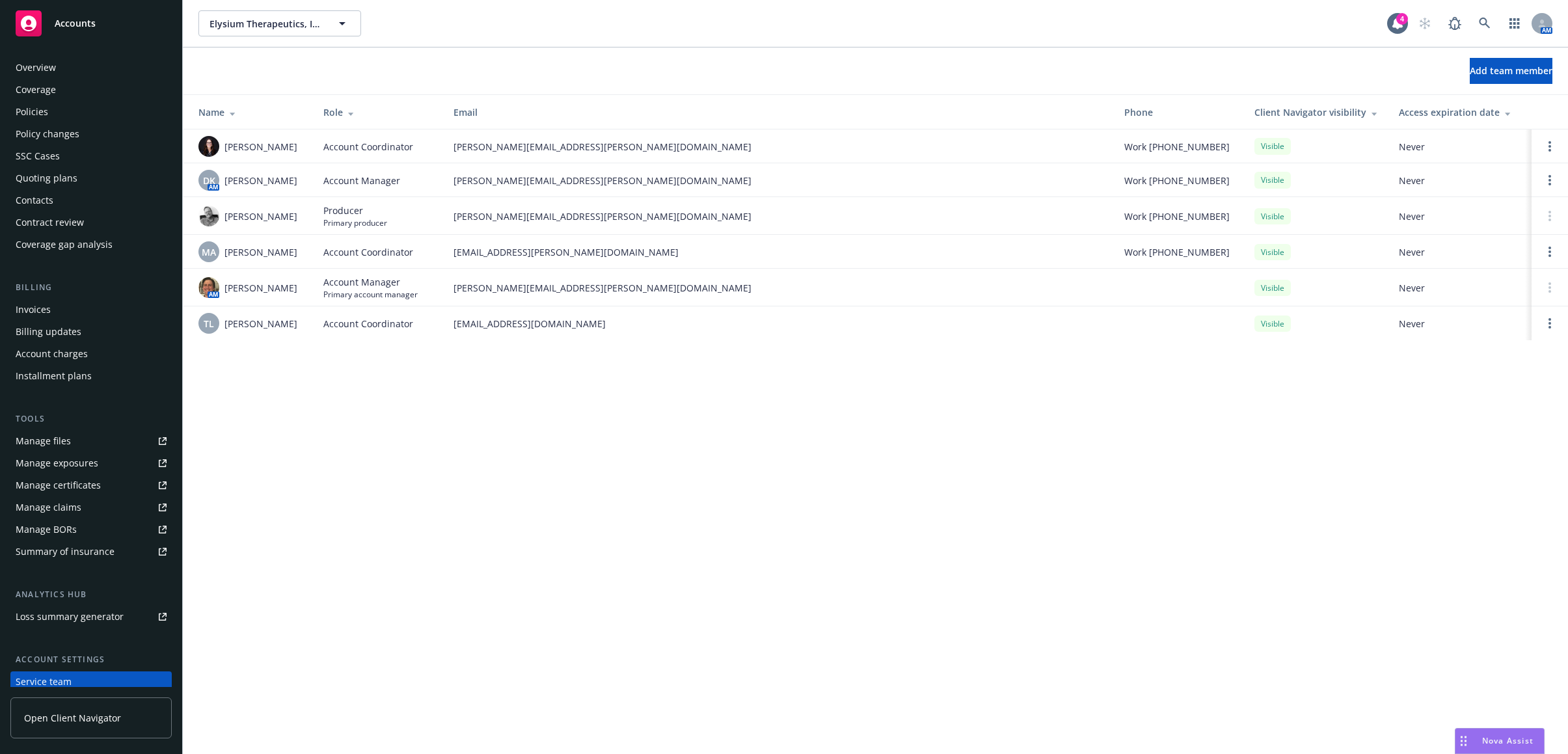
click at [99, 98] on div "Coverage" at bounding box center [91, 89] width 151 height 21
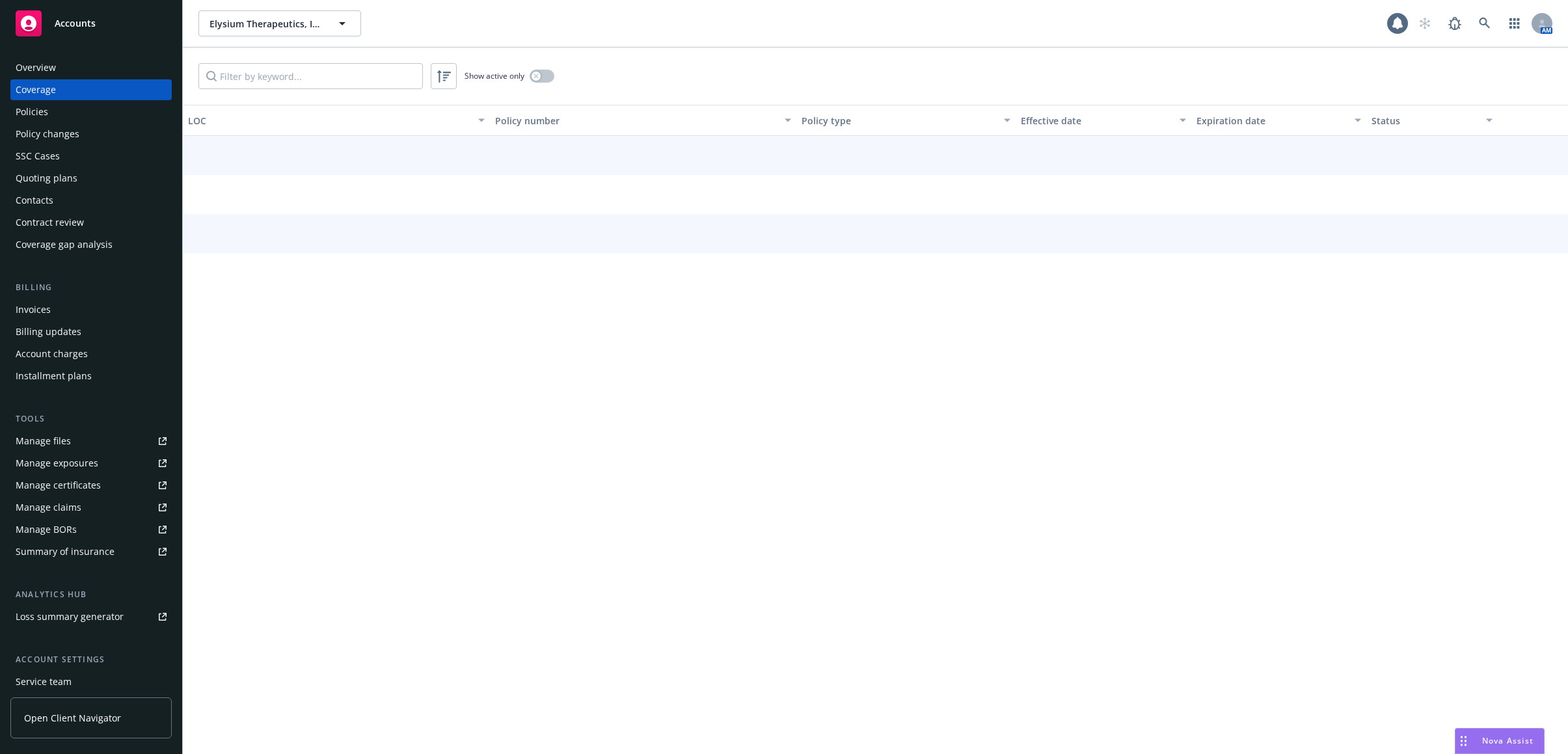
click at [104, 109] on div "Policies" at bounding box center [91, 112] width 151 height 21
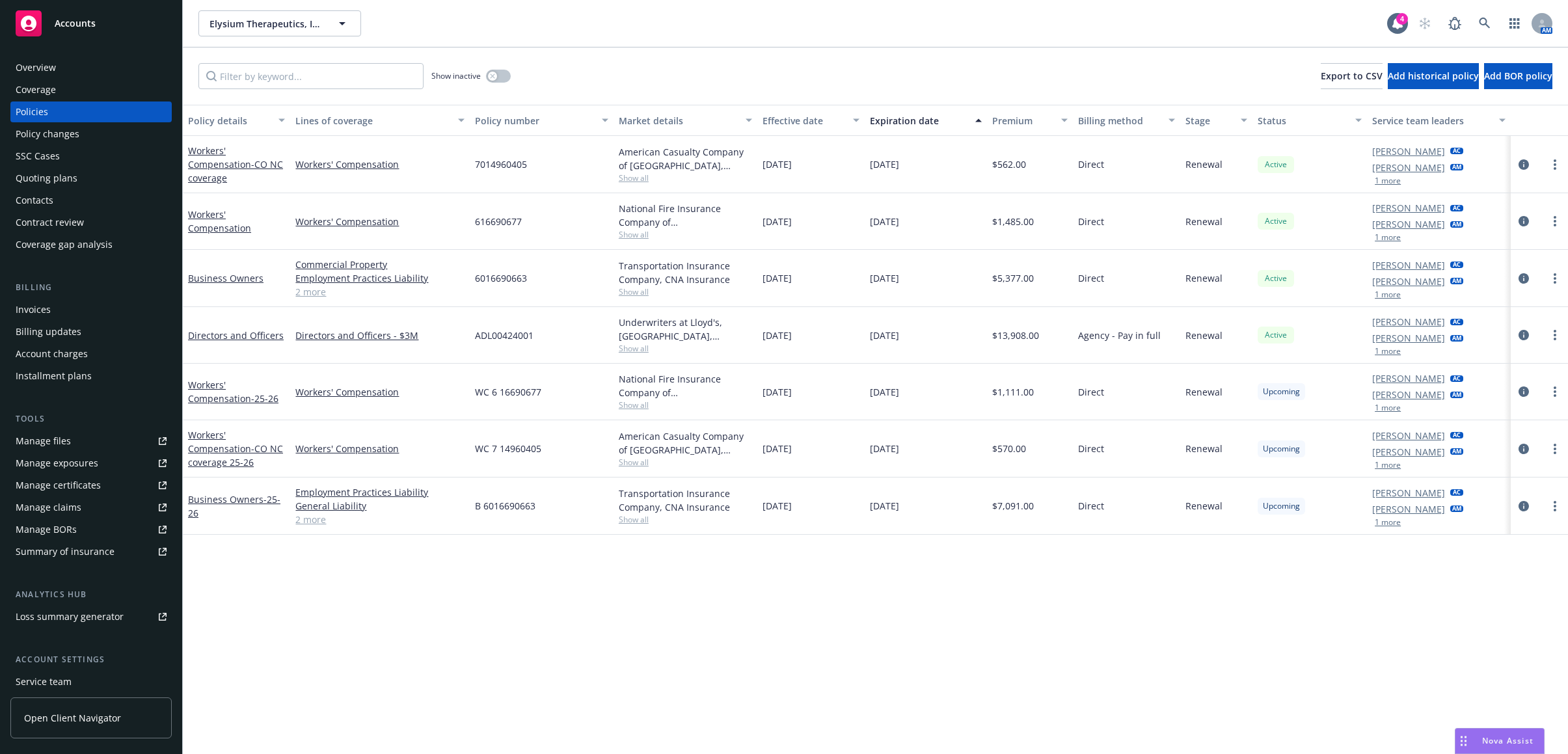
click at [1362, 352] on button "1 more" at bounding box center [1387, 351] width 26 height 8
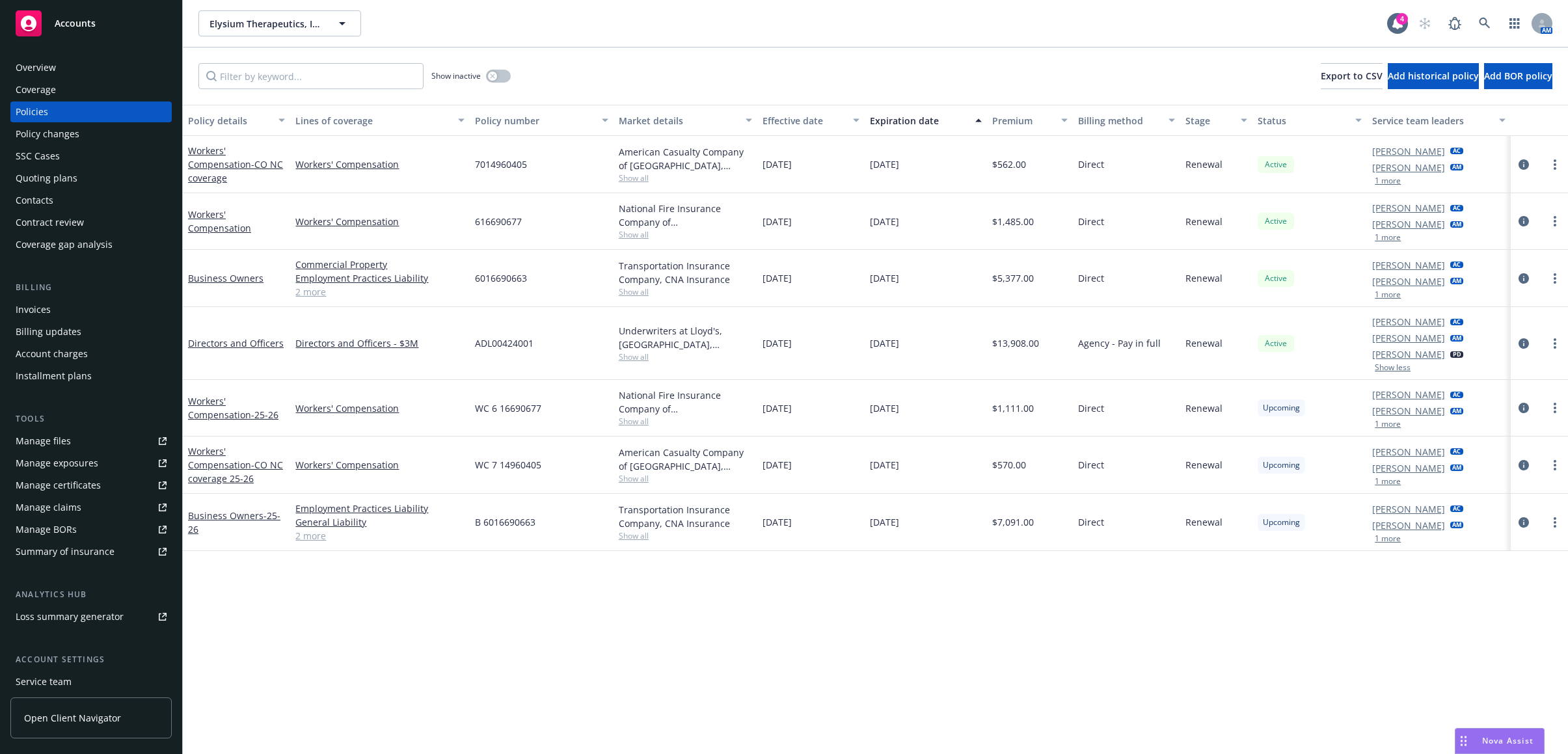
click at [1362, 423] on button "1 more" at bounding box center [1387, 424] width 26 height 8
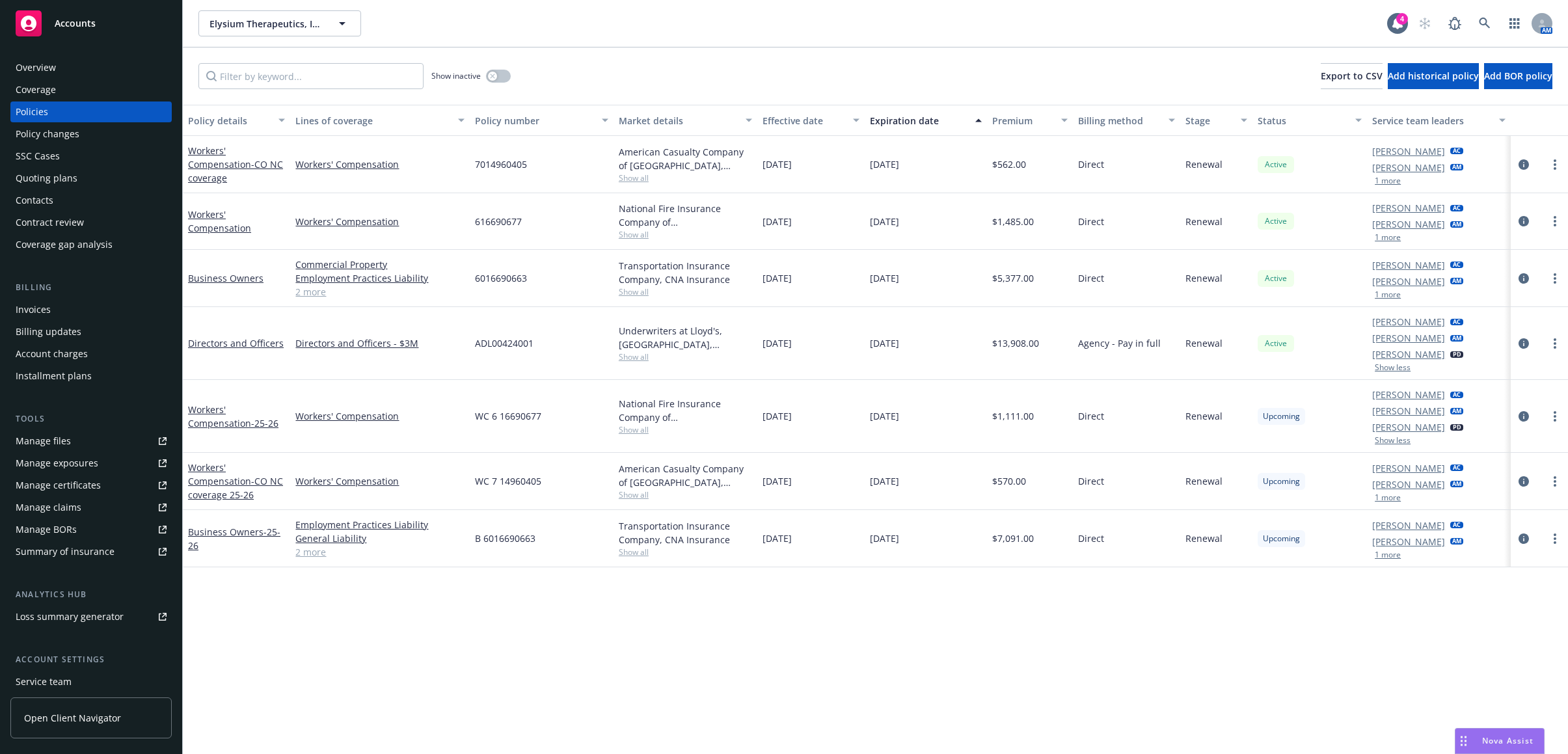
click at [1362, 497] on button "1 more" at bounding box center [1387, 497] width 26 height 8
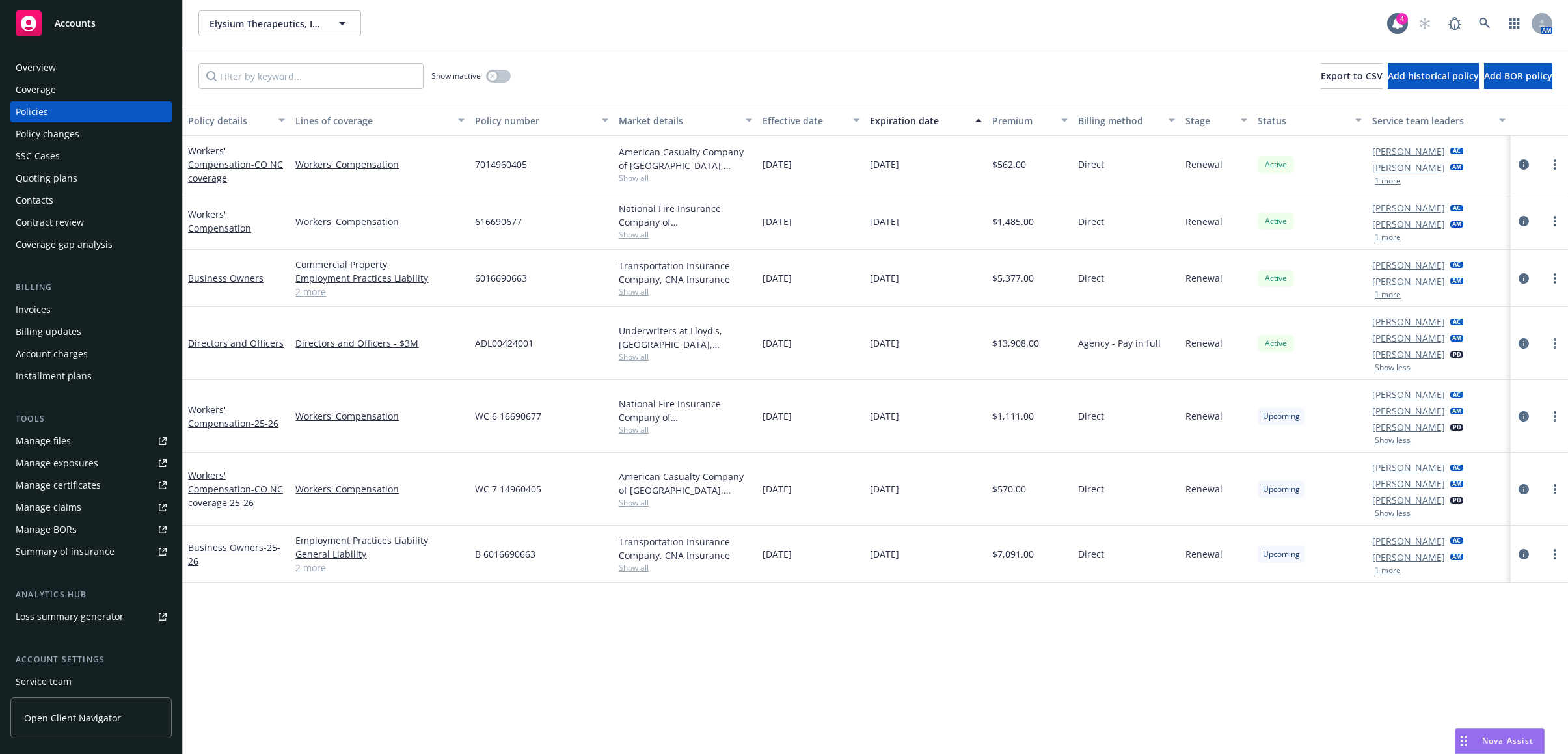
click at [1362, 568] on button "1 more" at bounding box center [1387, 571] width 26 height 8
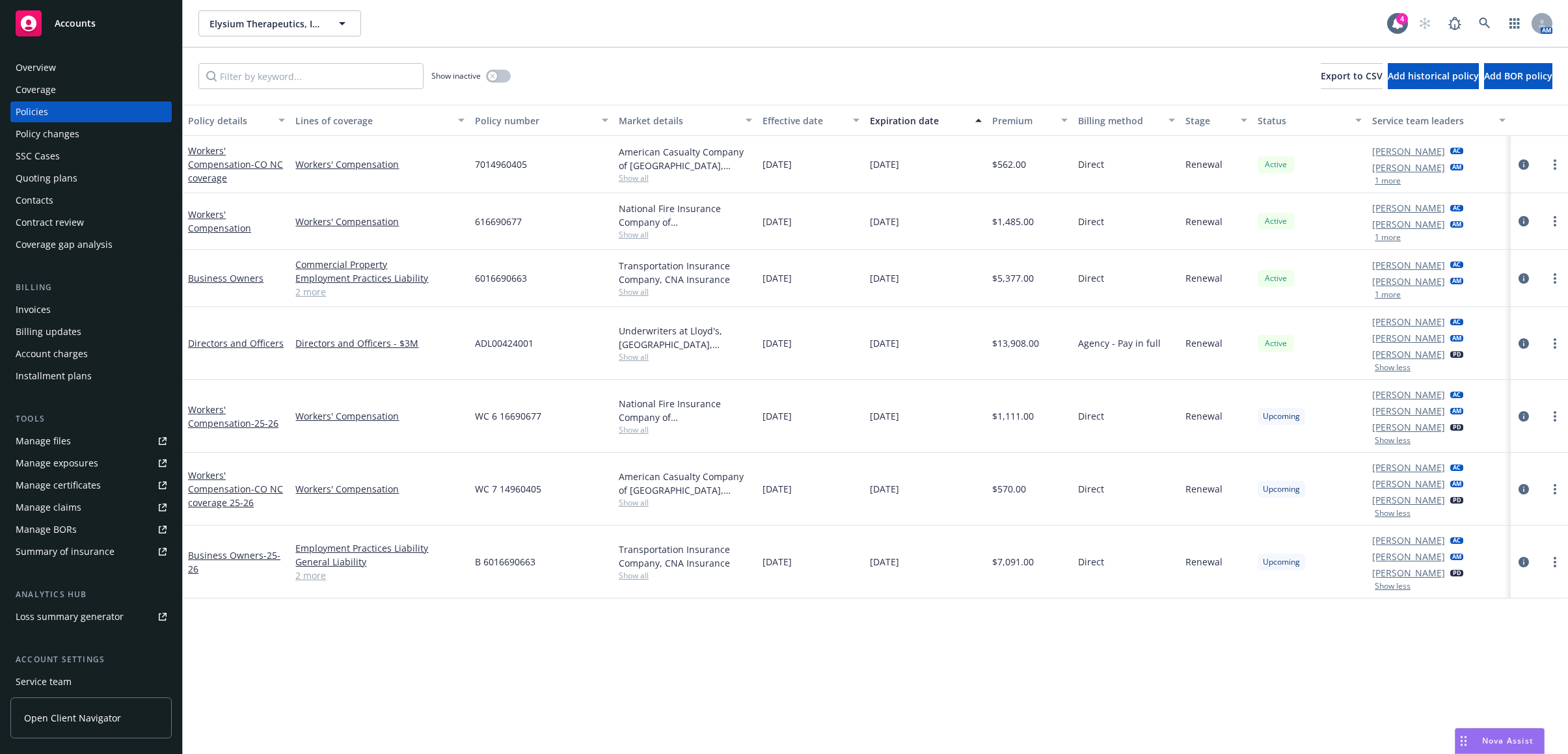
click at [1362, 296] on button "1 more" at bounding box center [1387, 294] width 26 height 8
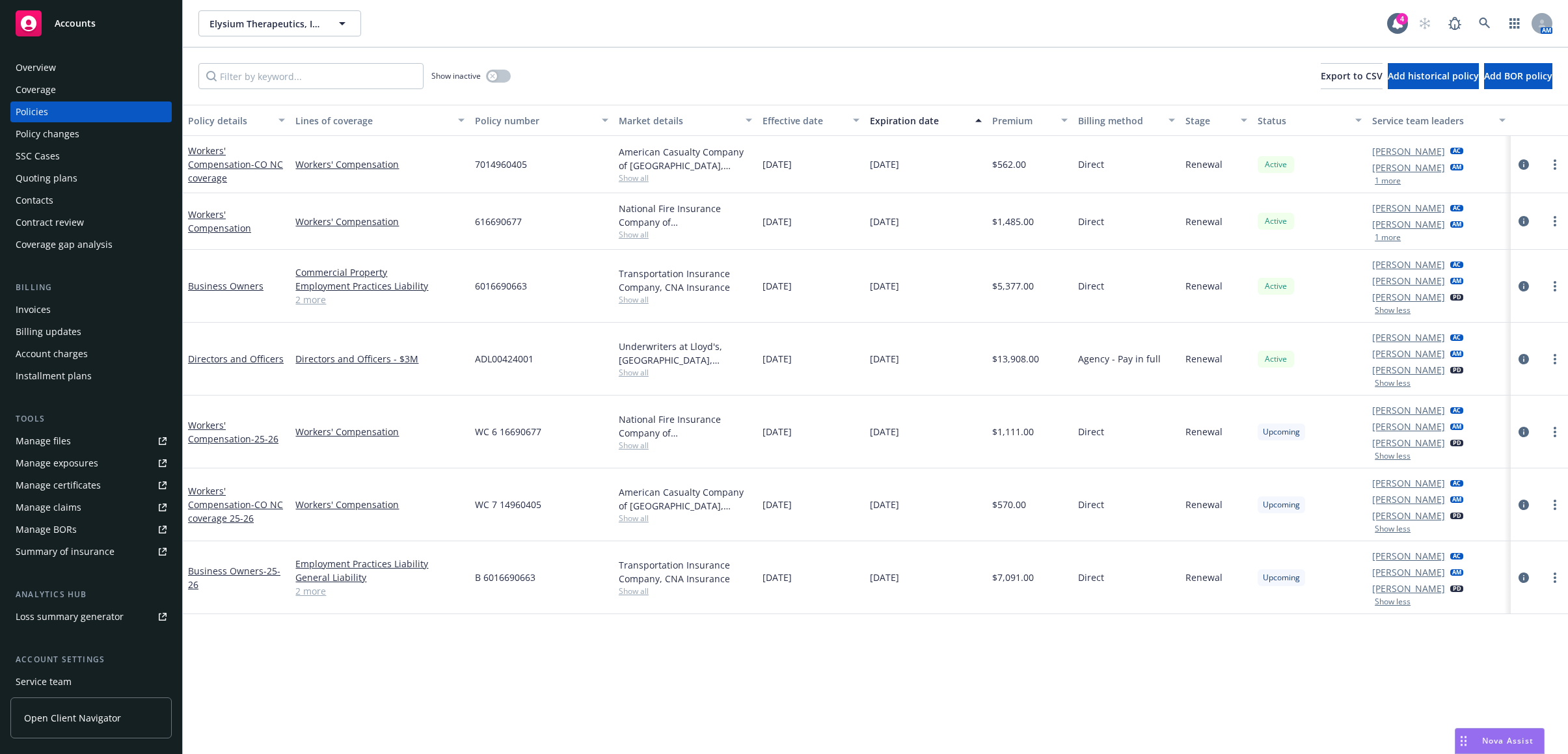
click at [1362, 236] on button "1 more" at bounding box center [1387, 237] width 26 height 8
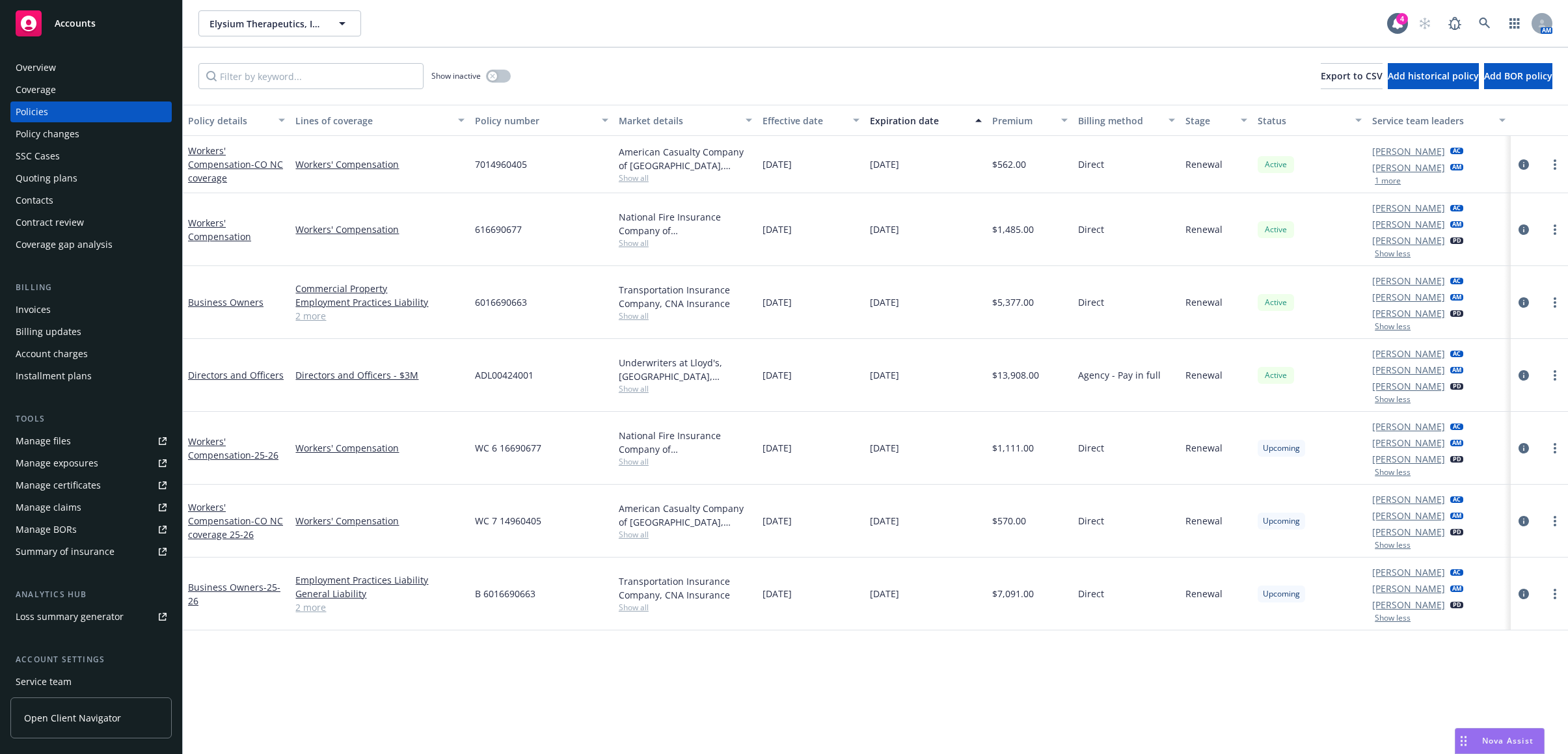
click at [1362, 181] on button "1 more" at bounding box center [1387, 181] width 26 height 8
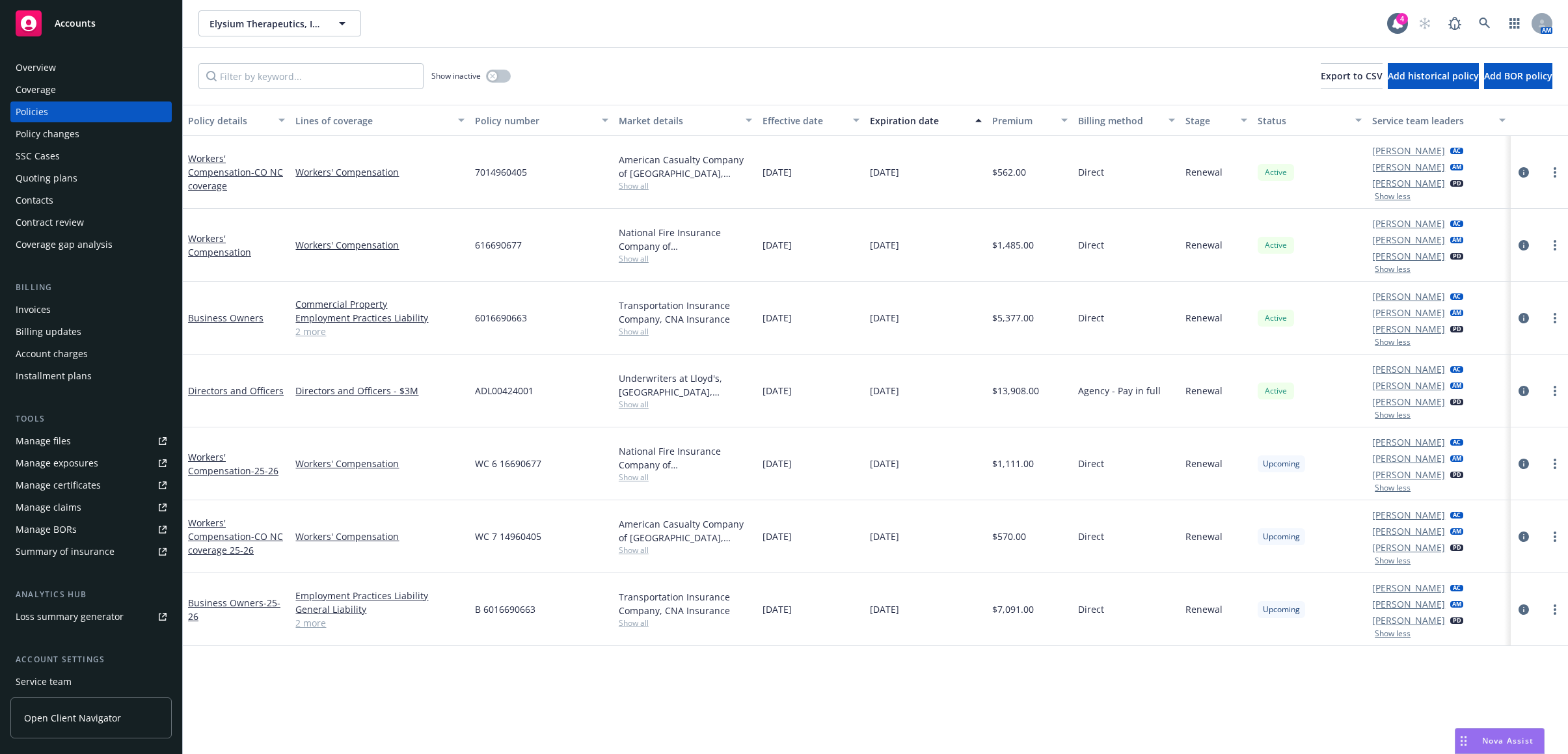
click at [147, 173] on div "Quoting plans" at bounding box center [91, 178] width 151 height 21
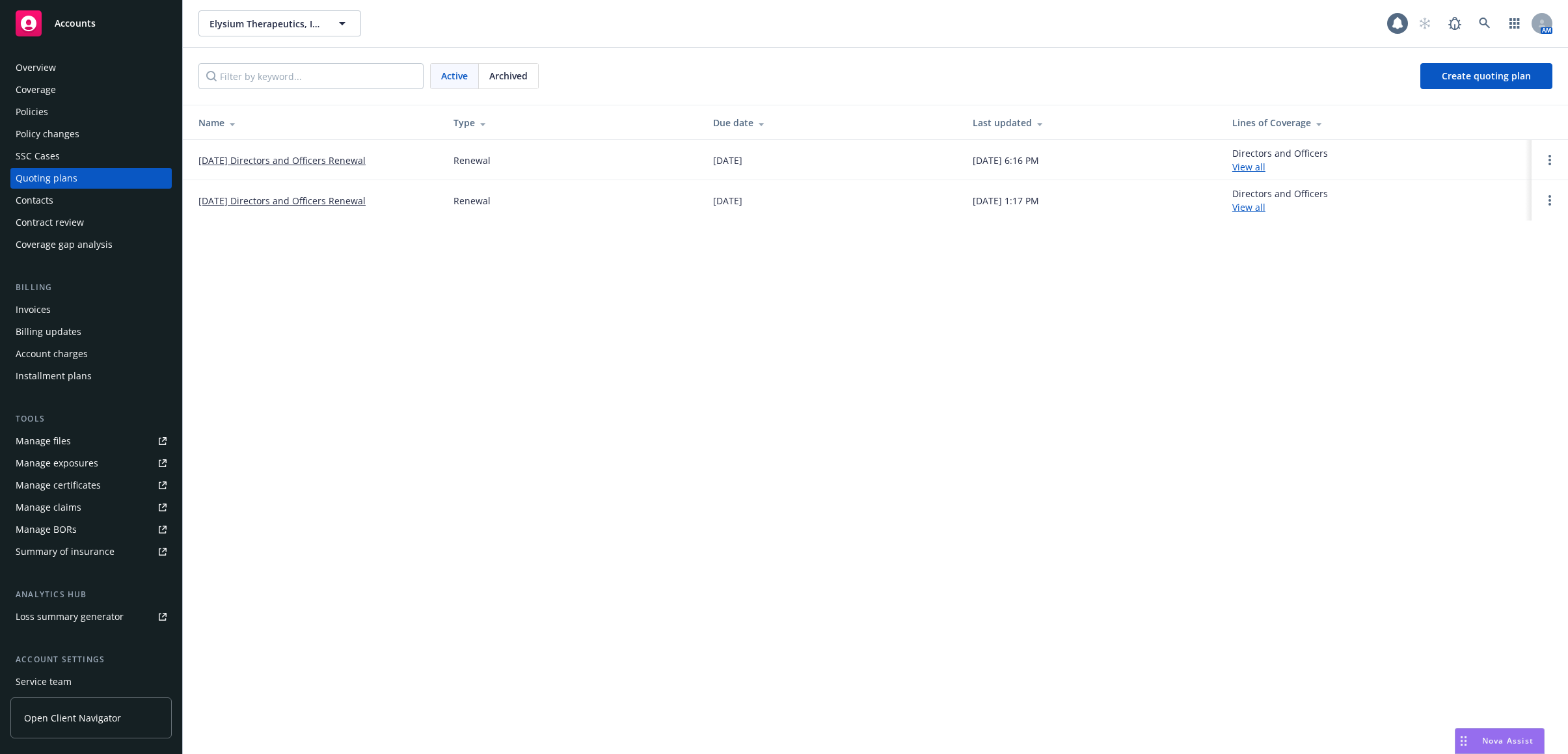
click at [348, 158] on link "10/27/25 Directors and Officers Renewal" at bounding box center [282, 160] width 167 height 14
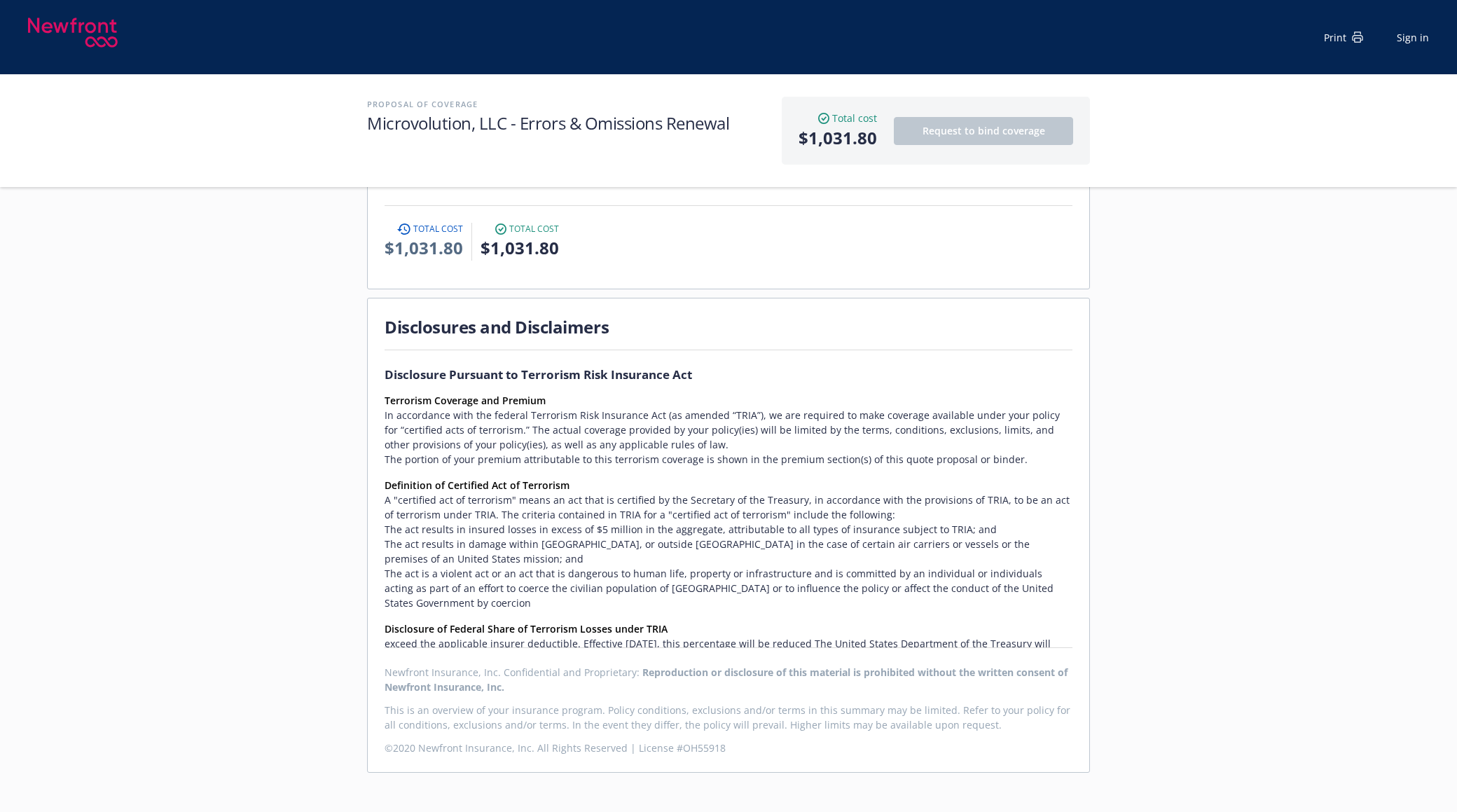
scroll to position [671, 0]
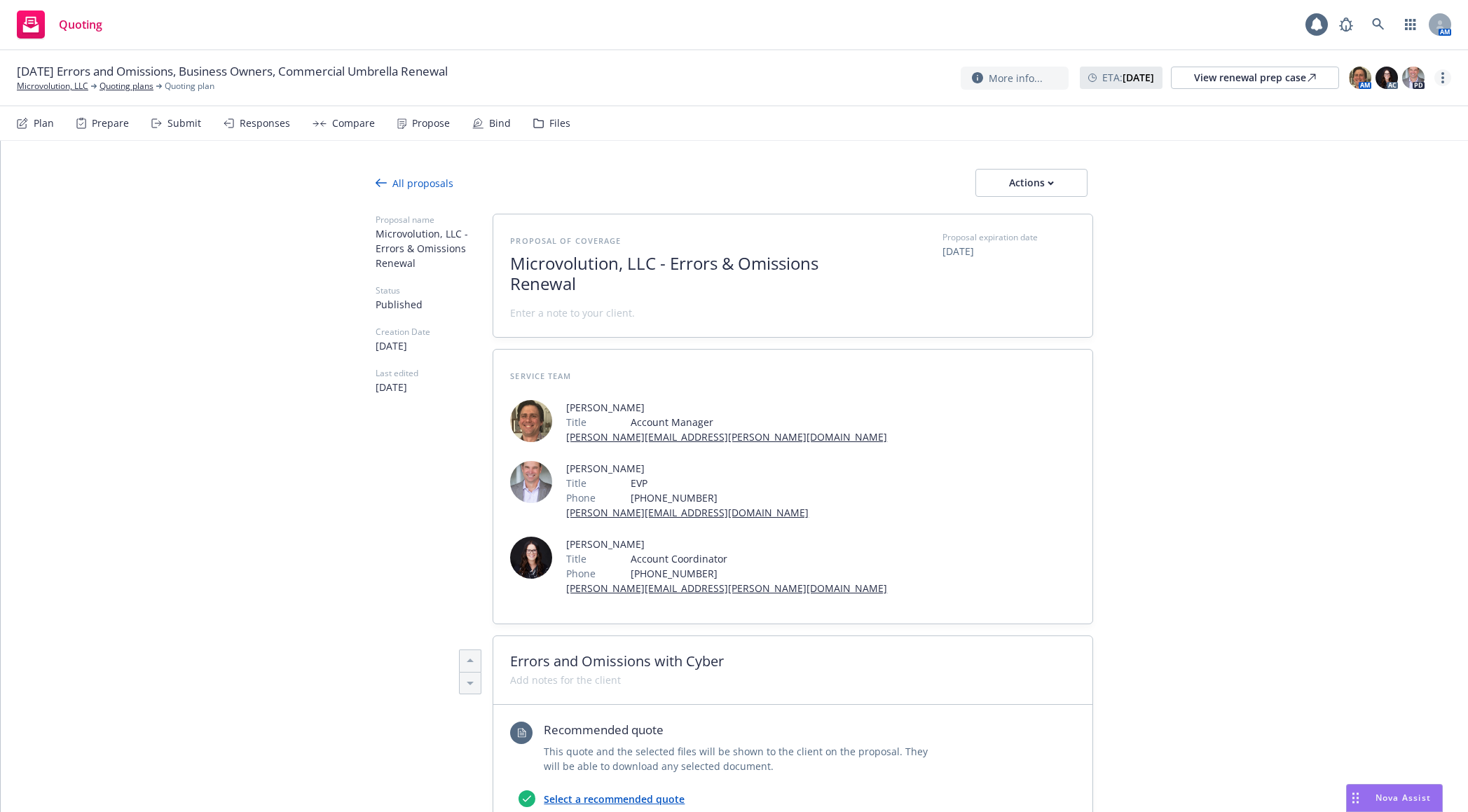
click at [1441, 83] on icon "more" at bounding box center [1443, 77] width 3 height 11
click at [1356, 111] on link "Copy logging email" at bounding box center [1372, 106] width 156 height 28
type textarea "x"
click at [60, 90] on link "Microvolution, LLC" at bounding box center [53, 86] width 72 height 12
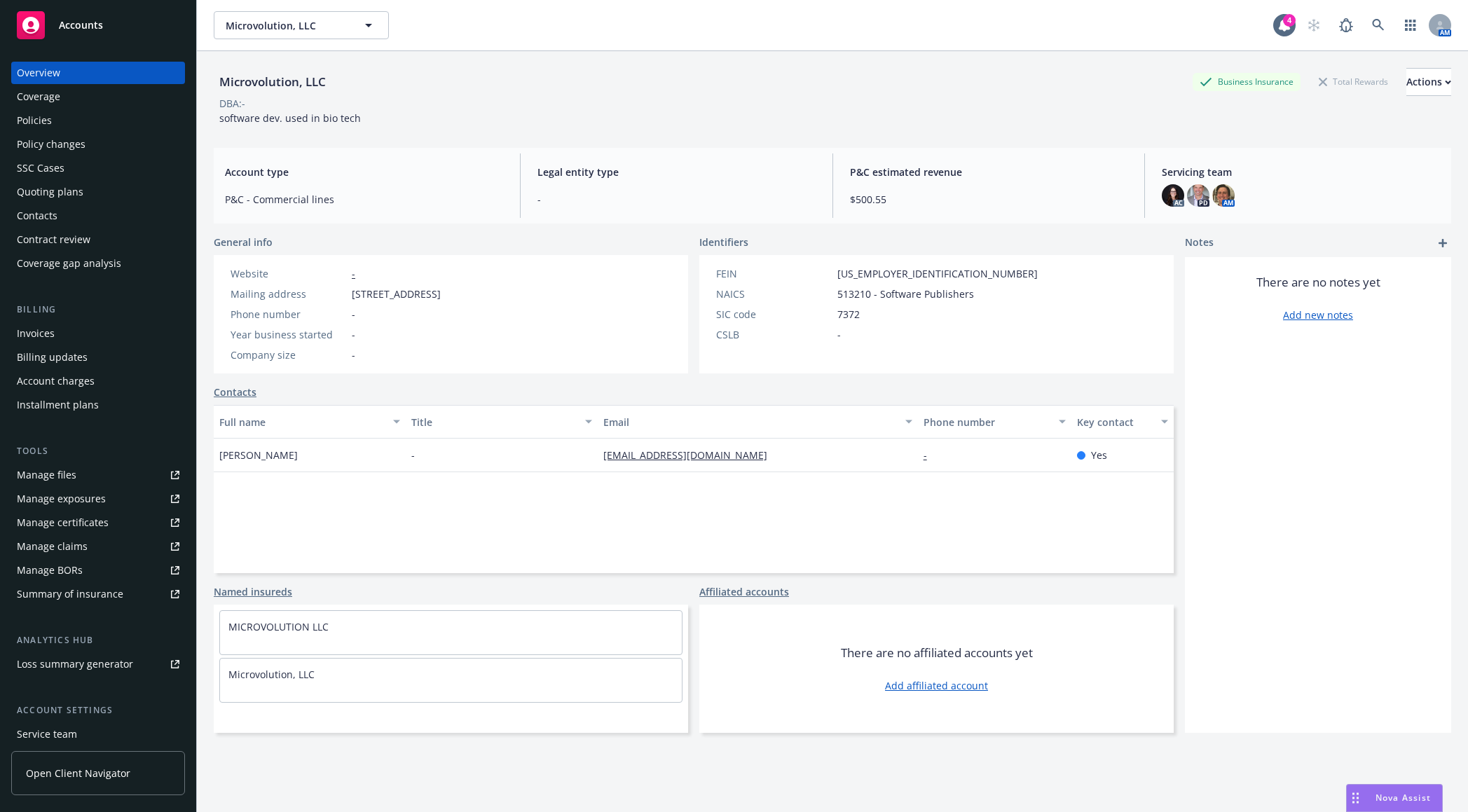
click at [107, 126] on div "Policies" at bounding box center [98, 120] width 162 height 23
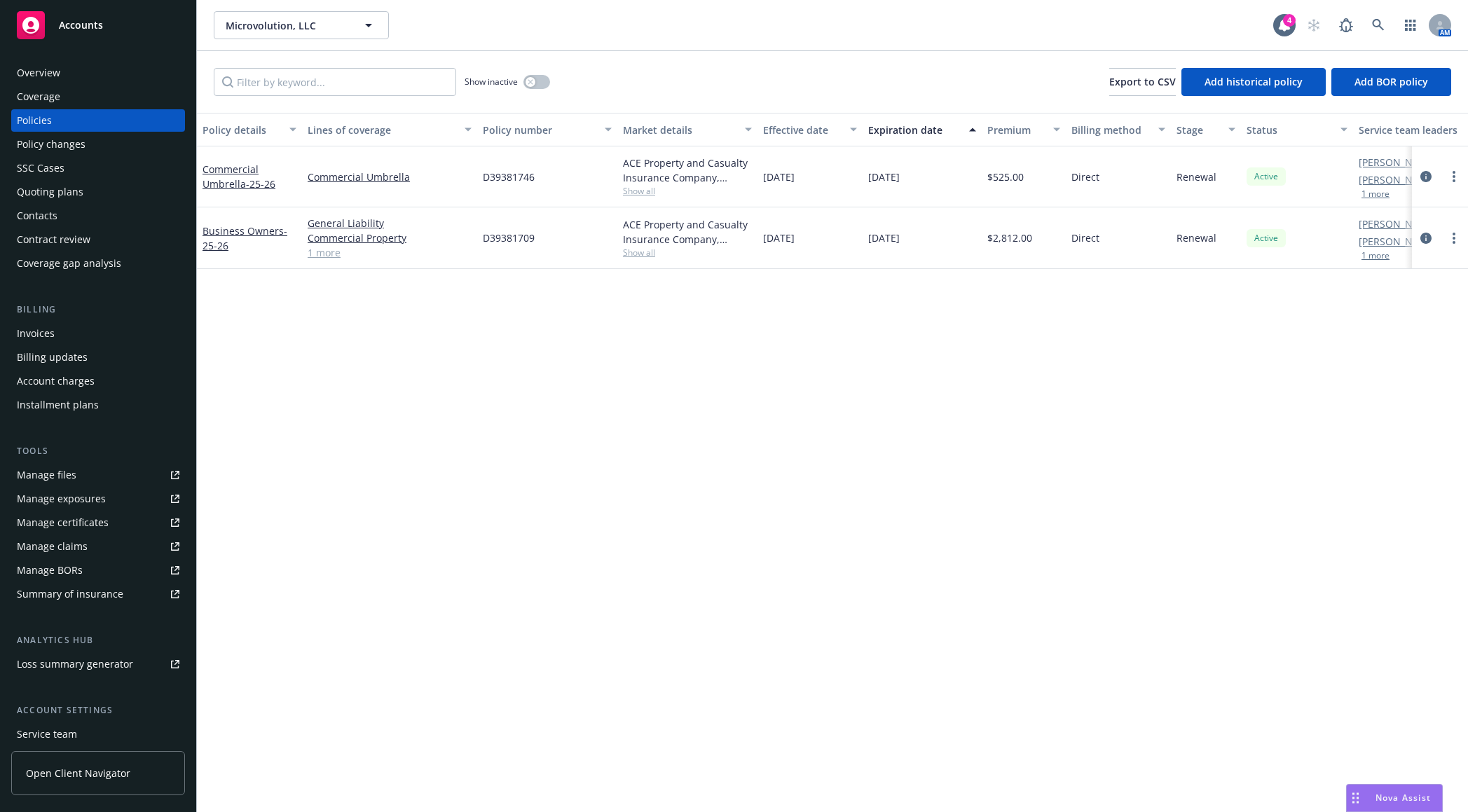
click at [68, 211] on div "Contacts" at bounding box center [98, 215] width 162 height 23
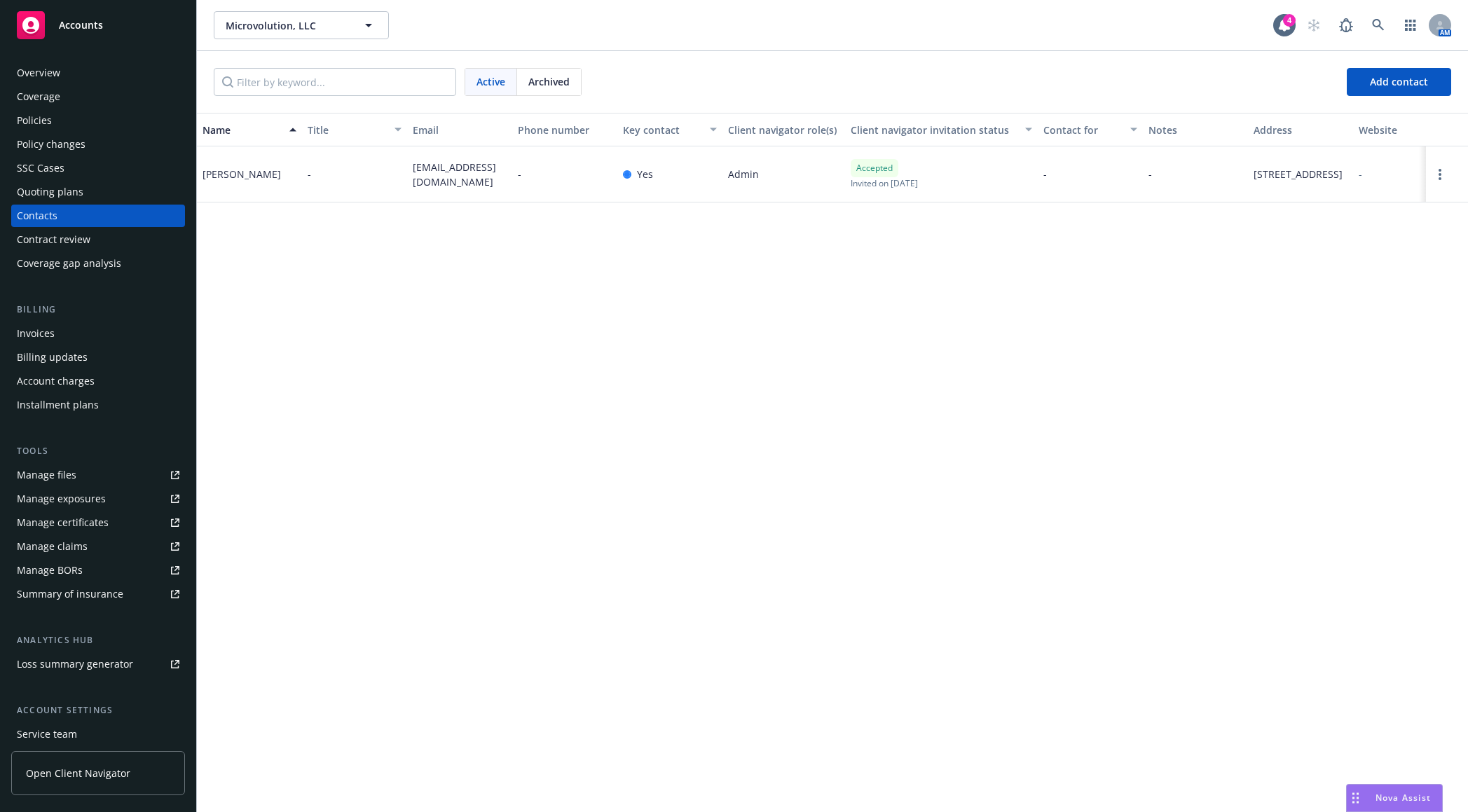
click at [243, 181] on div "[PERSON_NAME]" at bounding box center [241, 174] width 79 height 15
copy div "[PERSON_NAME]"
drag, startPoint x: 448, startPoint y: 185, endPoint x: 412, endPoint y: 171, distance: 38.6
click at [412, 171] on div "[EMAIL_ADDRESS][DOMAIN_NAME]" at bounding box center [459, 175] width 105 height 56
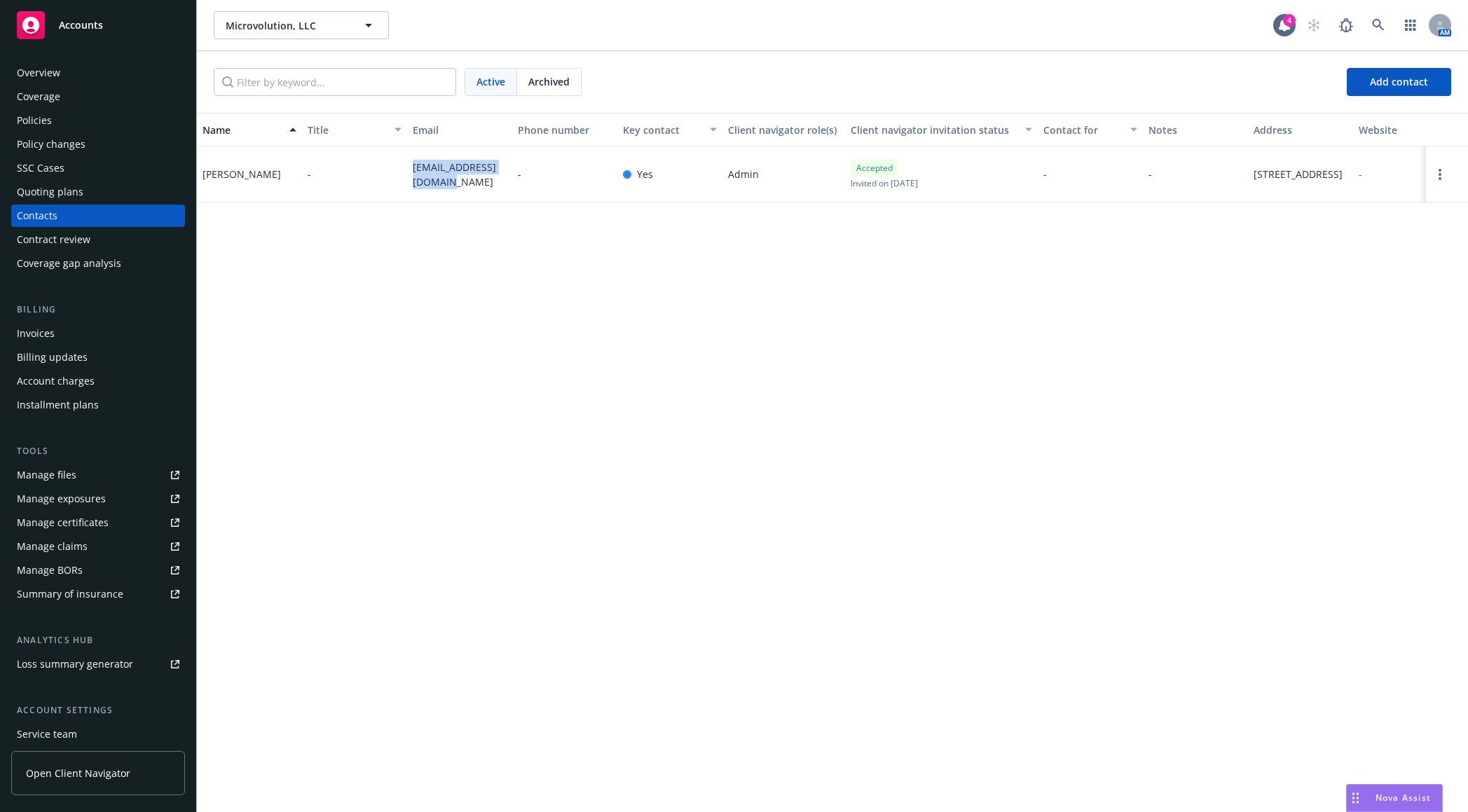
copy span "[EMAIL_ADDRESS][DOMAIN_NAME]"
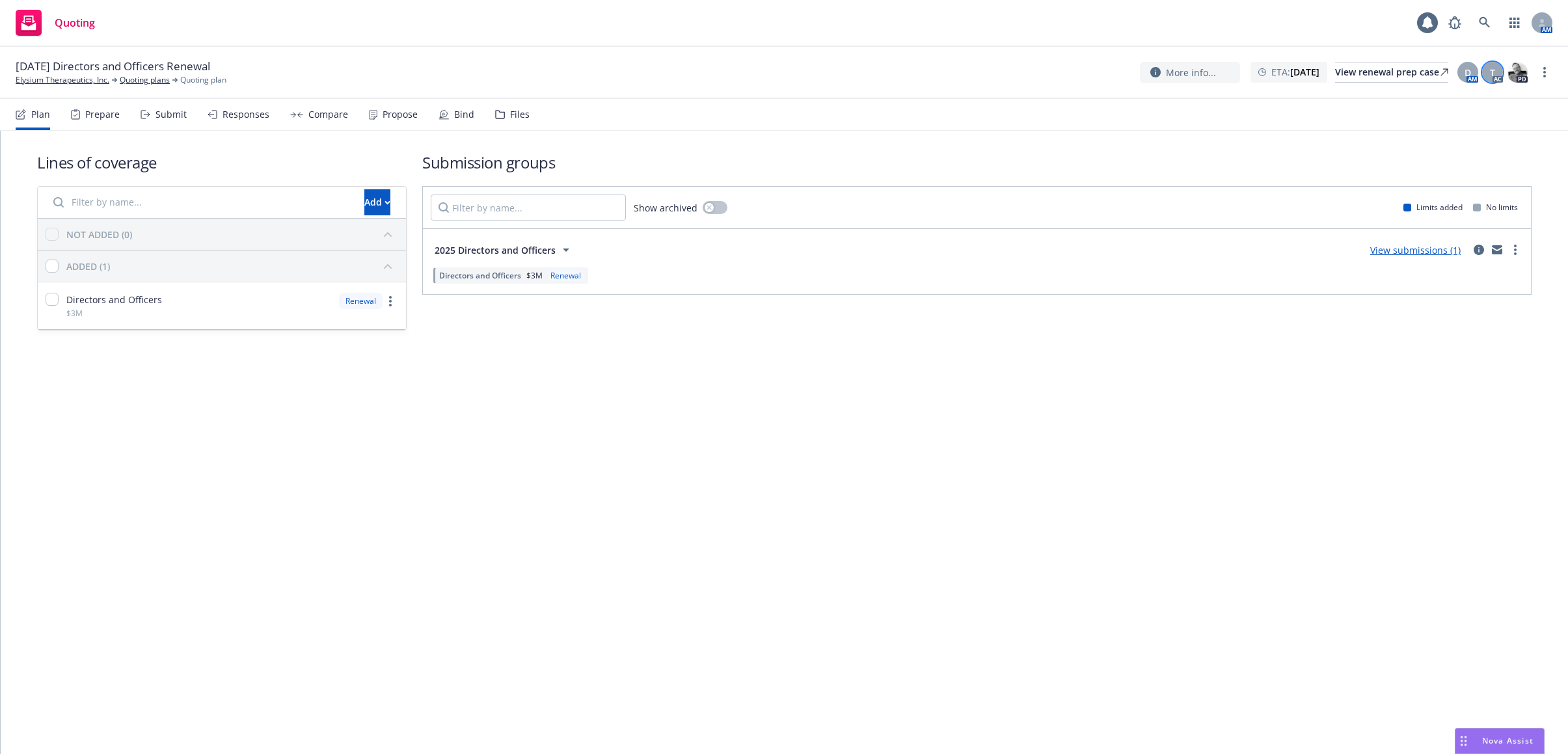
click at [1492, 72] on span "T" at bounding box center [1492, 72] width 5 height 14
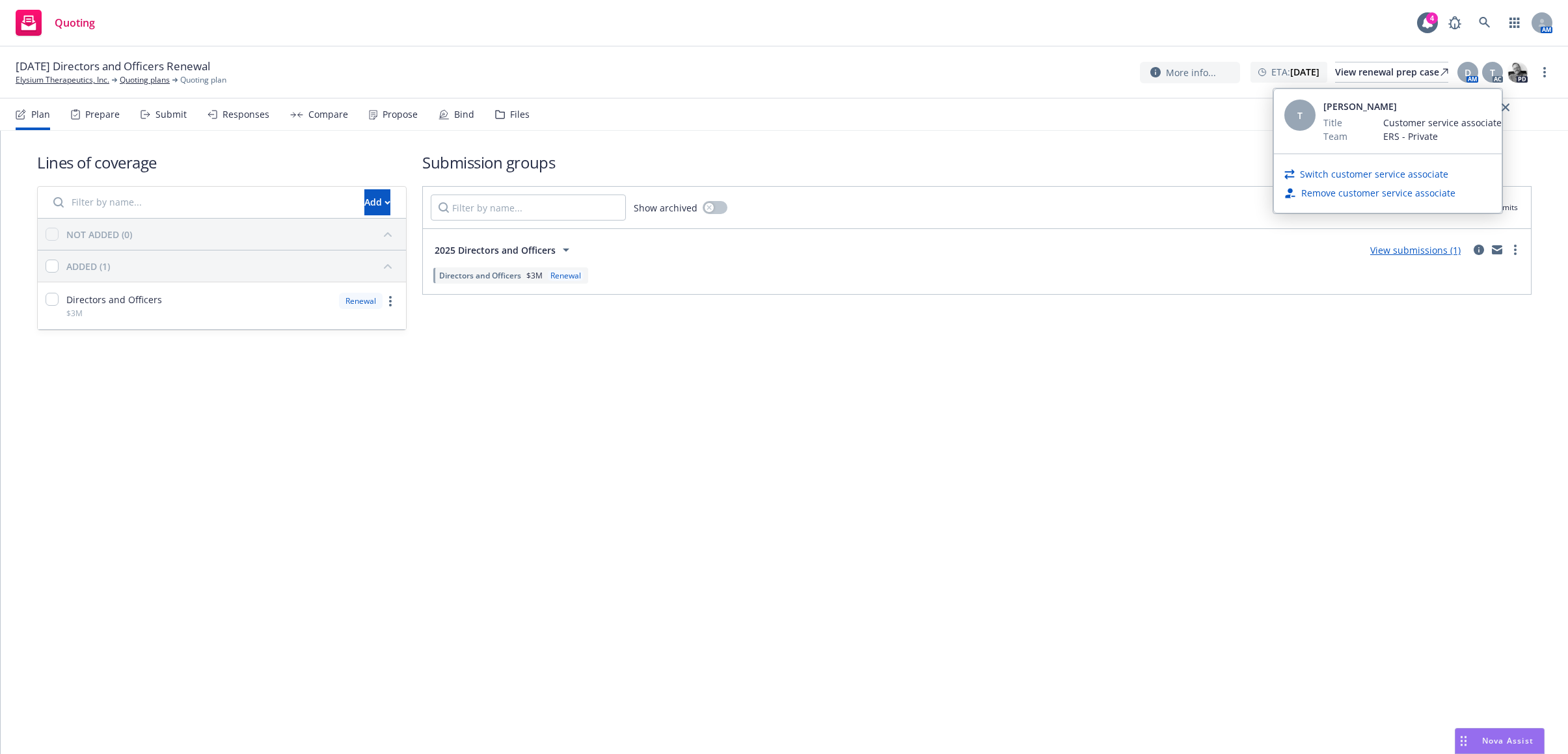
click at [1395, 171] on link "Switch customer service associate" at bounding box center [1374, 174] width 149 height 14
click at [1340, 154] on select "Select a customer service associate... [PERSON_NAME] [PERSON_NAME] [PERSON_NAME]" at bounding box center [1387, 152] width 207 height 26
select select "4b1e75e5-47c1-4a13-9c04-5e76a23244f6"
click at [1284, 139] on select "Select a customer service associate... [PERSON_NAME] [PERSON_NAME] [PERSON_NAME]" at bounding box center [1387, 152] width 207 height 26
click at [1352, 191] on span "Assign customer service associate" at bounding box center [1387, 188] width 151 height 12
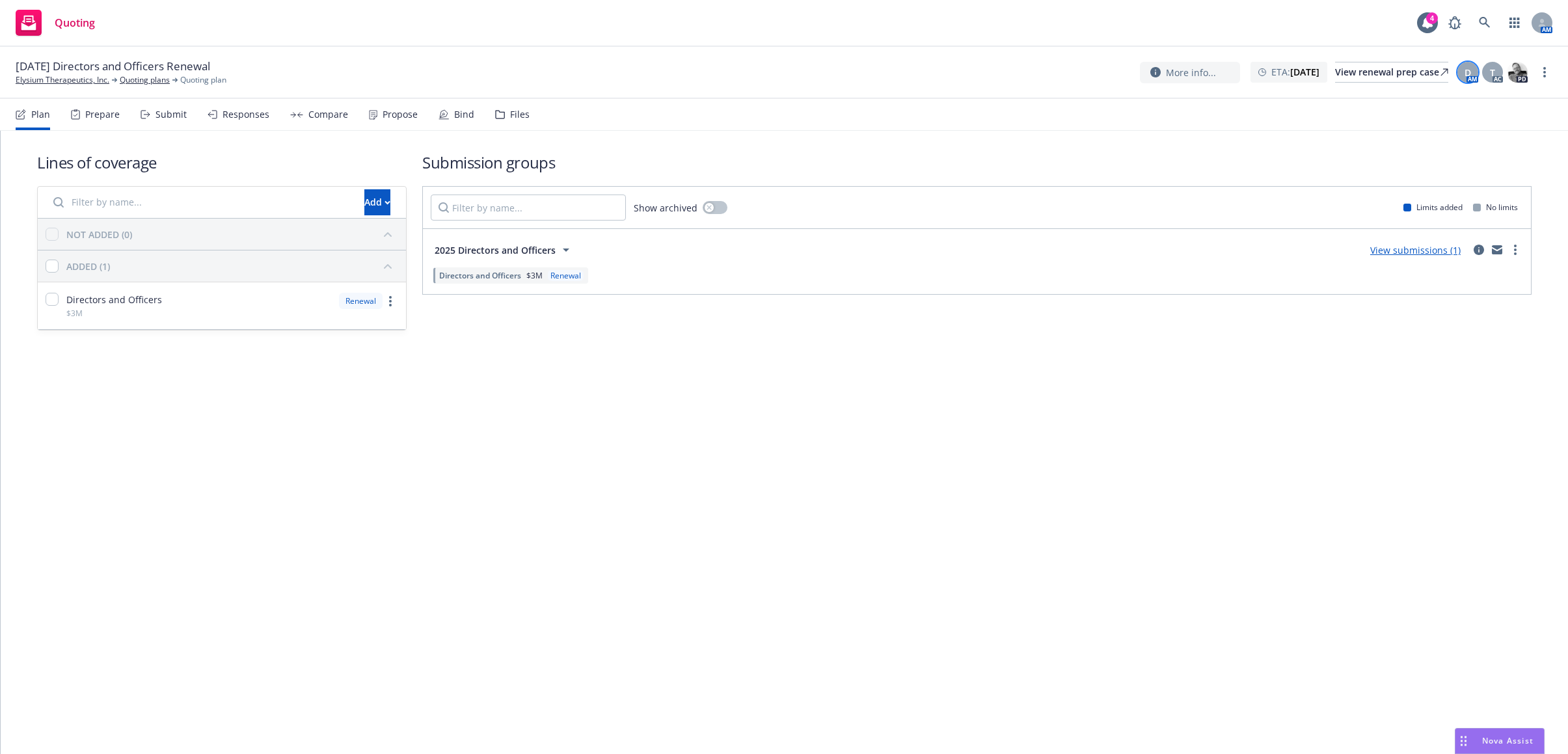
click at [1473, 73] on div "D" at bounding box center [1467, 72] width 21 height 21
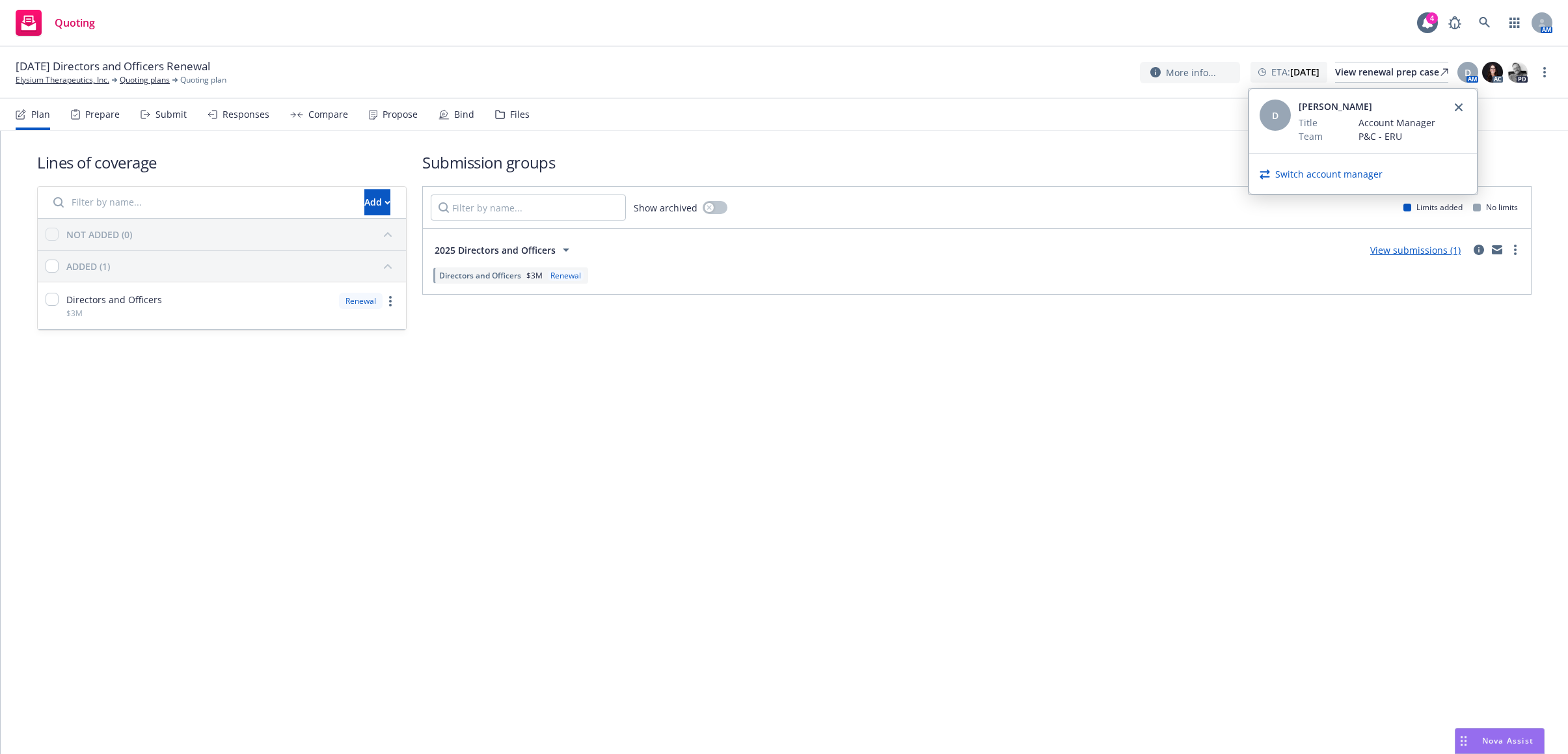
click at [1356, 176] on link "Switch account manager" at bounding box center [1329, 174] width 107 height 14
click at [1342, 168] on select "Select an account manager... Doug Keidel Nicholas Baldwin" at bounding box center [1362, 157] width 207 height 26
select select "5415493c-816c-42a2-8d02-1e577820e081"
click at [1259, 144] on select "Select an account manager... Doug Keidel Nicholas Baldwin" at bounding box center [1362, 157] width 207 height 26
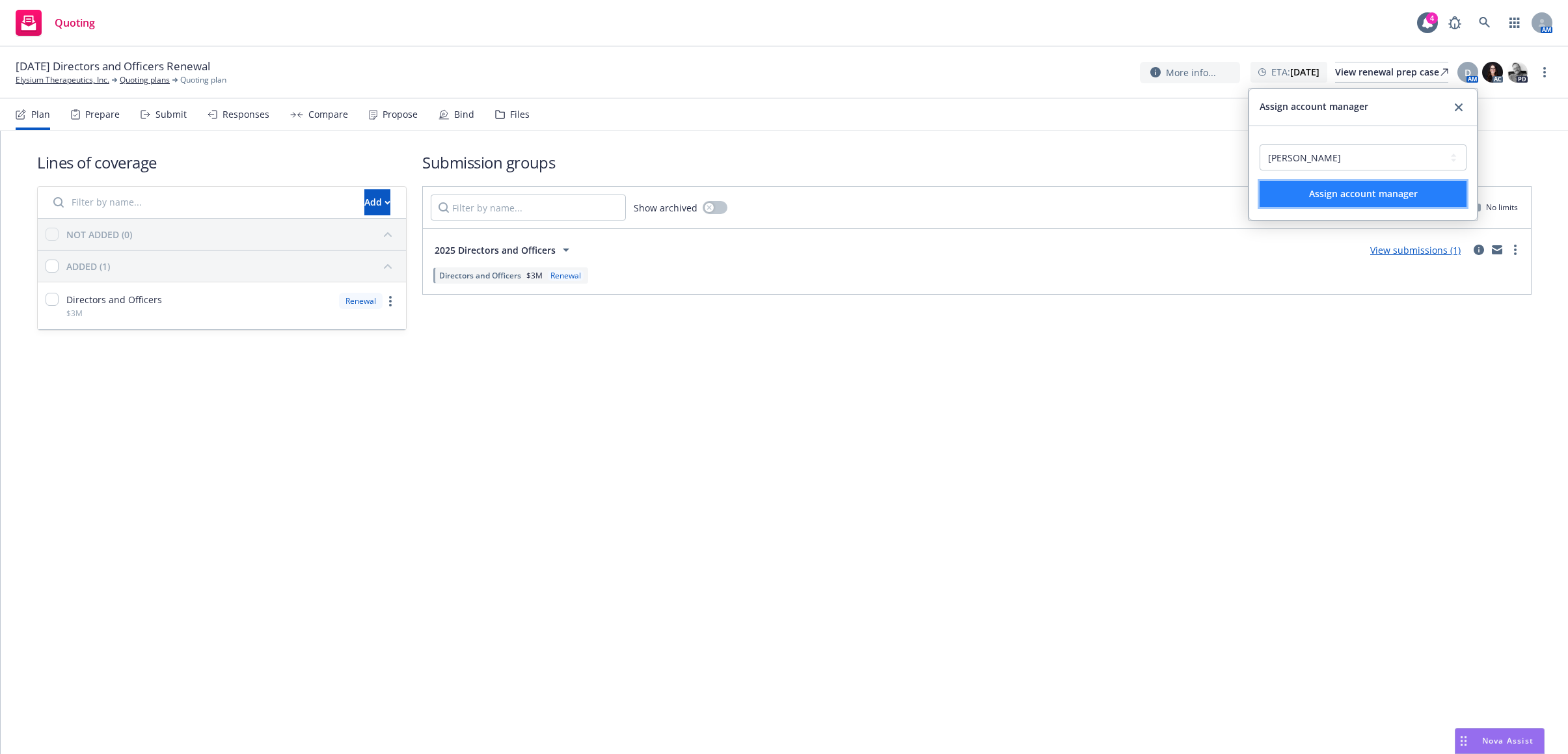
click at [1340, 194] on span "Assign account manager" at bounding box center [1363, 193] width 109 height 12
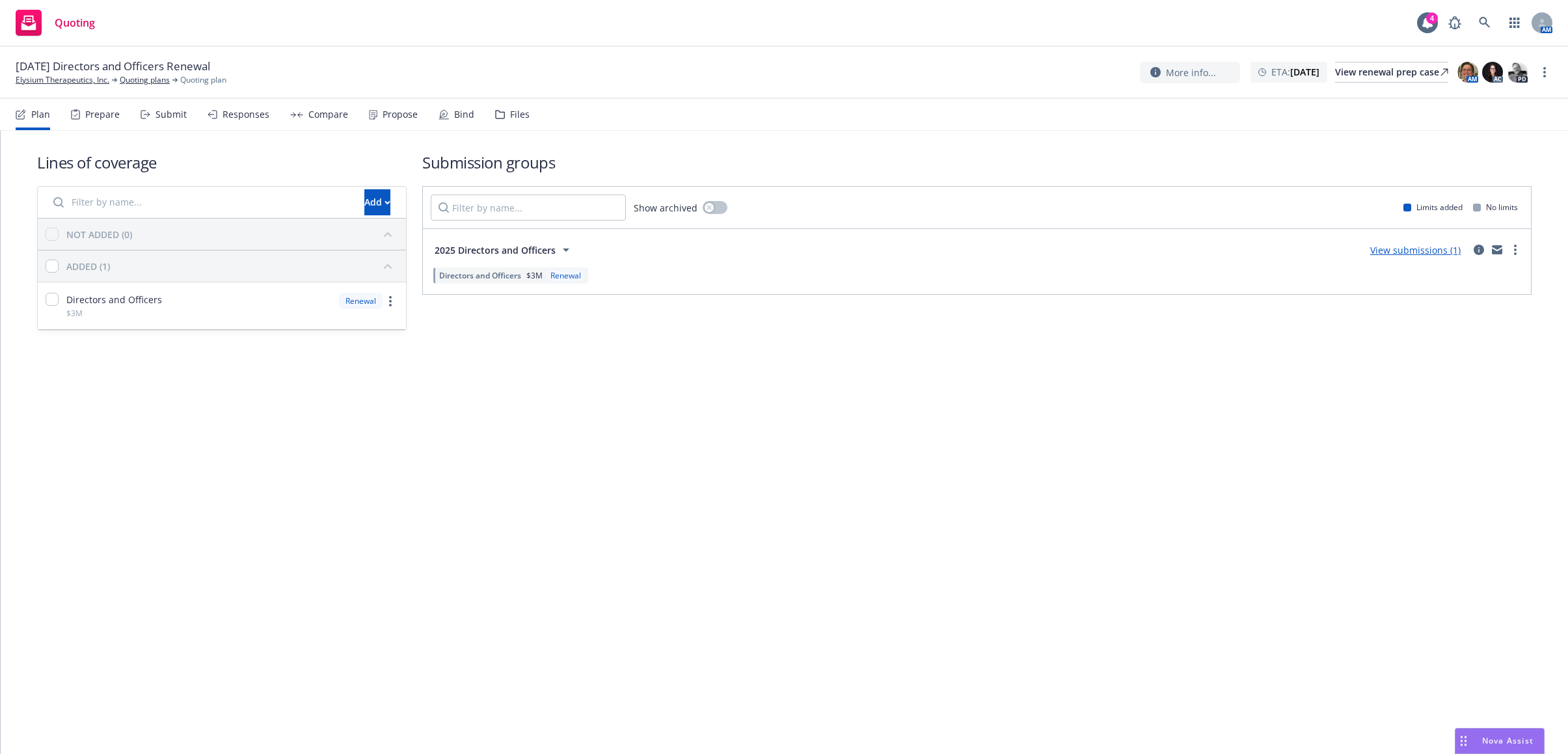
click at [150, 116] on div "Submit" at bounding box center [164, 114] width 46 height 31
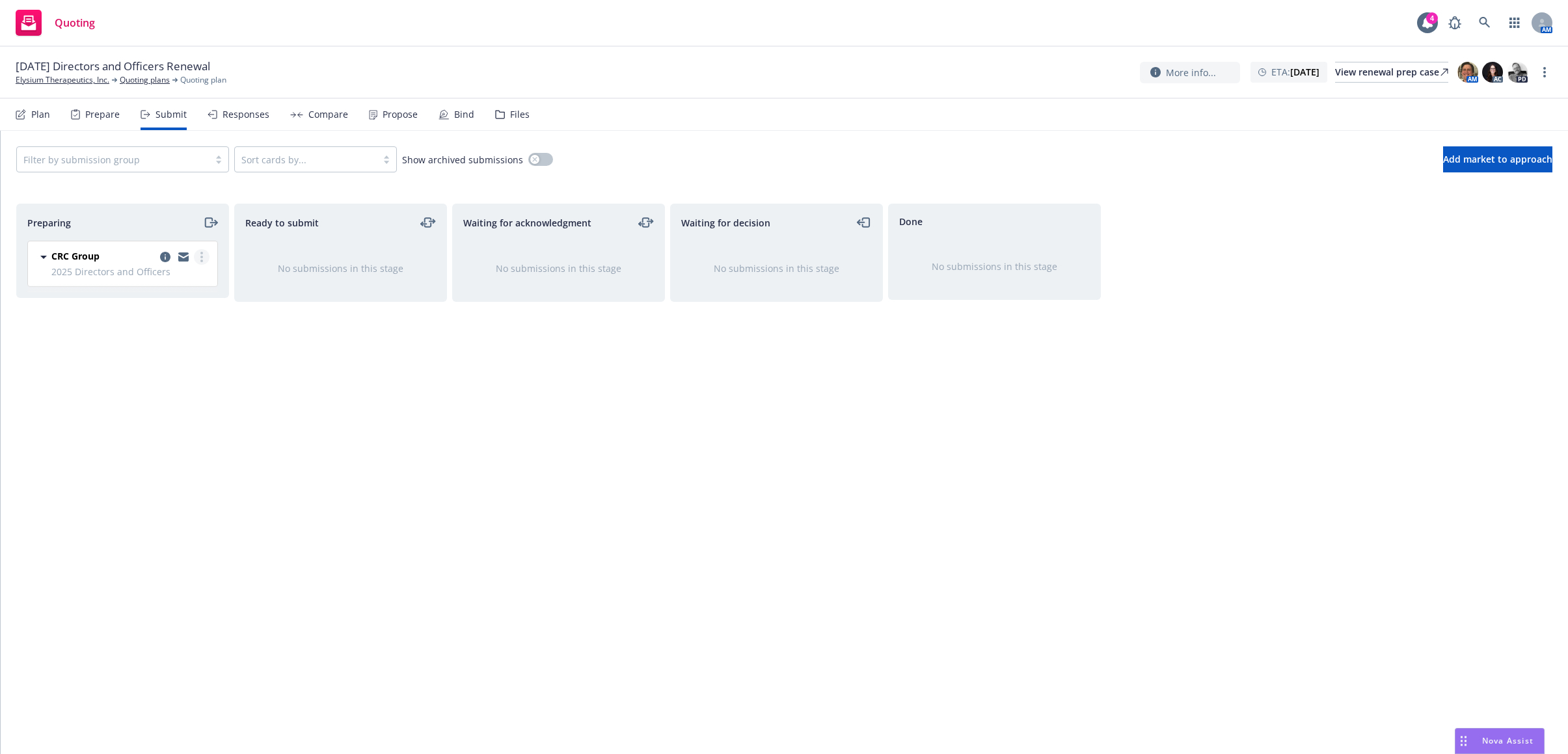
click at [198, 254] on link "more" at bounding box center [202, 257] width 16 height 16
click at [197, 275] on link "Complete preparation" at bounding box center [144, 284] width 130 height 26
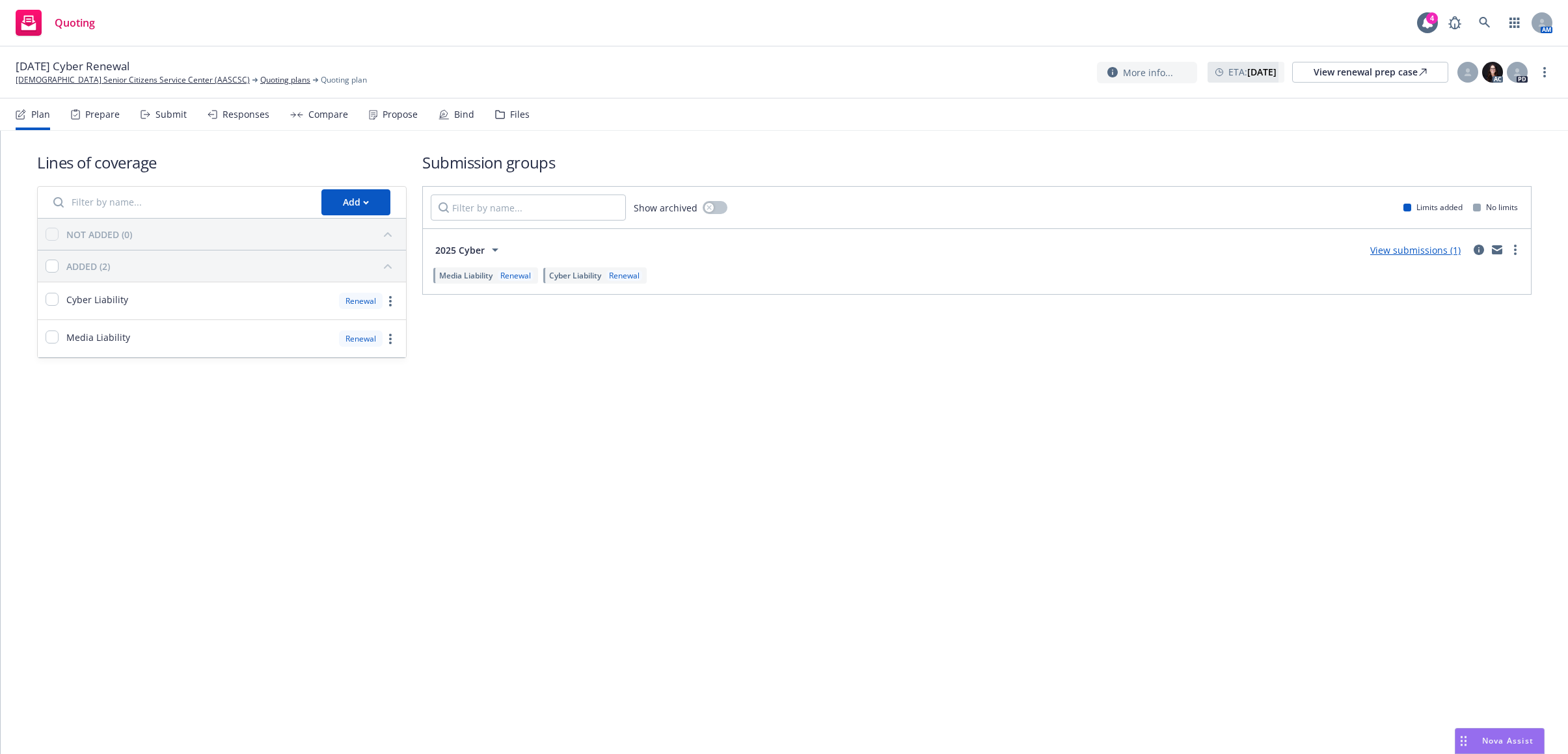
click at [97, 117] on div "Prepare" at bounding box center [103, 115] width 35 height 10
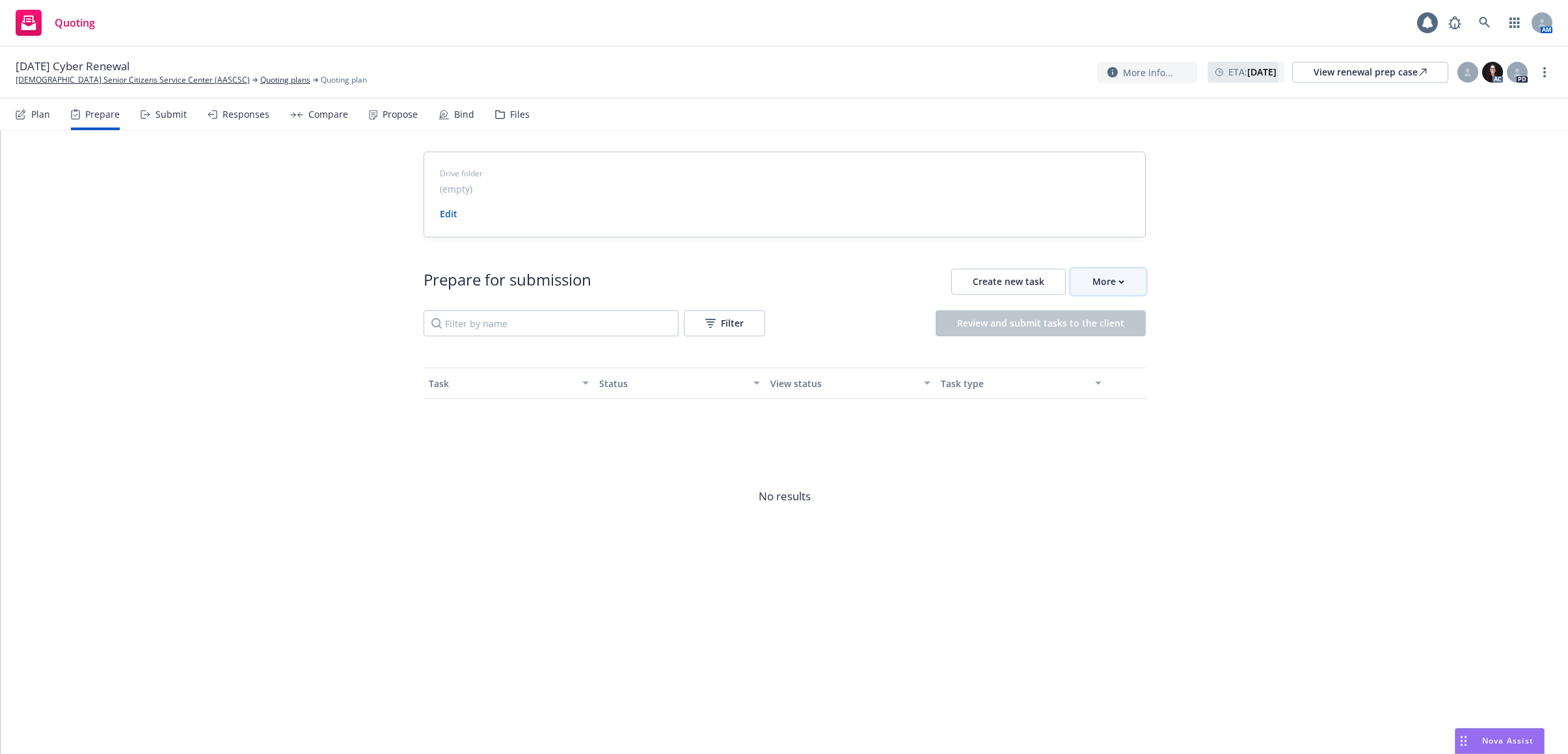
click at [1116, 278] on div "More" at bounding box center [1108, 281] width 32 height 25
click at [1132, 339] on span "Go to Indio account" at bounding box center [1129, 341] width 116 height 12
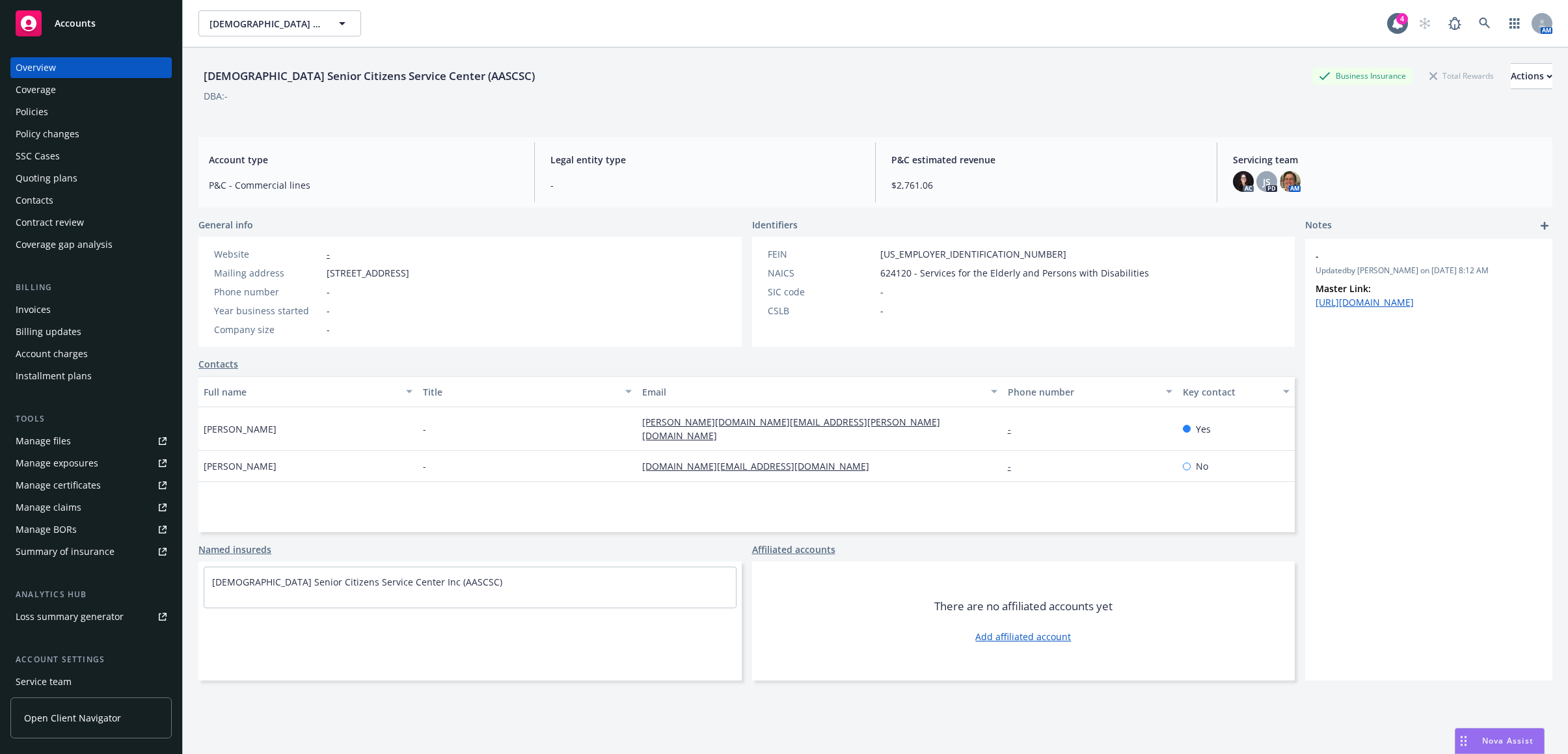
click at [121, 112] on div "Policies" at bounding box center [91, 112] width 151 height 21
